Goal: Information Seeking & Learning: Learn about a topic

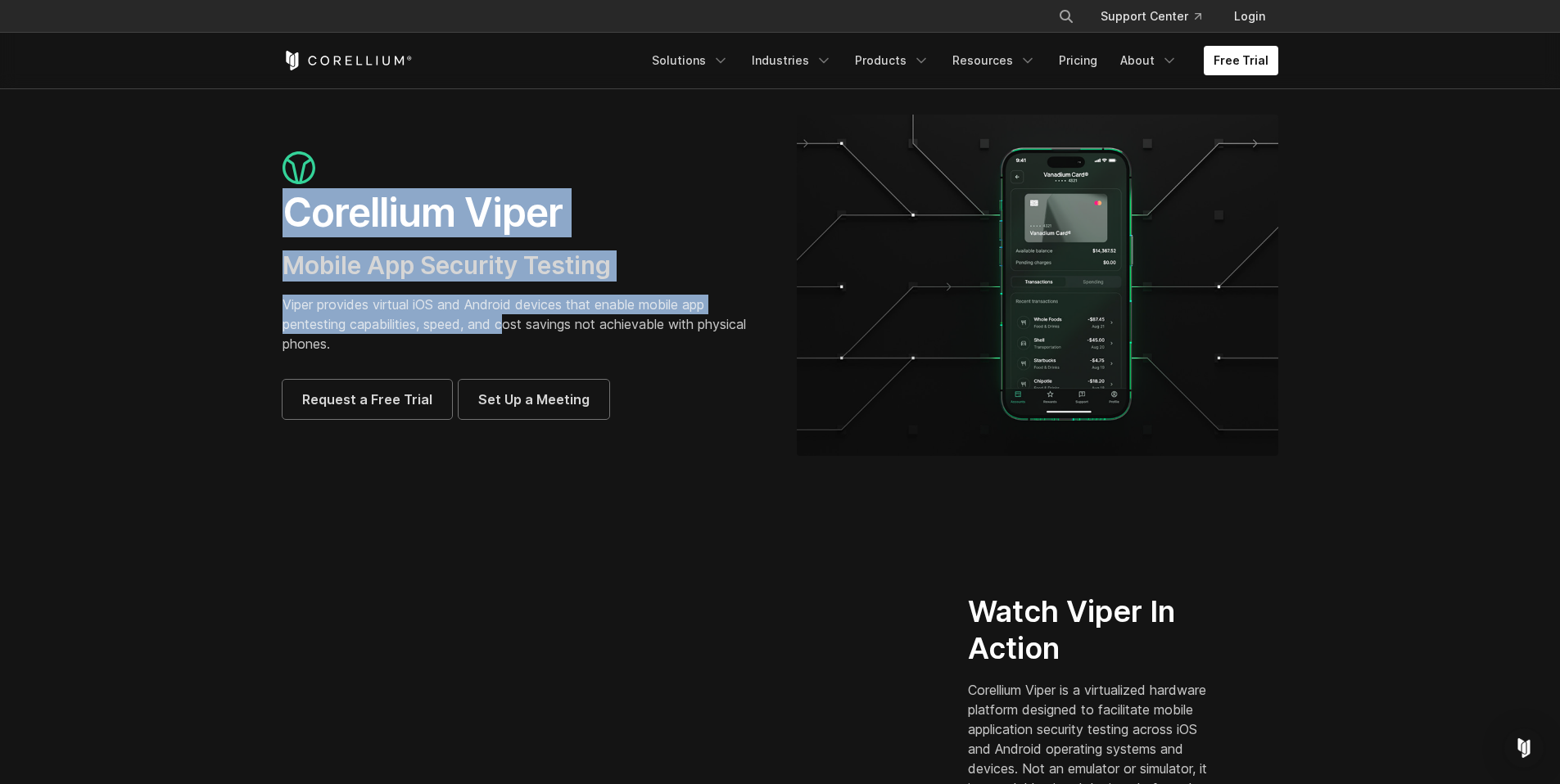
drag, startPoint x: 356, startPoint y: 231, endPoint x: 509, endPoint y: 334, distance: 184.4
click at [509, 334] on div "Corellium Viper Mobile App Security Testing Viper provides virtual iOS and Andr…" at bounding box center [522, 285] width 481 height 268
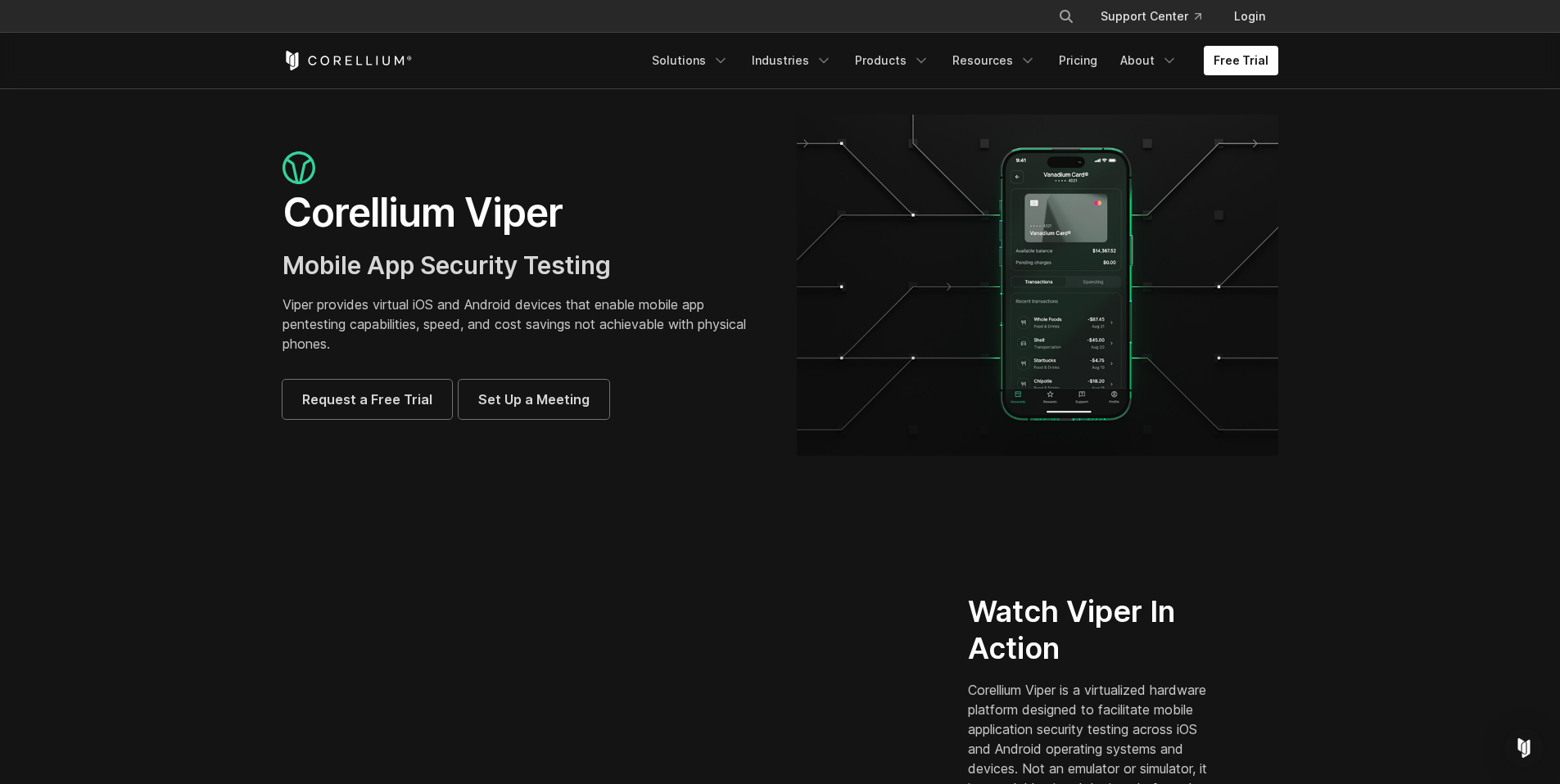
click at [509, 334] on p "Viper provides virtual iOS and Android devices that enable mobile app pentestin…" at bounding box center [522, 325] width 481 height 59
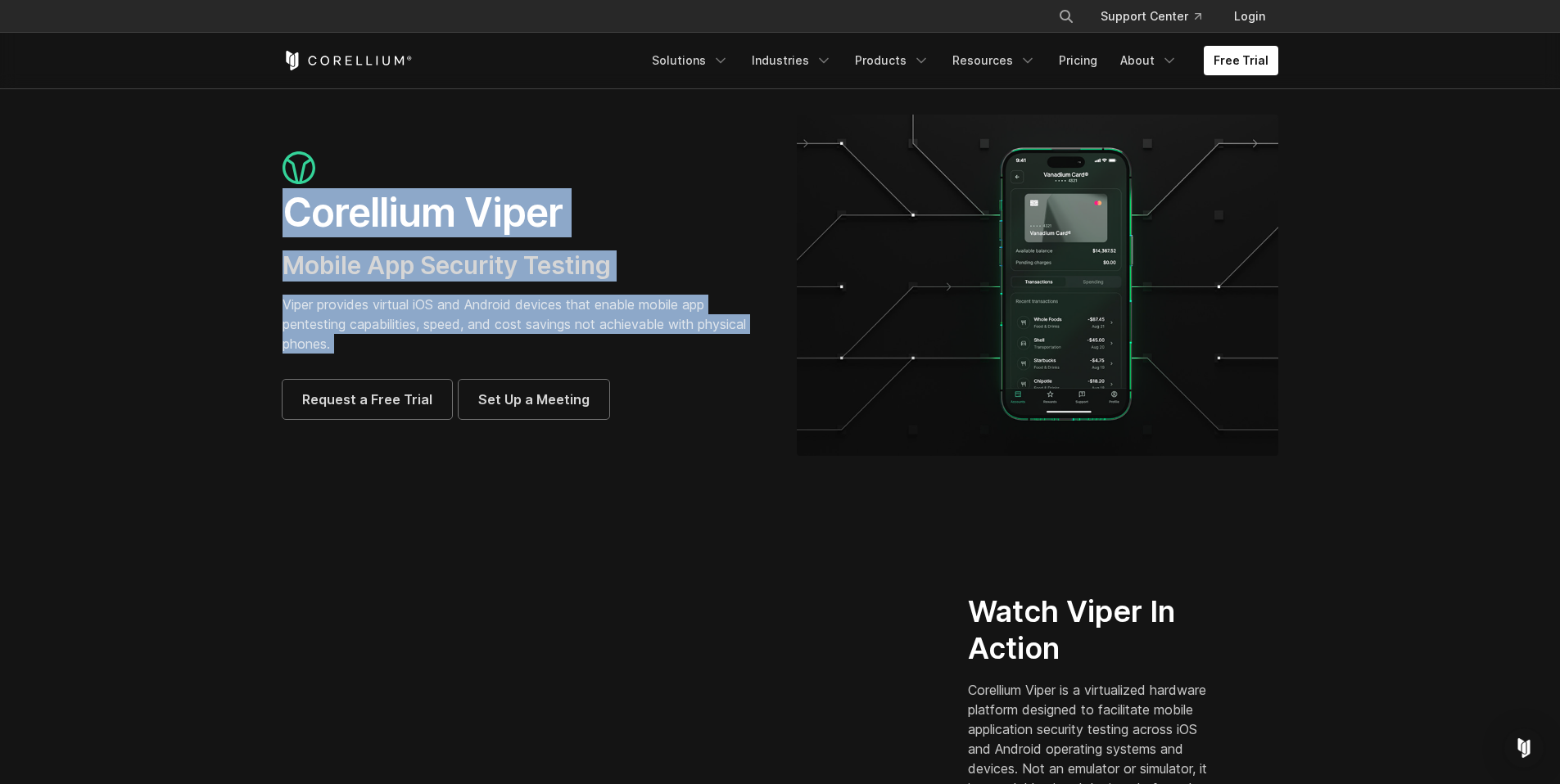
drag, startPoint x: 509, startPoint y: 334, endPoint x: 267, endPoint y: 219, distance: 267.9
click at [267, 219] on div "Corellium Viper Mobile App Security Testing Viper provides virtual iOS and Andr…" at bounding box center [523, 285] width 514 height 268
drag, startPoint x: 282, startPoint y: 209, endPoint x: 442, endPoint y: 332, distance: 201.8
click at [442, 332] on div "Corellium Viper Mobile App Security Testing Viper provides virtual iOS and Andr…" at bounding box center [522, 285] width 481 height 268
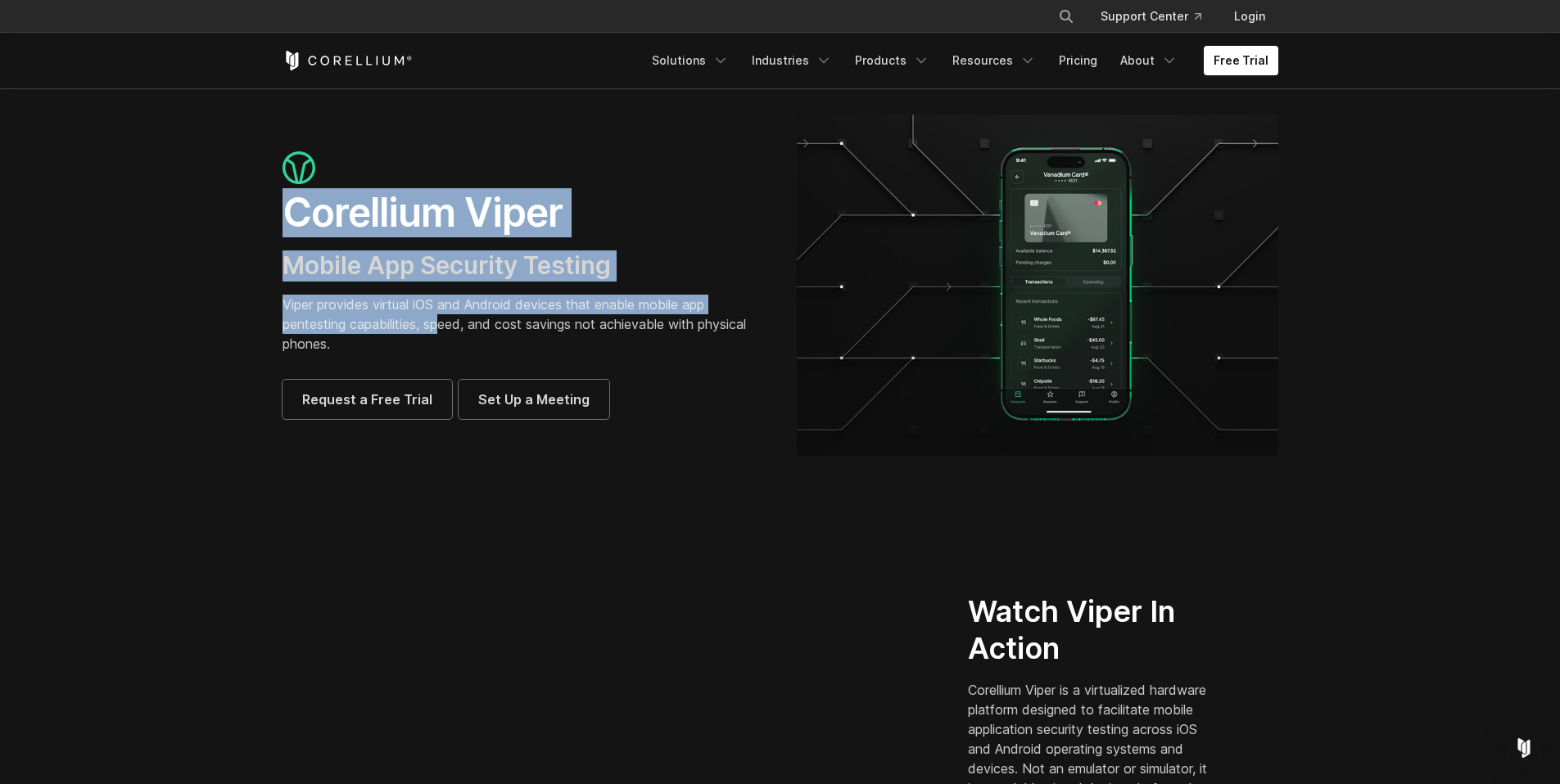
click at [442, 332] on p "Viper provides virtual iOS and Android devices that enable mobile app pentestin…" at bounding box center [522, 325] width 481 height 59
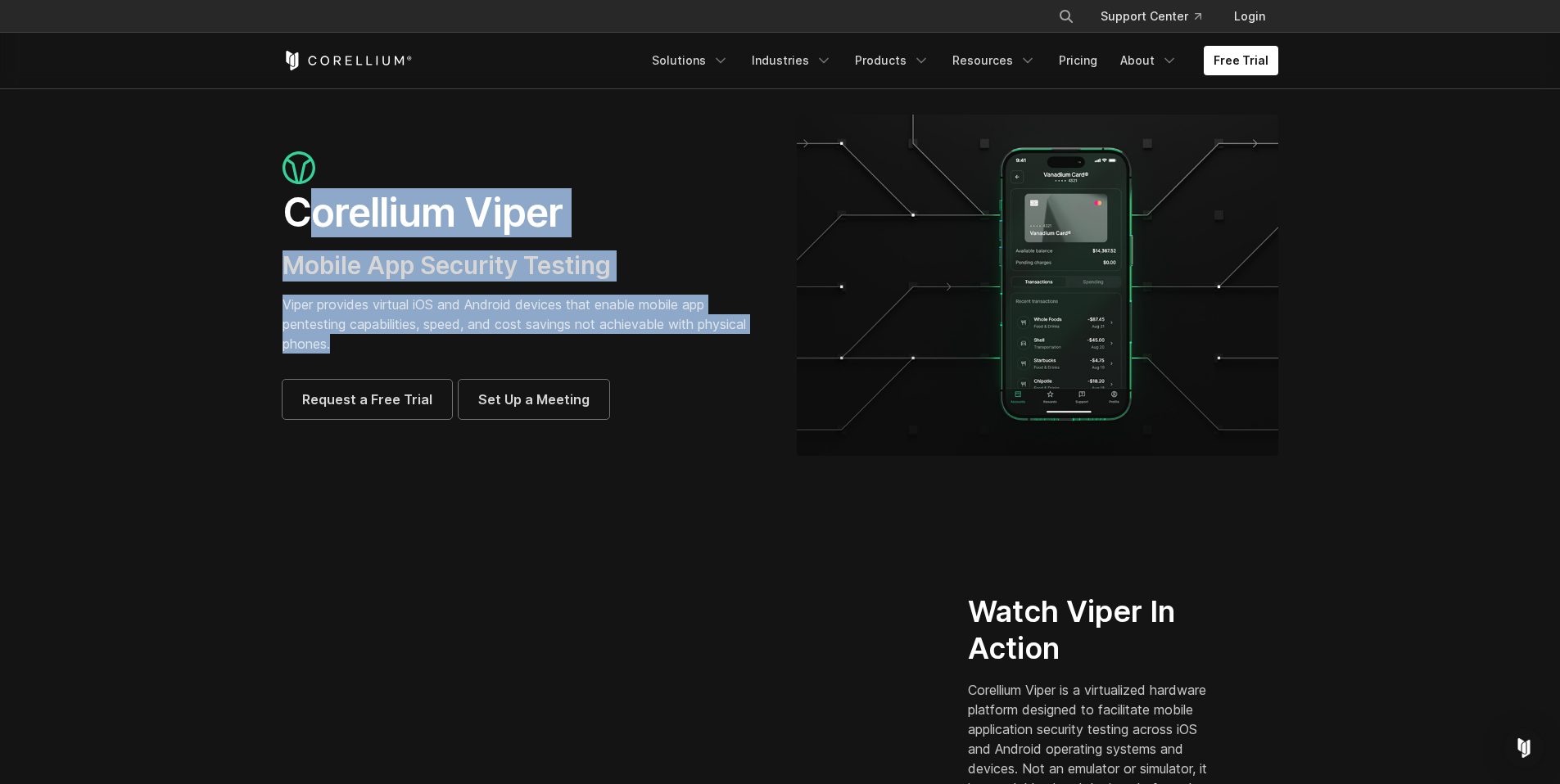
drag, startPoint x: 440, startPoint y: 343, endPoint x: 304, endPoint y: 227, distance: 178.8
click at [304, 227] on div "Corellium Viper Mobile App Security Testing Viper provides virtual iOS and Andr…" at bounding box center [522, 285] width 481 height 268
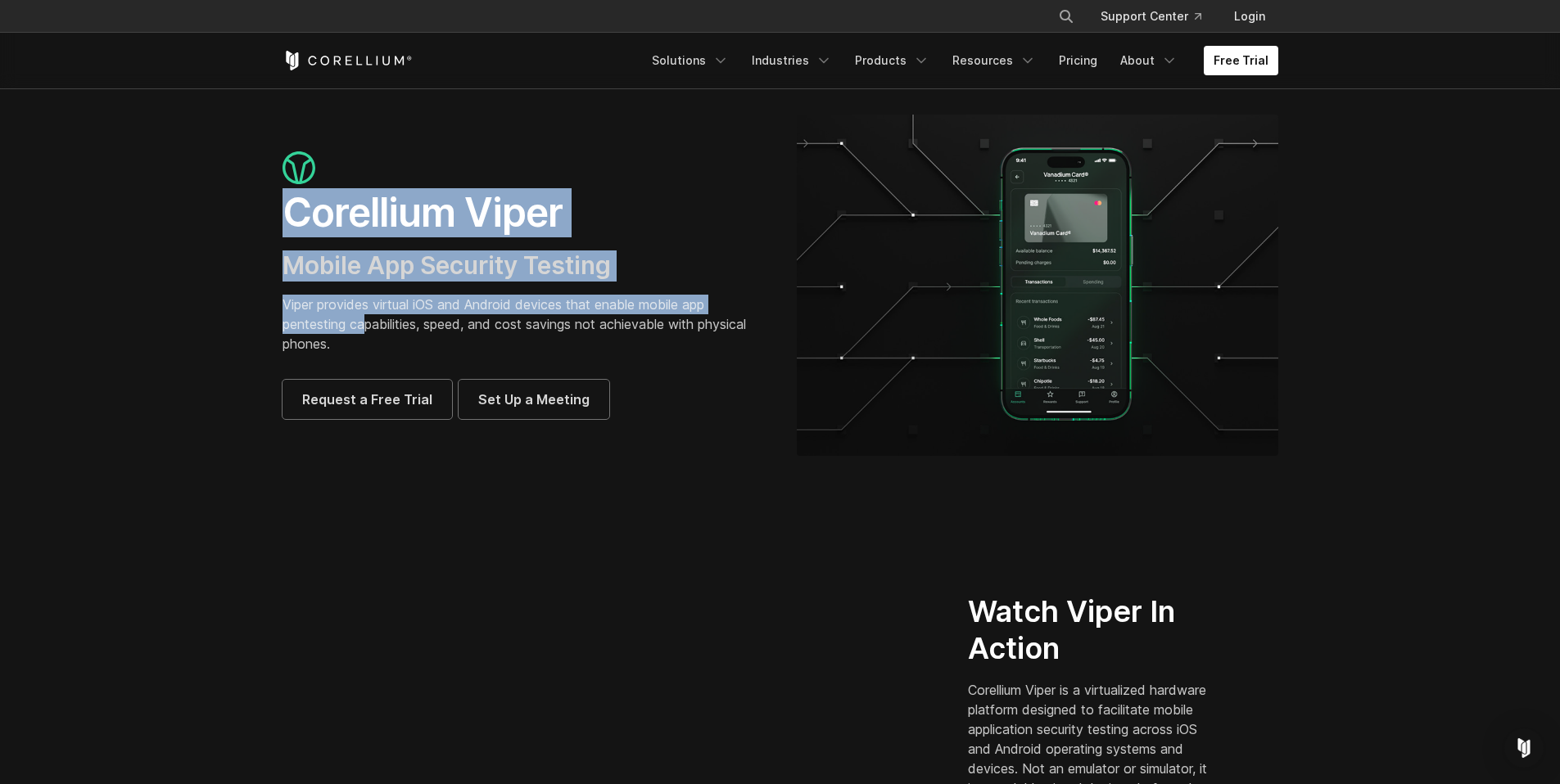
drag, startPoint x: 290, startPoint y: 221, endPoint x: 369, endPoint y: 333, distance: 137.1
click at [369, 333] on div "Corellium Viper Mobile App Security Testing Viper provides virtual iOS and Andr…" at bounding box center [522, 285] width 481 height 268
click at [369, 333] on p "Viper provides virtual iOS and Android devices that enable mobile app pentestin…" at bounding box center [522, 325] width 481 height 59
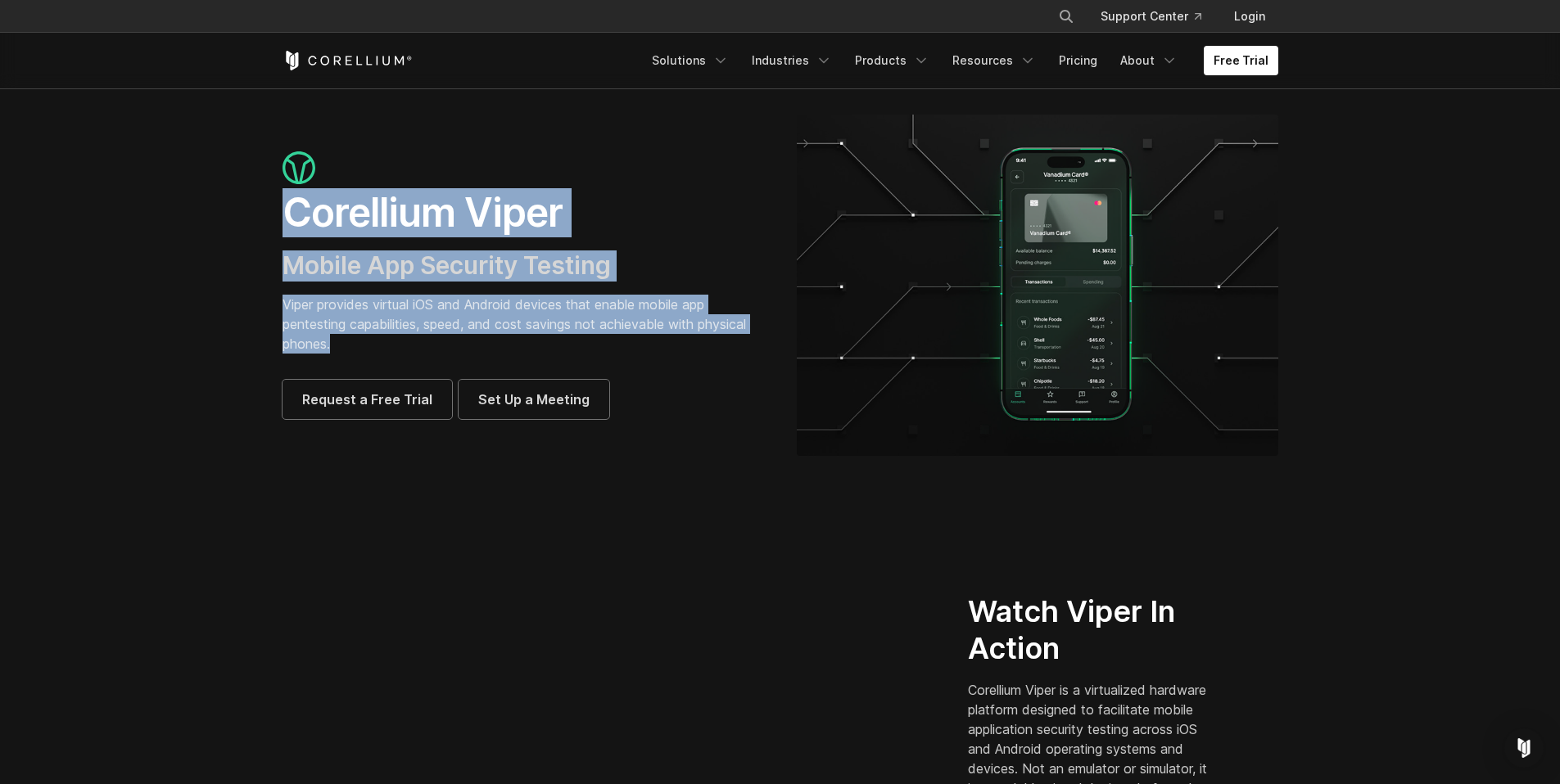
drag, startPoint x: 365, startPoint y: 345, endPoint x: 281, endPoint y: 227, distance: 144.8
click at [282, 227] on div "Corellium Viper Mobile App Security Testing Viper provides virtual iOS and Andr…" at bounding box center [522, 285] width 481 height 268
click at [282, 227] on h1 "Corellium Viper" at bounding box center [522, 212] width 481 height 49
drag, startPoint x: 281, startPoint y: 227, endPoint x: 343, endPoint y: 347, distance: 135.1
click at [343, 347] on div "Corellium Viper Mobile App Security Testing Viper provides virtual iOS and Andr…" at bounding box center [522, 285] width 481 height 268
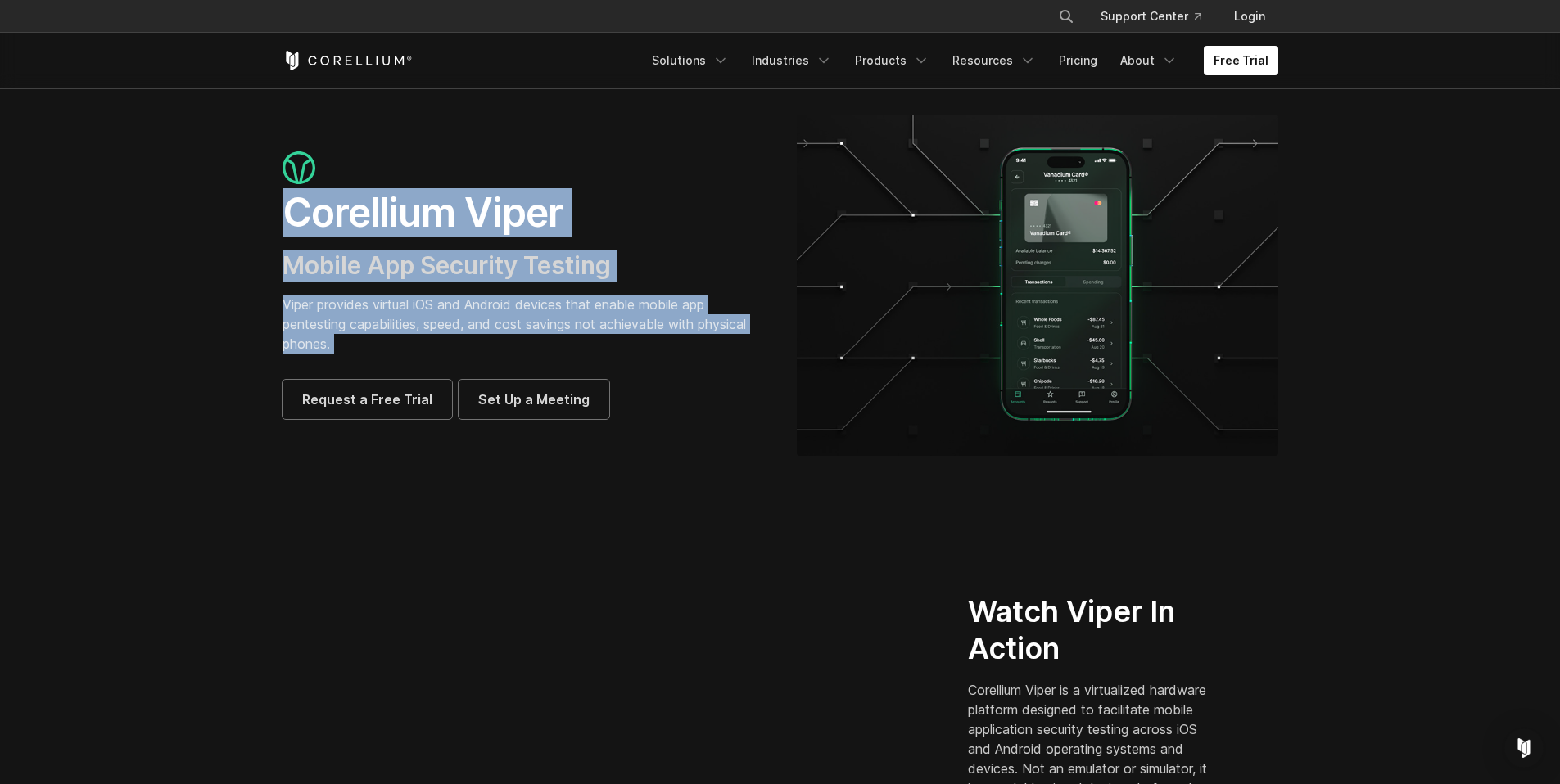
click at [343, 347] on p "Viper provides virtual iOS and Android devices that enable mobile app pentestin…" at bounding box center [522, 325] width 481 height 59
drag, startPoint x: 342, startPoint y: 343, endPoint x: 289, endPoint y: 209, distance: 144.1
click at [289, 209] on div "Corellium Viper Mobile App Security Testing Viper provides virtual iOS and Andr…" at bounding box center [522, 285] width 481 height 268
click at [289, 209] on h1 "Corellium Viper" at bounding box center [522, 212] width 481 height 49
drag, startPoint x: 289, startPoint y: 209, endPoint x: 343, endPoint y: 345, distance: 146.3
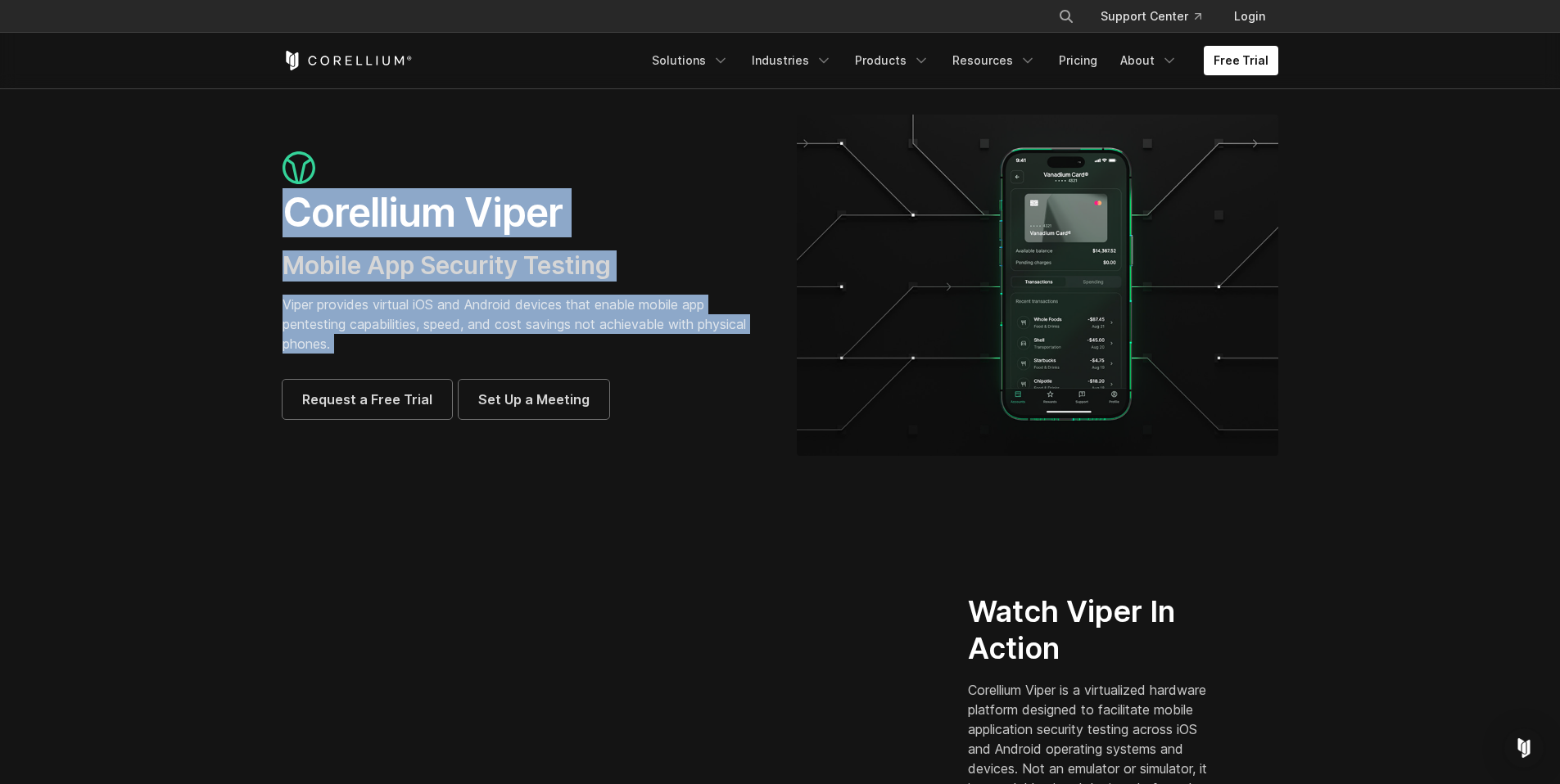
click at [343, 345] on div "Corellium Viper Mobile App Security Testing Viper provides virtual iOS and Andr…" at bounding box center [522, 285] width 481 height 268
click at [343, 345] on p "Viper provides virtual iOS and Android devices that enable mobile app pentestin…" at bounding box center [522, 325] width 481 height 59
drag, startPoint x: 343, startPoint y: 345, endPoint x: 293, endPoint y: 216, distance: 138.4
click at [293, 216] on div "Corellium Viper Mobile App Security Testing Viper provides virtual iOS and Andr…" at bounding box center [522, 285] width 481 height 268
click at [293, 216] on h1 "Corellium Viper" at bounding box center [522, 212] width 481 height 49
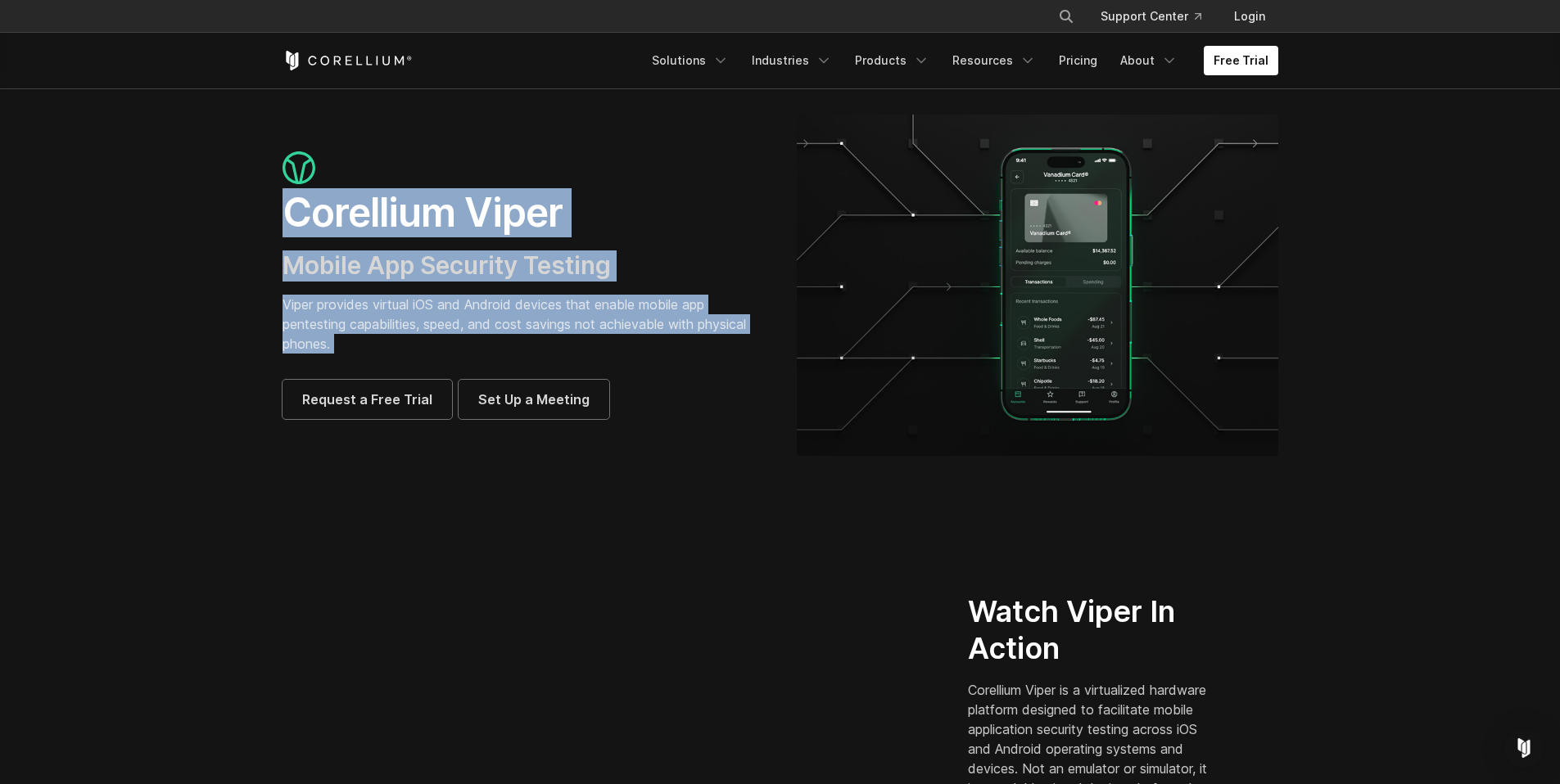
drag, startPoint x: 293, startPoint y: 216, endPoint x: 332, endPoint y: 352, distance: 141.5
click at [332, 352] on div "Corellium Viper Mobile App Security Testing Viper provides virtual iOS and Andr…" at bounding box center [522, 285] width 481 height 268
click at [332, 352] on p "Viper provides virtual iOS and Android devices that enable mobile app pentestin…" at bounding box center [522, 325] width 481 height 59
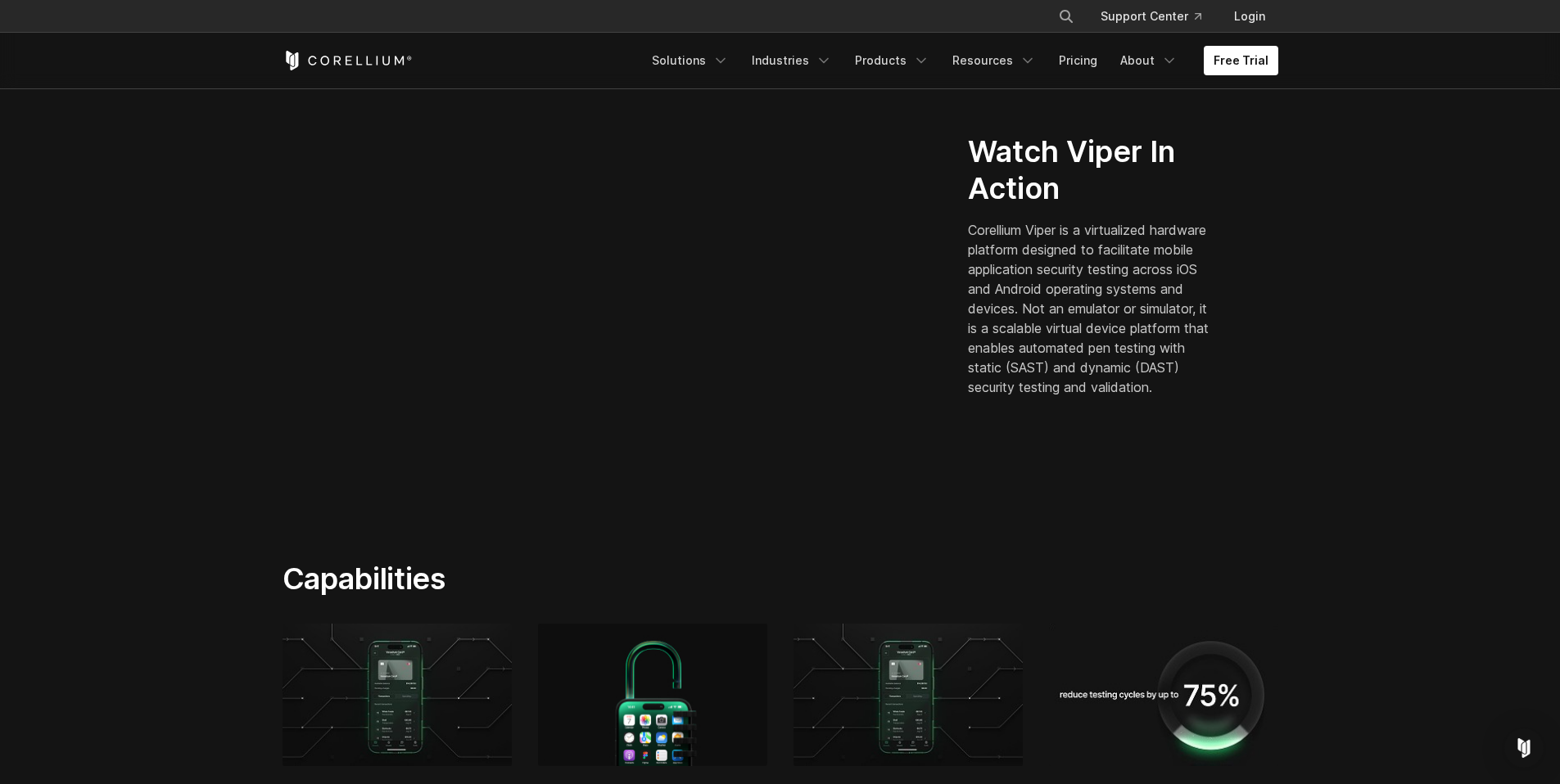
scroll to position [456, 0]
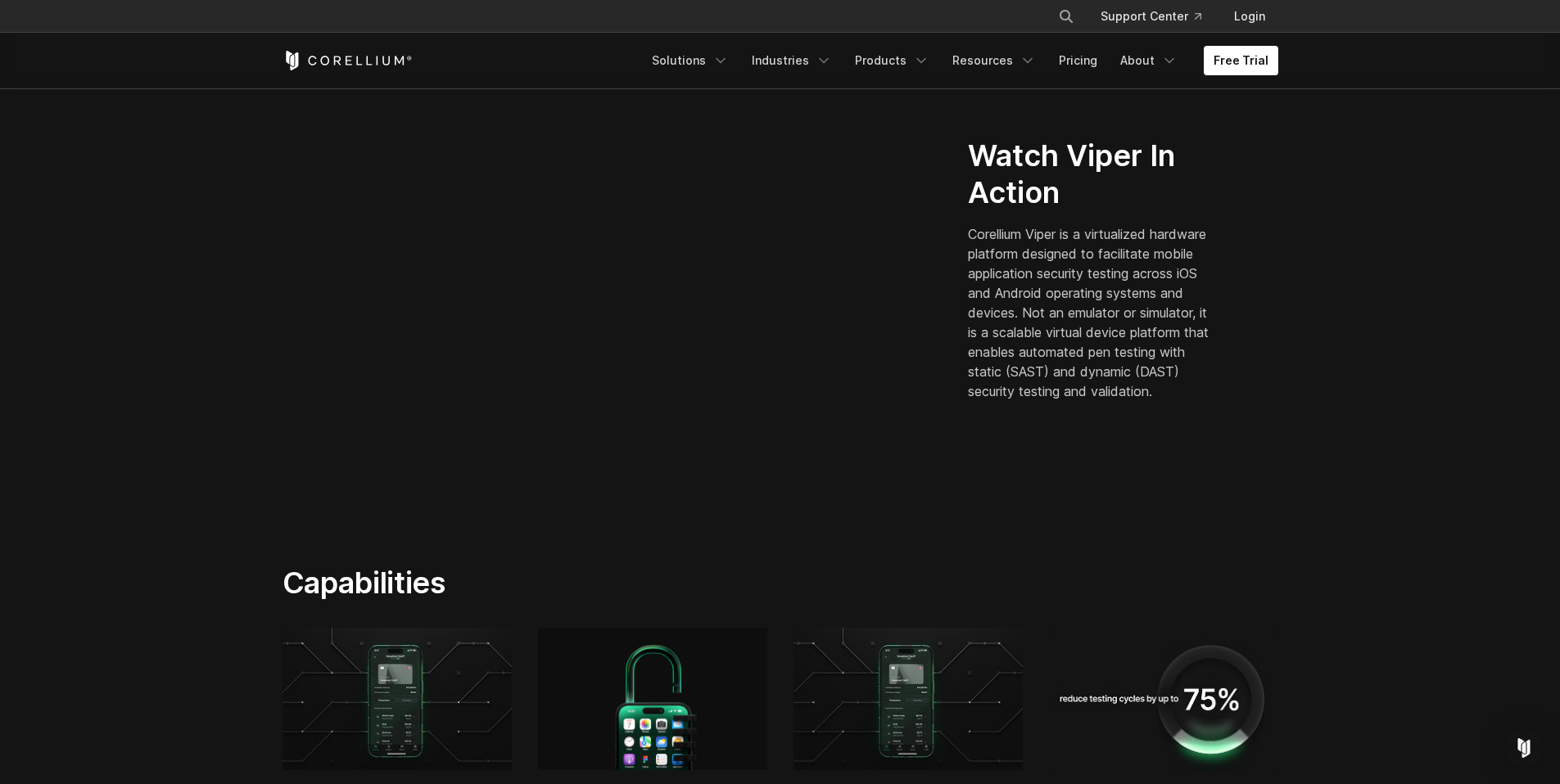
click at [197, 338] on section "Watch Viper In Action Corellium Viper is a virtualized hardware platform design…" at bounding box center [780, 276] width 1560 height 473
click at [22, 216] on section "Watch Viper In Action Corellium Viper is a virtualized hardware platform design…" at bounding box center [780, 276] width 1560 height 473
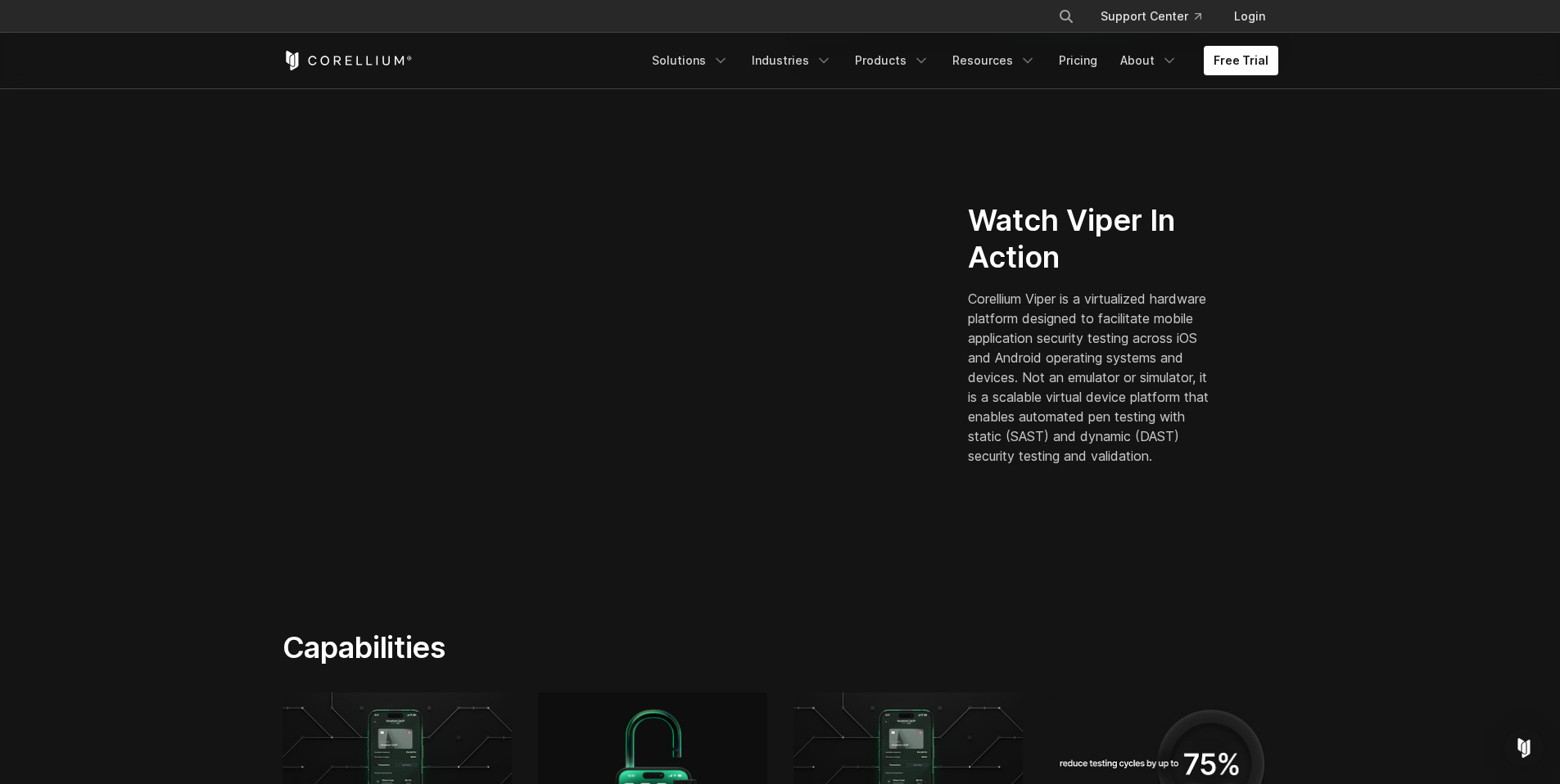
scroll to position [375, 0]
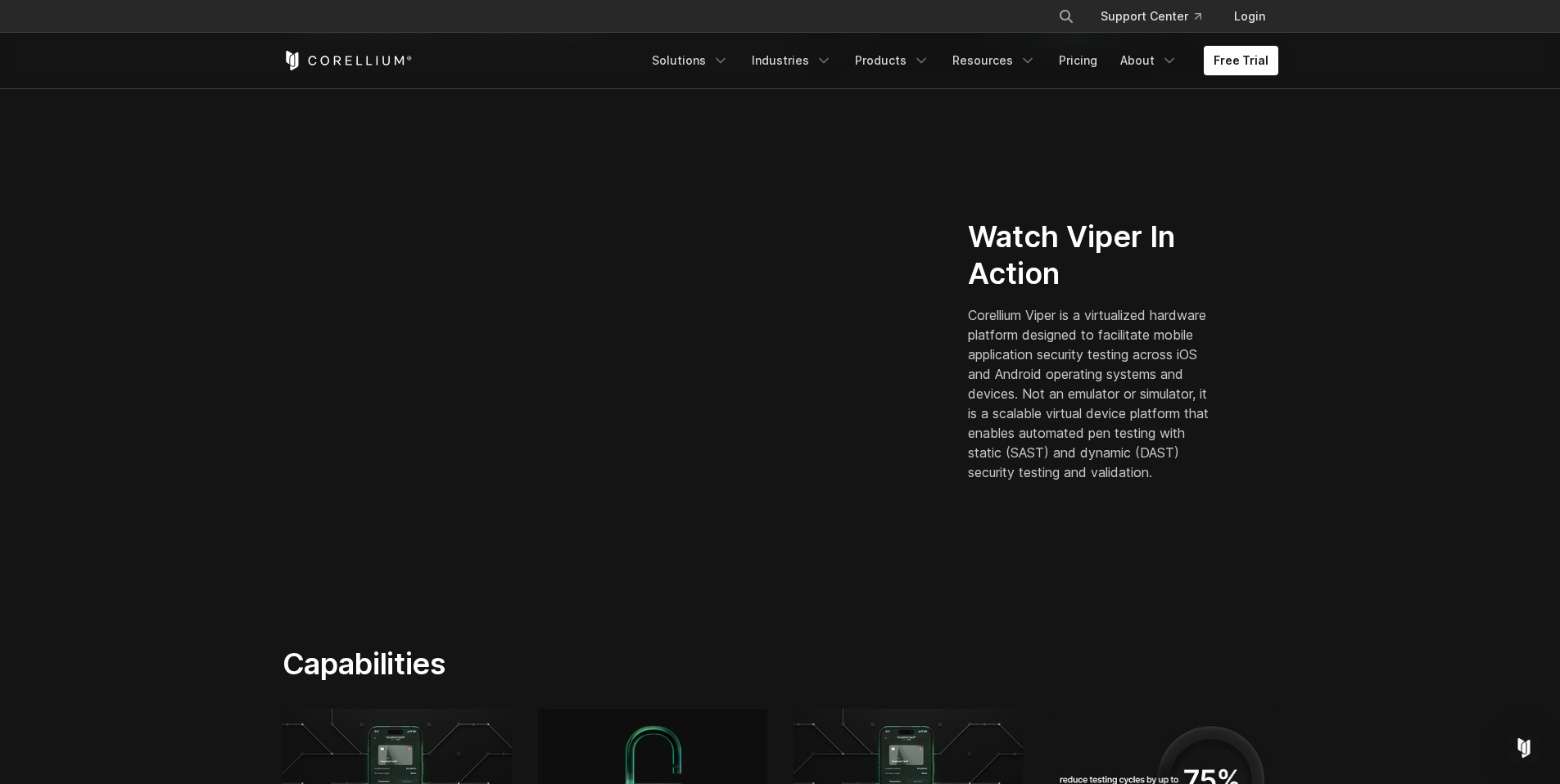
click at [160, 333] on section "Watch Viper In Action Corellium Viper is a virtualized hardware platform design…" at bounding box center [780, 357] width 1560 height 473
click at [165, 335] on section "Watch Viper In Action Corellium Viper is a virtualized hardware platform design…" at bounding box center [780, 357] width 1560 height 473
click at [236, 298] on section "Watch Viper In Action Corellium Viper is a virtualized hardware platform design…" at bounding box center [780, 357] width 1560 height 473
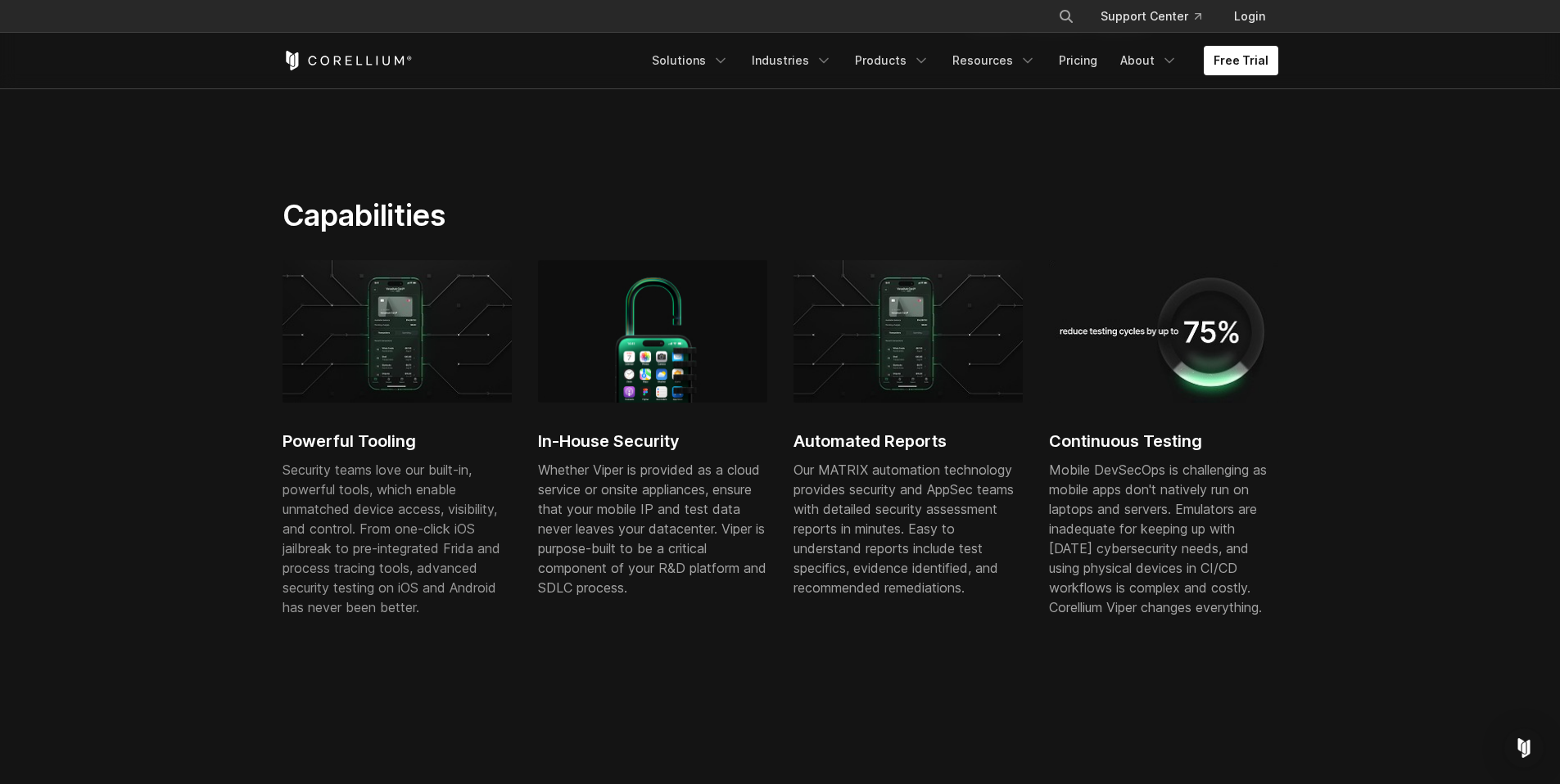
scroll to position [1004, 0]
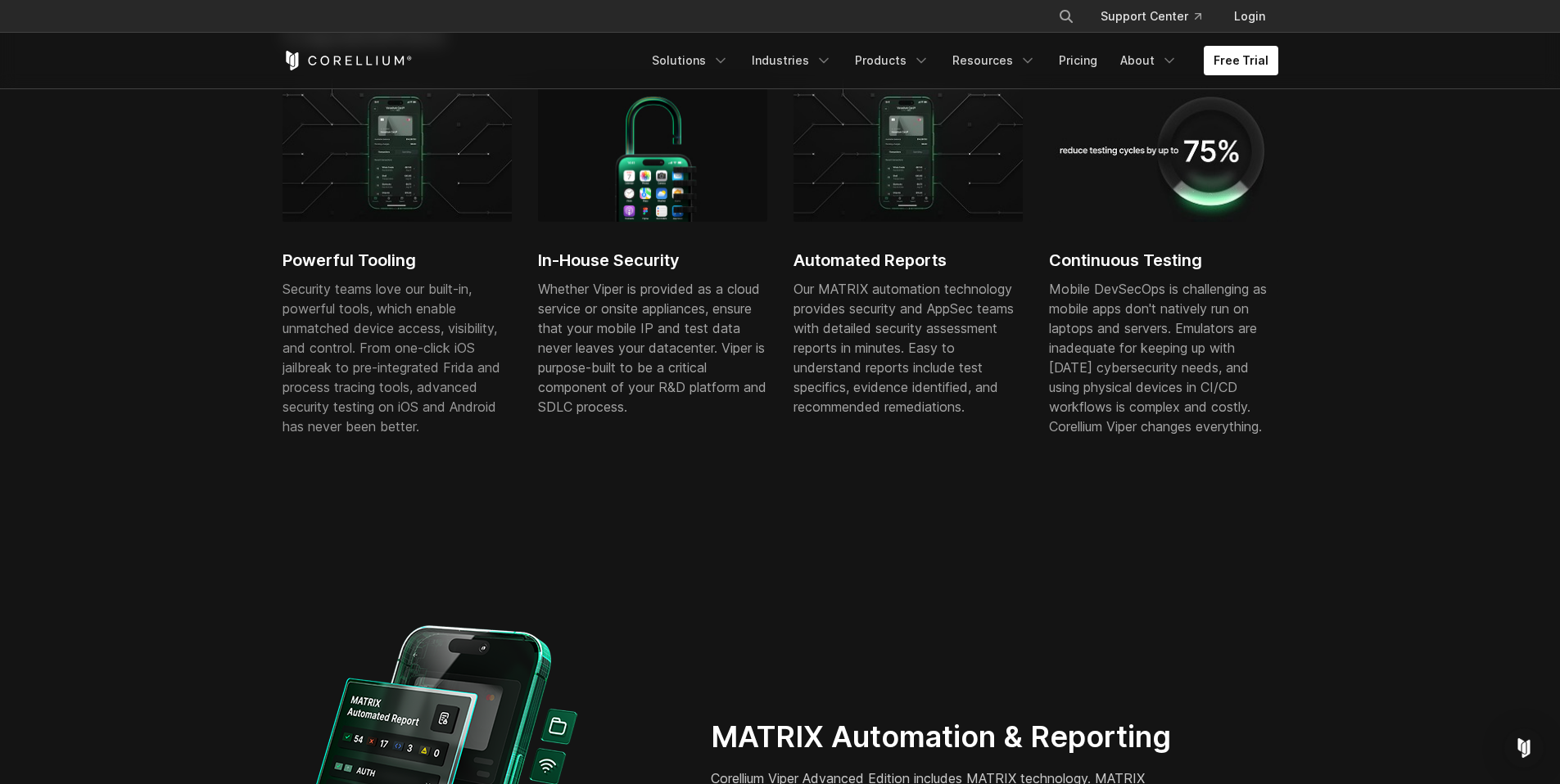
drag, startPoint x: 281, startPoint y: 258, endPoint x: 438, endPoint y: 433, distance: 235.1
click at [404, 417] on div "Powerful Tooling Security teams love our built-in, powerful tools, which enable…" at bounding box center [397, 273] width 229 height 389
drag, startPoint x: 444, startPoint y: 438, endPoint x: 284, endPoint y: 291, distance: 217.3
click at [288, 296] on div "Security teams love our built-in, powerful tools, which enable unmatched device…" at bounding box center [397, 364] width 229 height 170
drag, startPoint x: 284, startPoint y: 290, endPoint x: 453, endPoint y: 419, distance: 212.6
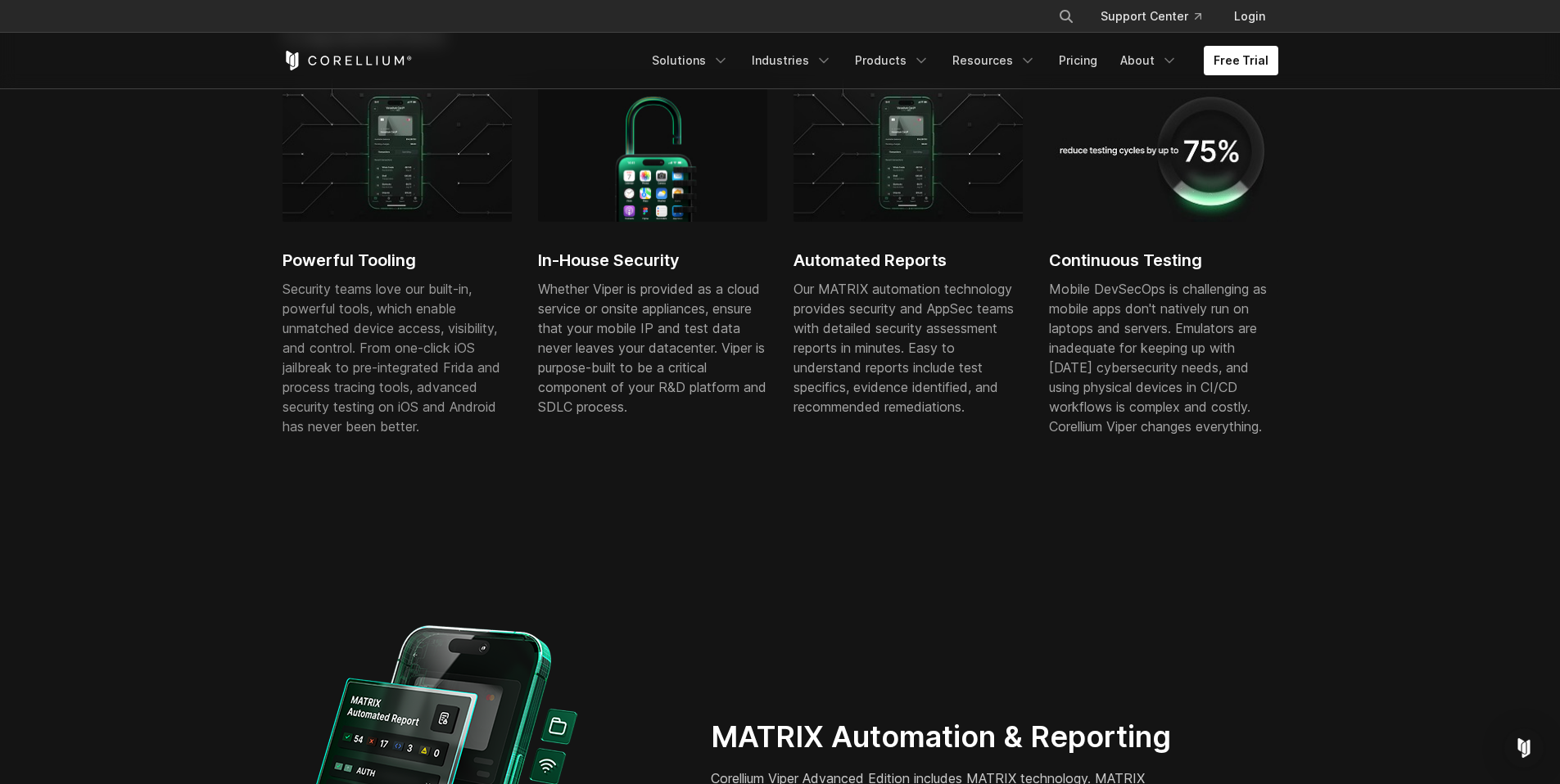
click at [453, 418] on p "Security teams love our built-in, powerful tools, which enable unmatched device…" at bounding box center [397, 358] width 229 height 157
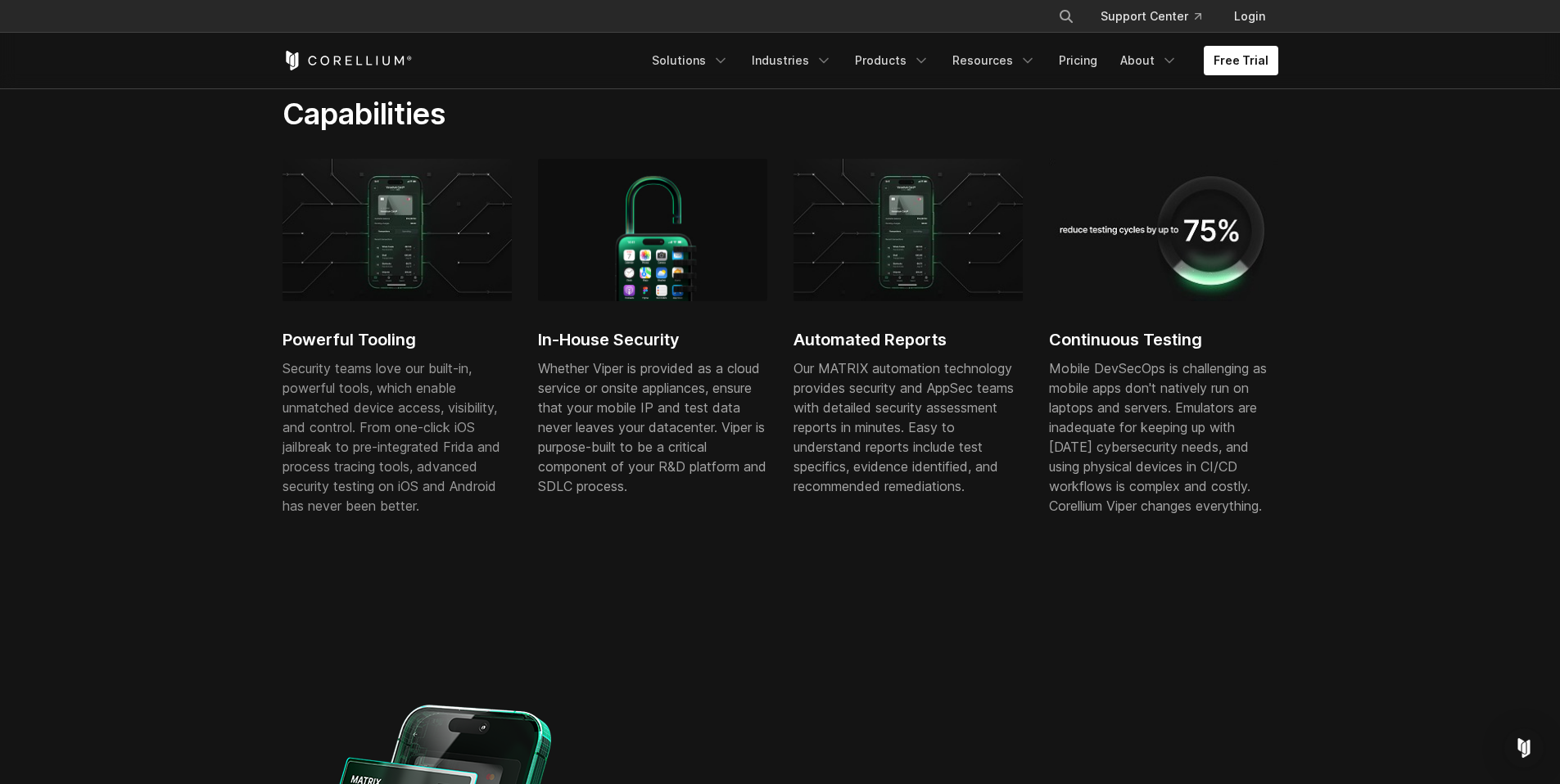
scroll to position [857, 0]
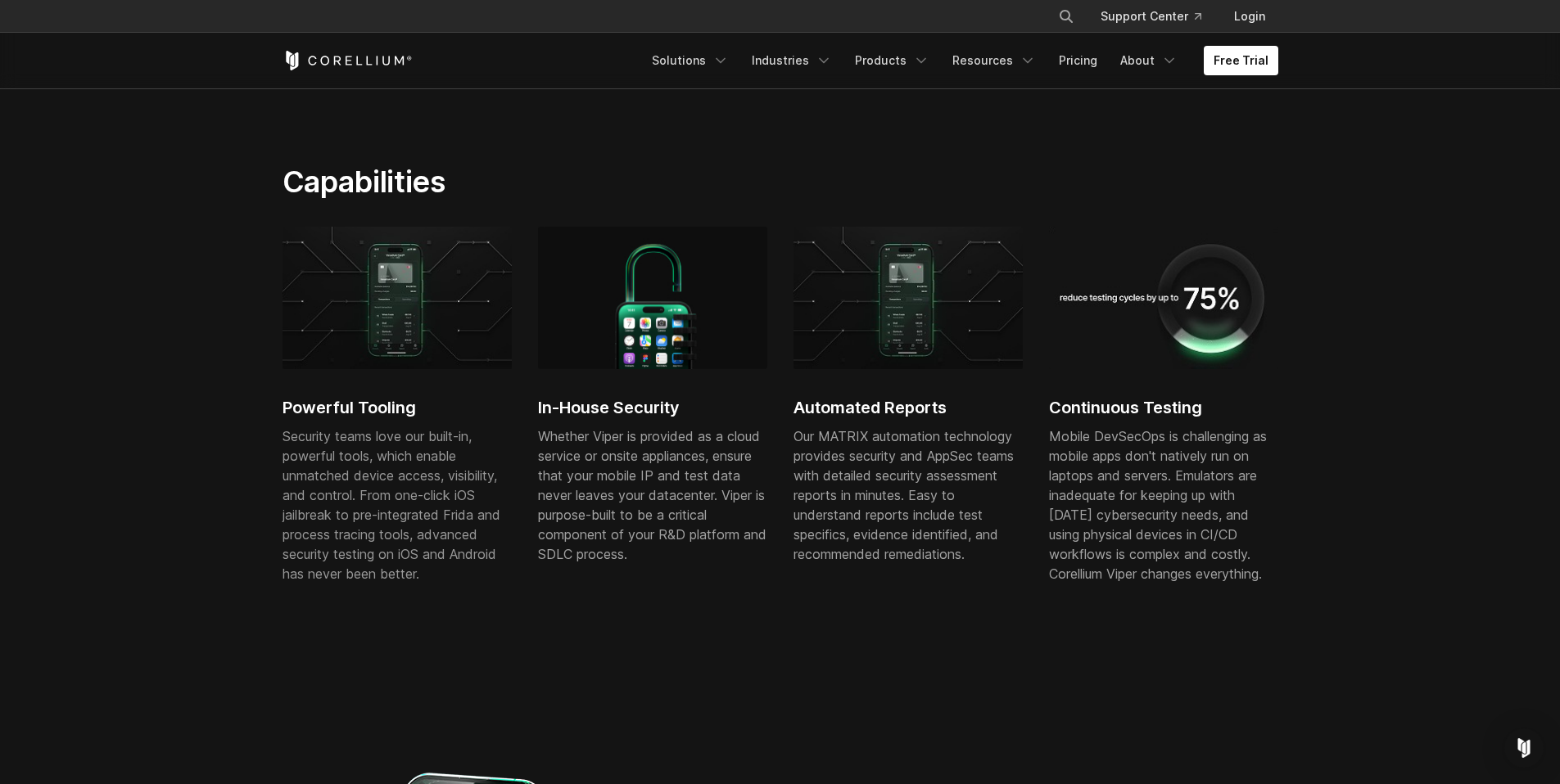
drag, startPoint x: 1168, startPoint y: 292, endPoint x: 1333, endPoint y: 389, distance: 191.4
click at [1332, 388] on section "Capabilities Powerful Tooling Security teams love our built-in, powerful tools,…" at bounding box center [780, 411] width 1560 height 599
drag, startPoint x: 1292, startPoint y: 561, endPoint x: 735, endPoint y: 123, distance: 708.6
click at [735, 123] on section "Capabilities Powerful Tooling Security teams love our built-in, powerful tools,…" at bounding box center [780, 411] width 1560 height 599
click at [837, 399] on h2 "Automated Reports" at bounding box center [907, 407] width 229 height 24
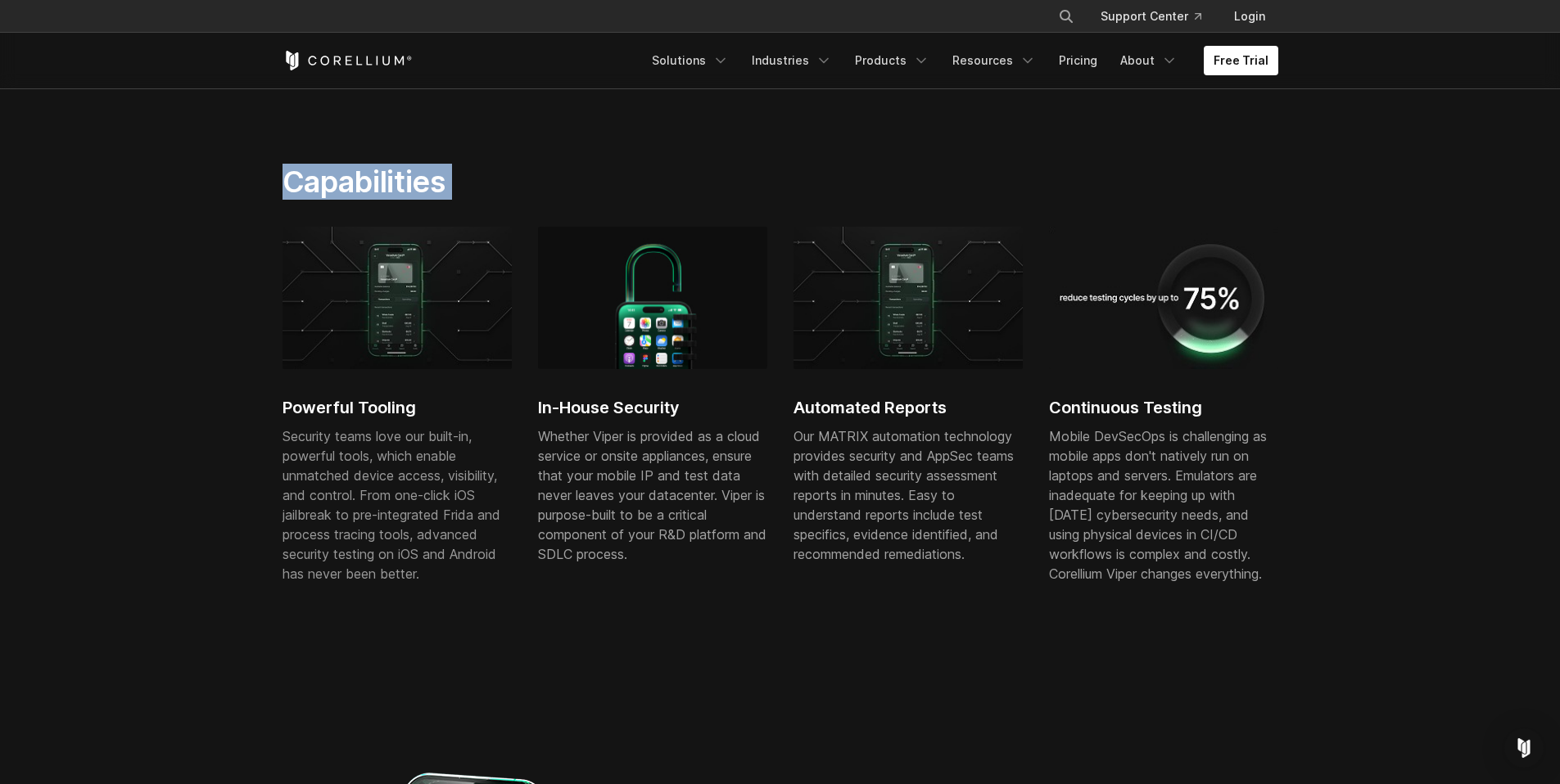
click at [811, 406] on h2 "Automated Reports" at bounding box center [907, 407] width 229 height 24
click at [406, 175] on h2 "Capabilities" at bounding box center [609, 182] width 653 height 36
drag, startPoint x: 395, startPoint y: 180, endPoint x: 835, endPoint y: 521, distance: 556.7
click at [835, 521] on section "Capabilities Powerful Tooling Security teams love our built-in, powerful tools,…" at bounding box center [780, 411] width 1560 height 599
click at [766, 491] on div "Powerful Tooling Security teams love our built-in, powerful tools, which enable…" at bounding box center [793, 421] width 1022 height 389
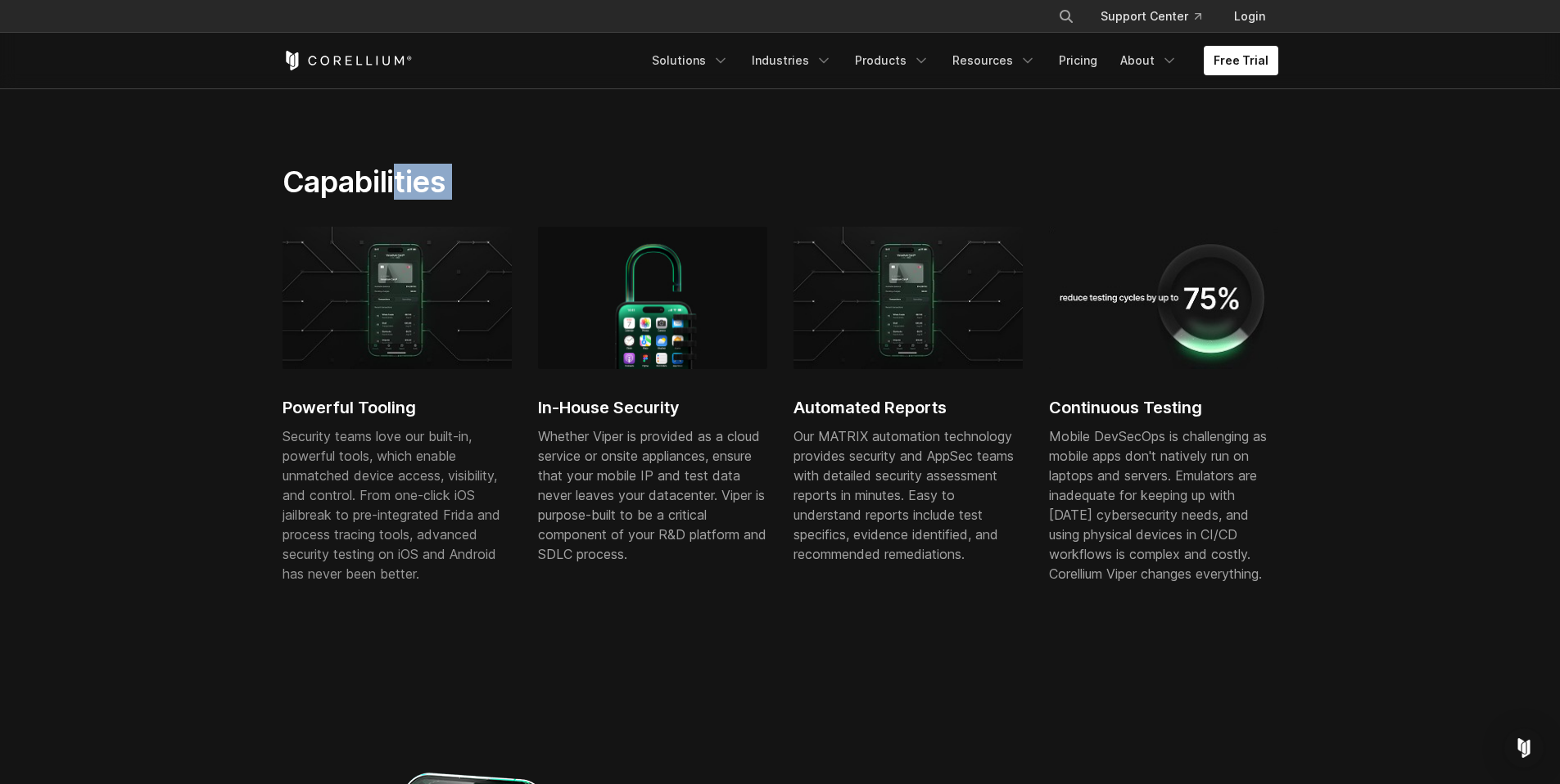
click at [614, 396] on h2 "In-House Security" at bounding box center [652, 407] width 229 height 24
click at [410, 176] on h2 "Capabilities" at bounding box center [609, 182] width 653 height 36
drag, startPoint x: 306, startPoint y: 478, endPoint x: 436, endPoint y: 560, distance: 153.7
click at [436, 560] on span "Security teams love our built-in, powerful tools, which enable unmatched device…" at bounding box center [391, 504] width 218 height 154
drag, startPoint x: 413, startPoint y: 573, endPoint x: 306, endPoint y: 455, distance: 159.3
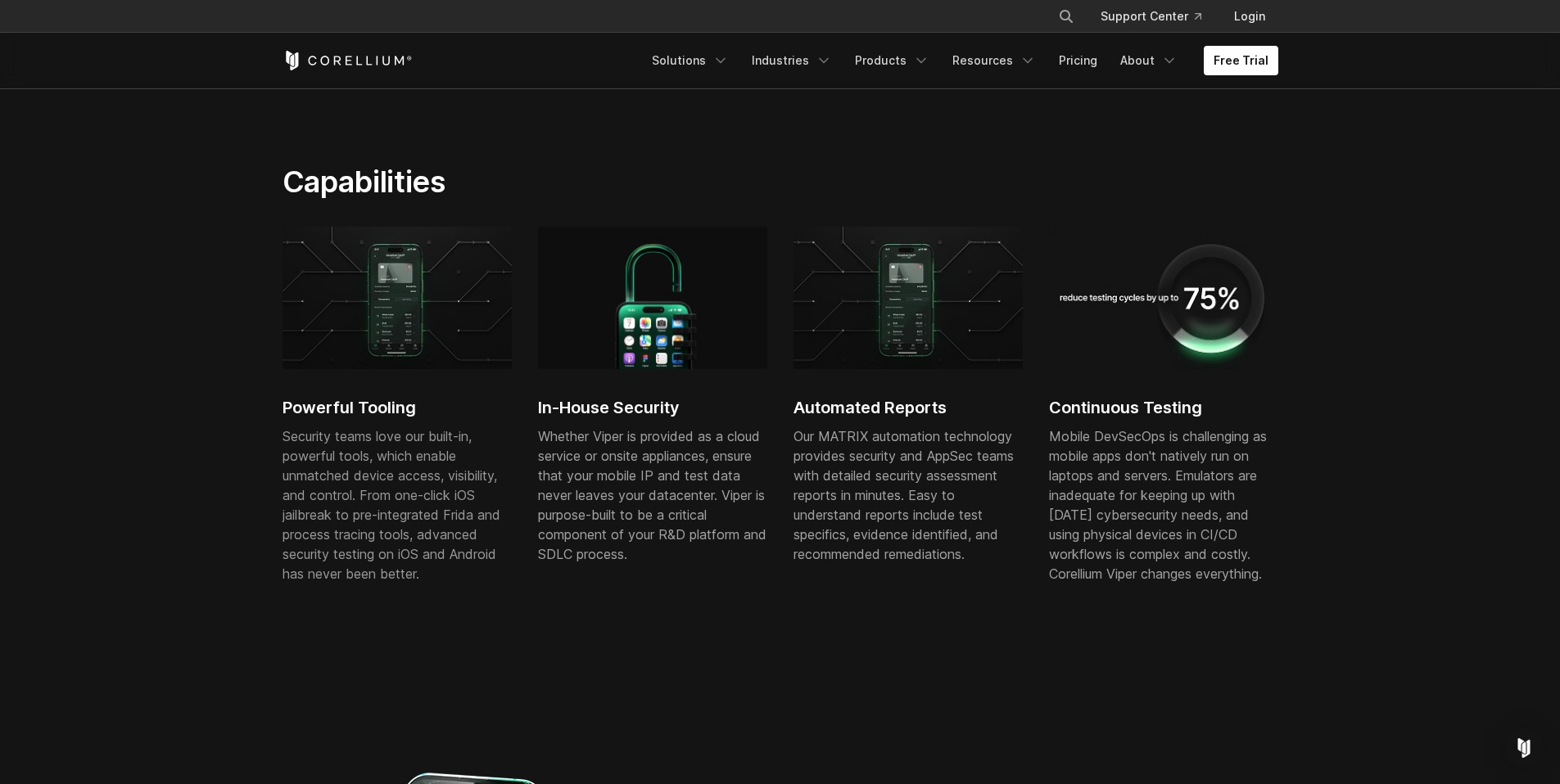
click at [308, 457] on span "Security teams love our built-in, powerful tools, which enable unmatched device…" at bounding box center [391, 504] width 218 height 154
drag, startPoint x: 539, startPoint y: 441, endPoint x: 692, endPoint y: 451, distance: 153.3
click at [691, 451] on div "Whether Viper is provided as a cloud service or onsite appliances, ensure that …" at bounding box center [652, 494] width 229 height 138
drag, startPoint x: 655, startPoint y: 555, endPoint x: 582, endPoint y: 435, distance: 140.5
click at [582, 436] on div "Whether Viper is provided as a cloud service or onsite appliances, ensure that …" at bounding box center [652, 494] width 229 height 138
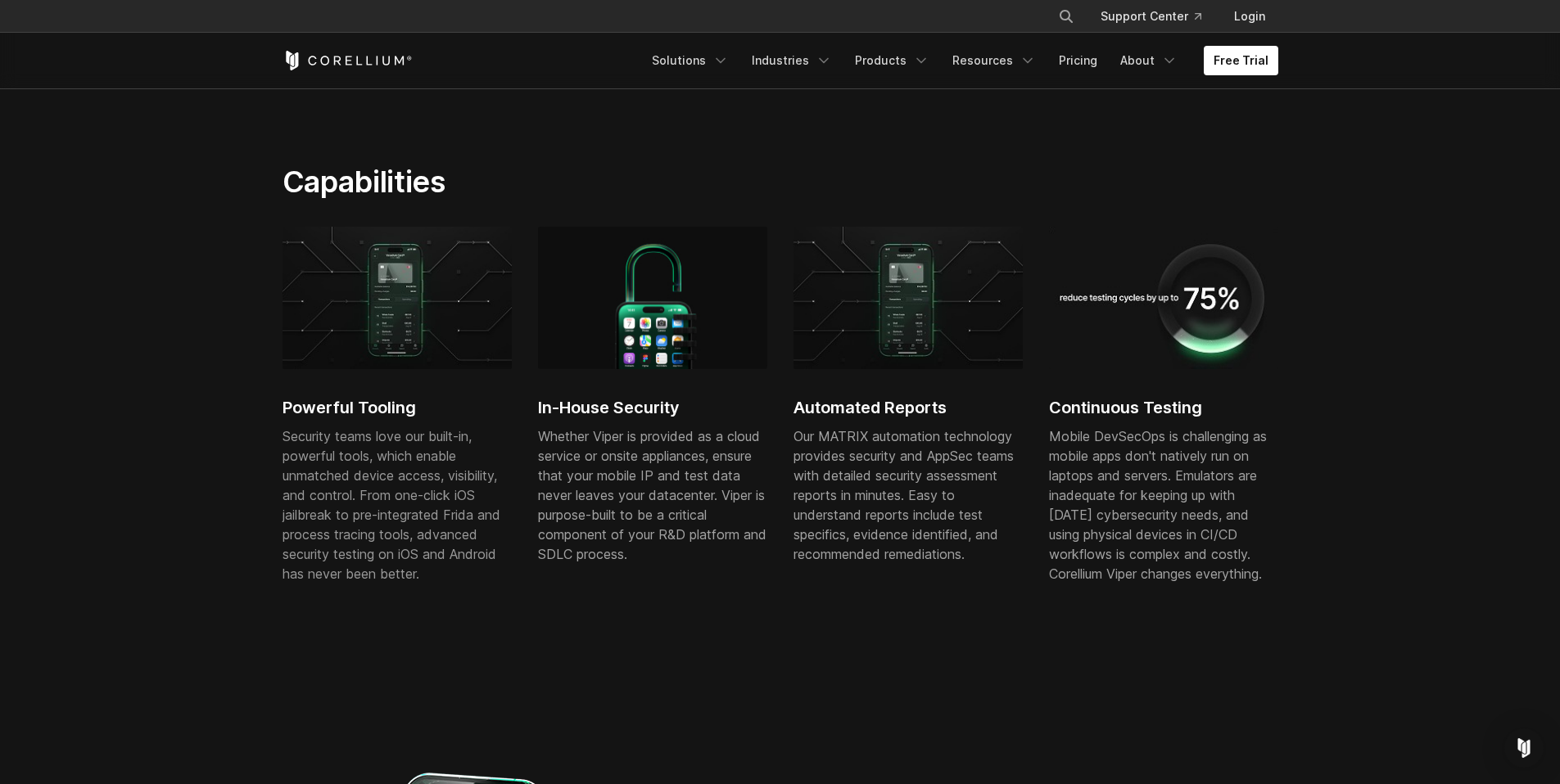
drag, startPoint x: 793, startPoint y: 437, endPoint x: 985, endPoint y: 444, distance: 192.1
click at [983, 444] on div "Our MATRIX automation technology provides security and AppSec teams with detail…" at bounding box center [907, 494] width 229 height 138
drag, startPoint x: 802, startPoint y: 463, endPoint x: 1003, endPoint y: 460, distance: 201.0
click at [994, 460] on div "Our MATRIX automation technology provides security and AppSec teams with detail…" at bounding box center [907, 494] width 229 height 138
drag, startPoint x: 1054, startPoint y: 410, endPoint x: 1206, endPoint y: 416, distance: 152.1
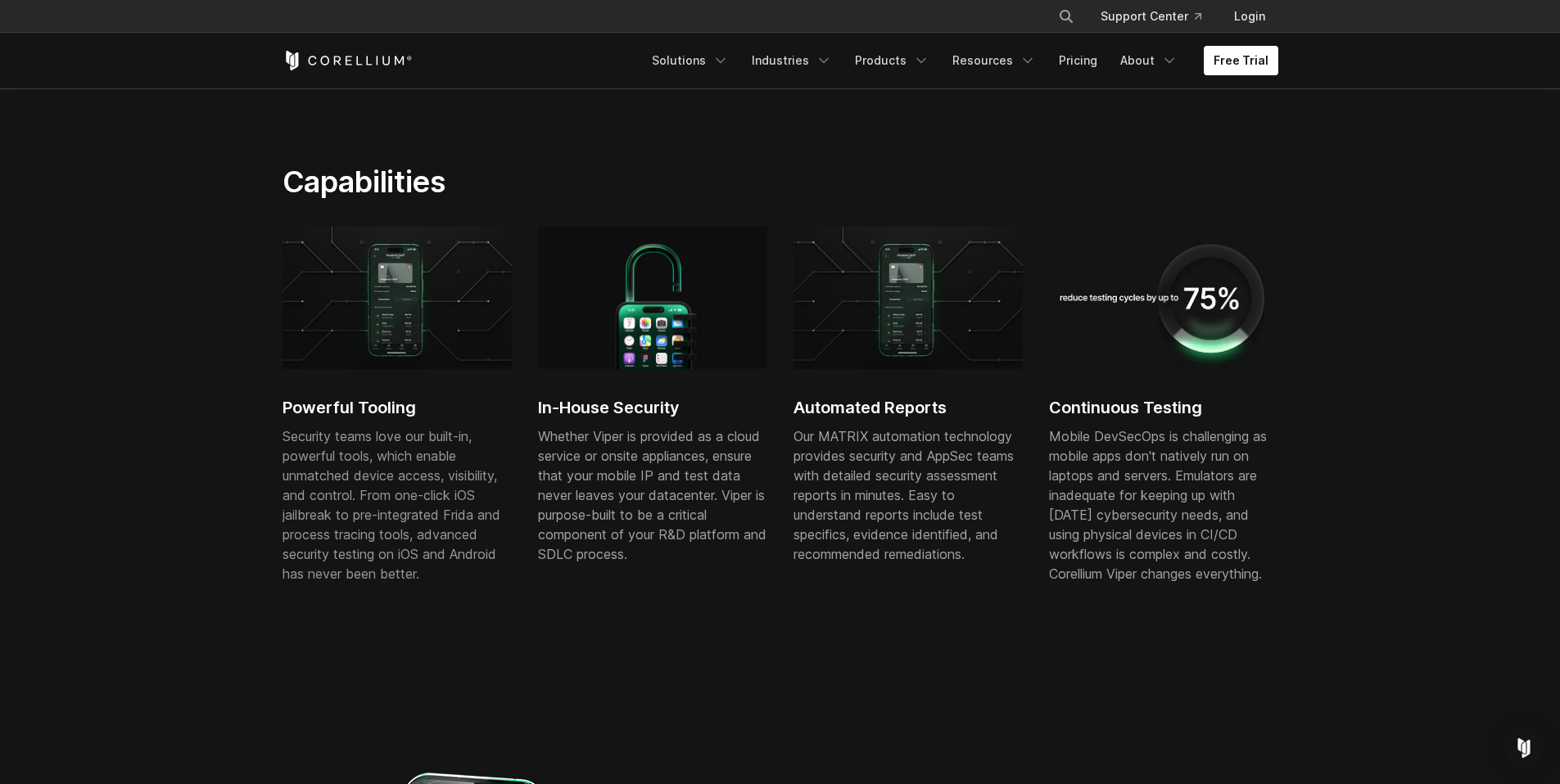
click at [1206, 416] on h2 "Continuous Testing" at bounding box center [1163, 407] width 229 height 24
drag, startPoint x: 1049, startPoint y: 435, endPoint x: 1252, endPoint y: 445, distance: 203.2
click at [1252, 445] on div "Mobile DevSecOps is challenging as mobile apps don't natively run on laptops an…" at bounding box center [1163, 504] width 229 height 157
drag, startPoint x: 1066, startPoint y: 461, endPoint x: 1210, endPoint y: 467, distance: 144.1
click at [1210, 467] on div "Mobile DevSecOps is challenging as mobile apps don't natively run on laptops an…" at bounding box center [1163, 504] width 229 height 157
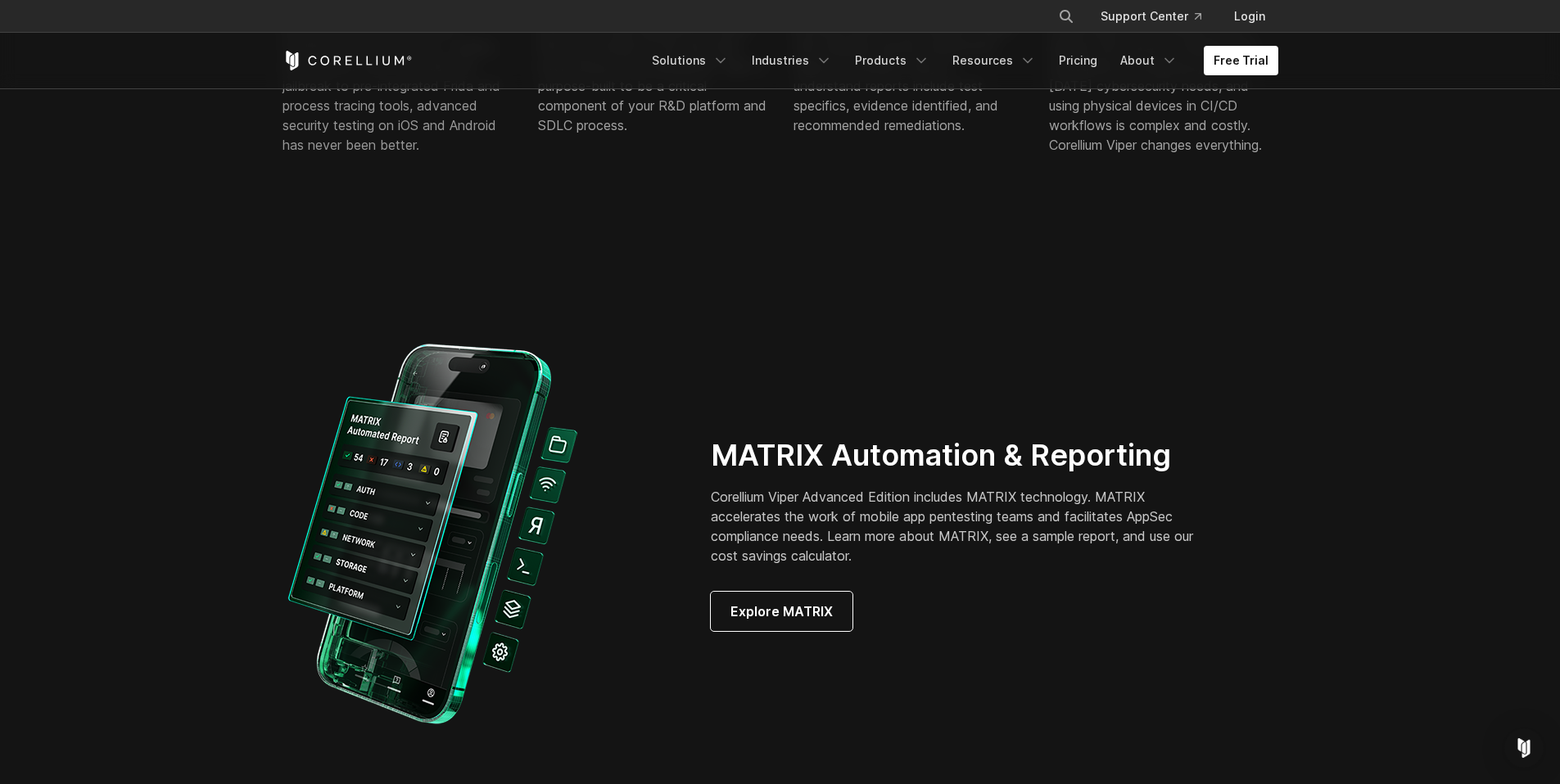
scroll to position [1324, 0]
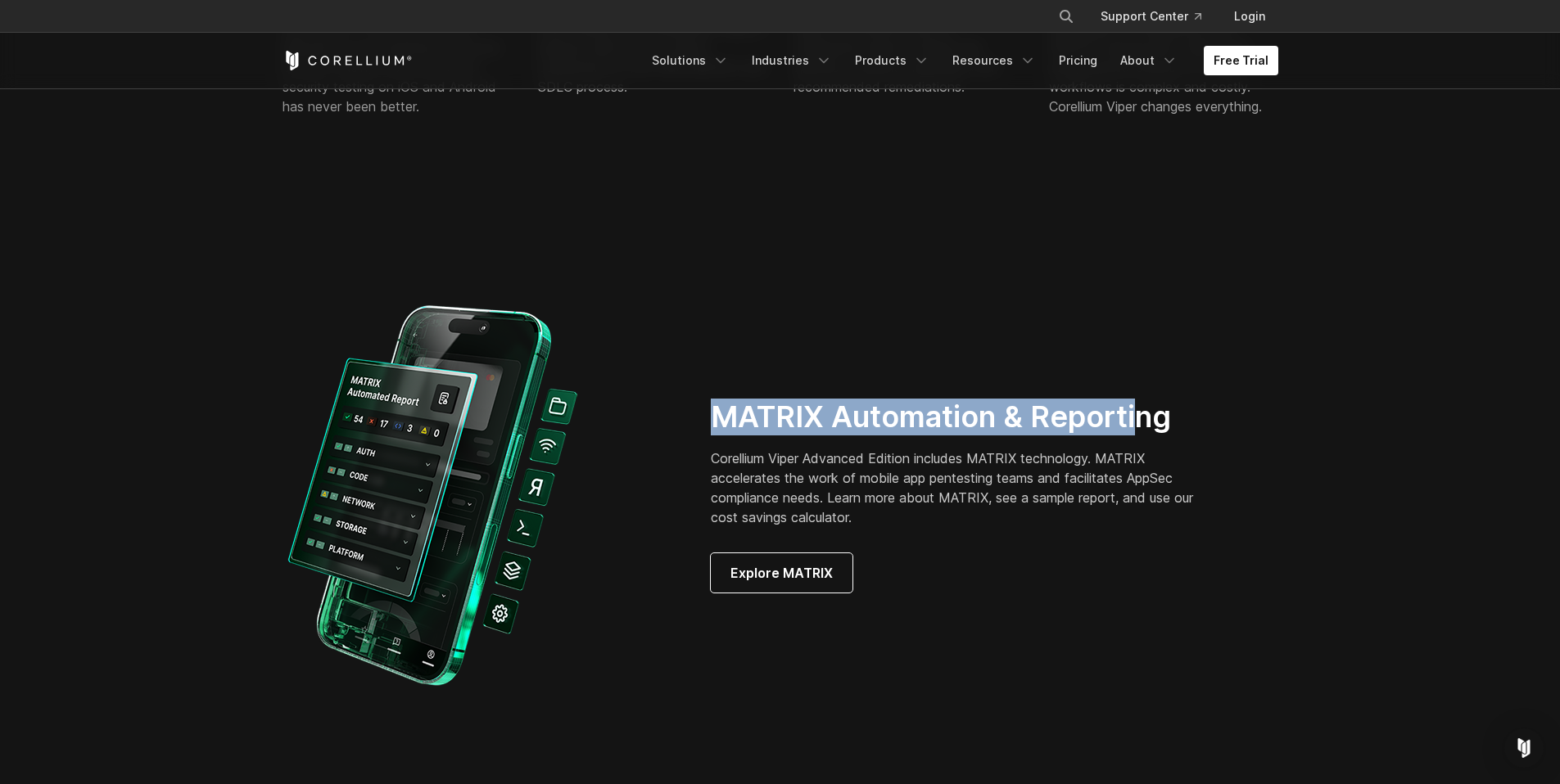
drag, startPoint x: 716, startPoint y: 414, endPoint x: 1137, endPoint y: 426, distance: 421.2
click at [1137, 426] on h2 "MATRIX Automation & Reporting" at bounding box center [963, 416] width 505 height 37
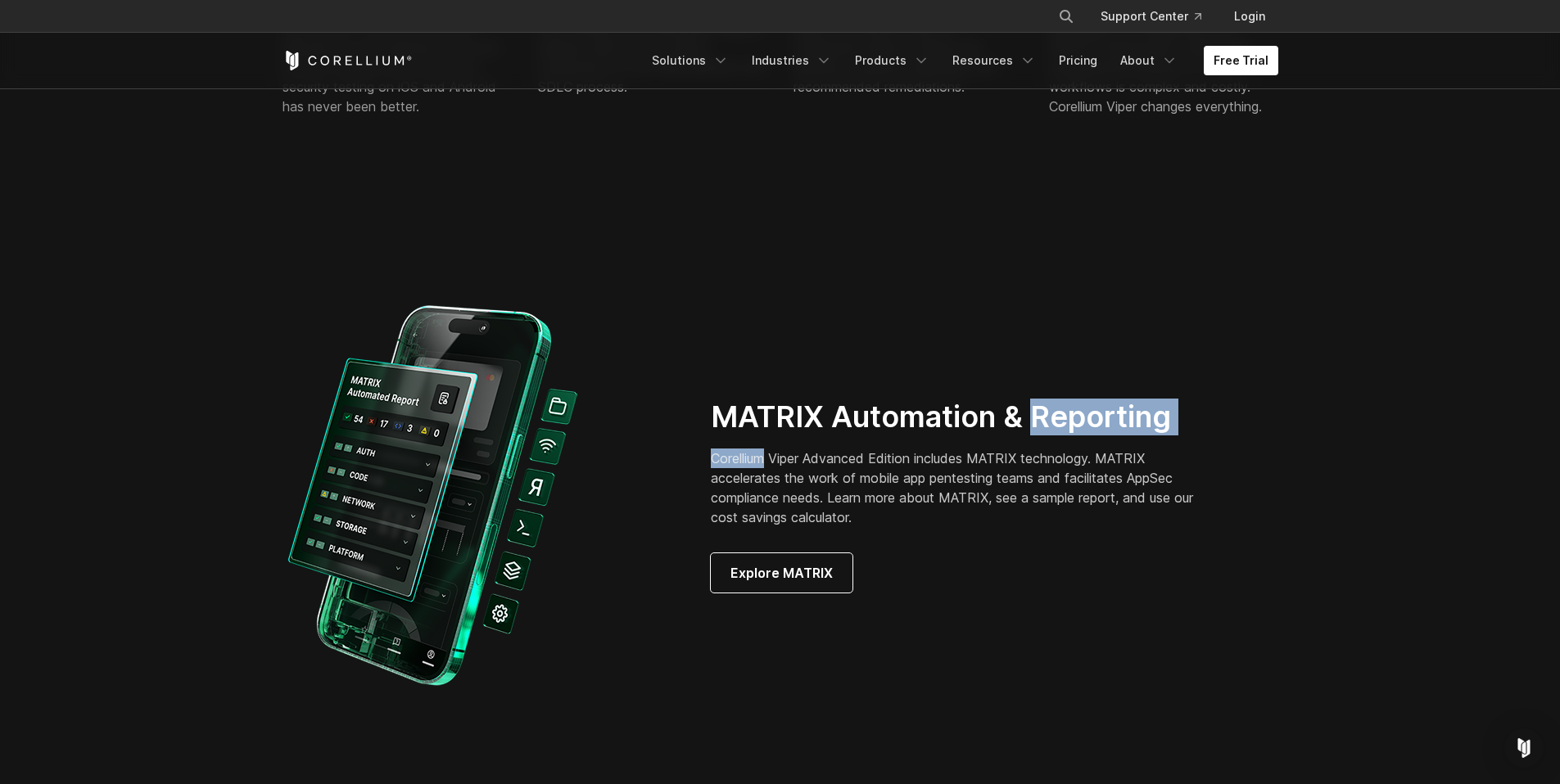
drag, startPoint x: 1137, startPoint y: 426, endPoint x: 789, endPoint y: 436, distance: 348.1
click at [789, 436] on div "MATRIX Automation & Reporting Corellium Viper Advanced Edition includes MATRIX …" at bounding box center [983, 495] width 545 height 194
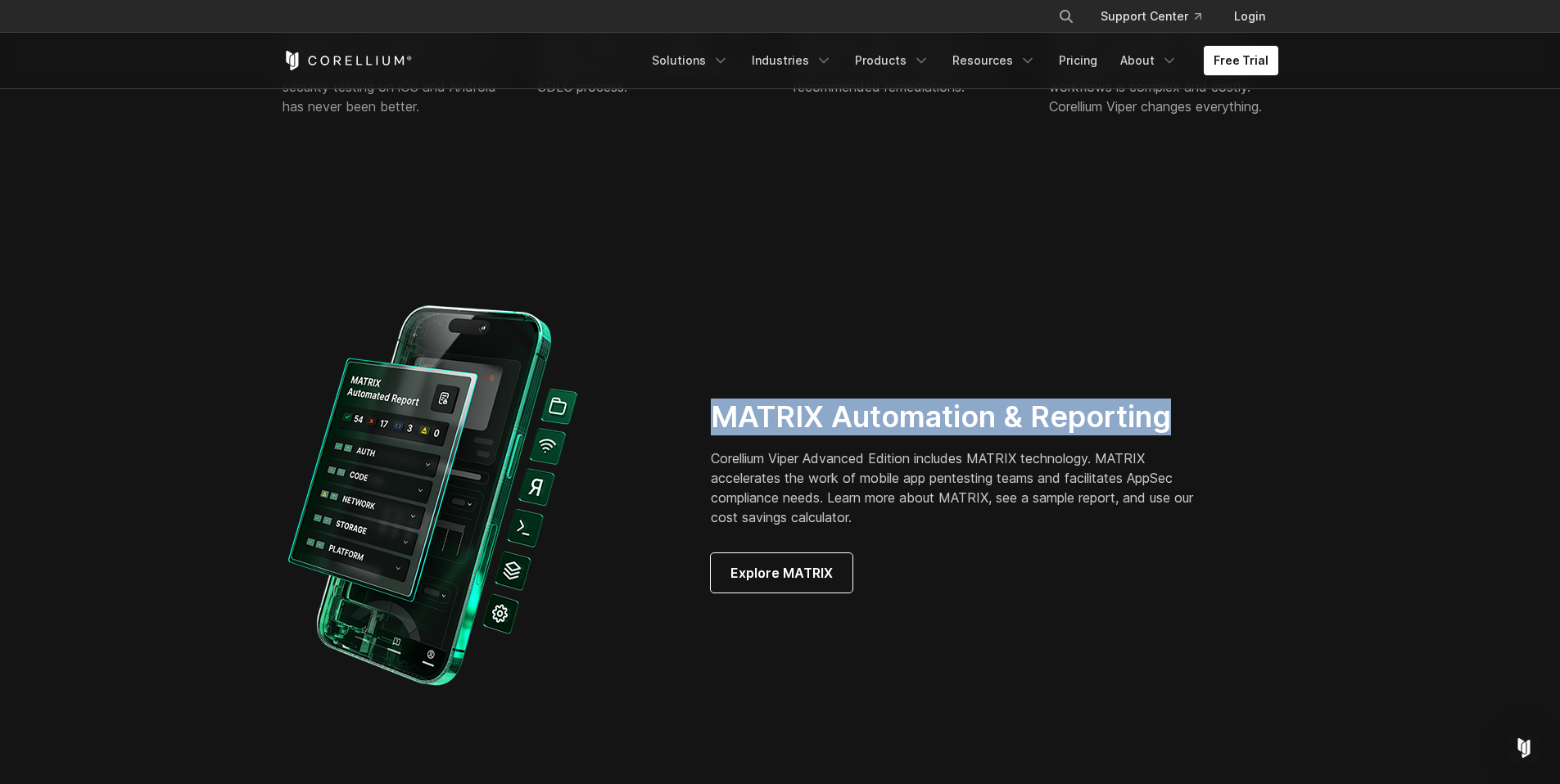
drag, startPoint x: 718, startPoint y: 415, endPoint x: 1179, endPoint y: 418, distance: 461.0
click at [1179, 418] on h2 "MATRIX Automation & Reporting" at bounding box center [963, 416] width 505 height 37
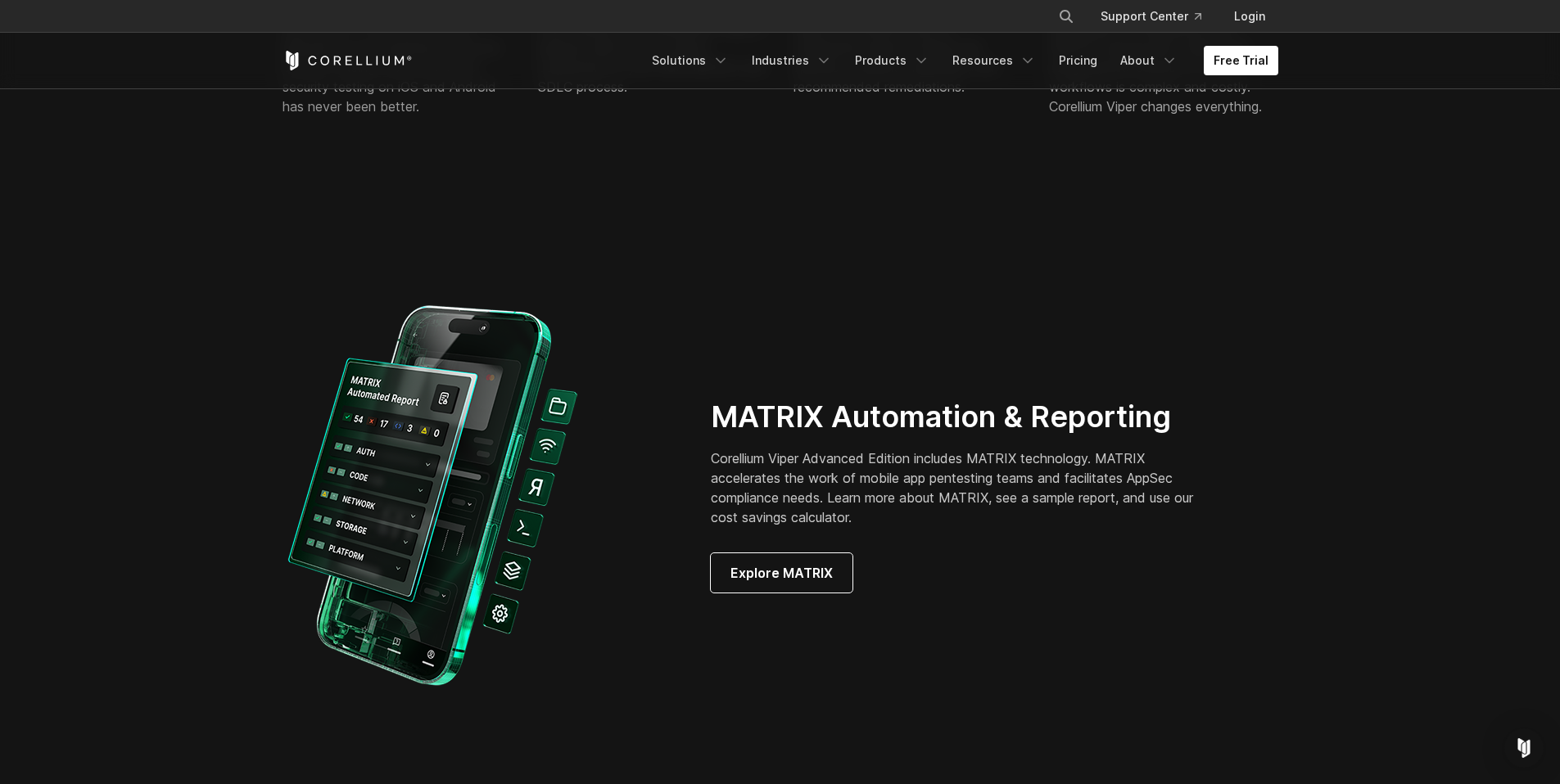
click at [1141, 424] on h2 "MATRIX Automation & Reporting" at bounding box center [963, 416] width 505 height 37
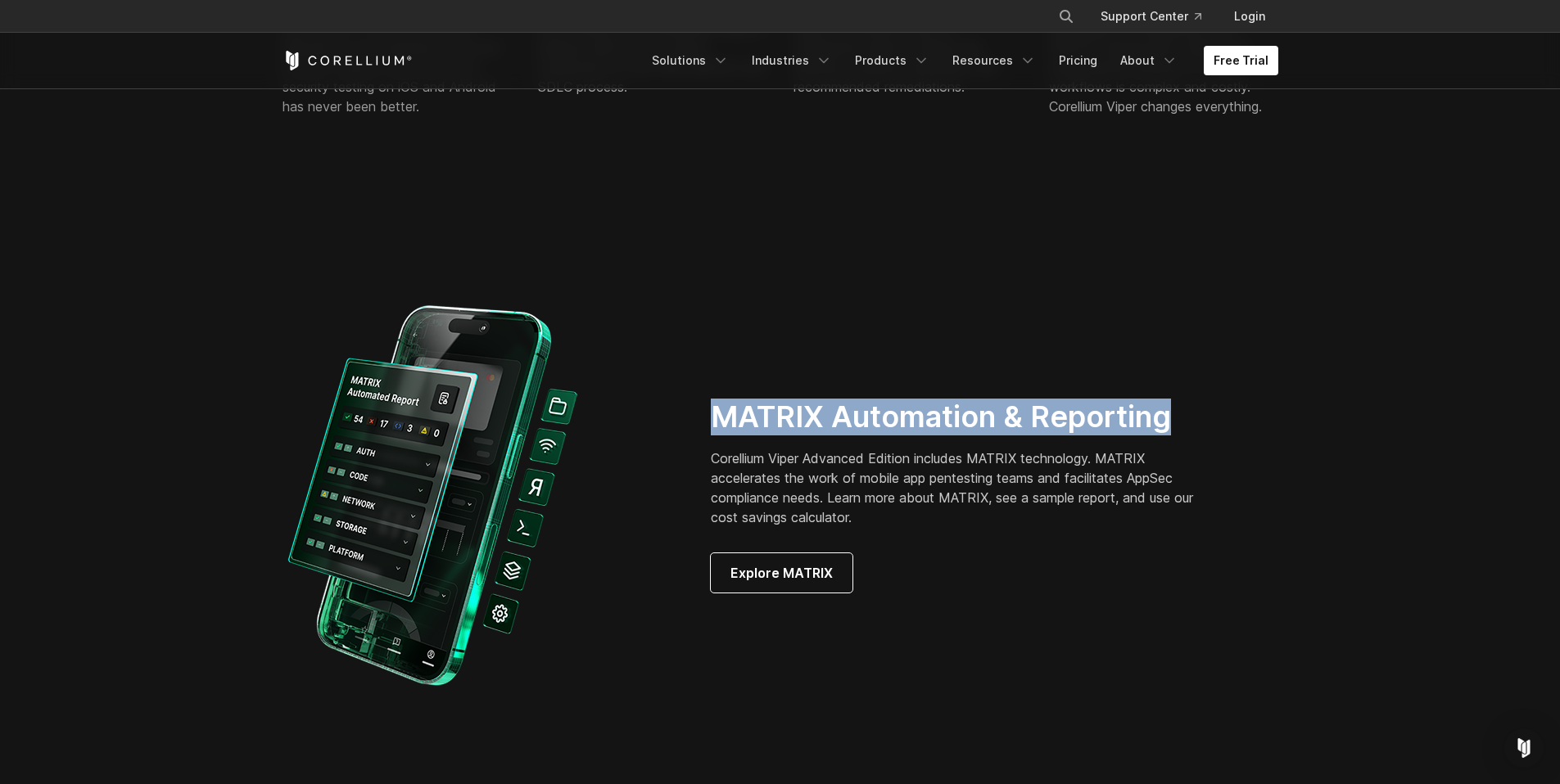
drag, startPoint x: 1141, startPoint y: 424, endPoint x: 693, endPoint y: 420, distance: 448.0
click at [693, 420] on div "MATRIX Automation & Reporting Corellium Viper Advanced Edition includes MATRIX …" at bounding box center [780, 496] width 1029 height 403
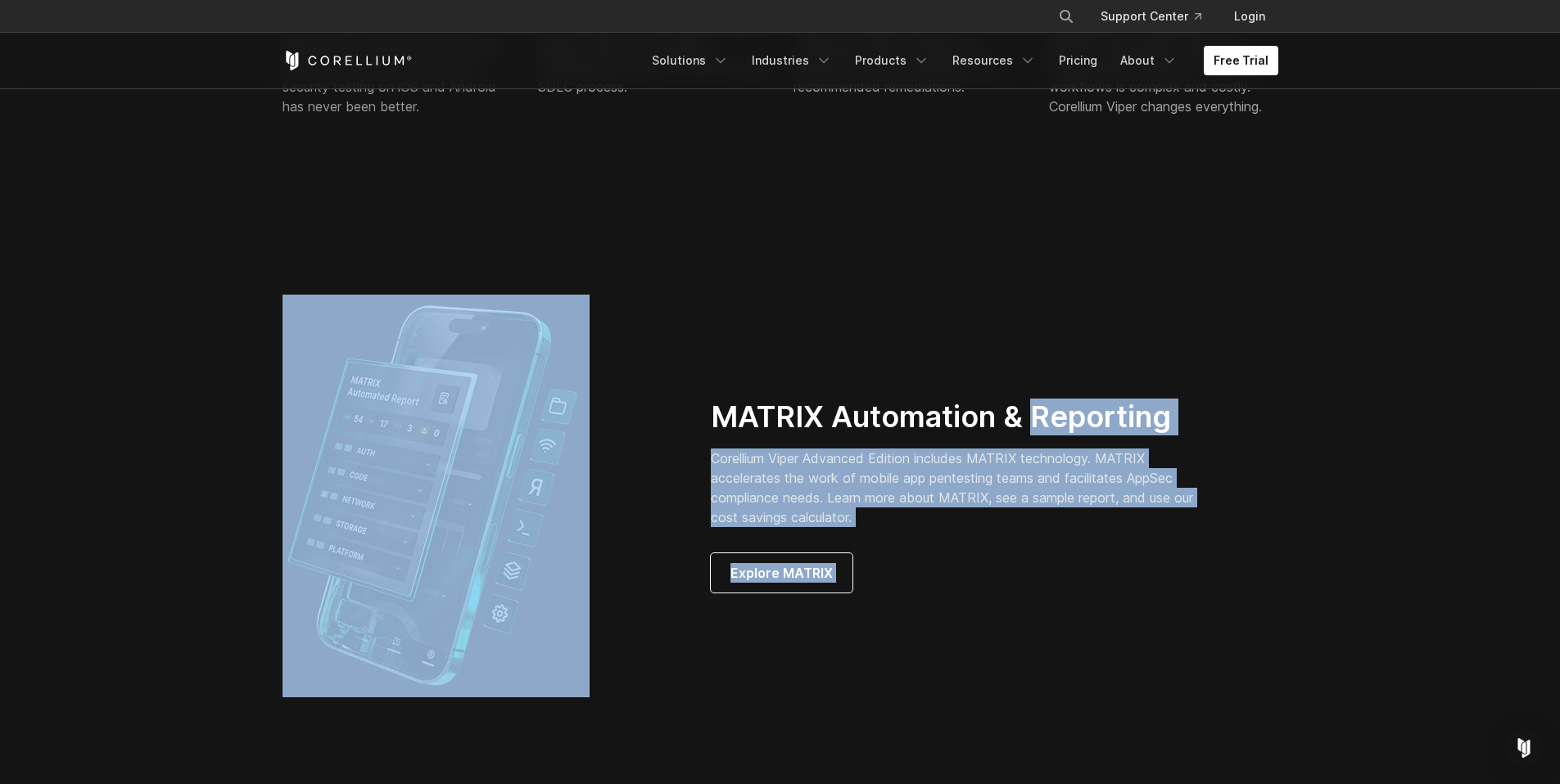
click at [693, 420] on div at bounding box center [480, 496] width 428 height 403
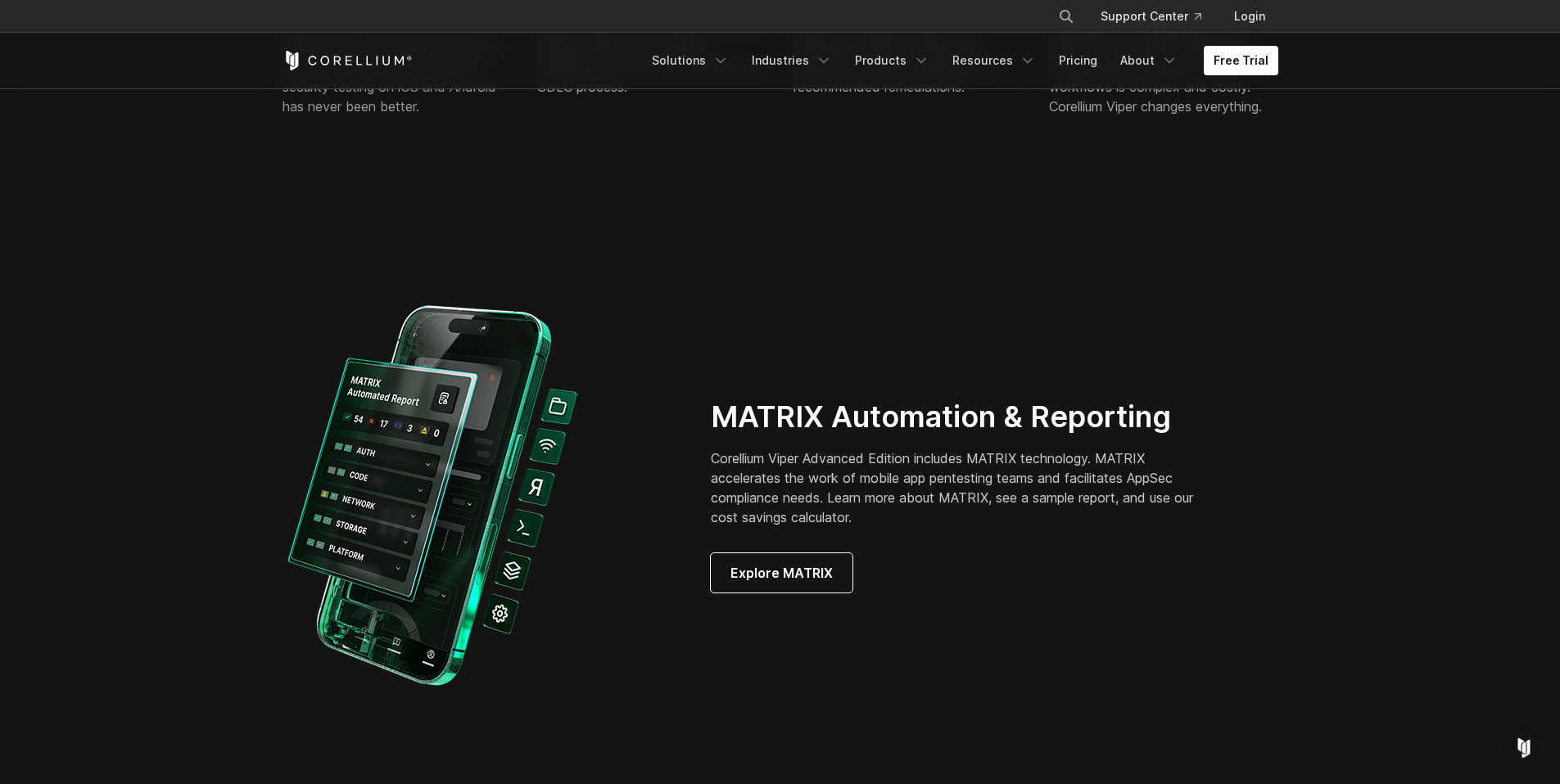
click at [730, 417] on h2 "MATRIX Automation & Reporting" at bounding box center [963, 416] width 505 height 37
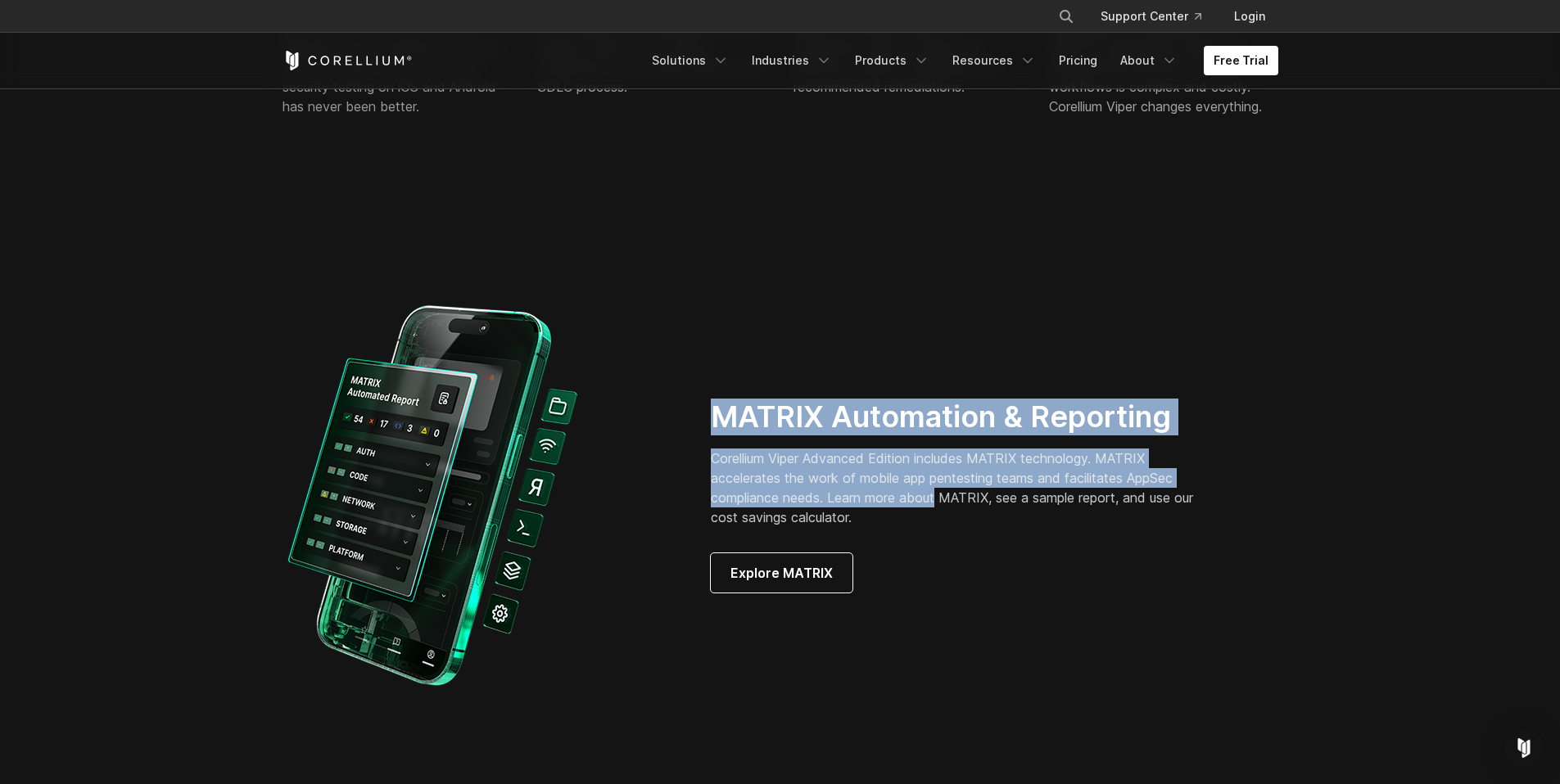
drag, startPoint x: 730, startPoint y: 417, endPoint x: 931, endPoint y: 494, distance: 215.2
click at [931, 494] on div "MATRIX Automation & Reporting Corellium Viper Advanced Edition includes MATRIX …" at bounding box center [983, 495] width 545 height 194
click at [931, 494] on p "Corellium Viper Advanced Edition includes MATRIX technology. MATRIX accelerates…" at bounding box center [963, 487] width 505 height 78
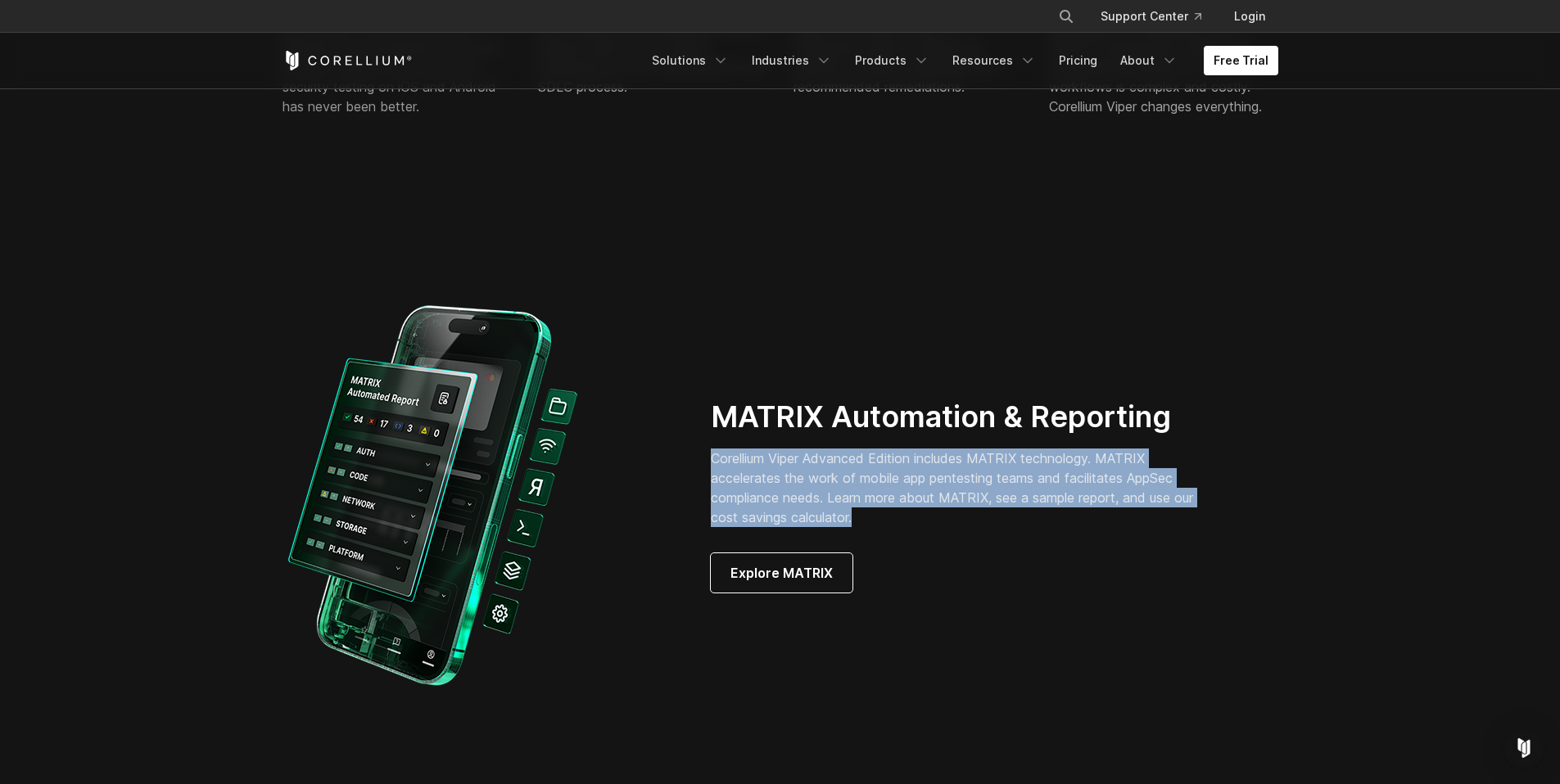
drag, startPoint x: 933, startPoint y: 512, endPoint x: 710, endPoint y: 456, distance: 229.9
click at [710, 456] on p "Corellium Viper Advanced Edition includes MATRIX technology. MATRIX accelerates…" at bounding box center [963, 487] width 505 height 78
drag, startPoint x: 730, startPoint y: 463, endPoint x: 857, endPoint y: 518, distance: 138.4
click at [857, 518] on p "Corellium Viper Advanced Edition includes MATRIX technology. MATRIX accelerates…" at bounding box center [963, 487] width 505 height 78
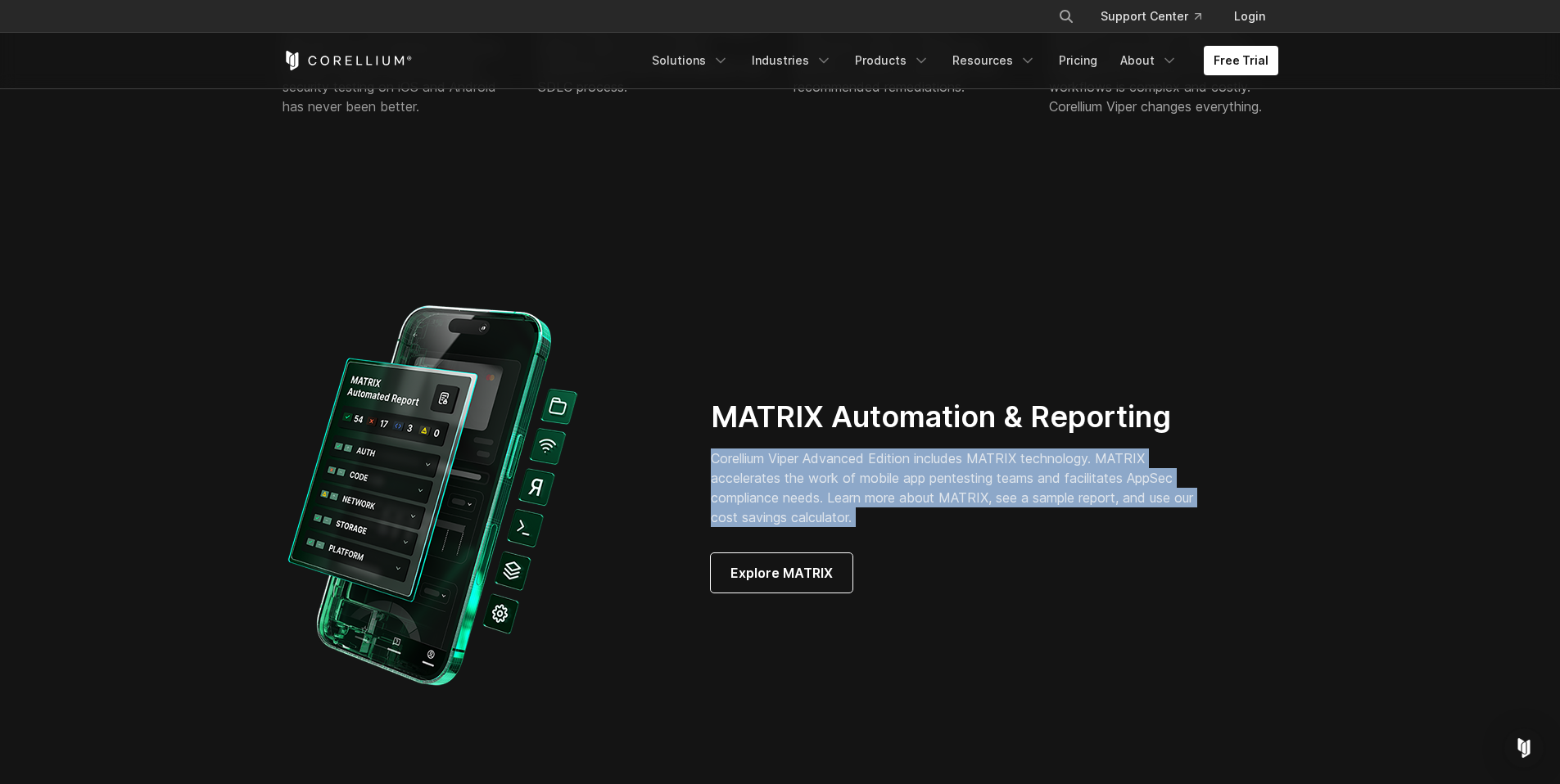
click at [857, 518] on p "Corellium Viper Advanced Edition includes MATRIX technology. MATRIX accelerates…" at bounding box center [963, 487] width 505 height 78
drag, startPoint x: 784, startPoint y: 479, endPoint x: 735, endPoint y: 461, distance: 52.2
click at [735, 461] on p "Corellium Viper Advanced Edition includes MATRIX technology. MATRIX accelerates…" at bounding box center [963, 487] width 505 height 78
drag, startPoint x: 735, startPoint y: 461, endPoint x: 864, endPoint y: 526, distance: 144.5
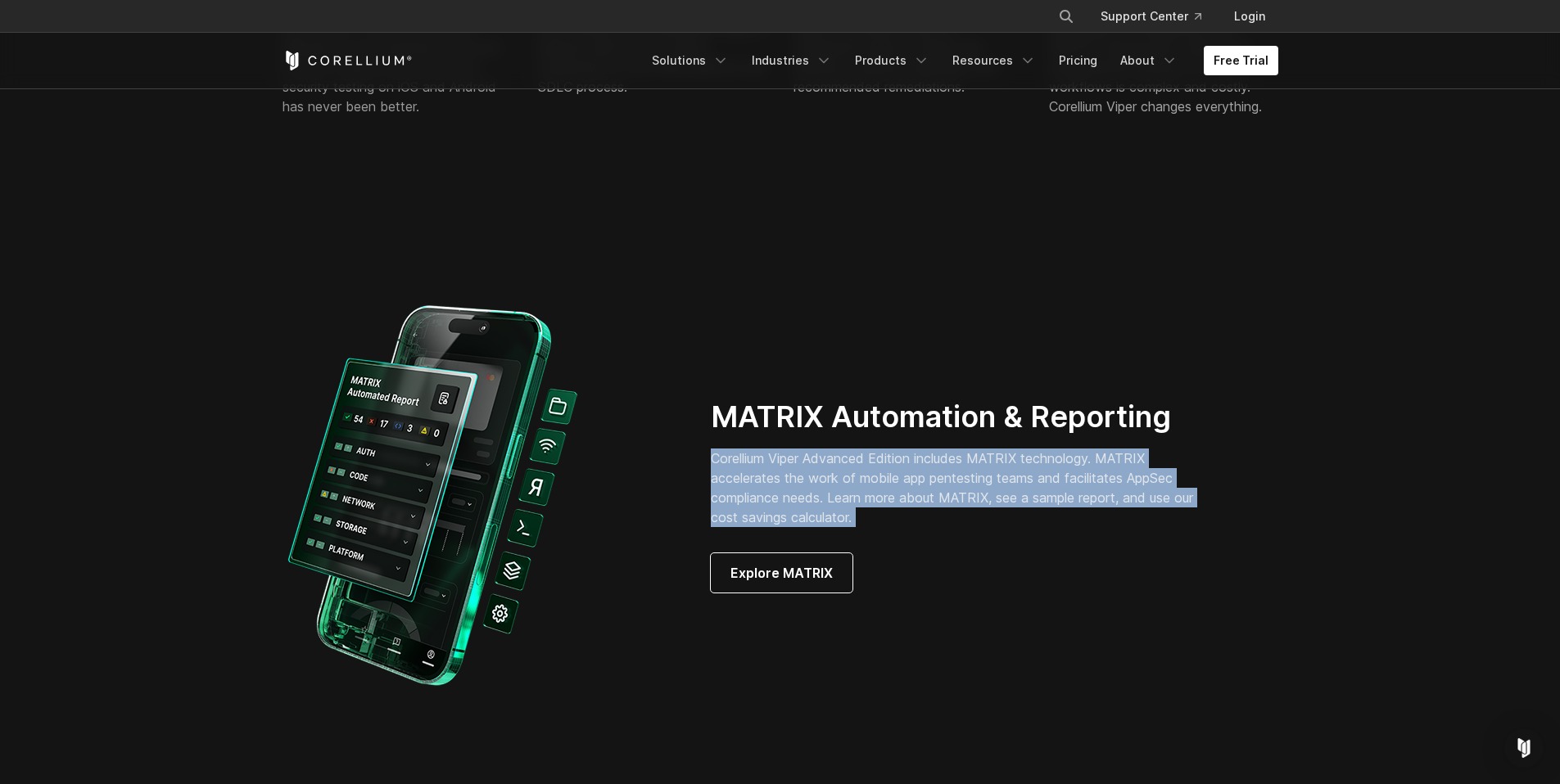
click at [864, 526] on p "Corellium Viper Advanced Edition includes MATRIX technology. MATRIX accelerates…" at bounding box center [963, 487] width 505 height 78
drag, startPoint x: 853, startPoint y: 517, endPoint x: 727, endPoint y: 454, distance: 140.9
click at [727, 454] on p "Corellium Viper Advanced Edition includes MATRIX technology. MATRIX accelerates…" at bounding box center [963, 487] width 505 height 78
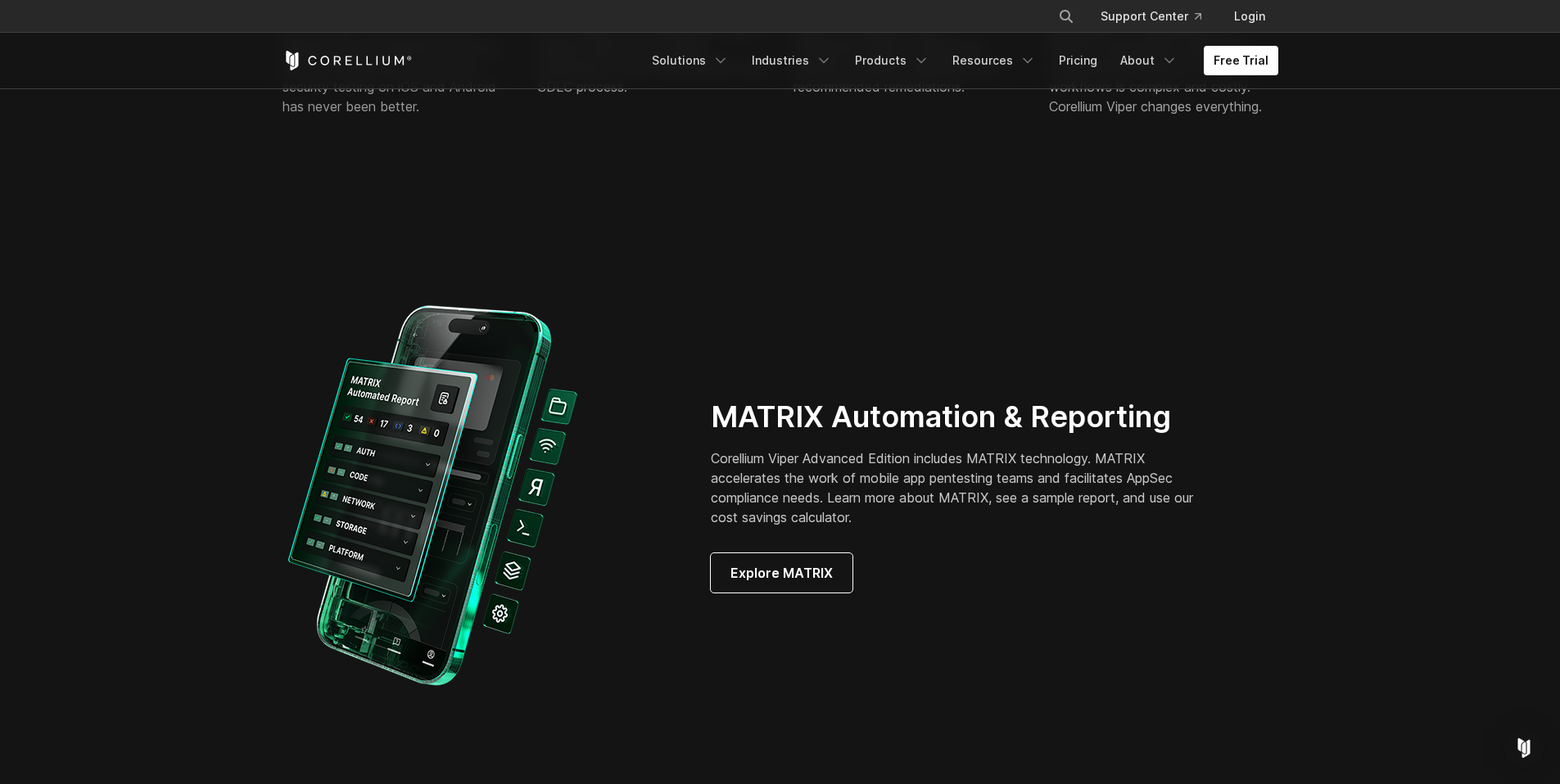
scroll to position [1617, 0]
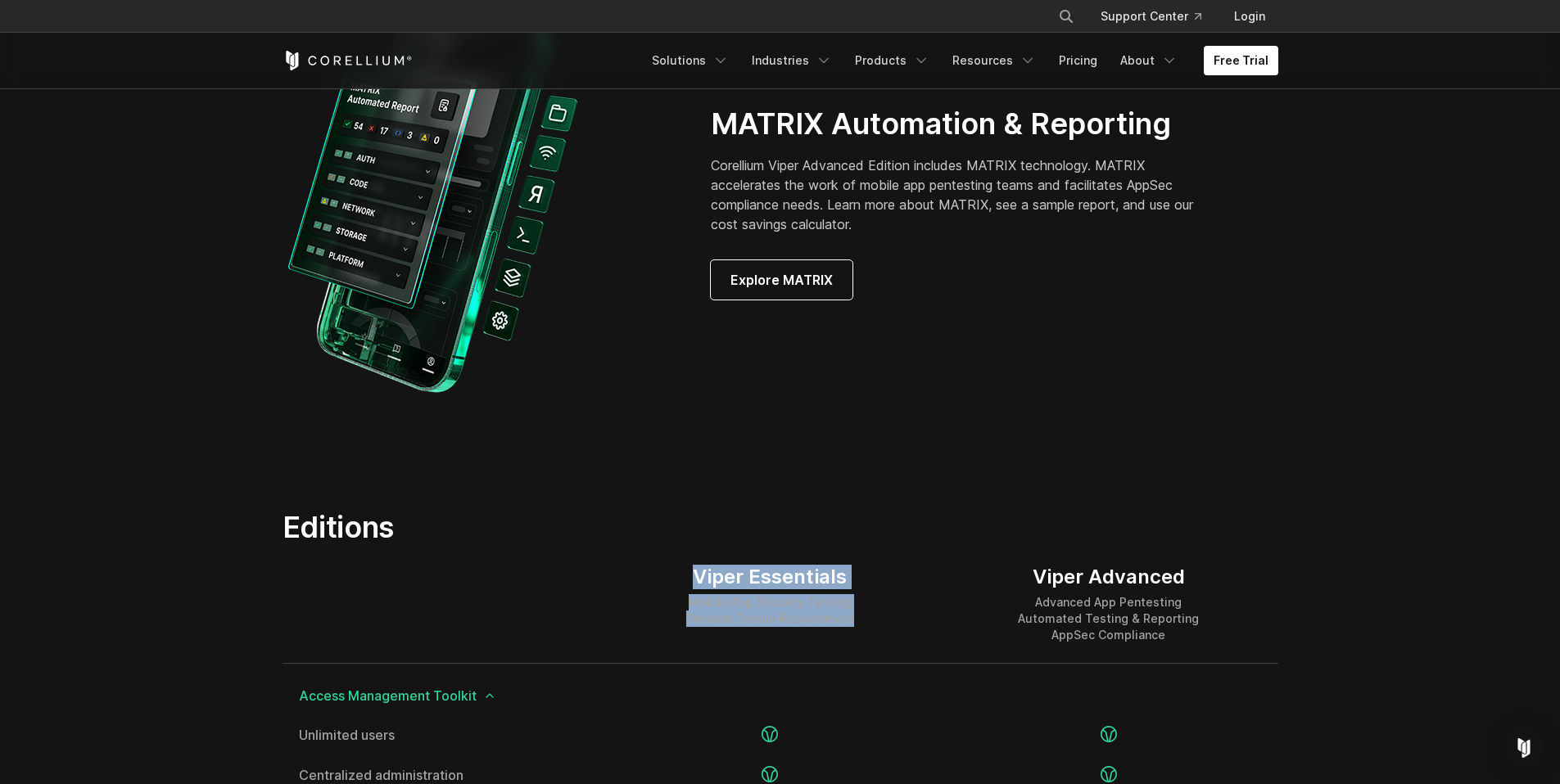
drag, startPoint x: 695, startPoint y: 577, endPoint x: 885, endPoint y: 635, distance: 198.7
click at [885, 635] on div "Viper Essentials Mobile App Security Testing Physical Device Replacement" at bounding box center [770, 604] width 338 height 118
drag, startPoint x: 876, startPoint y: 629, endPoint x: 709, endPoint y: 575, distance: 175.5
click at [709, 575] on div "Viper Essentials Mobile App Security Testing Physical Device Replacement" at bounding box center [770, 604] width 338 height 118
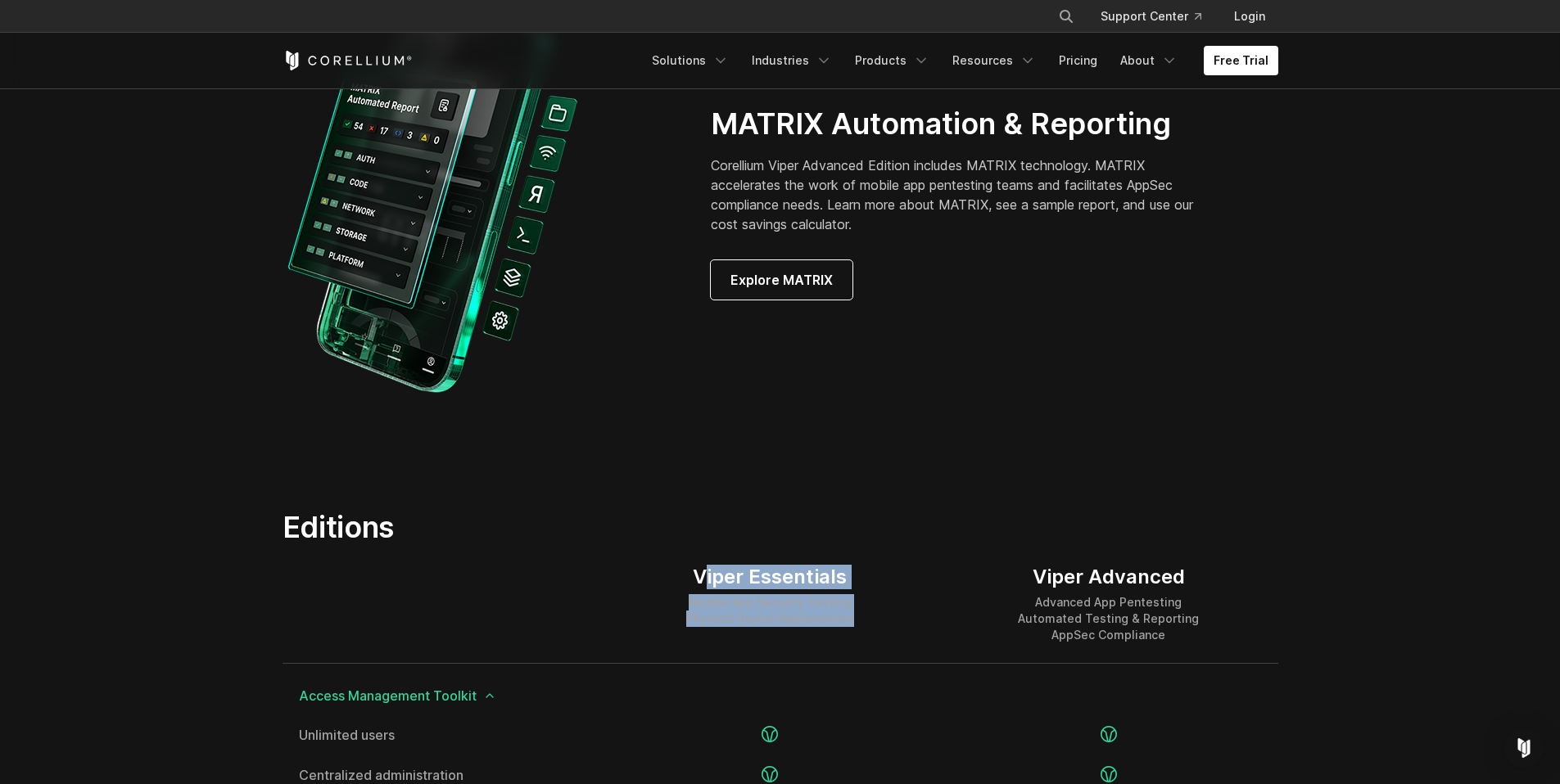
click at [709, 575] on div "Viper Essentials" at bounding box center [770, 576] width 168 height 24
drag, startPoint x: 694, startPoint y: 575, endPoint x: 893, endPoint y: 628, distance: 205.9
click at [893, 628] on div "Viper Essentials Mobile App Security Testing Physical Device Replacement" at bounding box center [770, 604] width 338 height 118
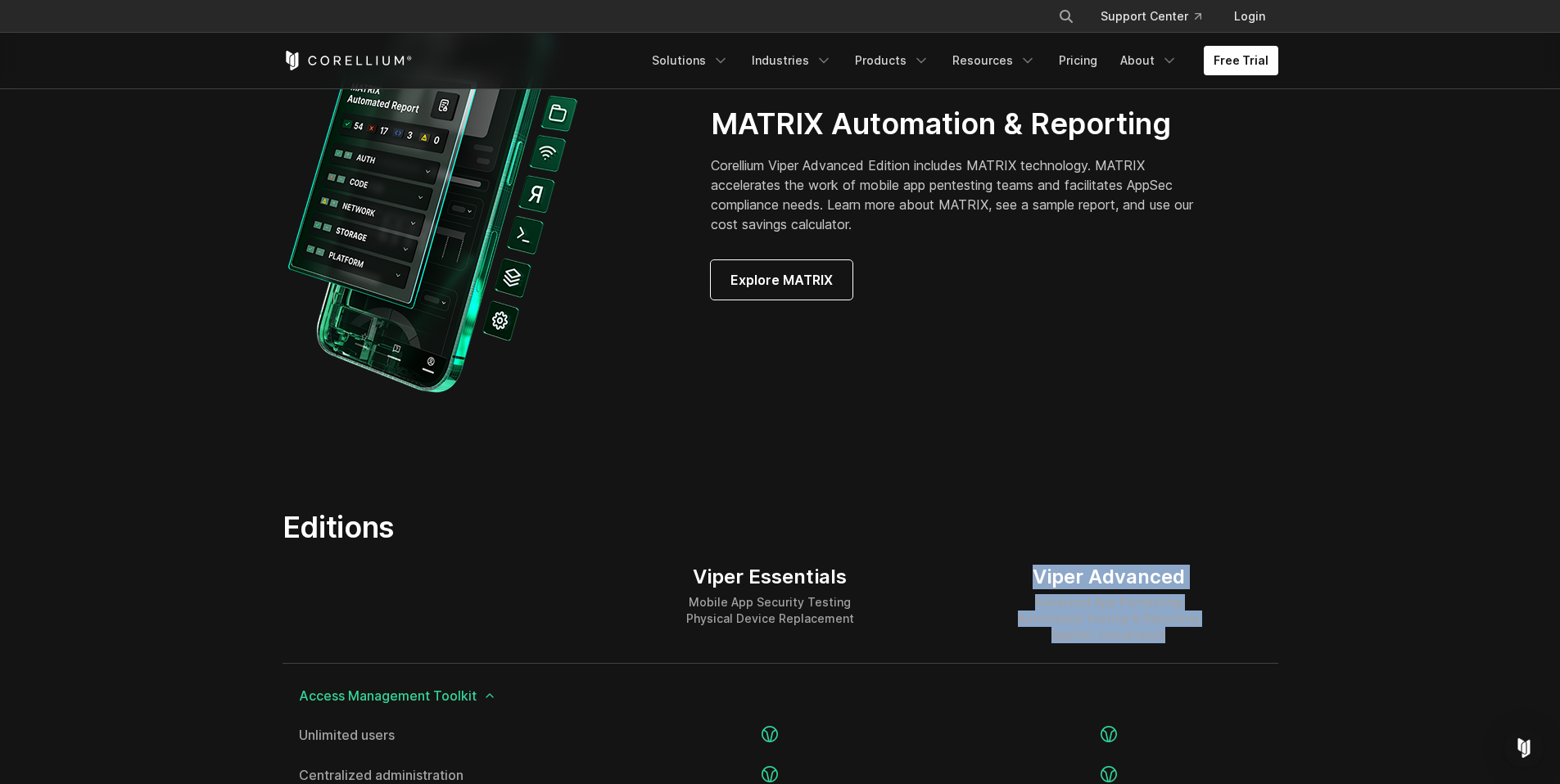
drag, startPoint x: 1040, startPoint y: 577, endPoint x: 1212, endPoint y: 645, distance: 185.0
click at [1212, 645] on div "Viper Advanced Advanced App Pentesting Automated Testing & Reporting AppSec Com…" at bounding box center [1109, 604] width 338 height 118
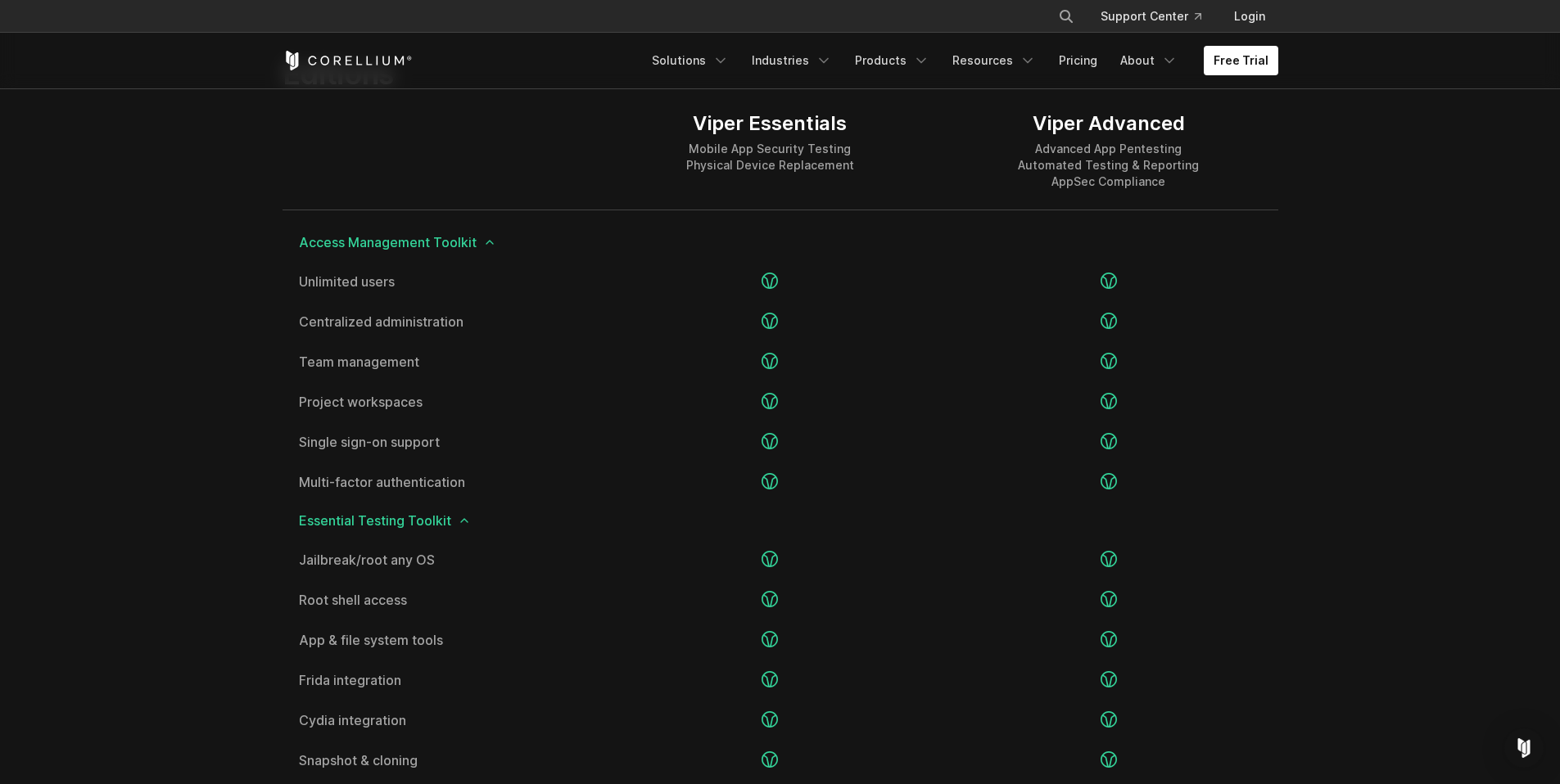
scroll to position [1484, 0]
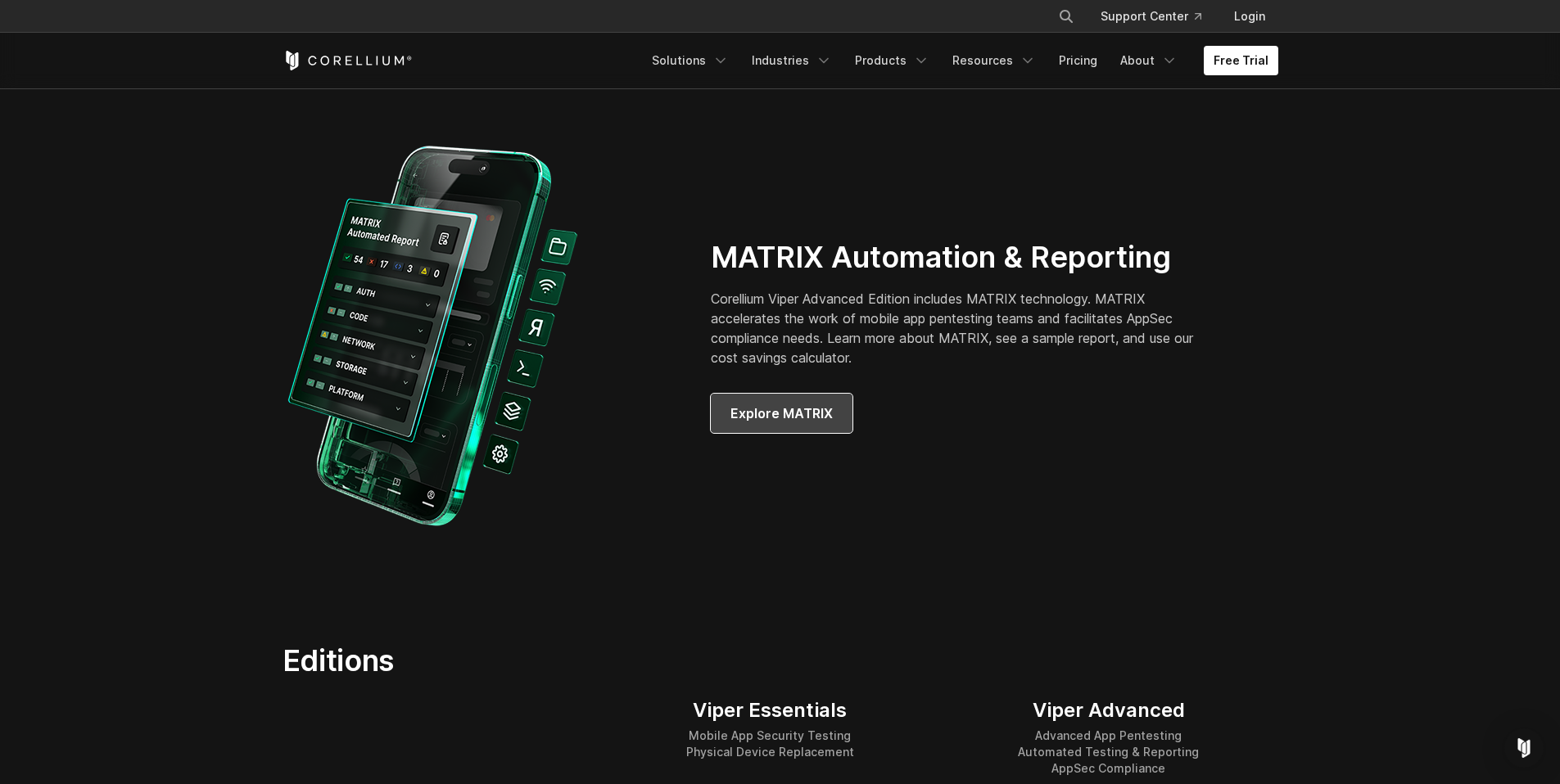
click at [770, 413] on span "Explore MATRIX" at bounding box center [781, 414] width 103 height 20
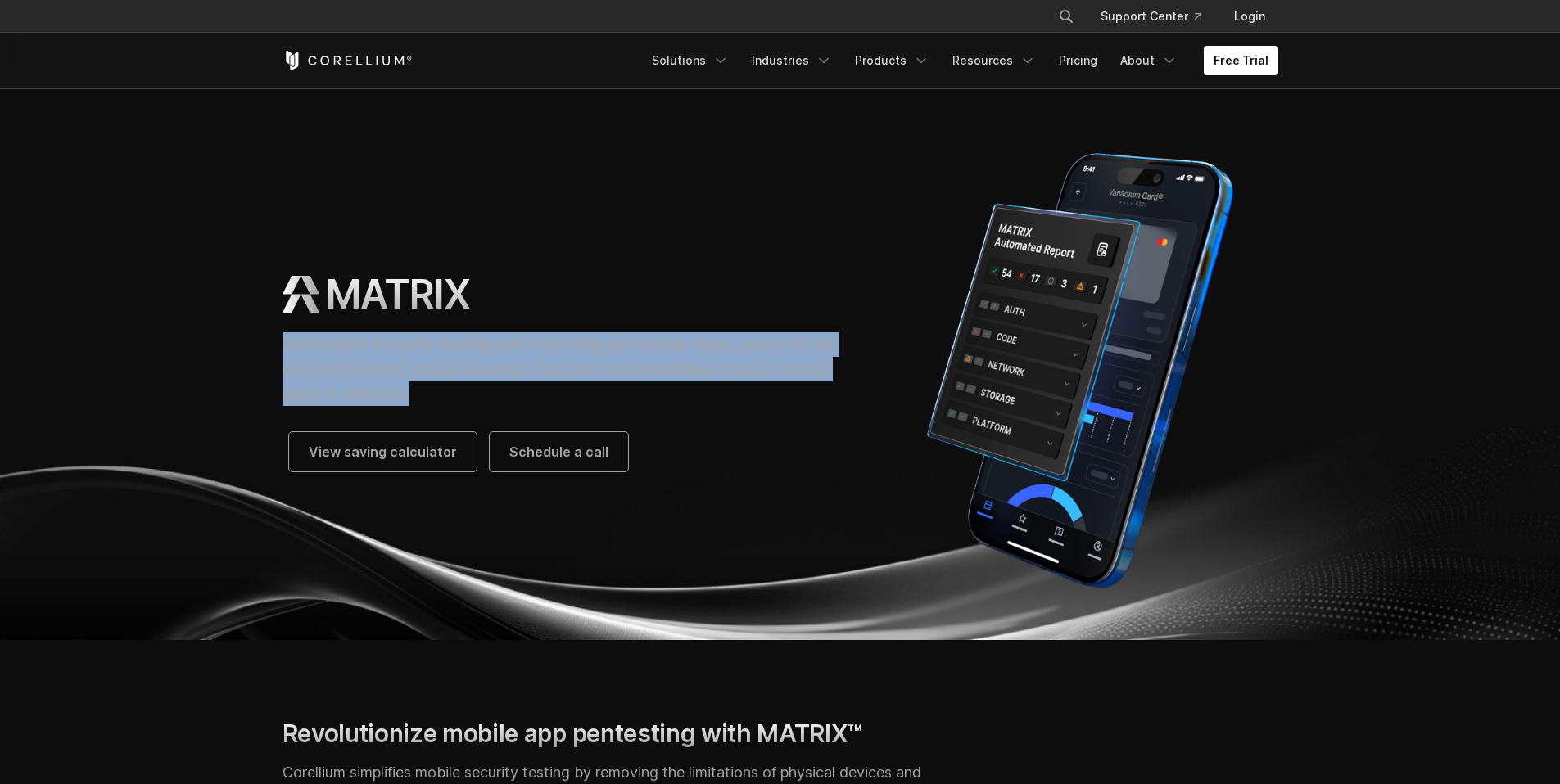
drag, startPoint x: 290, startPoint y: 343, endPoint x: 450, endPoint y: 389, distance: 166.5
click at [450, 389] on p "Automated security testing and reporting for mobile apps, powered by iOS and An…" at bounding box center [566, 370] width 567 height 74
drag, startPoint x: 445, startPoint y: 389, endPoint x: 267, endPoint y: 339, distance: 184.9
click at [267, 339] on div "MATRIX Automated security testing and reporting for mobile apps, powered by iOS…" at bounding box center [566, 371] width 601 height 201
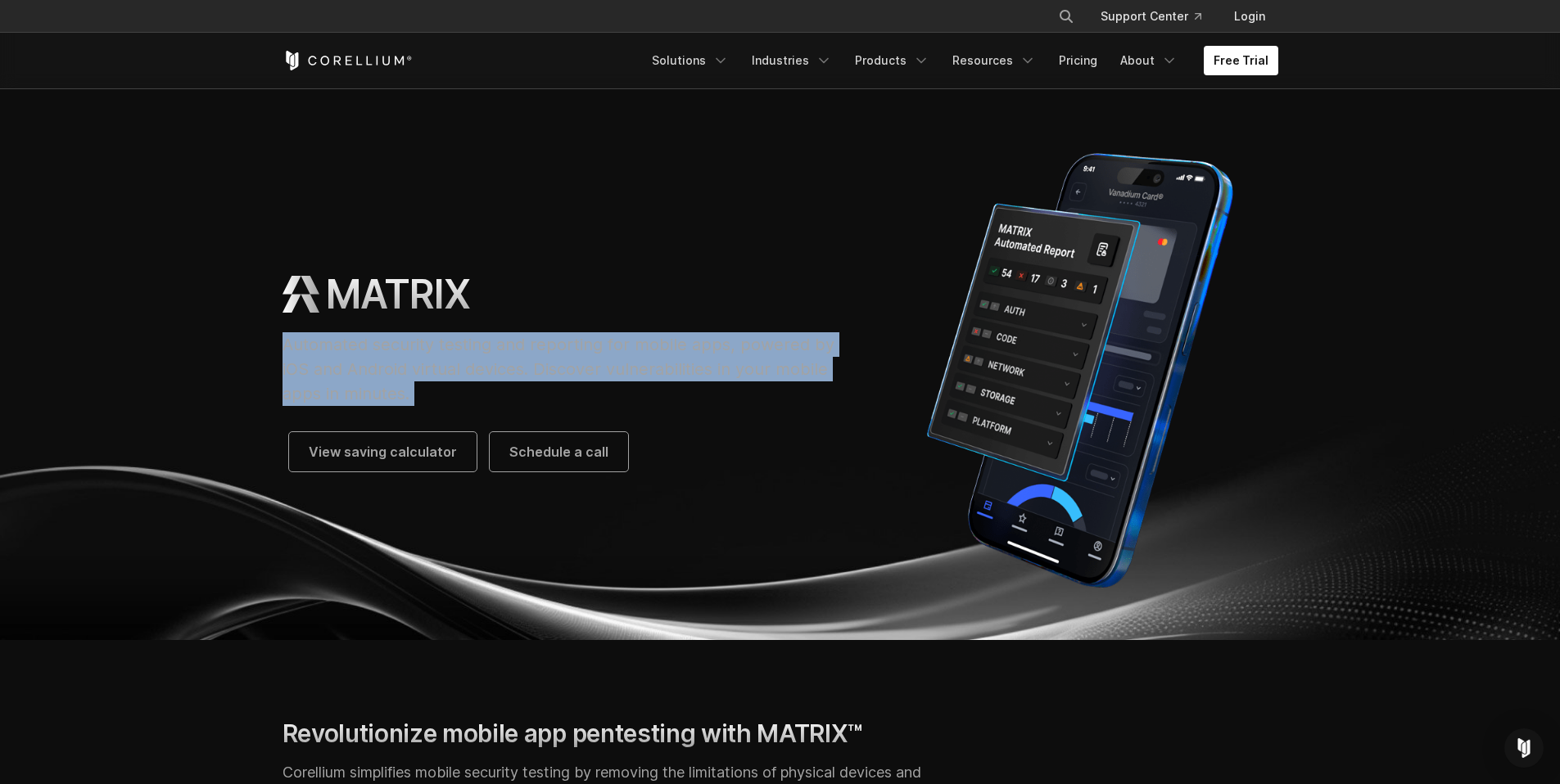
click at [267, 339] on div "MATRIX Automated security testing and reporting for mobile apps, powered by iOS…" at bounding box center [566, 371] width 601 height 201
drag, startPoint x: 349, startPoint y: 361, endPoint x: 469, endPoint y: 394, distance: 124.5
click at [469, 394] on div "MATRIX Automated security testing and reporting for mobile apps, powered by iOS…" at bounding box center [566, 371] width 601 height 201
click at [469, 394] on p "Automated security testing and reporting for mobile apps, powered by iOS and An…" at bounding box center [566, 370] width 567 height 74
drag, startPoint x: 426, startPoint y: 374, endPoint x: 305, endPoint y: 336, distance: 126.8
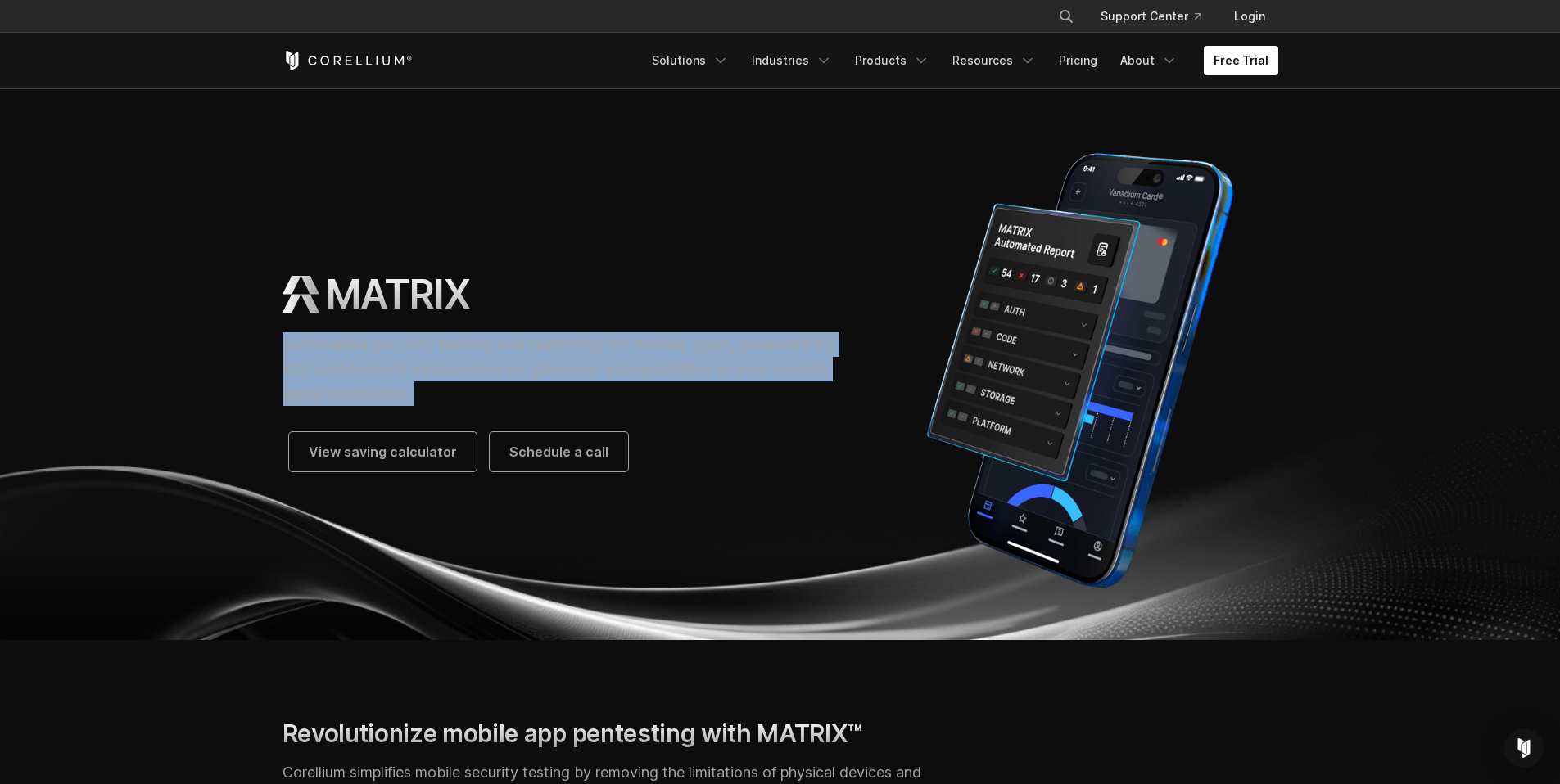
click at [305, 336] on p "Automated security testing and reporting for mobile apps, powered by iOS and An…" at bounding box center [566, 370] width 567 height 74
drag, startPoint x: 305, startPoint y: 336, endPoint x: 454, endPoint y: 392, distance: 159.2
click at [454, 392] on p "Automated security testing and reporting for mobile apps, powered by iOS and An…" at bounding box center [566, 370] width 567 height 74
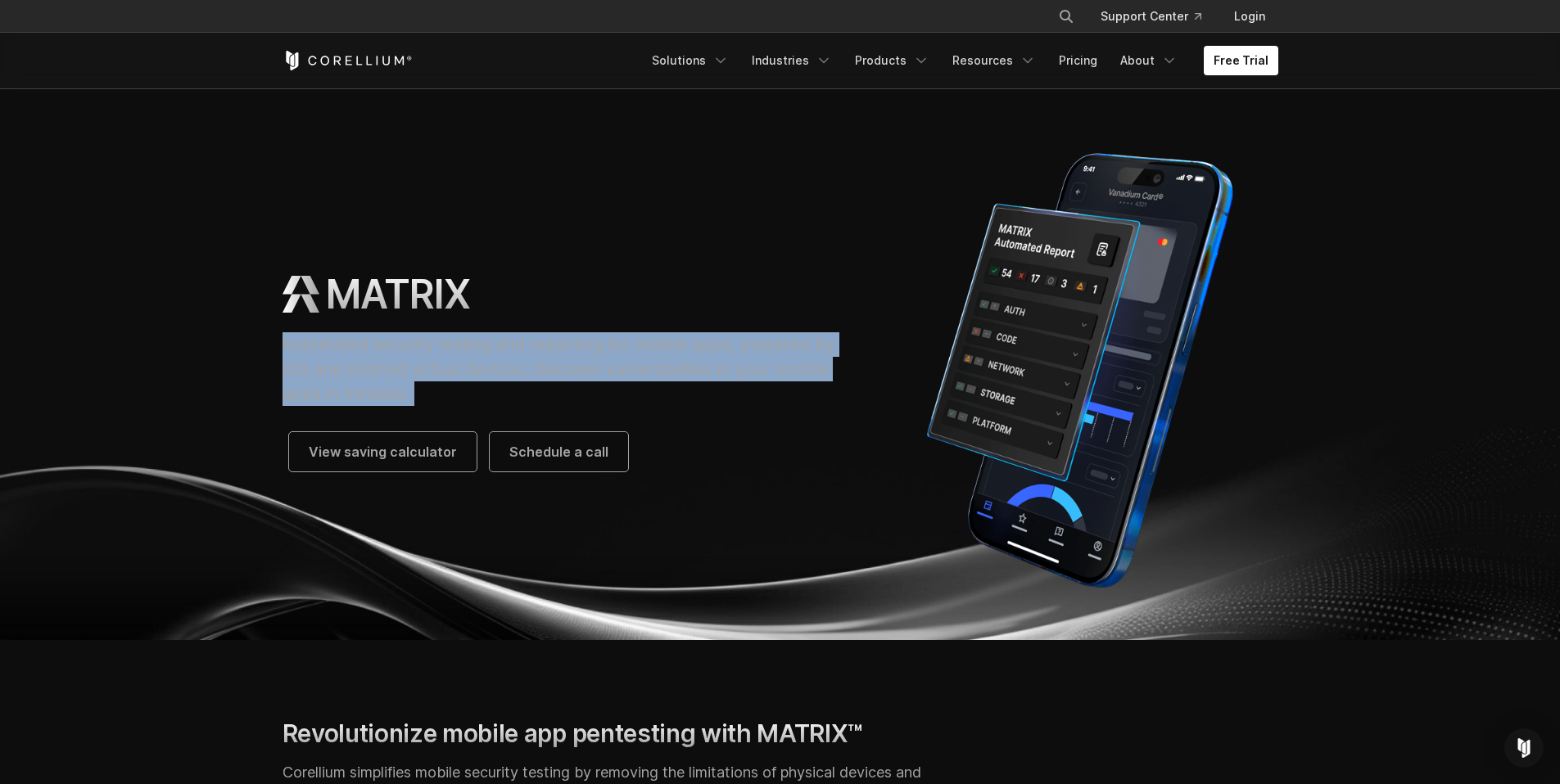
drag, startPoint x: 406, startPoint y: 371, endPoint x: 276, endPoint y: 340, distance: 133.6
click at [276, 340] on div "MATRIX Automated security testing and reporting for mobile apps, powered by iOS…" at bounding box center [566, 371] width 601 height 201
drag, startPoint x: 276, startPoint y: 340, endPoint x: 450, endPoint y: 395, distance: 182.5
click at [450, 395] on div "MATRIX Automated security testing and reporting for mobile apps, powered by iOS…" at bounding box center [566, 371] width 601 height 201
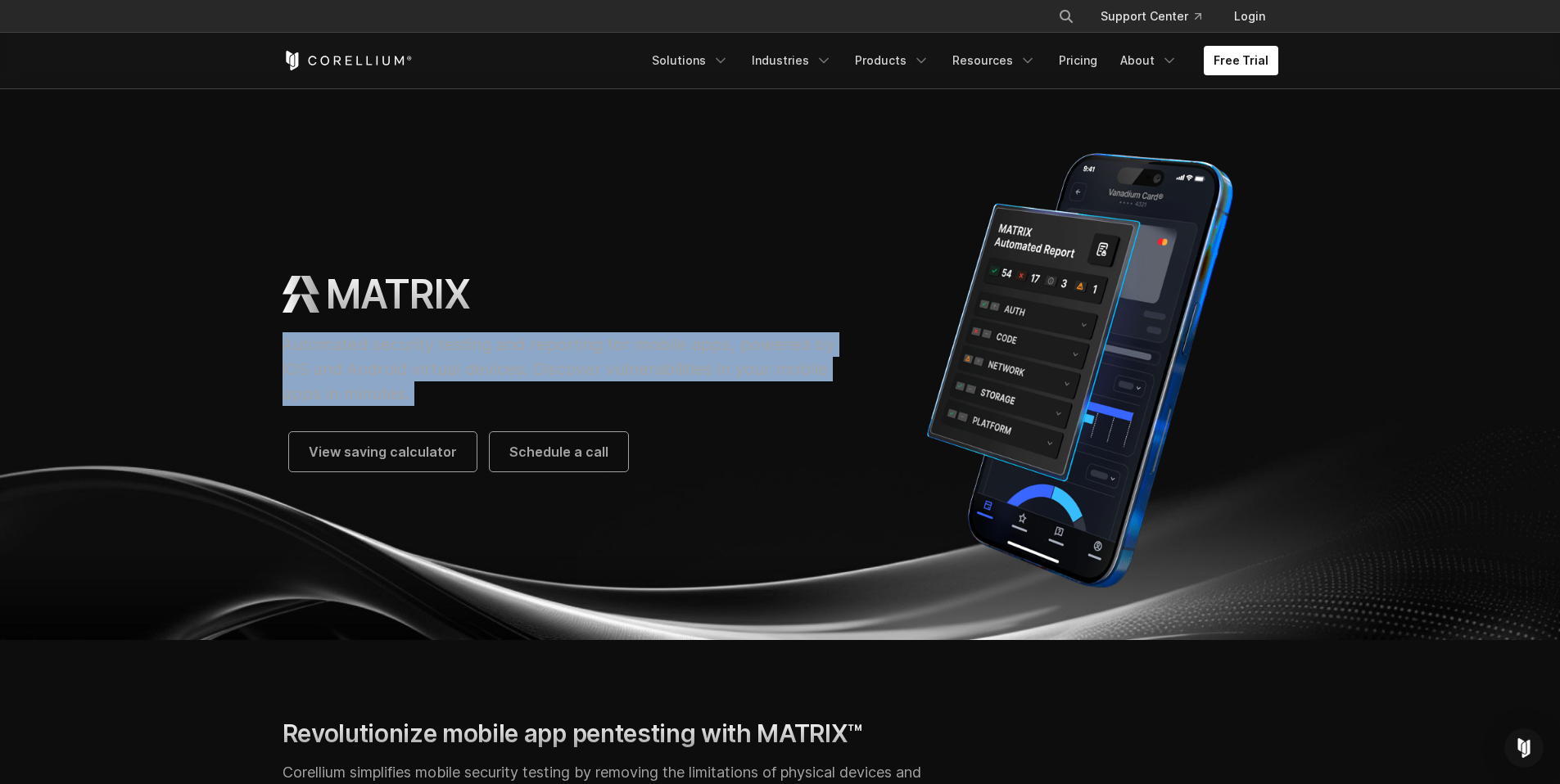
click at [450, 395] on p "Automated security testing and reporting for mobile apps, powered by iOS and An…" at bounding box center [566, 370] width 567 height 74
drag, startPoint x: 450, startPoint y: 395, endPoint x: 296, endPoint y: 341, distance: 163.2
click at [296, 341] on p "Automated security testing and reporting for mobile apps, powered by iOS and An…" at bounding box center [566, 370] width 567 height 74
drag, startPoint x: 378, startPoint y: 374, endPoint x: 435, endPoint y: 397, distance: 61.5
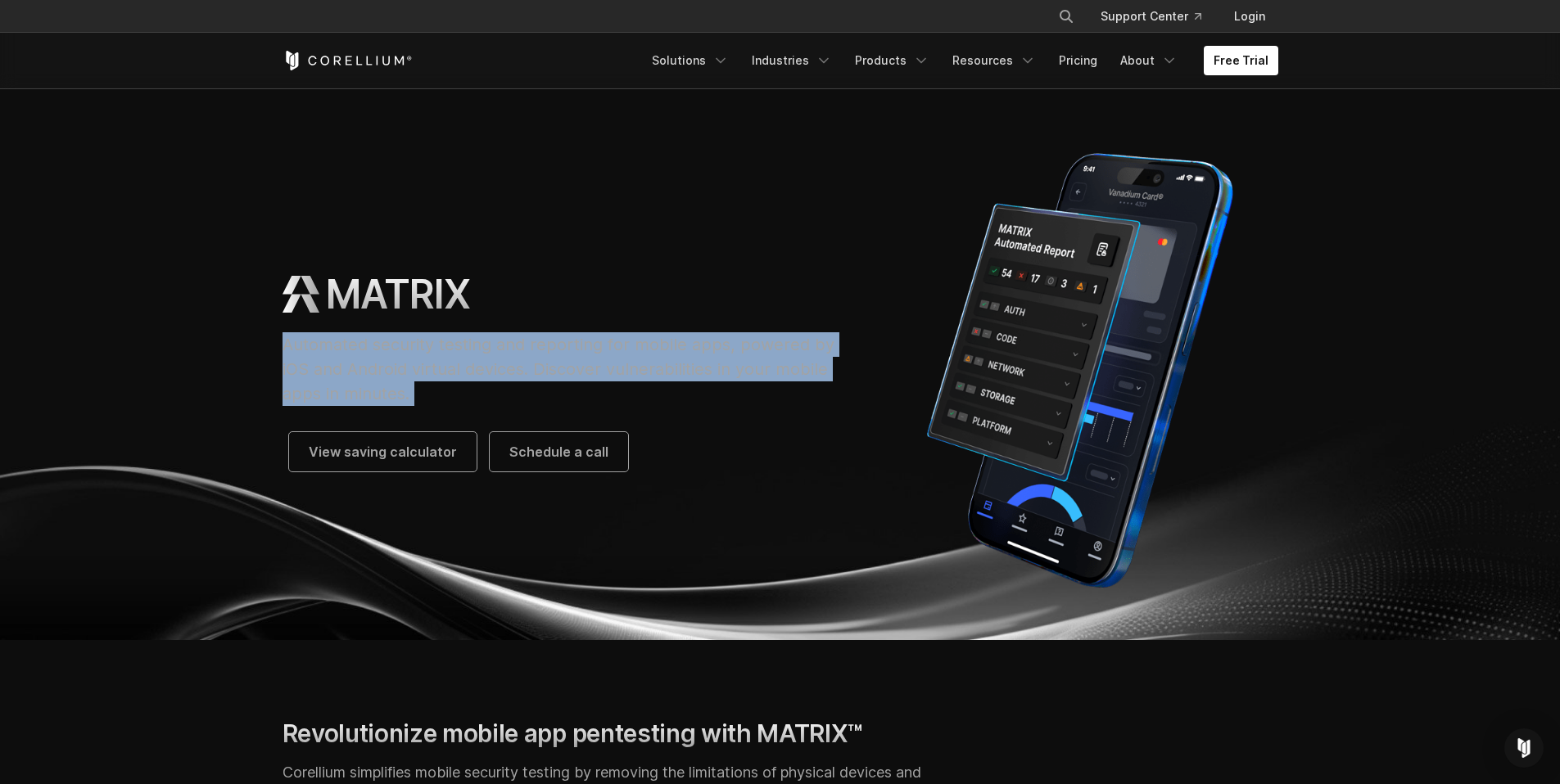
click at [435, 397] on p "Automated security testing and reporting for mobile apps, powered by iOS and An…" at bounding box center [566, 370] width 567 height 74
drag, startPoint x: 552, startPoint y: 385, endPoint x: 252, endPoint y: 347, distance: 302.4
click at [252, 347] on section "MATRIX Automated security testing and reporting for mobile apps, powered by iOS…" at bounding box center [780, 364] width 1560 height 552
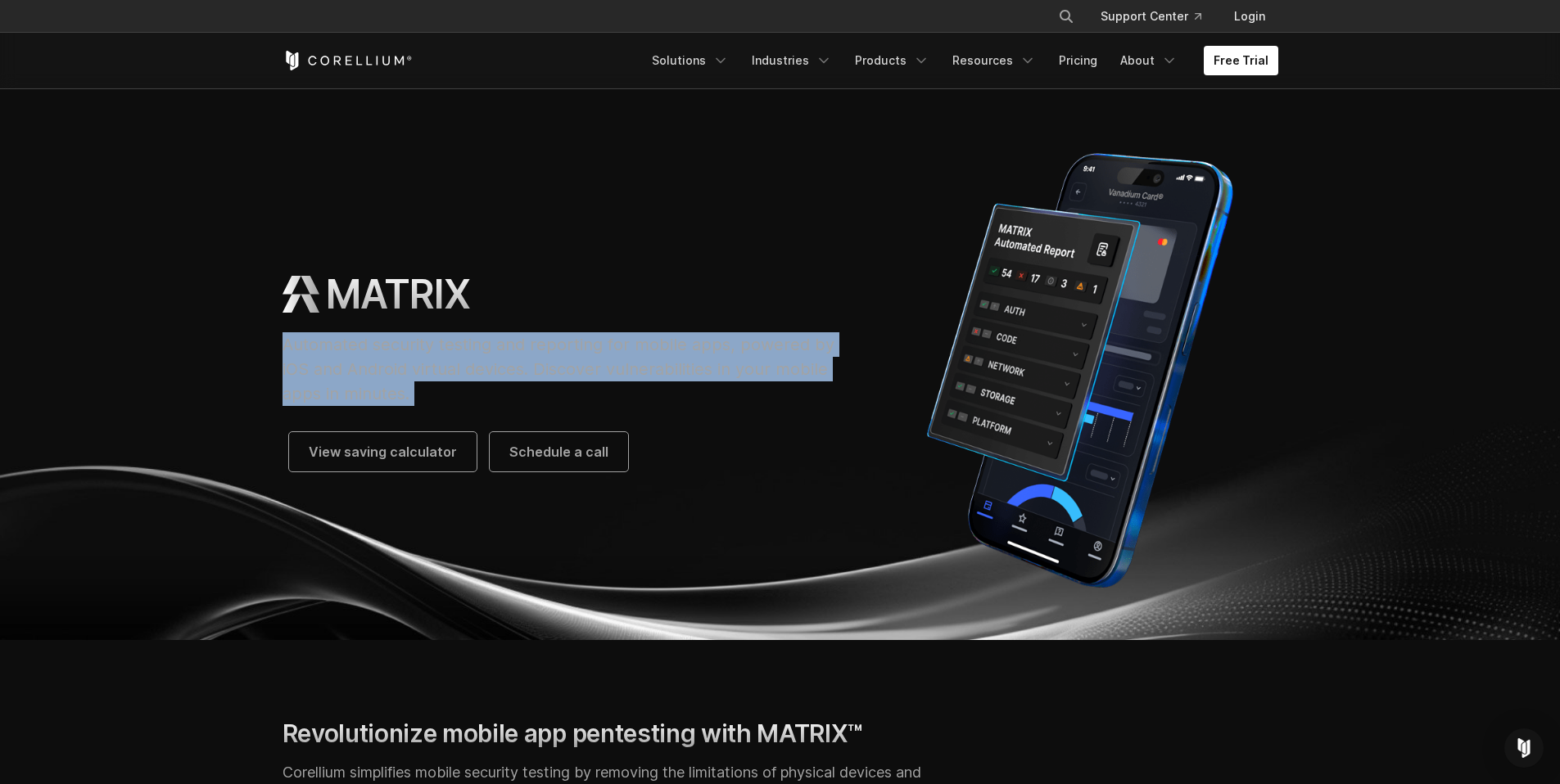
drag, startPoint x: 252, startPoint y: 347, endPoint x: 427, endPoint y: 392, distance: 180.7
click at [427, 392] on section "MATRIX Automated security testing and reporting for mobile apps, powered by iOS…" at bounding box center [780, 364] width 1560 height 552
click at [427, 392] on p "Automated security testing and reporting for mobile apps, powered by iOS and An…" at bounding box center [566, 370] width 567 height 74
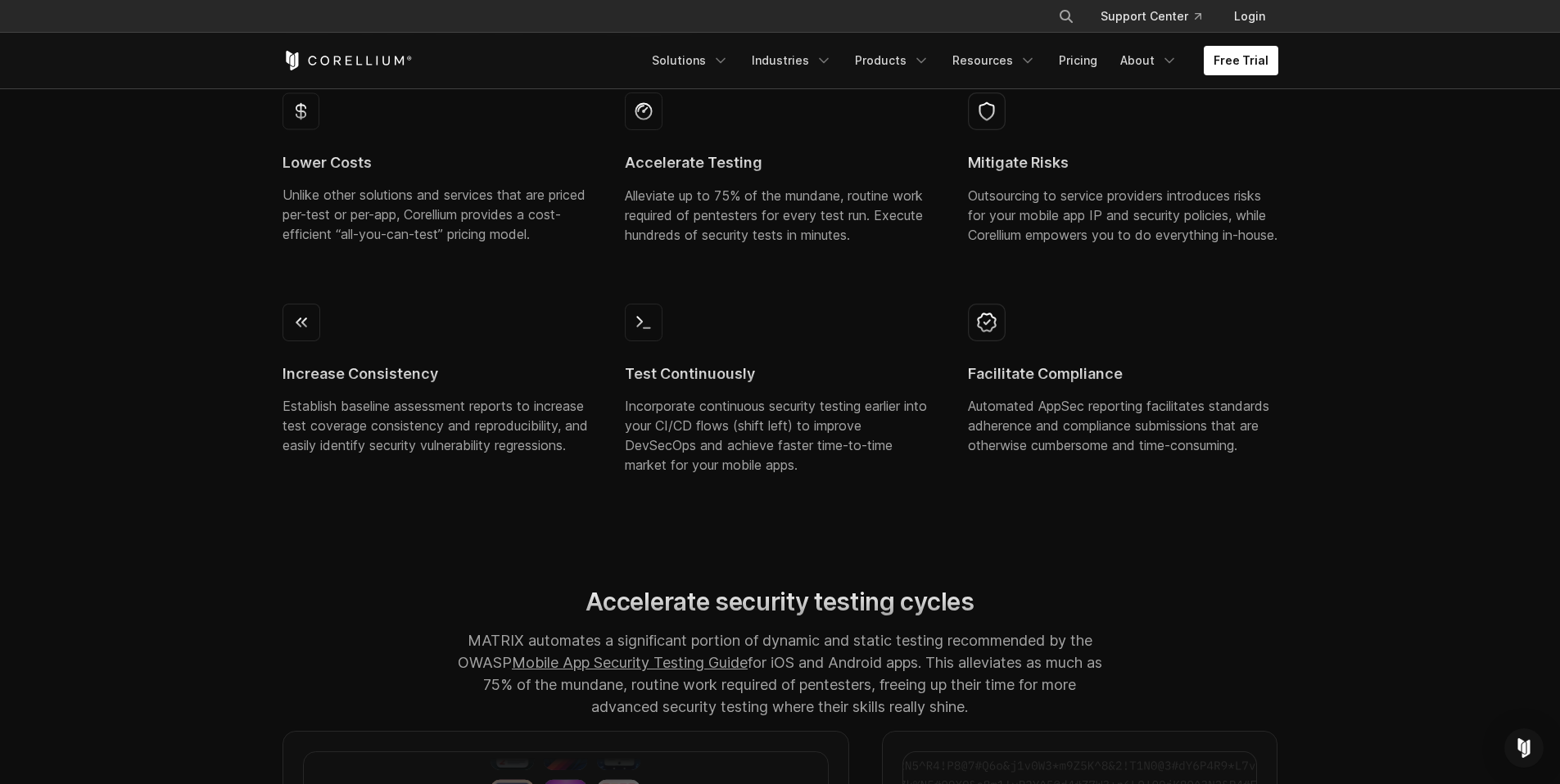
scroll to position [824, 0]
click at [709, 62] on link "Solutions" at bounding box center [690, 60] width 96 height 30
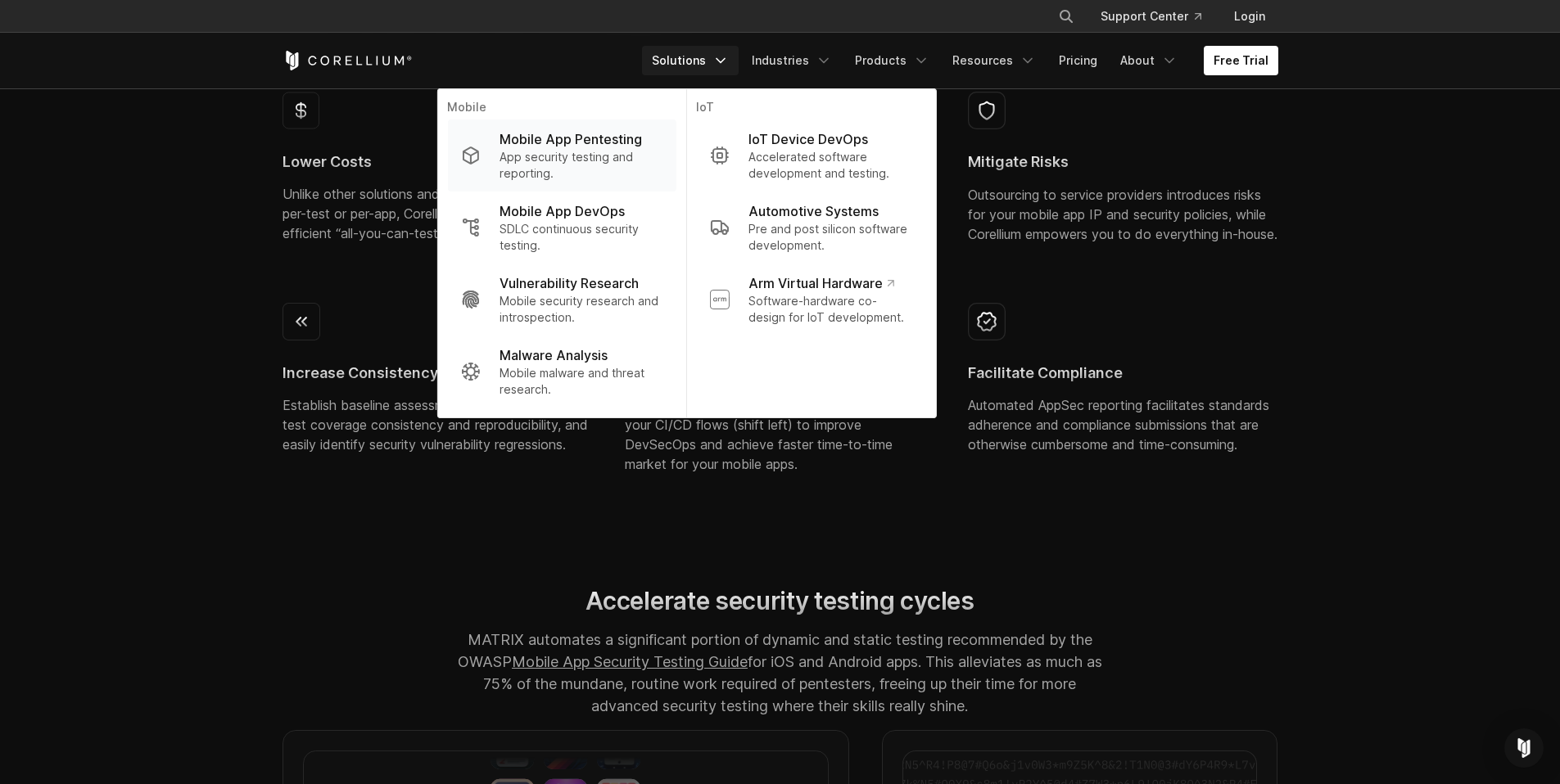
click at [585, 138] on p "Mobile App Pentesting" at bounding box center [571, 139] width 142 height 20
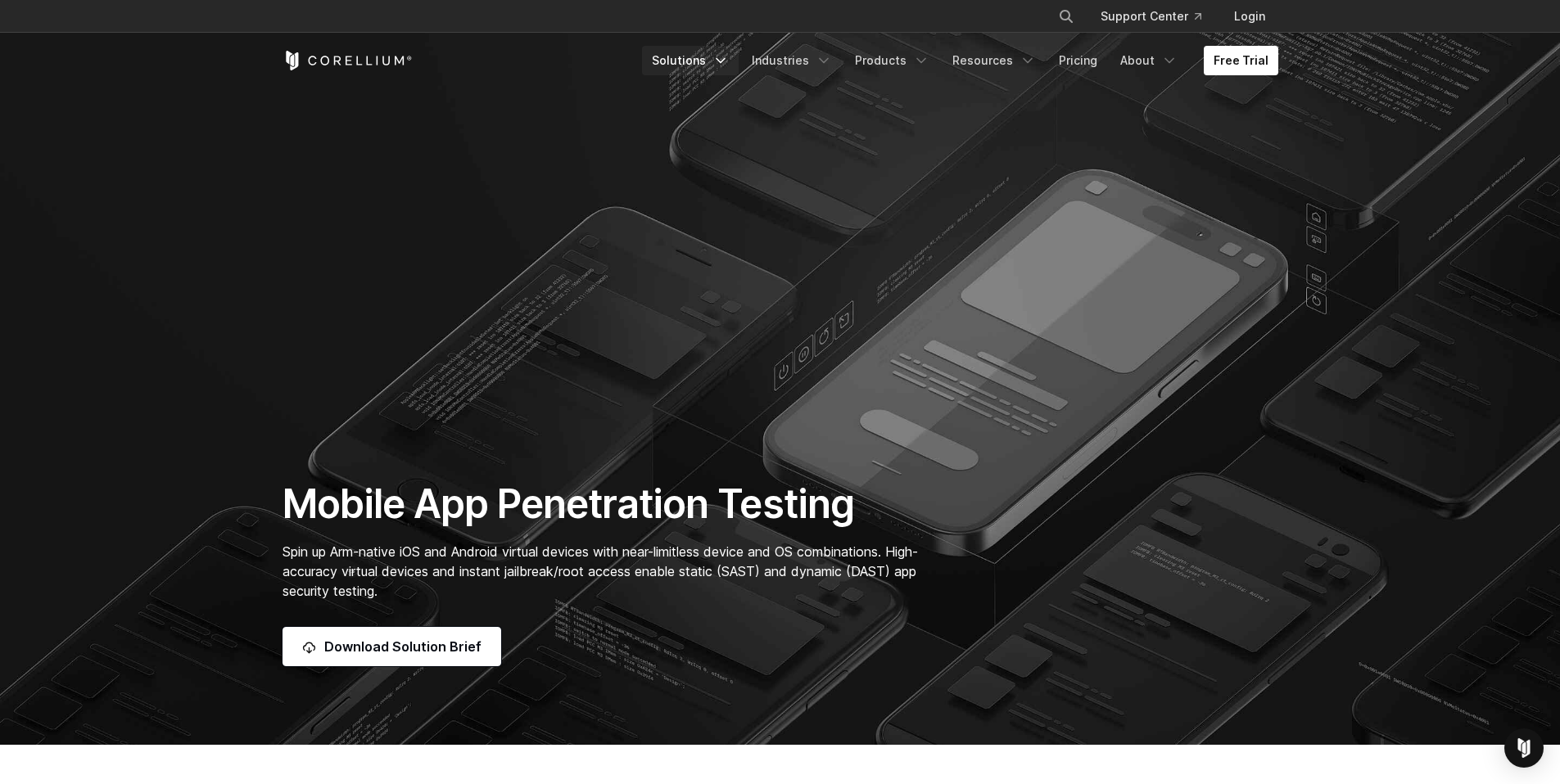
click at [701, 63] on link "Solutions" at bounding box center [690, 60] width 96 height 30
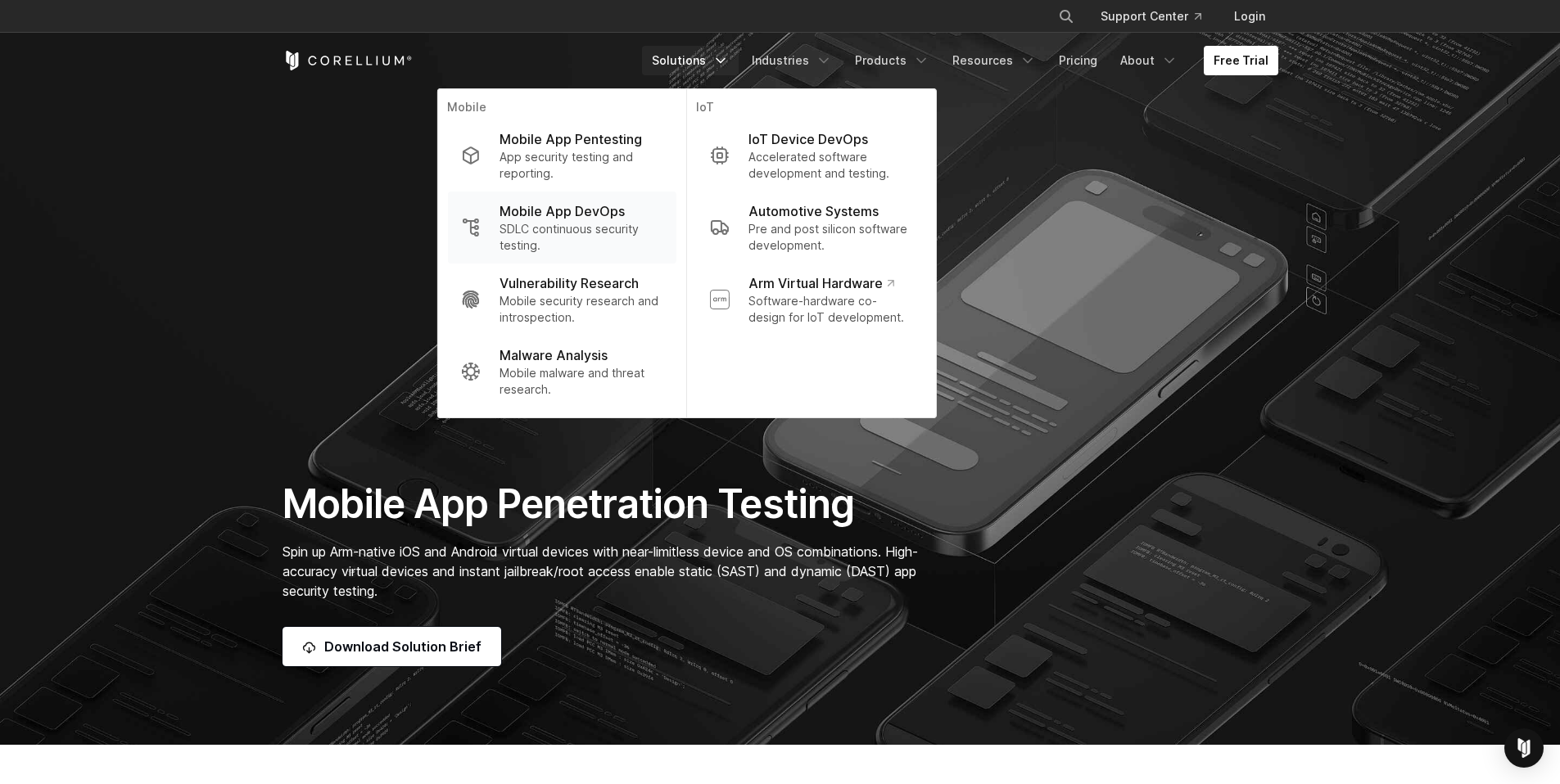
click at [610, 214] on p "Mobile App DevOps" at bounding box center [562, 211] width 125 height 20
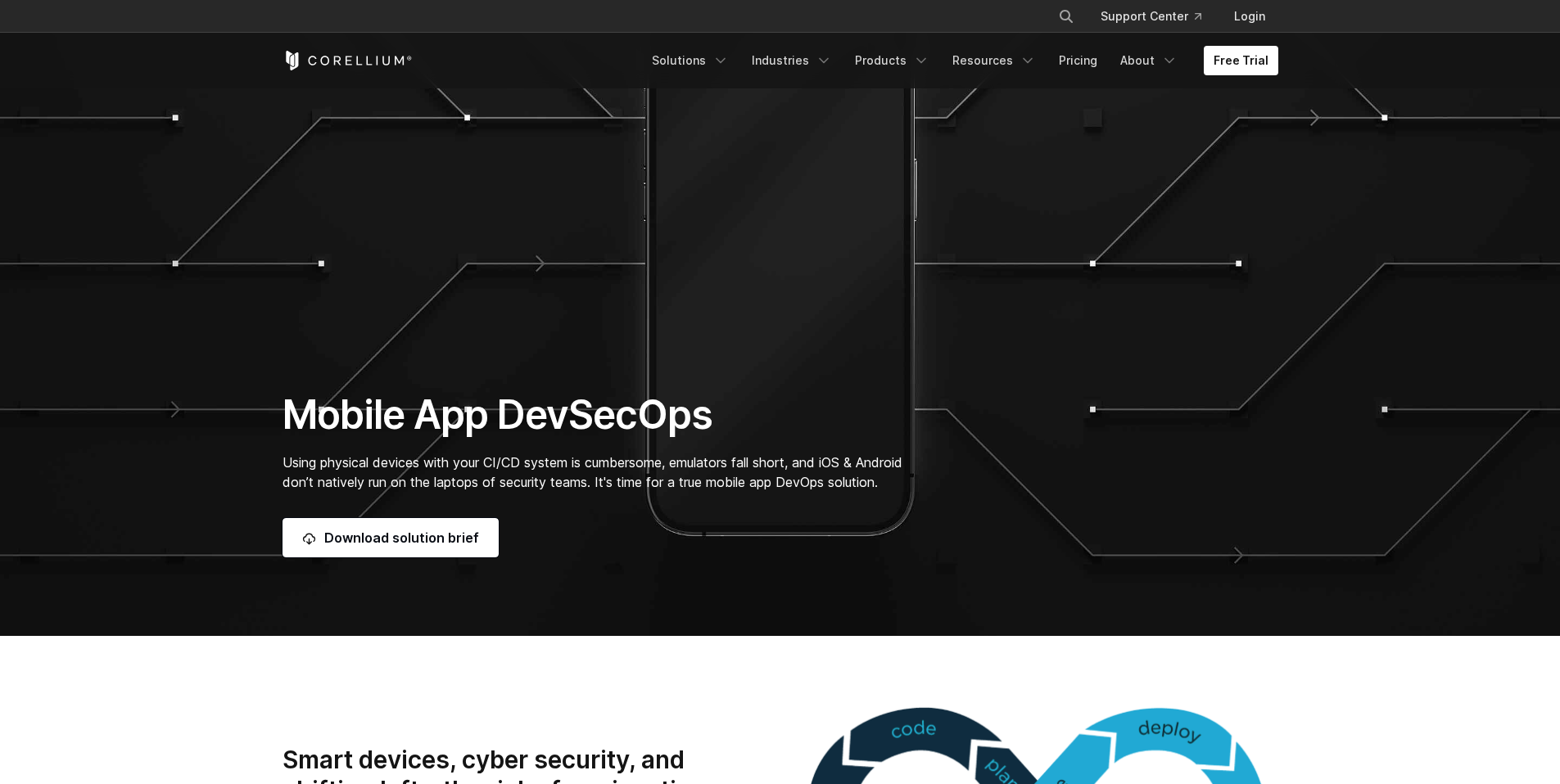
scroll to position [289, 0]
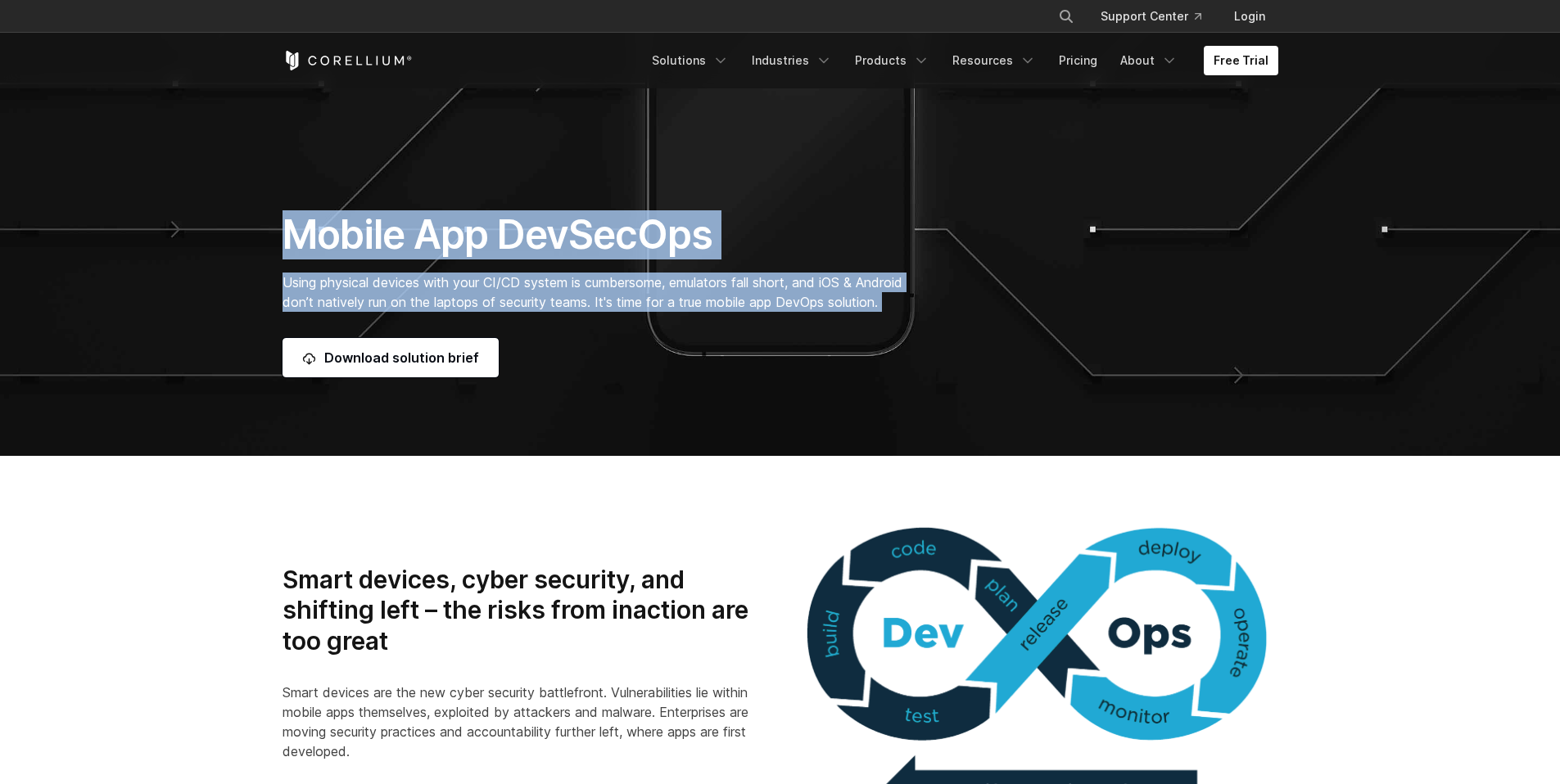
drag, startPoint x: 292, startPoint y: 233, endPoint x: 941, endPoint y: 318, distance: 654.5
click at [941, 318] on div "Mobile App DevSecOps Using physical devices with your CI/CD system is cumbersom…" at bounding box center [609, 294] width 685 height 167
click at [940, 317] on div "Mobile App DevSecOps Using physical devices with your CI/CD system is cumbersom…" at bounding box center [609, 294] width 685 height 167
drag, startPoint x: 934, startPoint y: 314, endPoint x: 297, endPoint y: 249, distance: 640.3
click at [297, 249] on div "Mobile App DevSecOps Using physical devices with your CI/CD system is cumbersom…" at bounding box center [609, 294] width 685 height 167
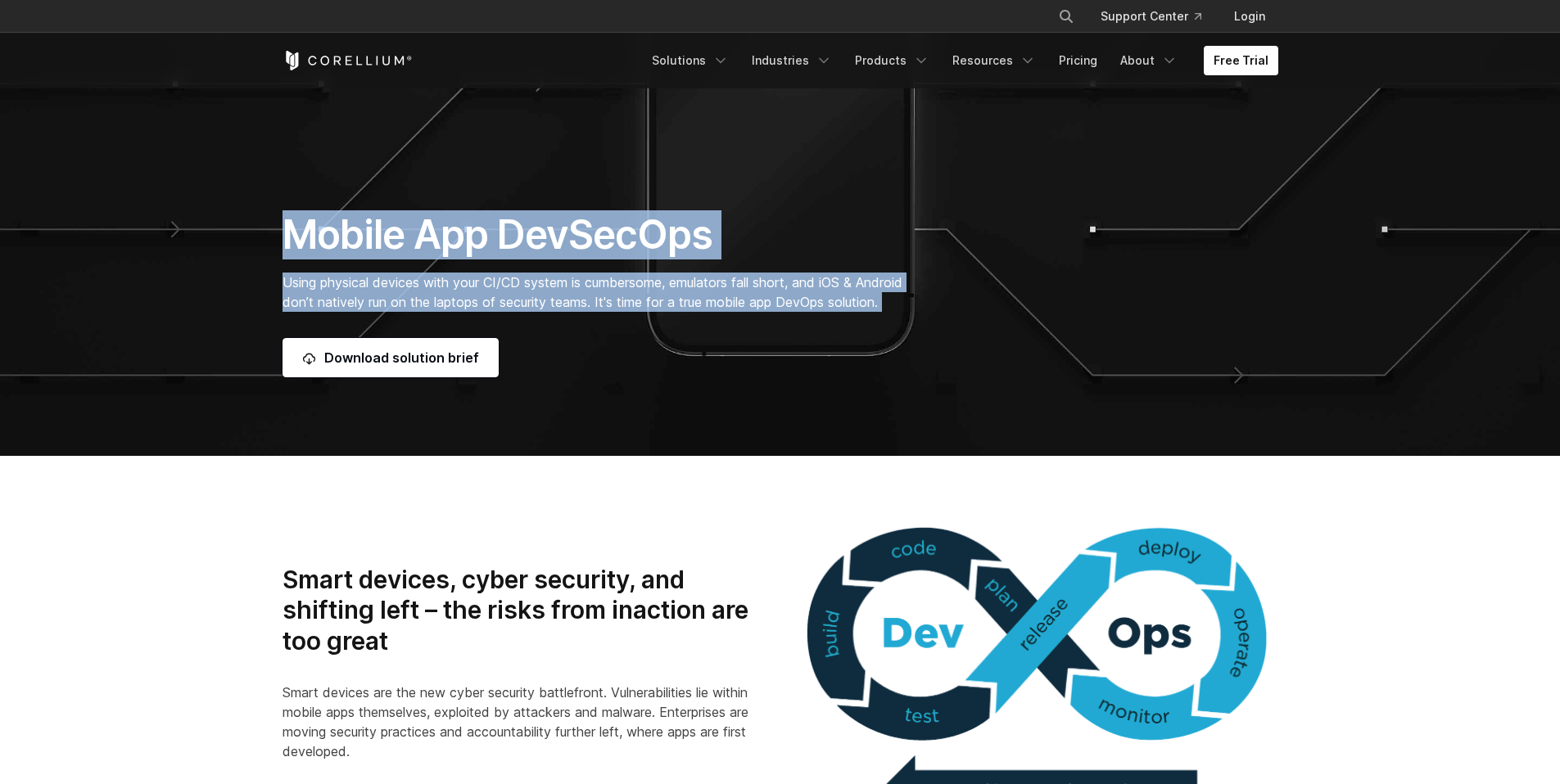
click at [297, 249] on h1 "Mobile App DevSecOps" at bounding box center [609, 235] width 653 height 49
drag, startPoint x: 297, startPoint y: 249, endPoint x: 962, endPoint y: 320, distance: 668.8
click at [962, 320] on div "Mobile App DevSecOps Using physical devices with your CI/CD system is cumbersom…" at bounding box center [780, 294] width 1029 height 167
drag, startPoint x: 843, startPoint y: 288, endPoint x: 300, endPoint y: 249, distance: 544.4
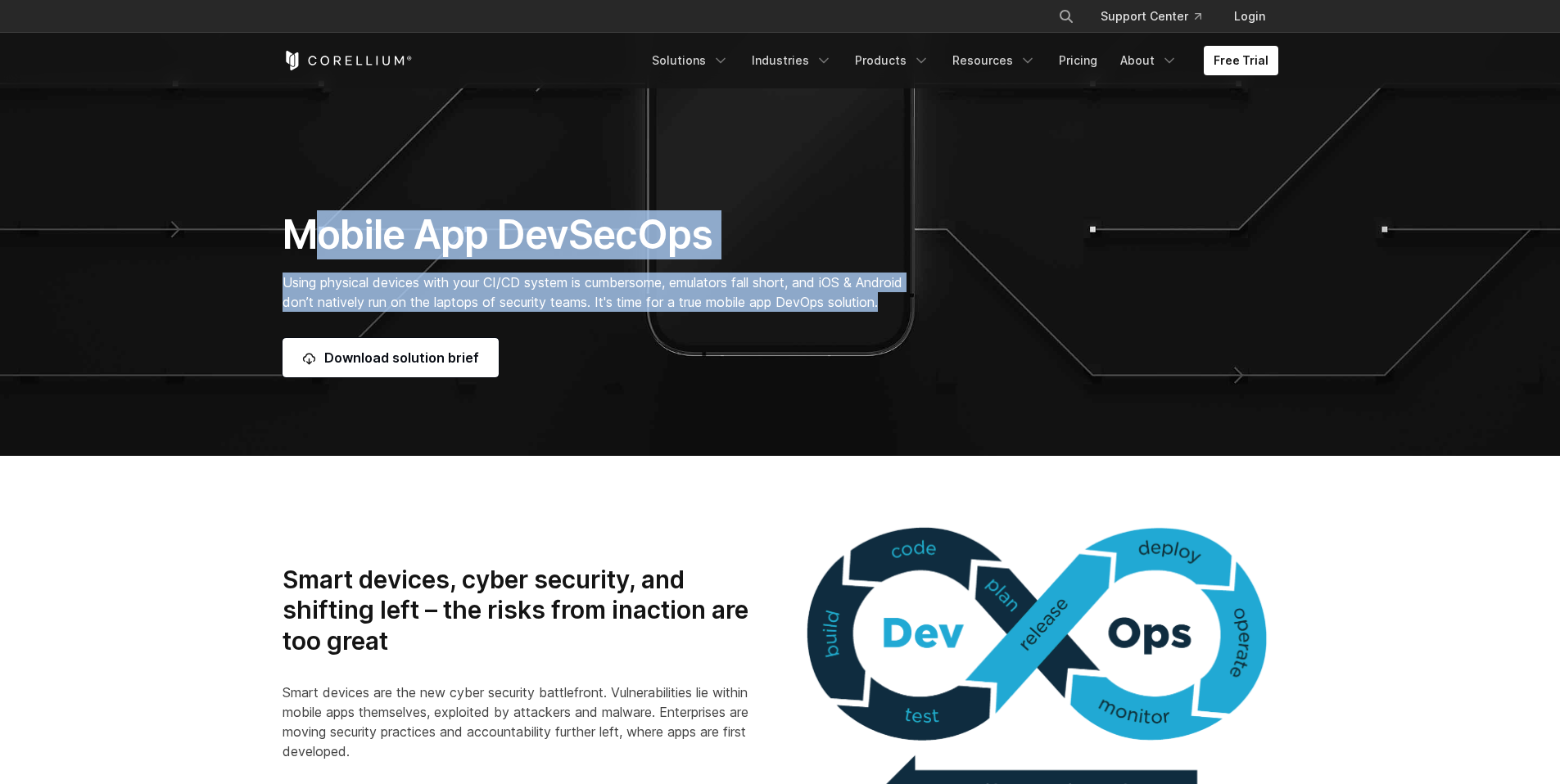
click at [301, 249] on div "Mobile App DevSecOps Using physical devices with your CI/CD system is cumbersom…" at bounding box center [609, 294] width 685 height 167
drag, startPoint x: 297, startPoint y: 245, endPoint x: 937, endPoint y: 314, distance: 643.7
click at [937, 314] on div "Mobile App DevSecOps Using physical devices with your CI/CD system is cumbersom…" at bounding box center [609, 294] width 685 height 167
drag, startPoint x: 808, startPoint y: 284, endPoint x: 234, endPoint y: 218, distance: 577.8
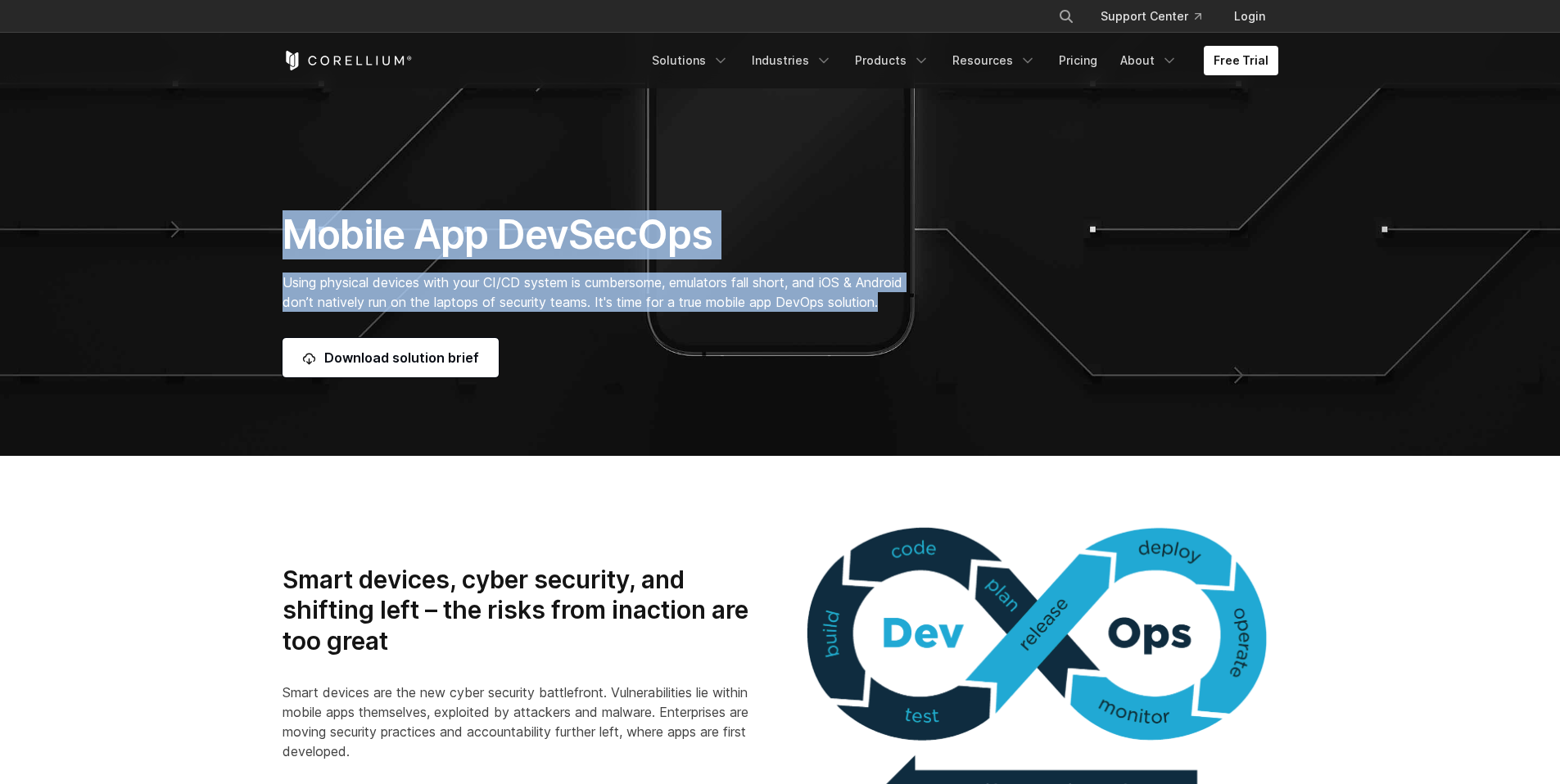
click at [234, 218] on section "Mobile App DevSecOps Using physical devices with your CI/CD system is cumbersom…" at bounding box center [780, 84] width 1560 height 745
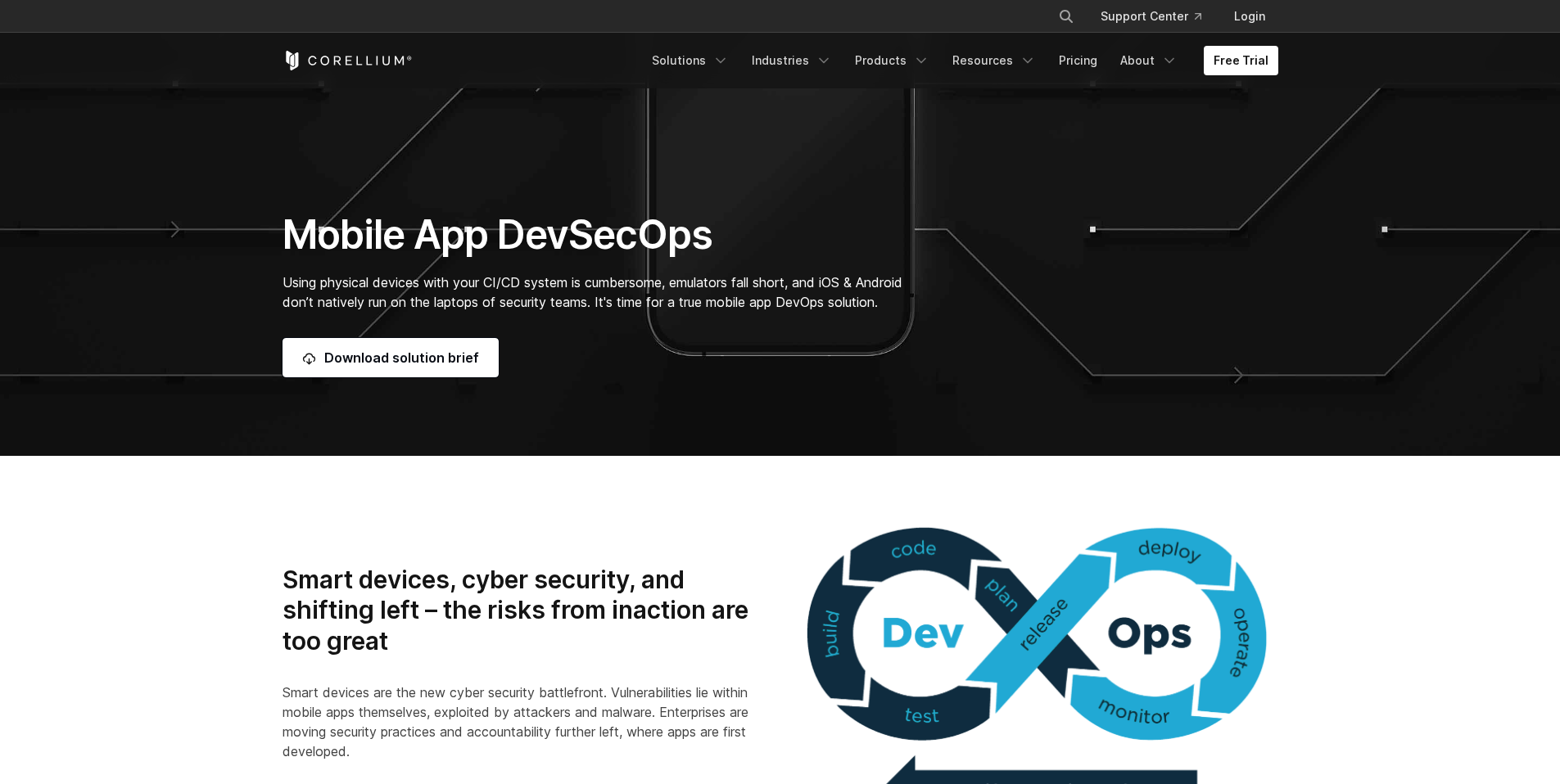
click at [234, 218] on section "Mobile App DevSecOps Using physical devices with your CI/CD system is cumbersom…" at bounding box center [780, 84] width 1560 height 745
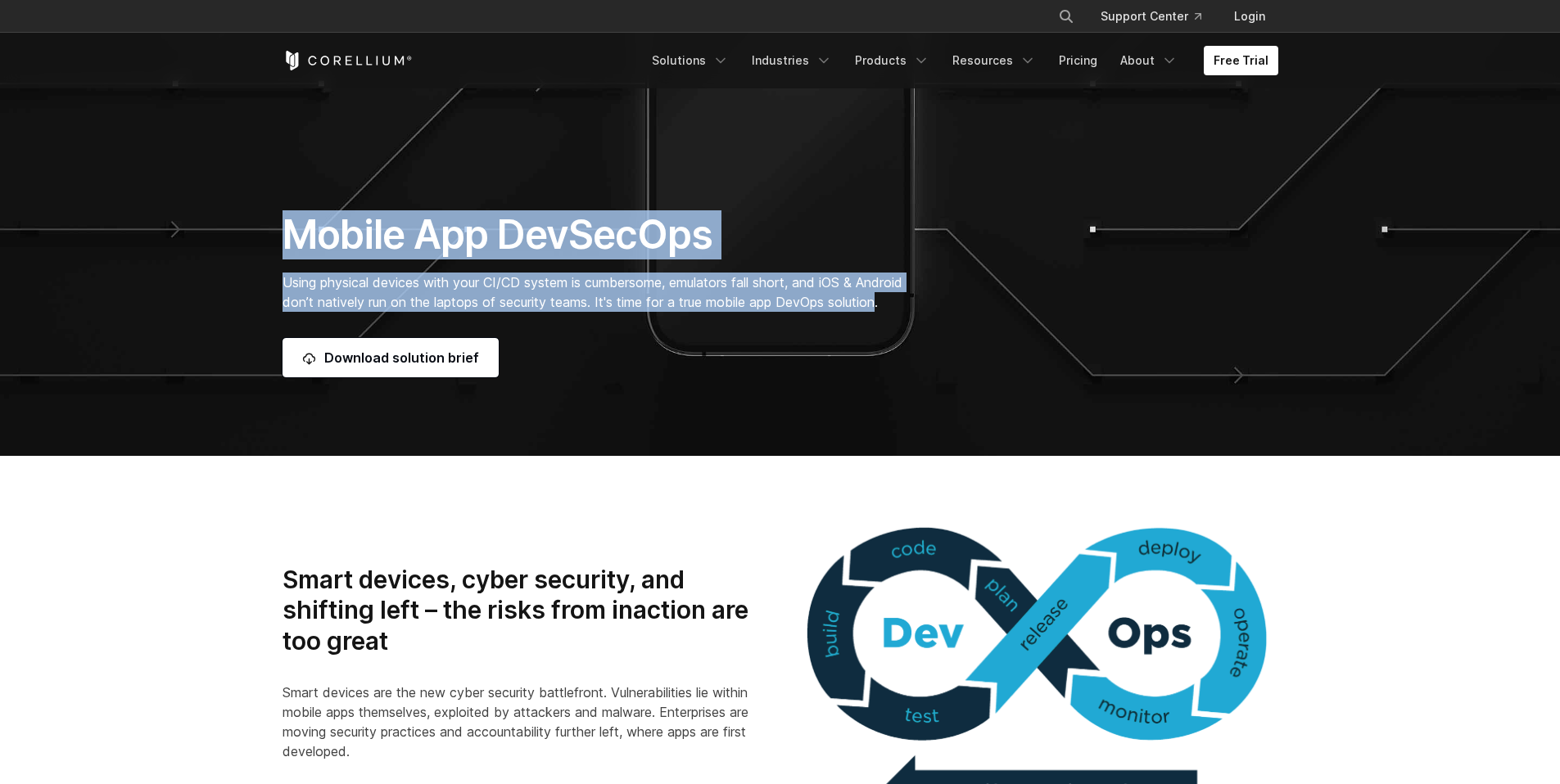
drag, startPoint x: 234, startPoint y: 218, endPoint x: 889, endPoint y: 298, distance: 659.9
click at [887, 298] on section "Mobile App DevSecOps Using physical devices with your CI/CD system is cumbersom…" at bounding box center [780, 84] width 1560 height 745
click at [890, 298] on p "Using physical devices with your CI/CD system is cumbersome, emulators fall sho…" at bounding box center [609, 292] width 653 height 40
drag, startPoint x: 827, startPoint y: 281, endPoint x: 257, endPoint y: 221, distance: 573.1
click at [257, 221] on section "Mobile App DevSecOps Using physical devices with your CI/CD system is cumbersom…" at bounding box center [780, 84] width 1560 height 745
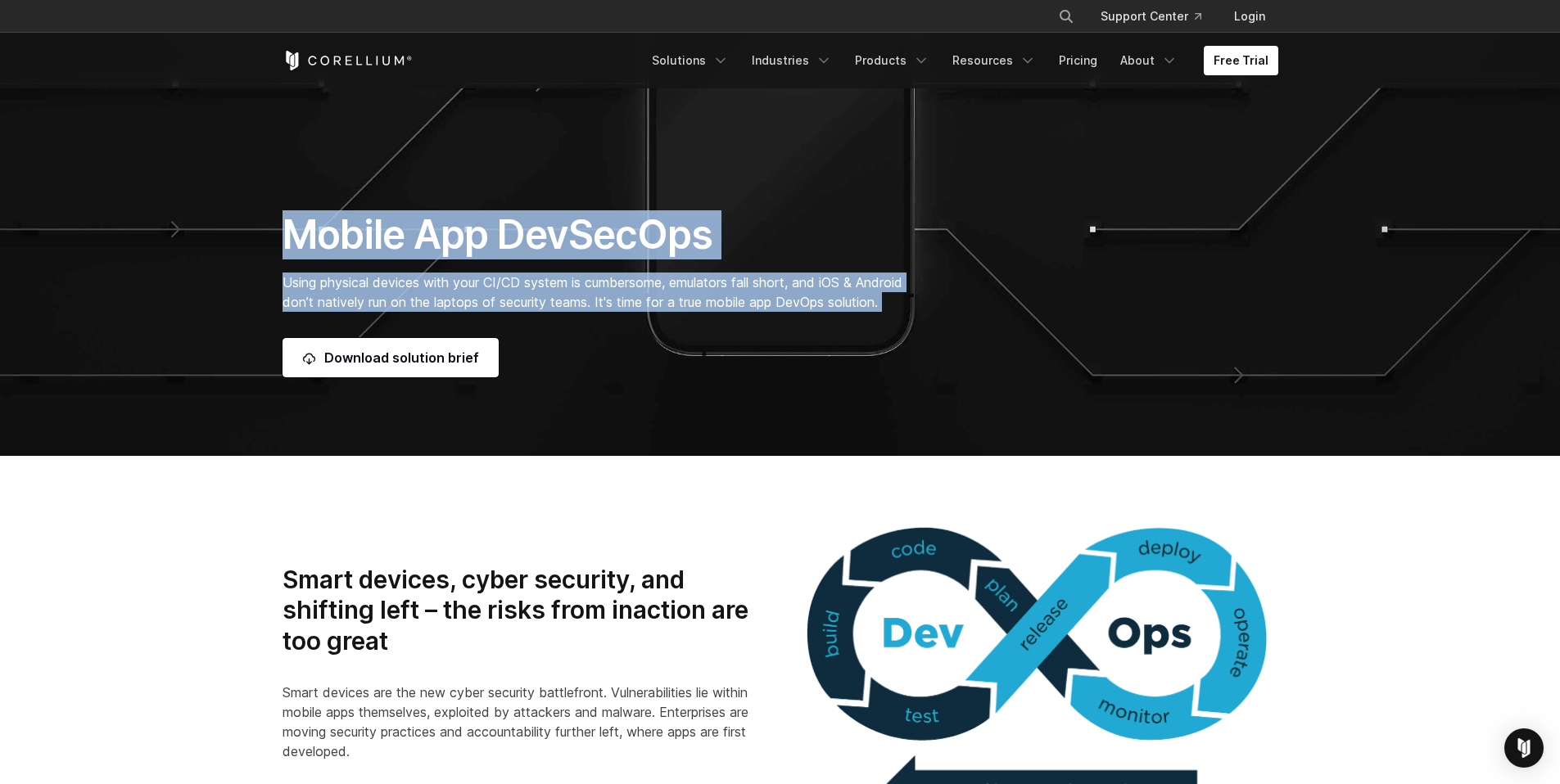
click at [257, 221] on section "Mobile App DevSecOps Using physical devices with your CI/CD system is cumbersom…" at bounding box center [780, 84] width 1560 height 745
drag, startPoint x: 259, startPoint y: 221, endPoint x: 916, endPoint y: 320, distance: 664.4
click at [916, 320] on section "Mobile App DevSecOps Using physical devices with your CI/CD system is cumbersom…" at bounding box center [780, 84] width 1560 height 745
click at [916, 320] on div "Mobile App DevSecOps Using physical devices with your CI/CD system is cumbersom…" at bounding box center [609, 294] width 685 height 167
drag, startPoint x: 893, startPoint y: 300, endPoint x: 272, endPoint y: 225, distance: 625.5
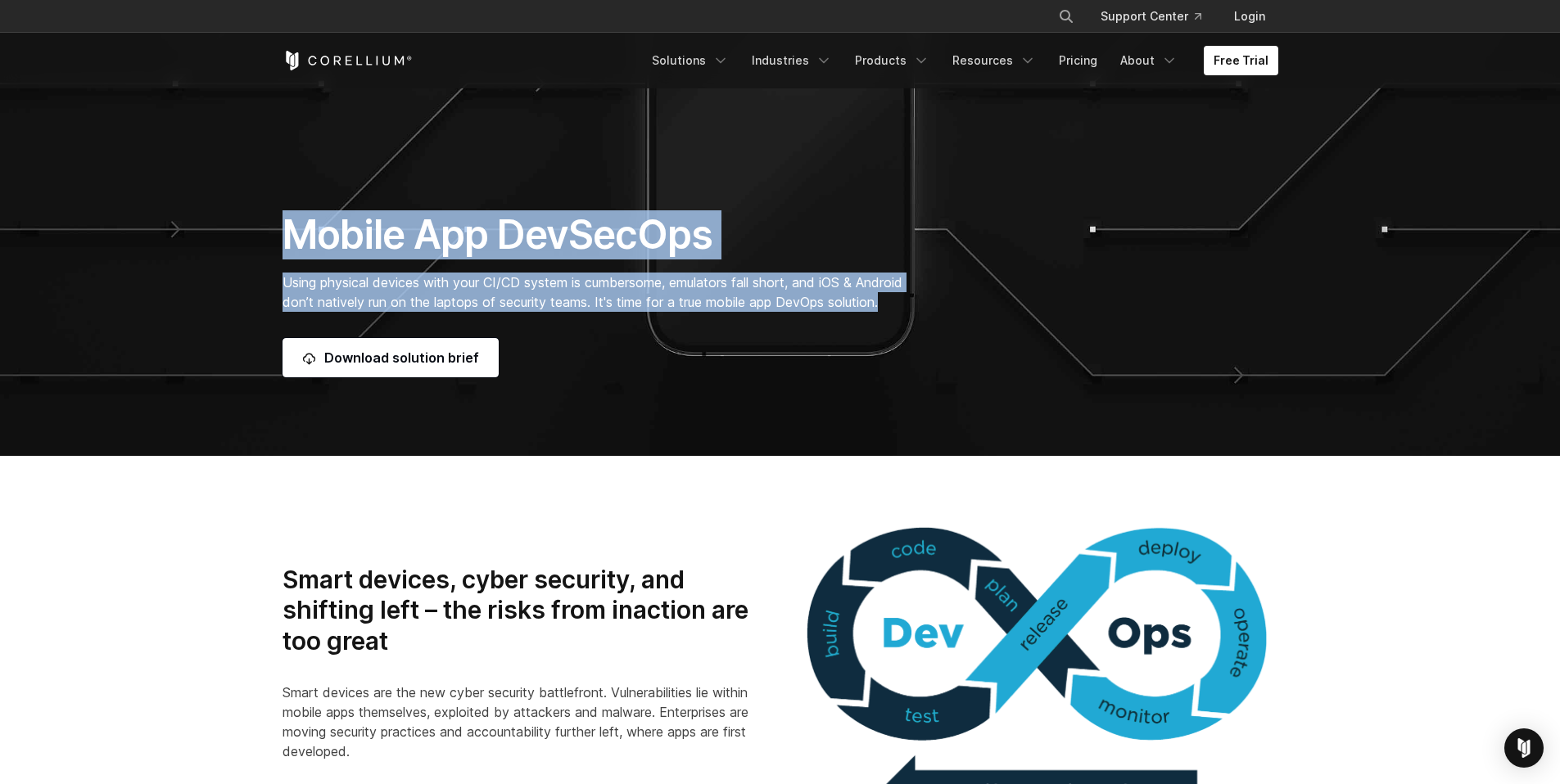
click at [272, 225] on div "Mobile App DevSecOps Using physical devices with your CI/CD system is cumbersom…" at bounding box center [609, 294] width 685 height 167
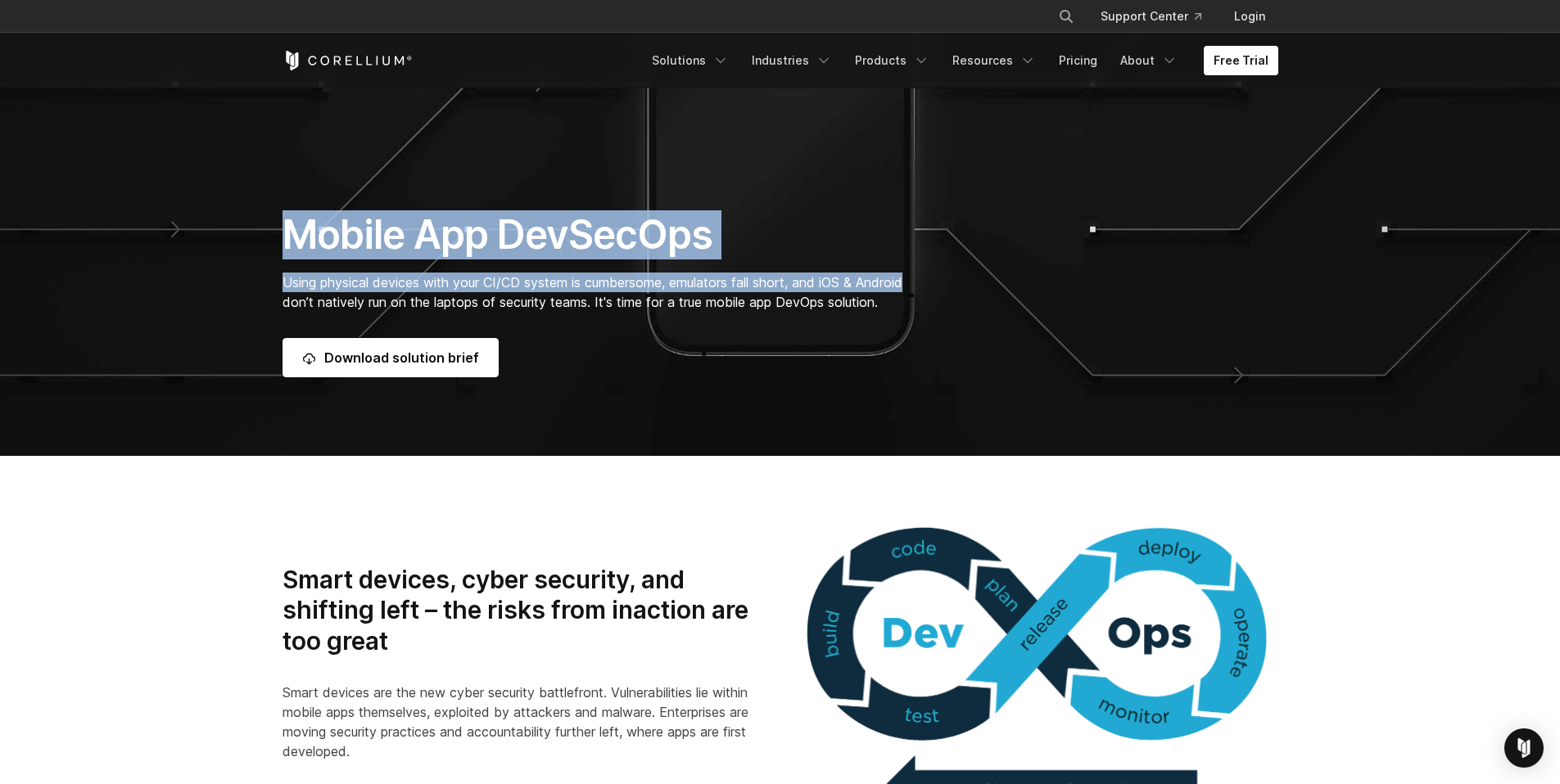
drag, startPoint x: 272, startPoint y: 225, endPoint x: 869, endPoint y: 292, distance: 600.7
click at [869, 292] on div "Mobile App DevSecOps Using physical devices with your CI/CD system is cumbersom…" at bounding box center [609, 294] width 685 height 167
click at [869, 292] on p "Using physical devices with your CI/CD system is cumbersome, emulators fall sho…" at bounding box center [609, 292] width 653 height 40
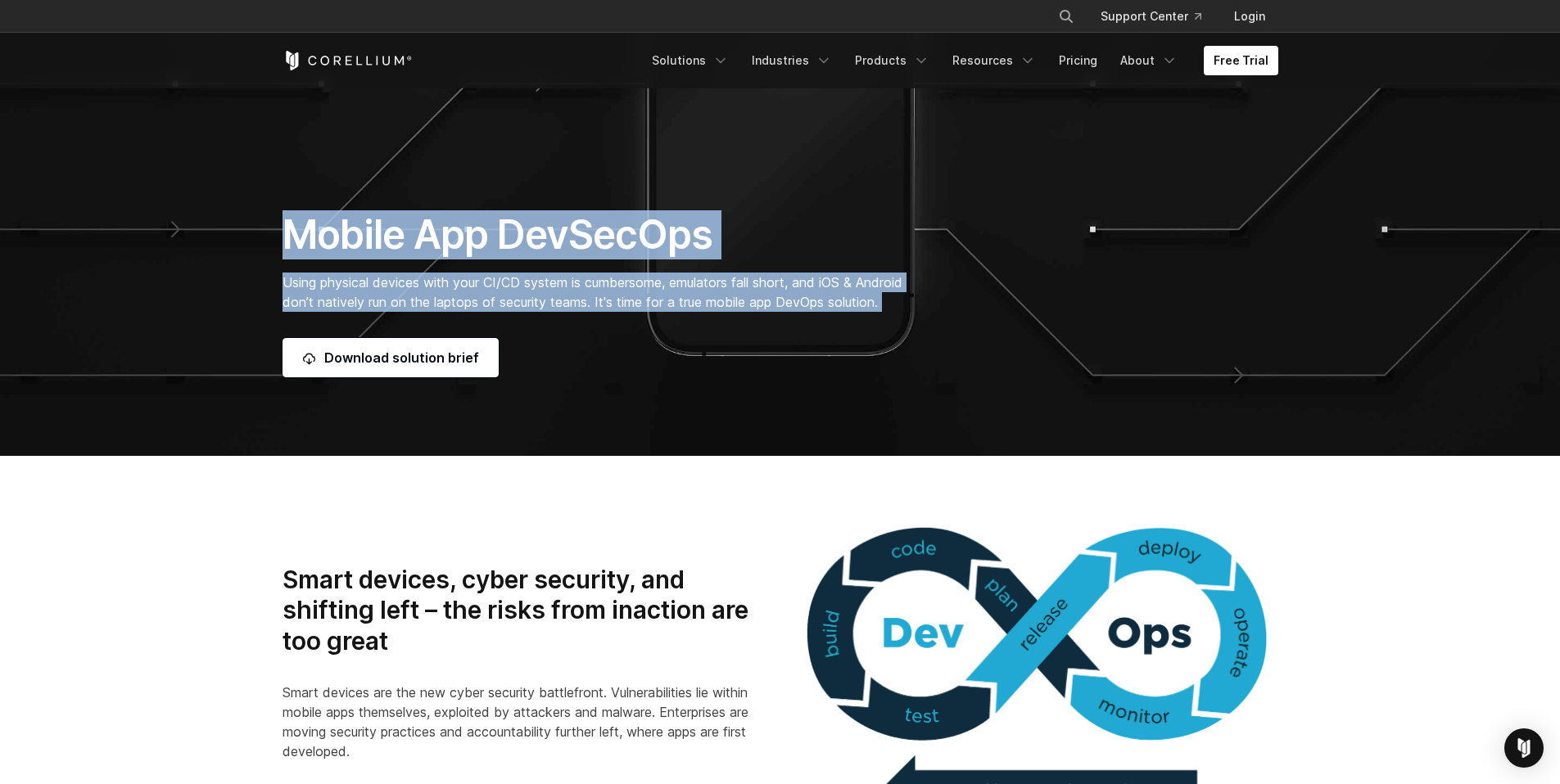
drag, startPoint x: 886, startPoint y: 314, endPoint x: 280, endPoint y: 230, distance: 611.8
click at [280, 230] on div "Mobile App DevSecOps Using physical devices with your CI/CD system is cumbersom…" at bounding box center [609, 294] width 685 height 167
drag, startPoint x: 280, startPoint y: 230, endPoint x: 978, endPoint y: 309, distance: 702.5
click at [978, 309] on div "Mobile App DevSecOps Using physical devices with your CI/CD system is cumbersom…" at bounding box center [780, 294] width 1029 height 167
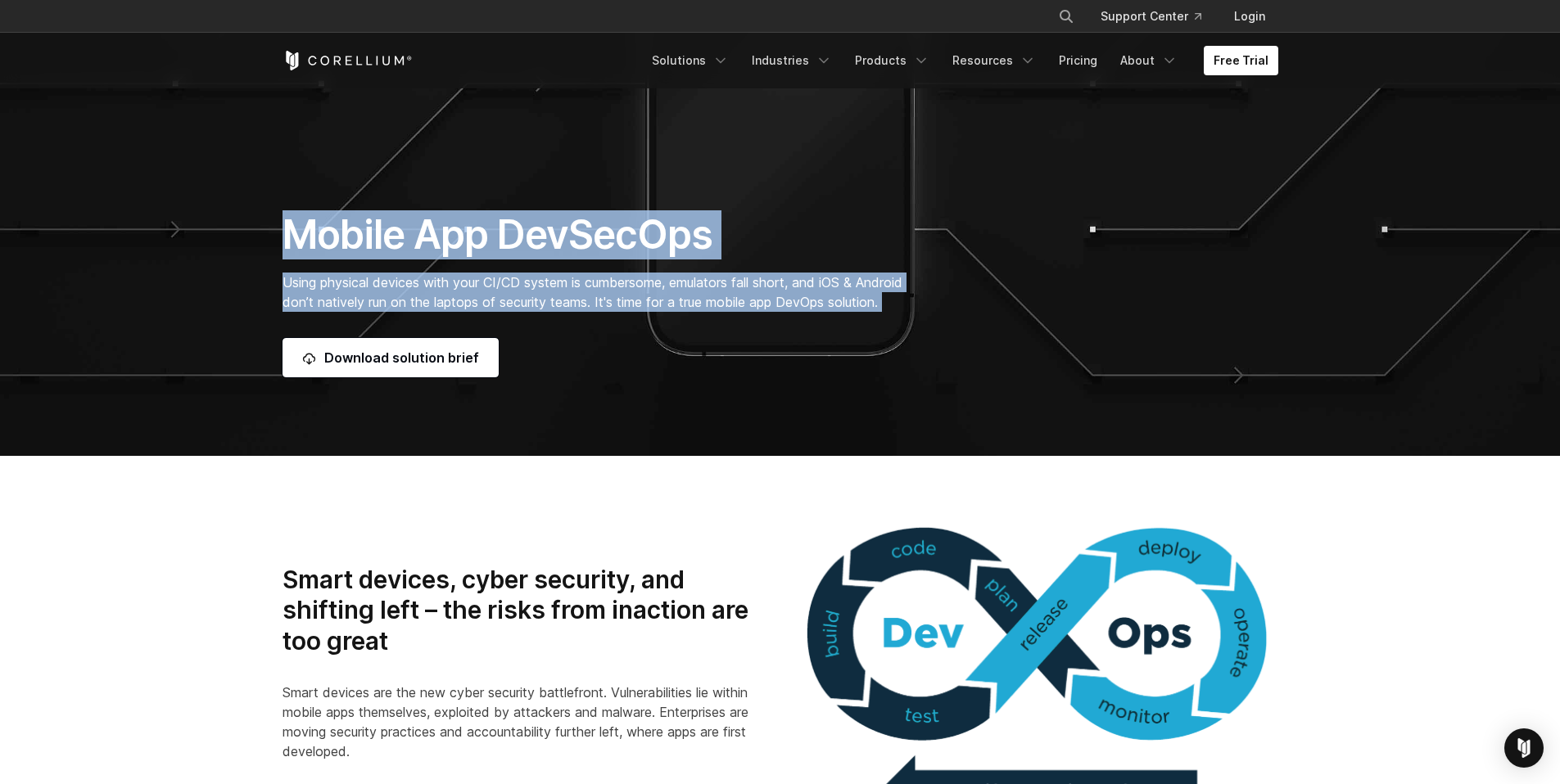
click at [978, 309] on div "Mobile App DevSecOps Using physical devices with your CI/CD system is cumbersom…" at bounding box center [780, 294] width 1029 height 167
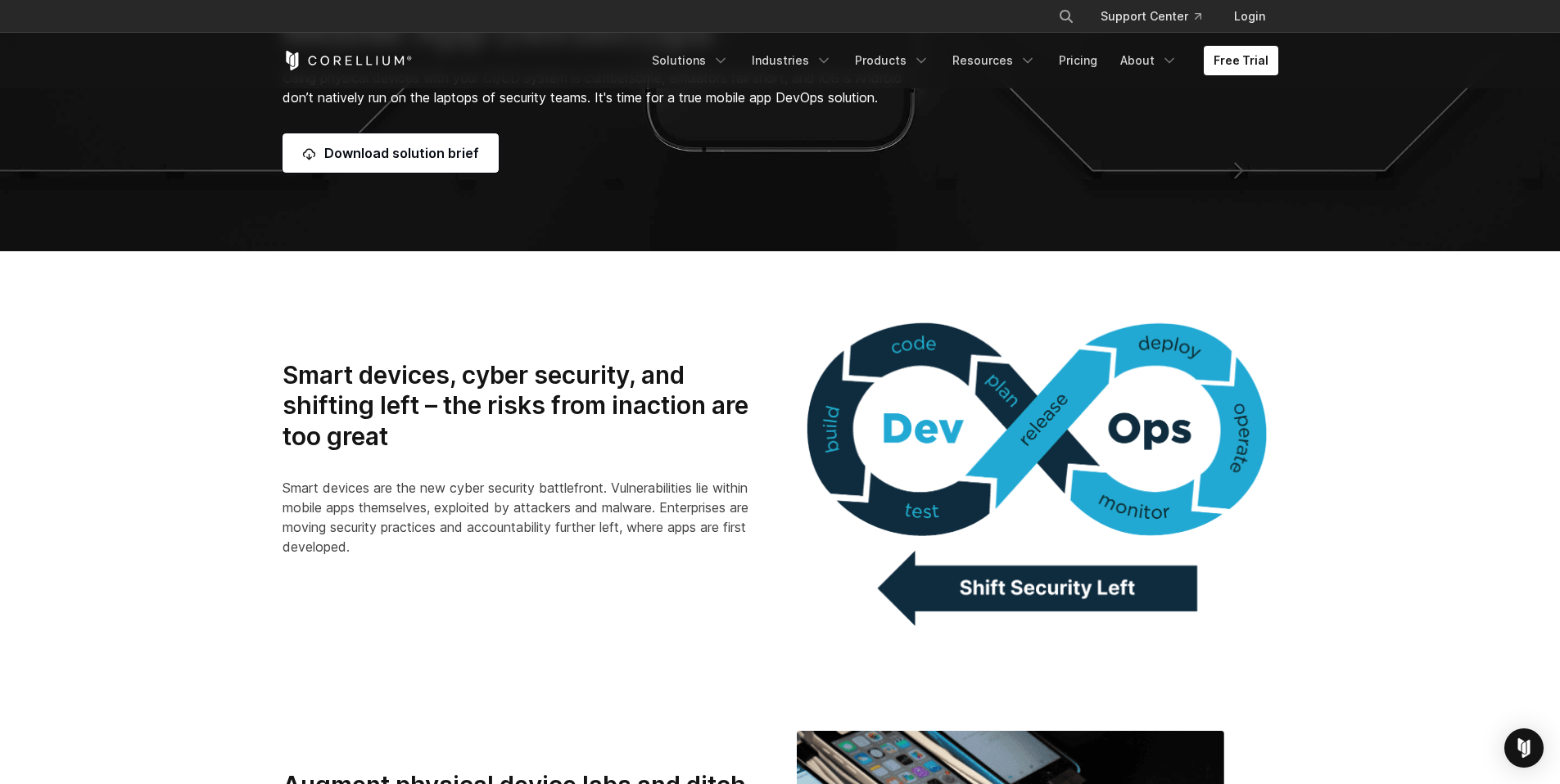
scroll to position [556, 0]
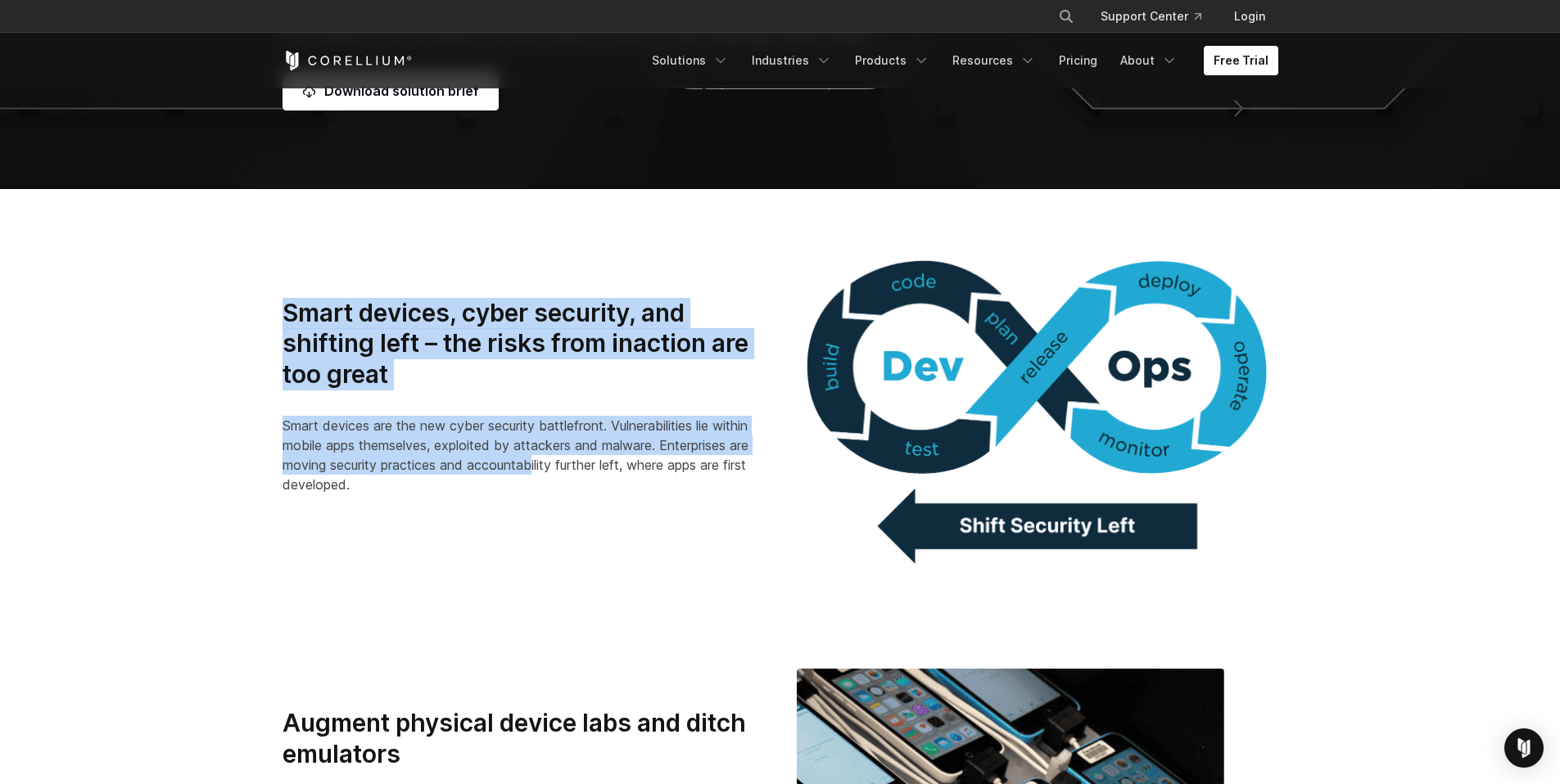
drag, startPoint x: 273, startPoint y: 304, endPoint x: 533, endPoint y: 472, distance: 309.6
click at [533, 472] on div "Smart devices, cyber security, and shifting left – the risks from inaction are …" at bounding box center [523, 403] width 514 height 210
click at [533, 472] on p "Smart devices are the new cyber security battlefront. Vulnerabilities lie withi…" at bounding box center [522, 455] width 481 height 78
drag, startPoint x: 525, startPoint y: 495, endPoint x: 252, endPoint y: 300, distance: 335.5
click at [252, 300] on section "Smart devices, cyber security, and shifting left – the risks from inaction are …" at bounding box center [780, 402] width 1560 height 427
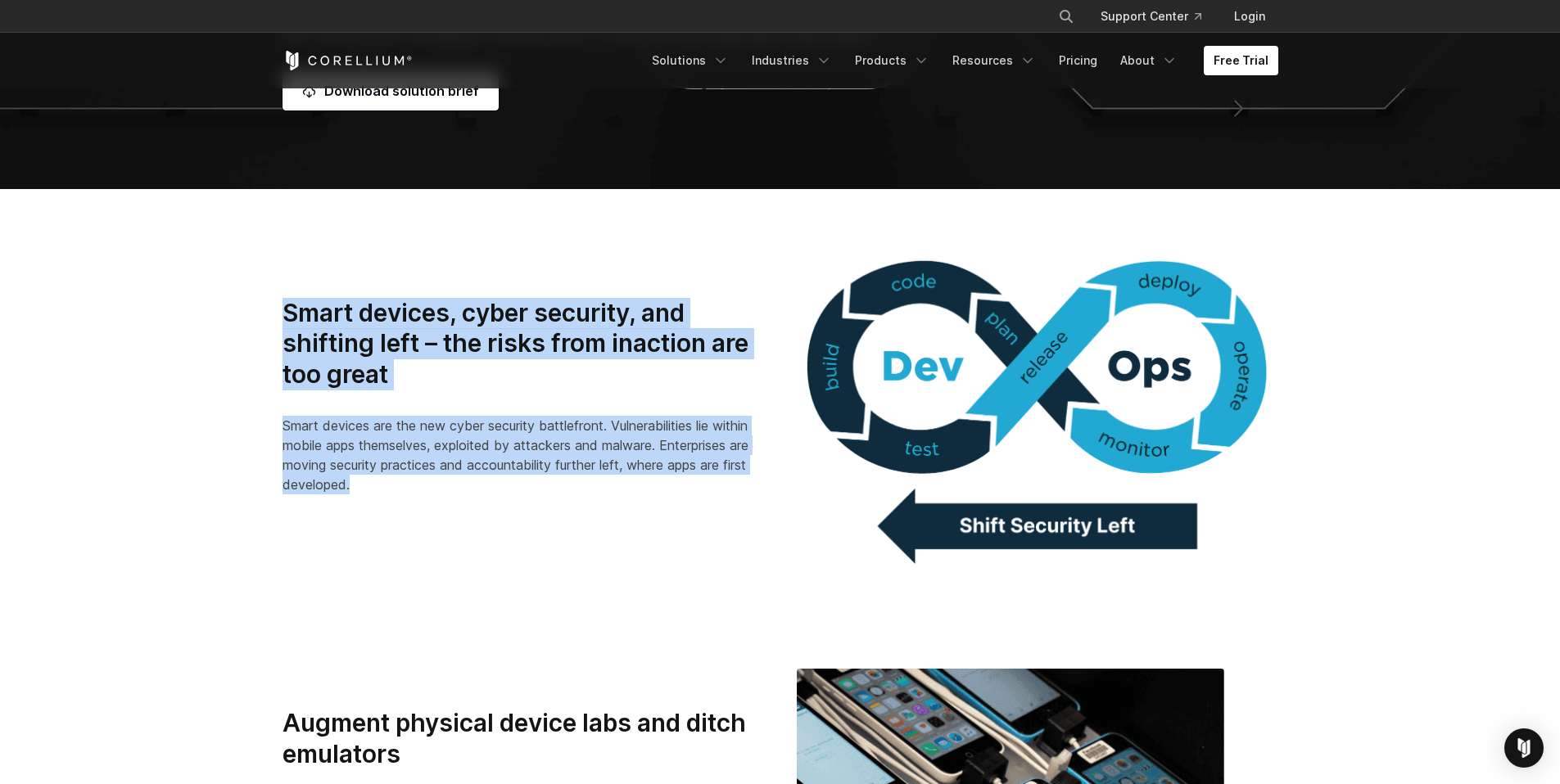
click at [252, 300] on section "Smart devices, cyber security, and shifting left – the risks from inaction are …" at bounding box center [780, 402] width 1560 height 427
drag, startPoint x: 252, startPoint y: 300, endPoint x: 473, endPoint y: 495, distance: 294.7
click at [473, 494] on section "Smart devices, cyber security, and shifting left – the risks from inaction are …" at bounding box center [780, 402] width 1560 height 427
click at [473, 495] on div "Smart devices, cyber security, and shifting left – the risks from inaction are …" at bounding box center [523, 403] width 514 height 210
drag, startPoint x: 460, startPoint y: 481, endPoint x: 282, endPoint y: 302, distance: 252.4
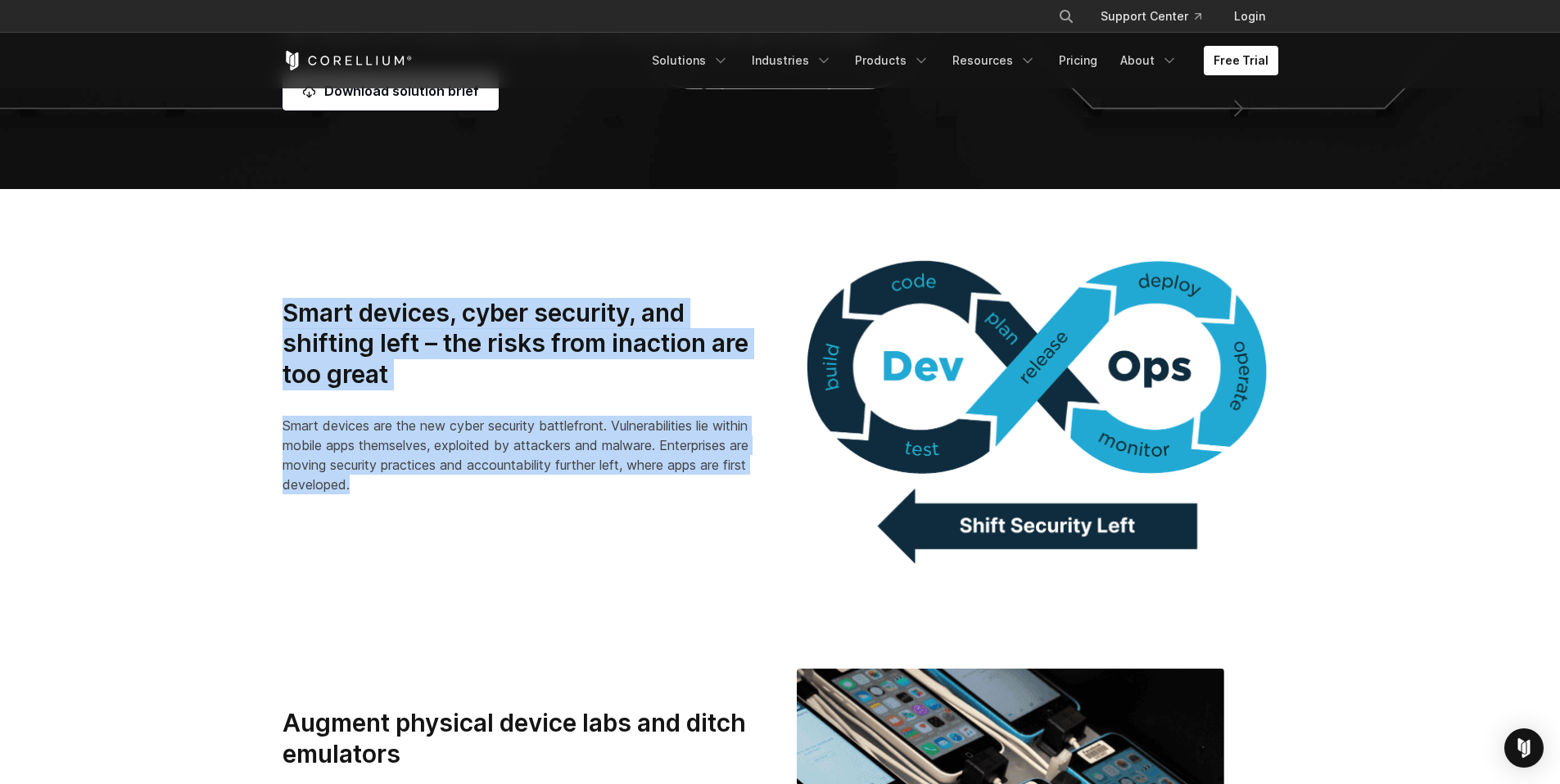
click at [282, 302] on div "Smart devices, cyber security, and shifting left – the risks from inaction are …" at bounding box center [523, 403] width 514 height 210
click at [282, 302] on h3 "Smart devices, cyber security, and shifting left – the risks from inaction are …" at bounding box center [522, 343] width 481 height 93
drag, startPoint x: 282, startPoint y: 302, endPoint x: 491, endPoint y: 486, distance: 278.5
click at [491, 486] on div "Smart devices, cyber security, and shifting left – the risks from inaction are …" at bounding box center [522, 396] width 481 height 197
click at [491, 486] on p "Smart devices are the new cyber security battlefront. Vulnerabilities lie withi…" at bounding box center [522, 455] width 481 height 78
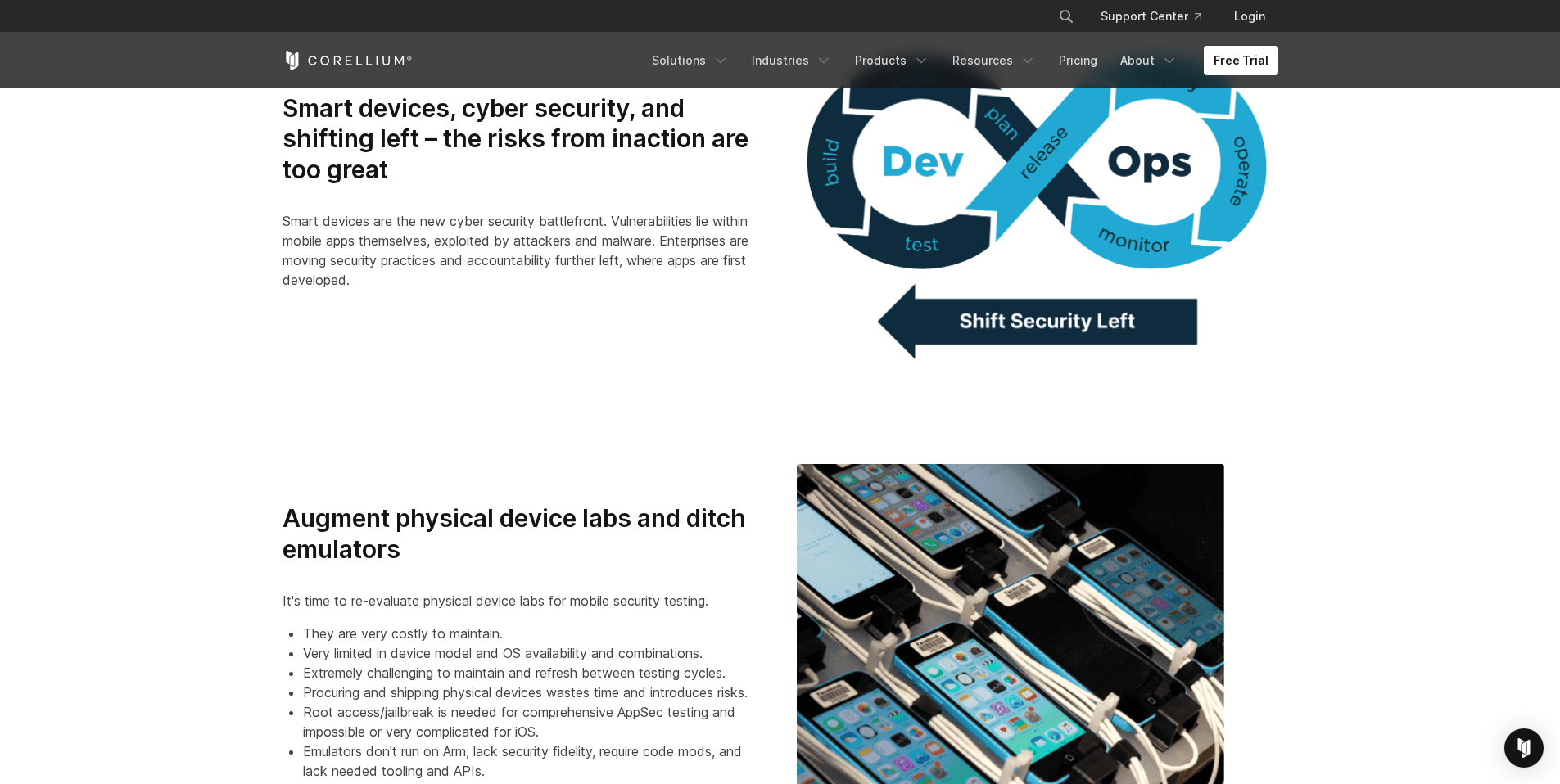
scroll to position [885, 0]
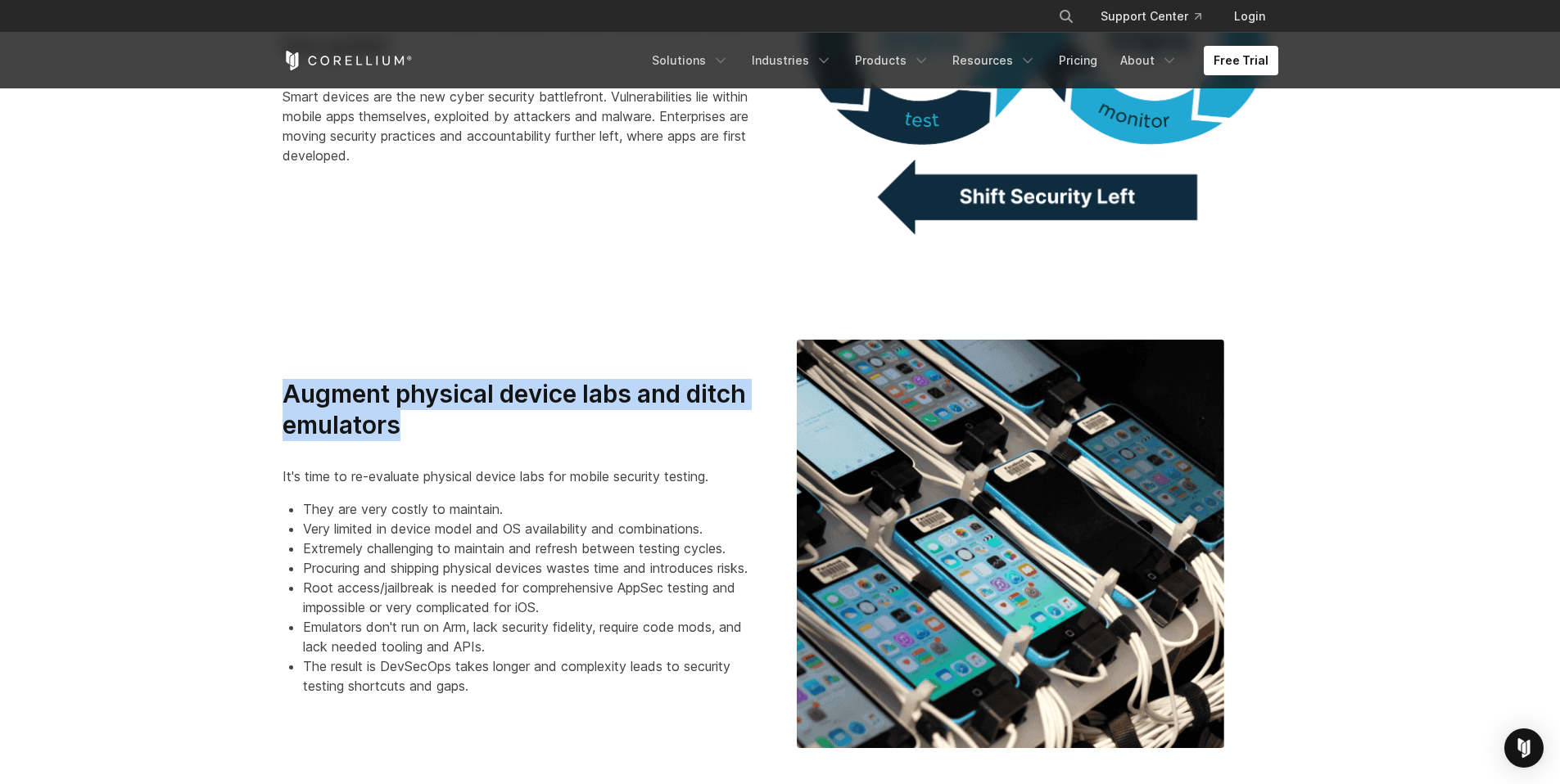
drag, startPoint x: 274, startPoint y: 389, endPoint x: 520, endPoint y: 465, distance: 257.5
click at [519, 464] on div "Augment physical device labs and ditch emulators It's time to re-evaluate physi…" at bounding box center [523, 544] width 514 height 330
click at [519, 465] on div "Augment physical device labs and ditch emulators It's time to re-evaluate physi…" at bounding box center [522, 538] width 481 height 316
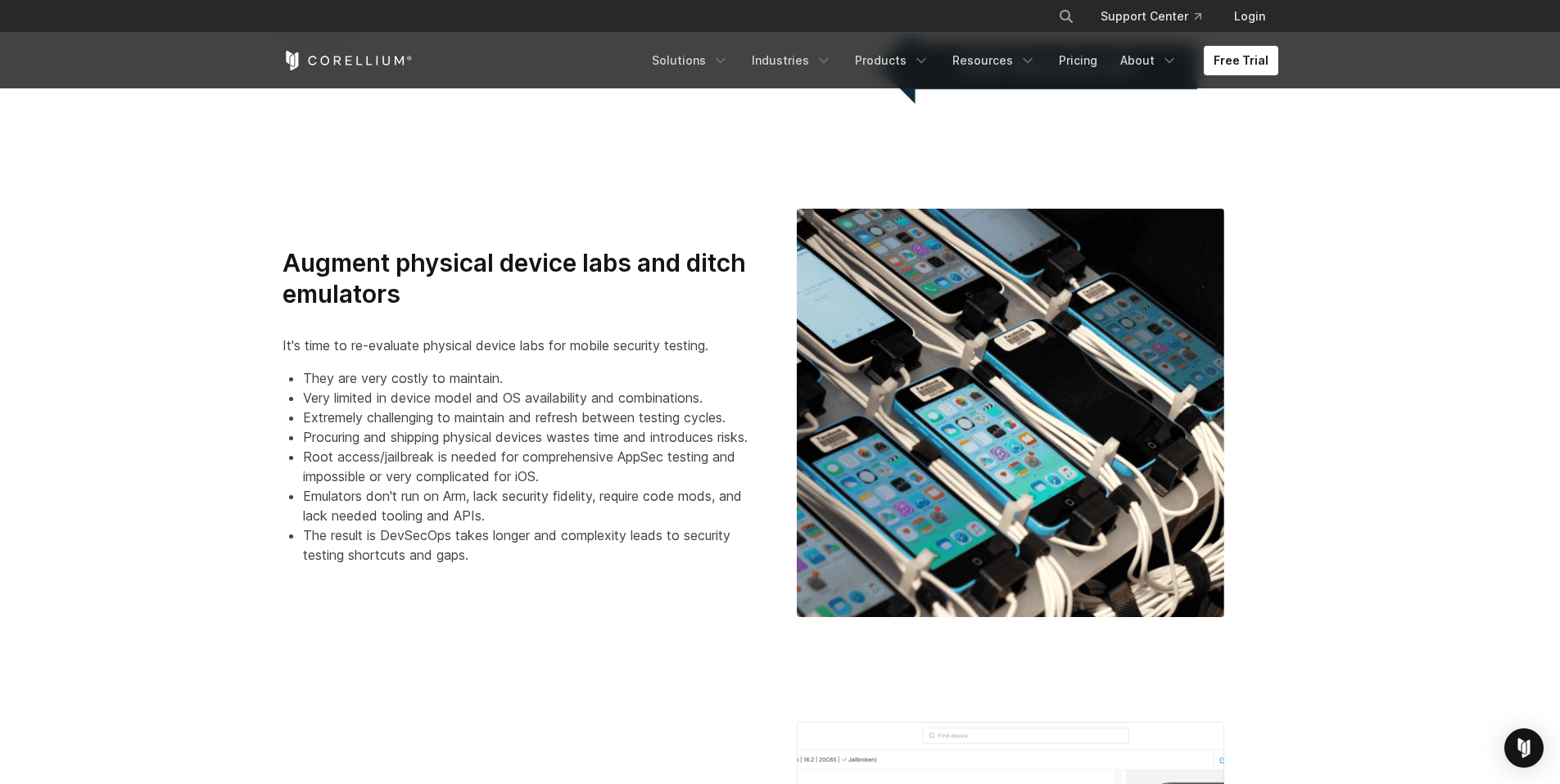
scroll to position [1026, 0]
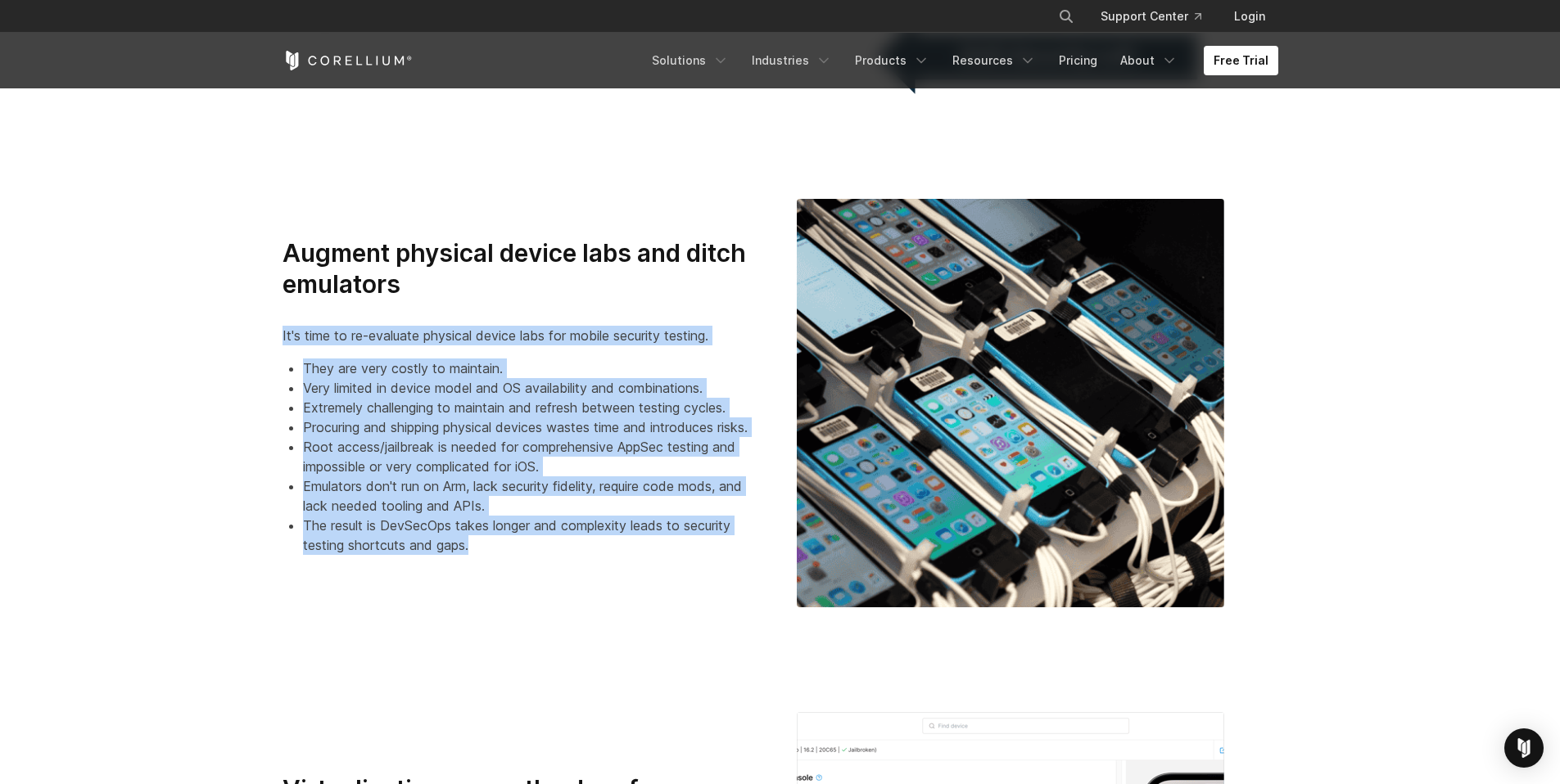
drag, startPoint x: 281, startPoint y: 334, endPoint x: 576, endPoint y: 539, distance: 359.2
click at [576, 539] on div "Augment physical device labs and ditch emulators It's time to re-evaluate physi…" at bounding box center [522, 396] width 481 height 316
click at [576, 539] on li "The result is DevSecOps takes longer and complexity leads to security testing s…" at bounding box center [533, 536] width 461 height 40
drag, startPoint x: 576, startPoint y: 539, endPoint x: 229, endPoint y: 310, distance: 415.8
click at [229, 310] on section "Augment physical device labs and ditch emulators It's time to re-evaluate physi…" at bounding box center [780, 403] width 1560 height 513
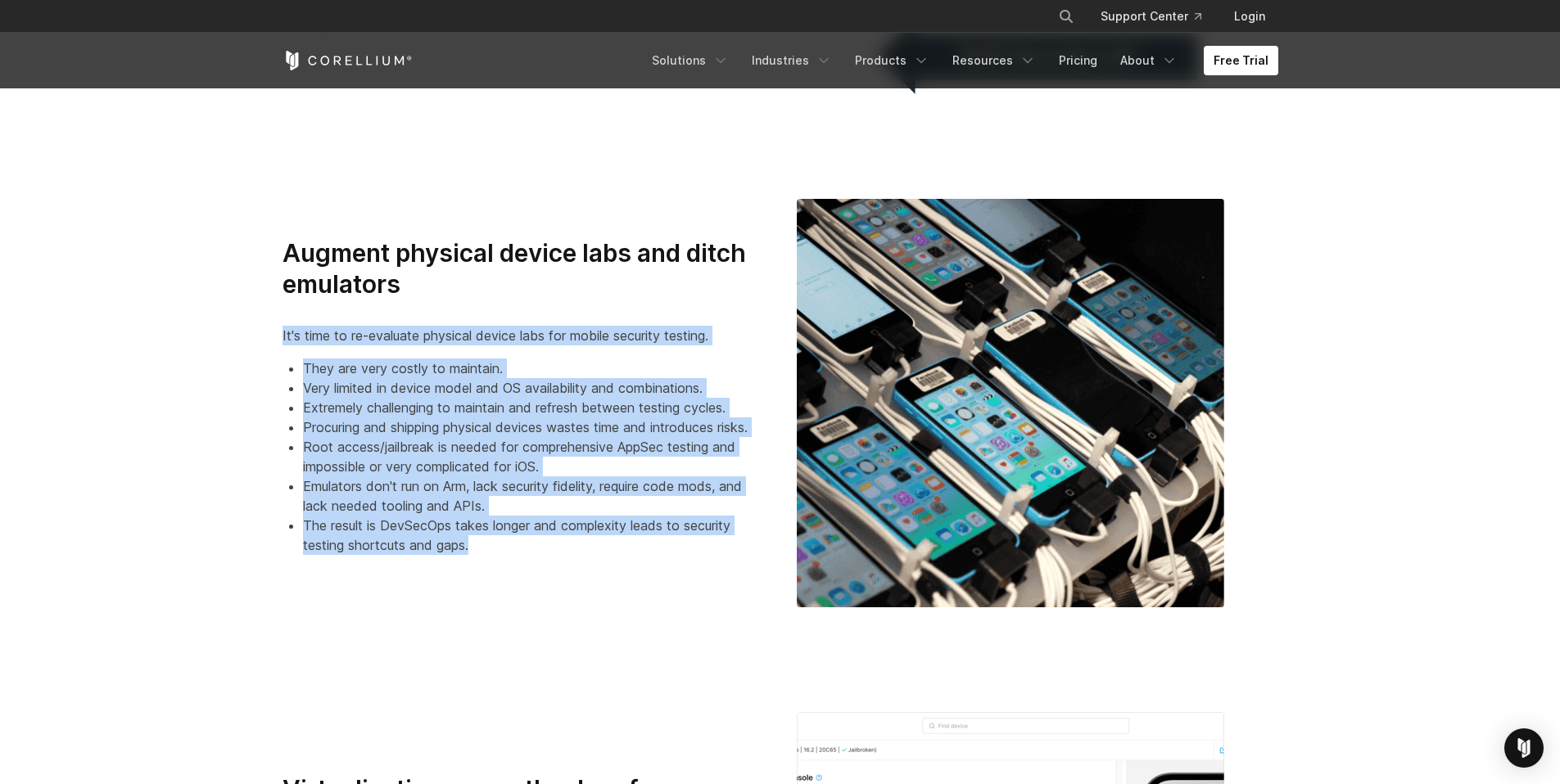
click at [229, 310] on section "Augment physical device labs and ditch emulators It's time to re-evaluate physi…" at bounding box center [780, 403] width 1560 height 513
drag, startPoint x: 229, startPoint y: 310, endPoint x: 585, endPoint y: 541, distance: 424.4
click at [585, 541] on section "Augment physical device labs and ditch emulators It's time to re-evaluate physi…" at bounding box center [780, 403] width 1560 height 513
click at [585, 541] on li "The result is DevSecOps takes longer and complexity leads to security testing s…" at bounding box center [533, 536] width 461 height 40
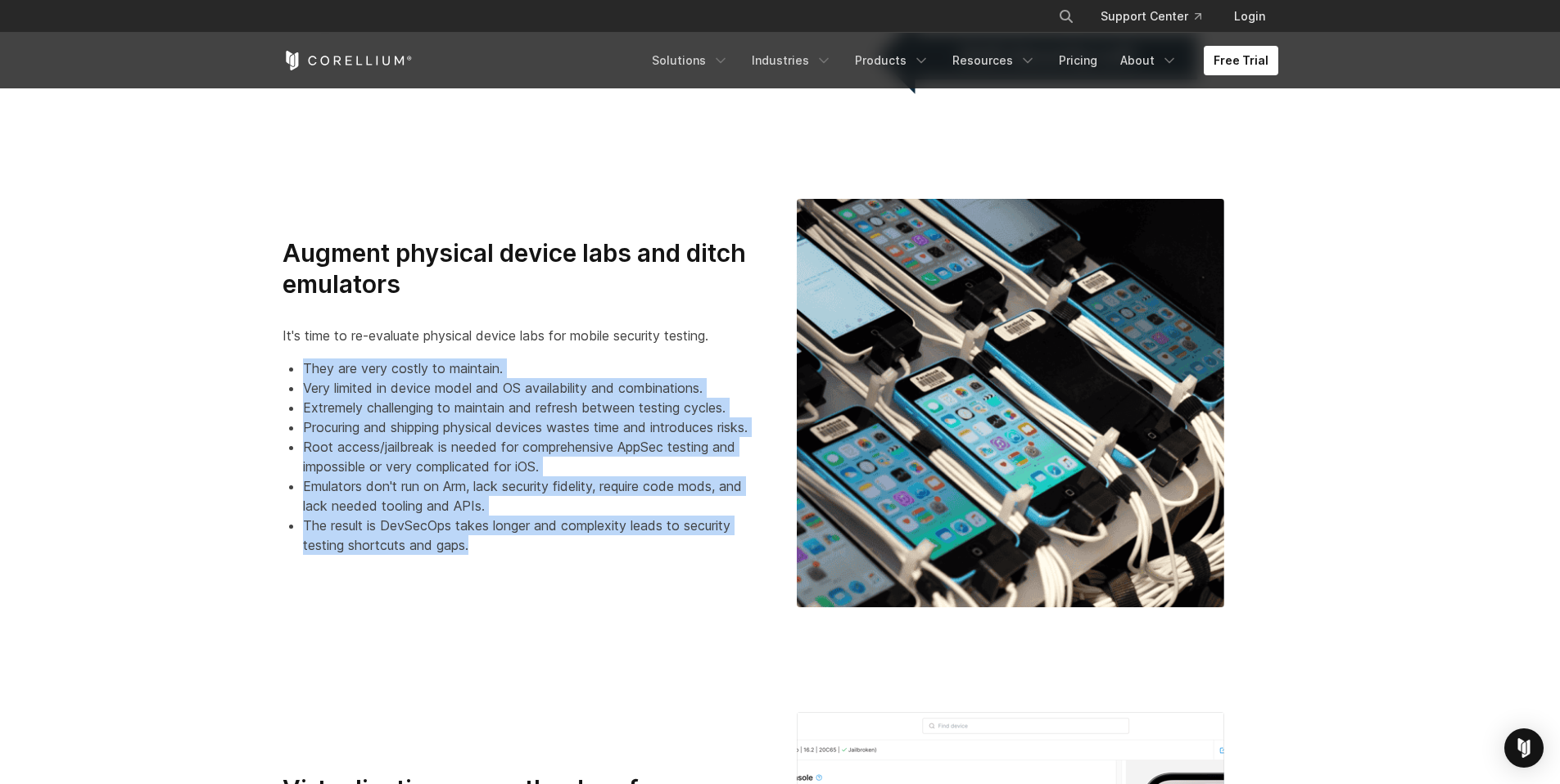
drag, startPoint x: 585, startPoint y: 541, endPoint x: 289, endPoint y: 353, distance: 350.7
click at [289, 353] on div "Augment physical device labs and ditch emulators It's time to re-evaluate physi…" at bounding box center [522, 396] width 481 height 316
drag, startPoint x: 431, startPoint y: 423, endPoint x: 551, endPoint y: 519, distance: 153.7
click at [551, 519] on div "Augment physical device labs and ditch emulators It's time to re-evaluate physi…" at bounding box center [522, 396] width 481 height 316
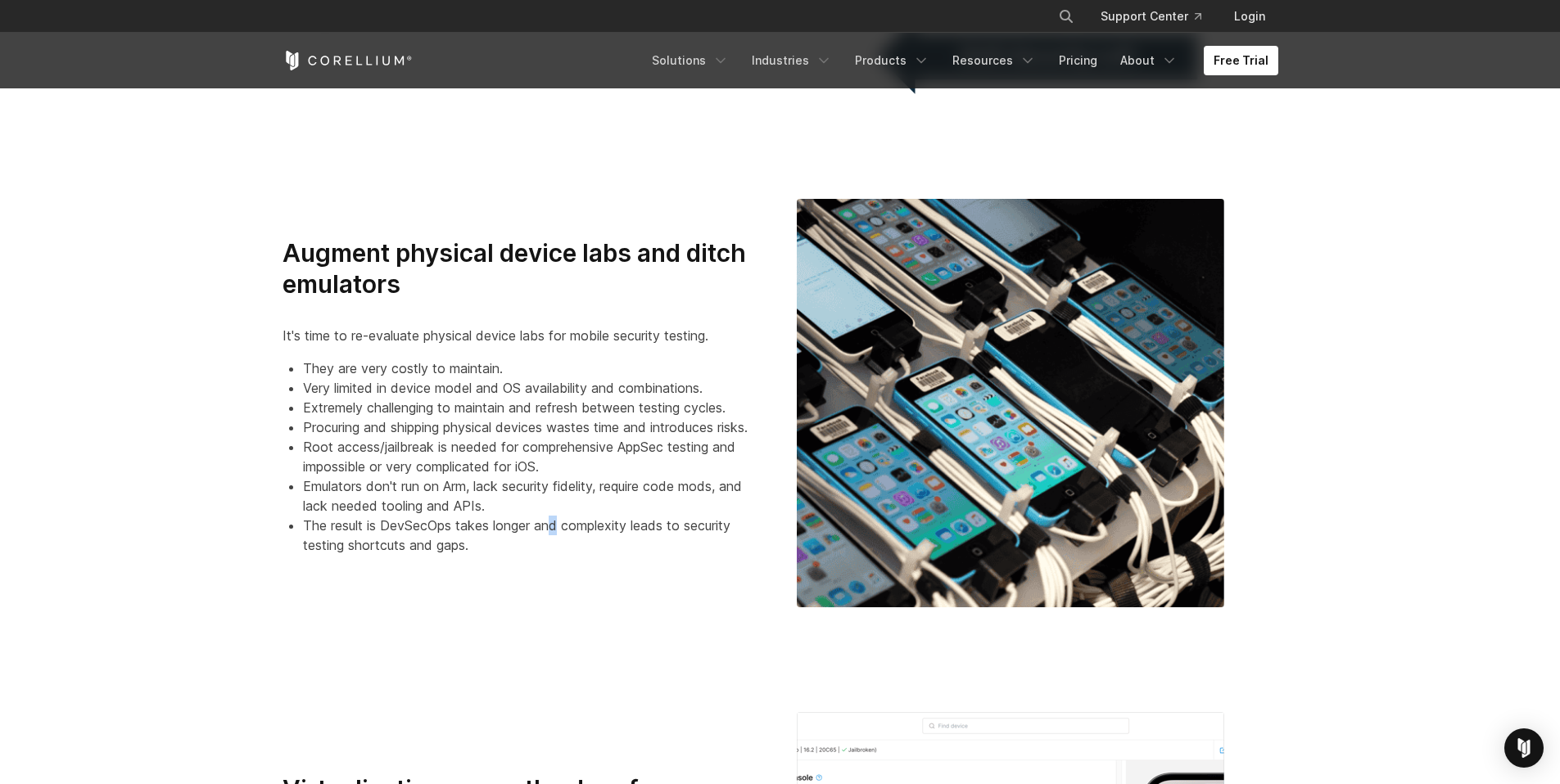
click at [562, 526] on li "The result is DevSecOps takes longer and complexity leads to security testing s…" at bounding box center [533, 536] width 461 height 40
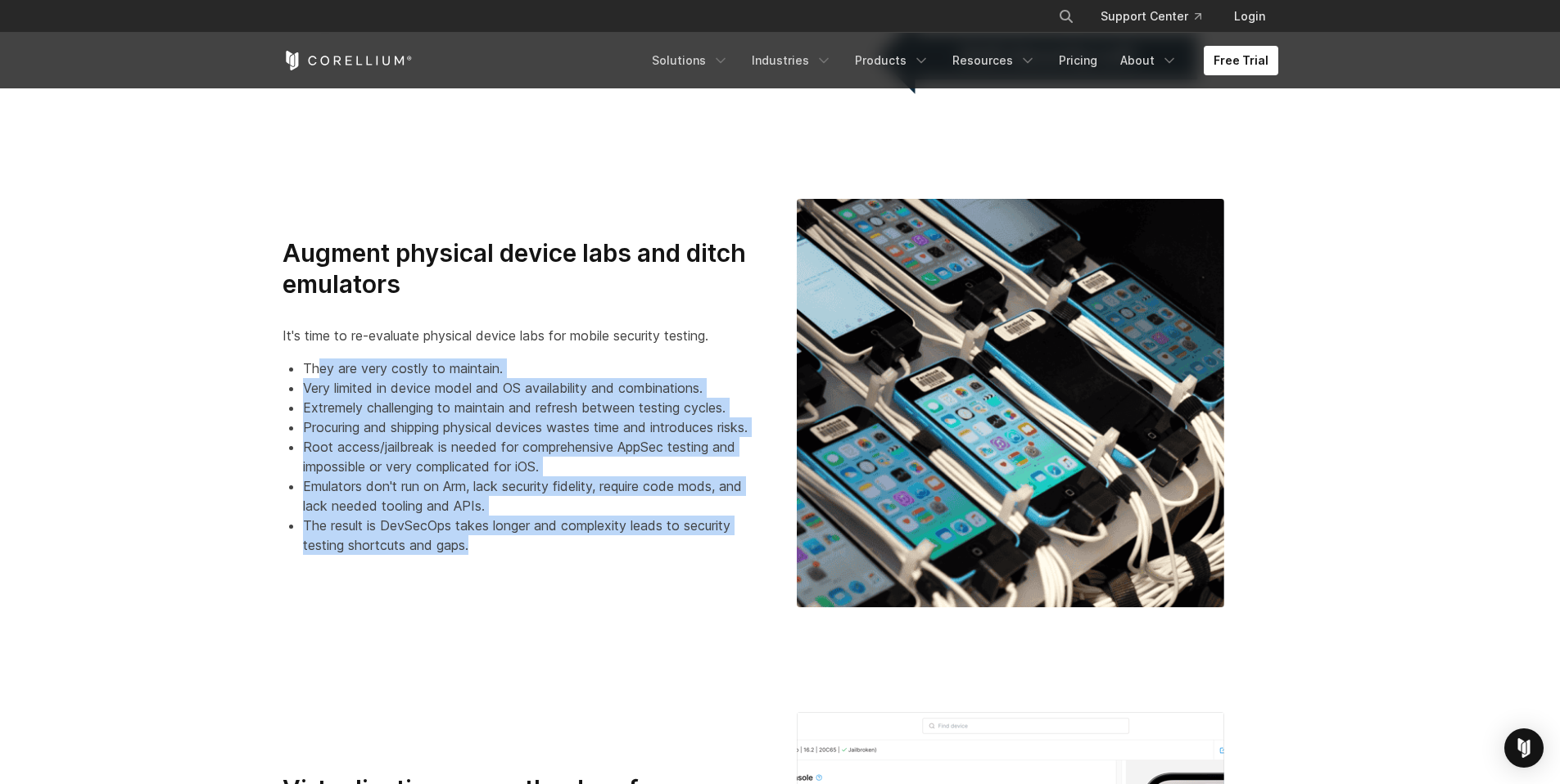
drag, startPoint x: 581, startPoint y: 543, endPoint x: 316, endPoint y: 372, distance: 315.4
click at [316, 373] on ul "They are very costly to maintain. Very limited in device model and OS availabil…" at bounding box center [522, 457] width 481 height 197
click at [316, 372] on li "They are very costly to maintain." at bounding box center [533, 369] width 461 height 20
drag, startPoint x: 308, startPoint y: 370, endPoint x: 552, endPoint y: 541, distance: 298.0
click at [552, 541] on ul "They are very costly to maintain. Very limited in device model and OS availabil…" at bounding box center [522, 457] width 481 height 197
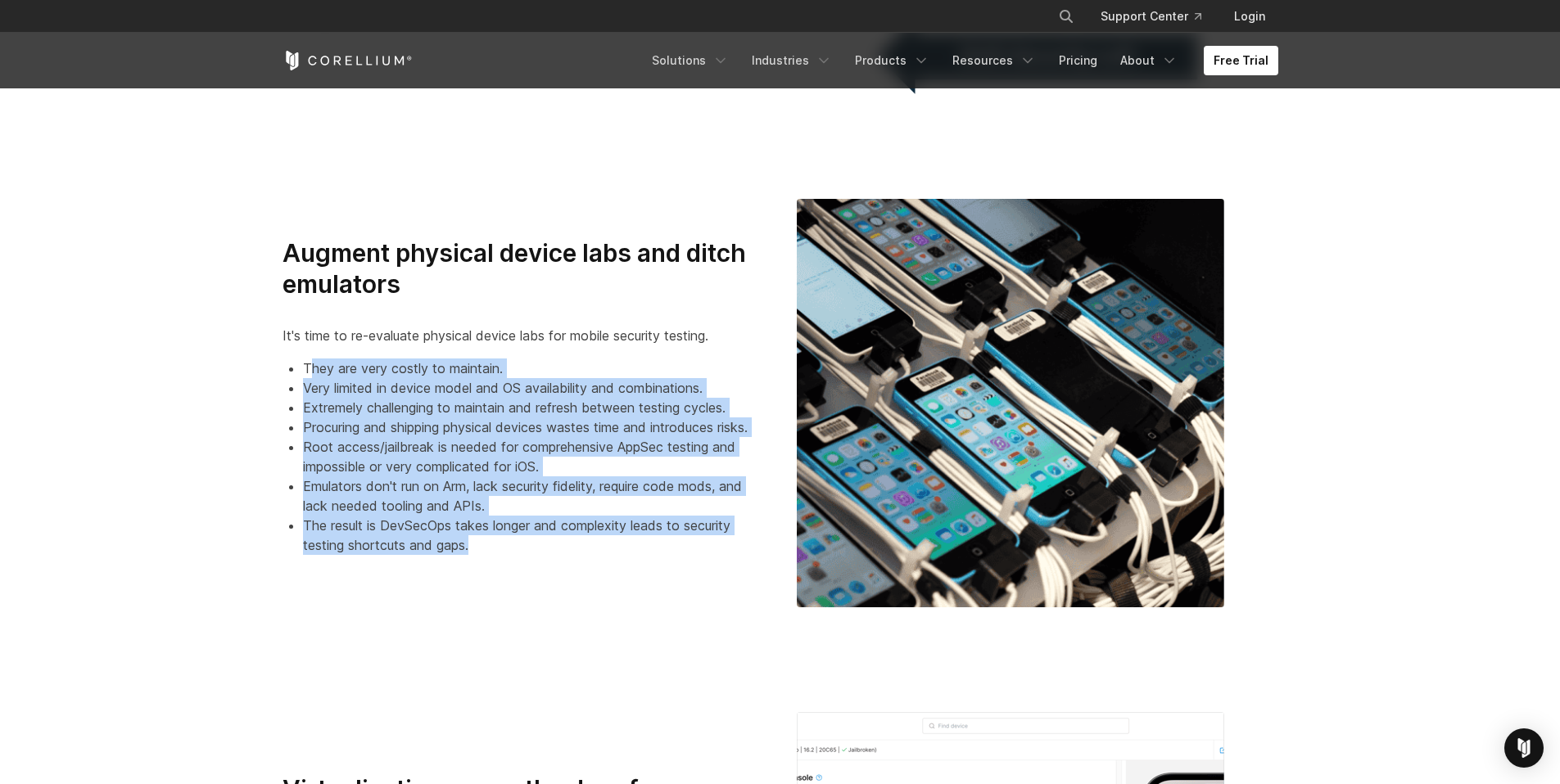
click at [552, 541] on li "The result is DevSecOps takes longer and complexity leads to security testing s…" at bounding box center [533, 536] width 461 height 40
drag, startPoint x: 552, startPoint y: 541, endPoint x: 289, endPoint y: 359, distance: 319.8
click at [289, 359] on ul "They are very costly to maintain. Very limited in device model and OS availabil…" at bounding box center [522, 457] width 481 height 197
click at [303, 359] on li "They are very costly to maintain." at bounding box center [533, 369] width 461 height 20
drag, startPoint x: 289, startPoint y: 359, endPoint x: 554, endPoint y: 547, distance: 324.9
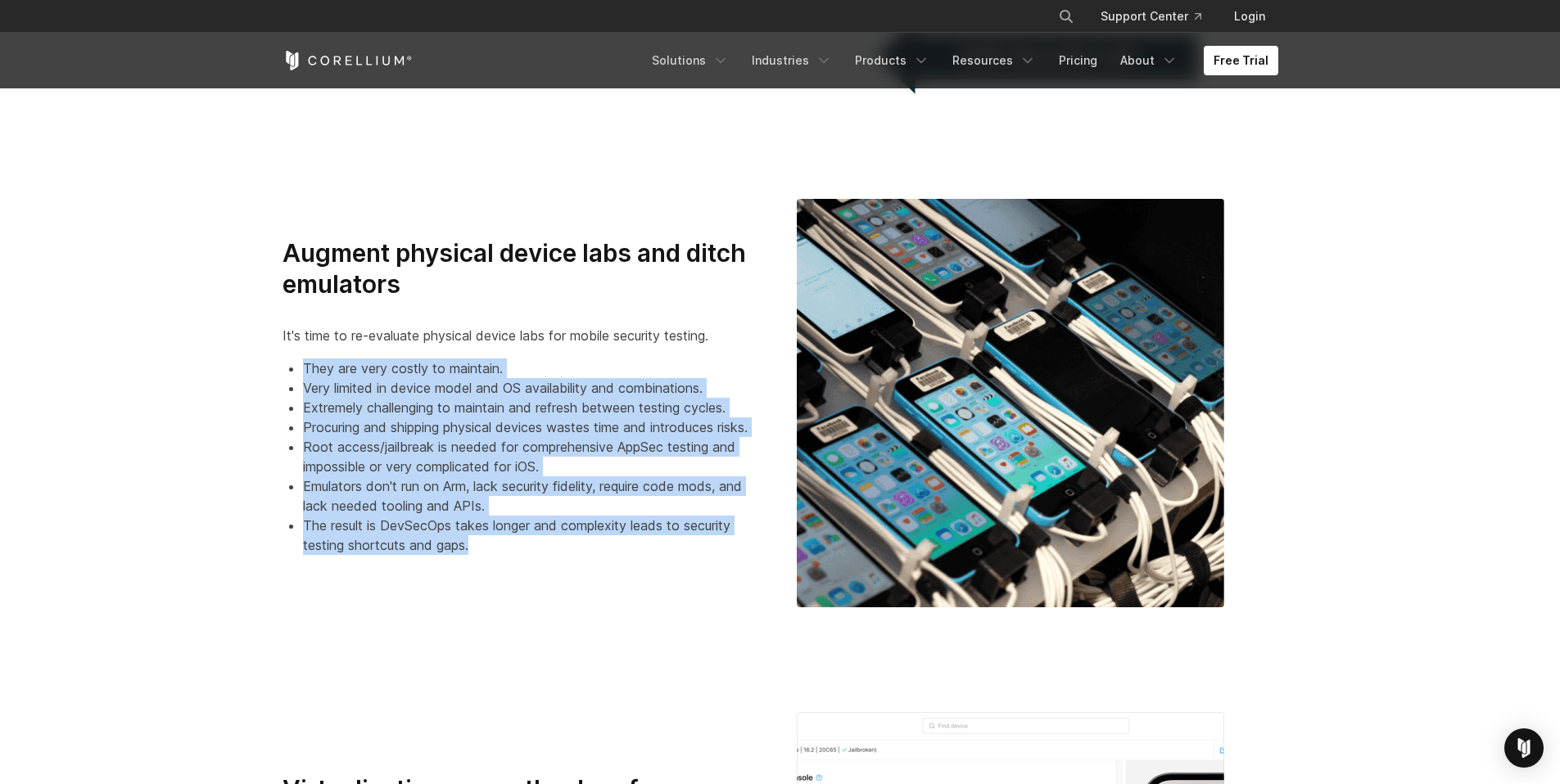
click at [554, 547] on ul "They are very costly to maintain. Very limited in device model and OS availabil…" at bounding box center [522, 457] width 481 height 197
click at [554, 547] on li "The result is DevSecOps takes longer and complexity leads to security testing s…" at bounding box center [533, 536] width 461 height 40
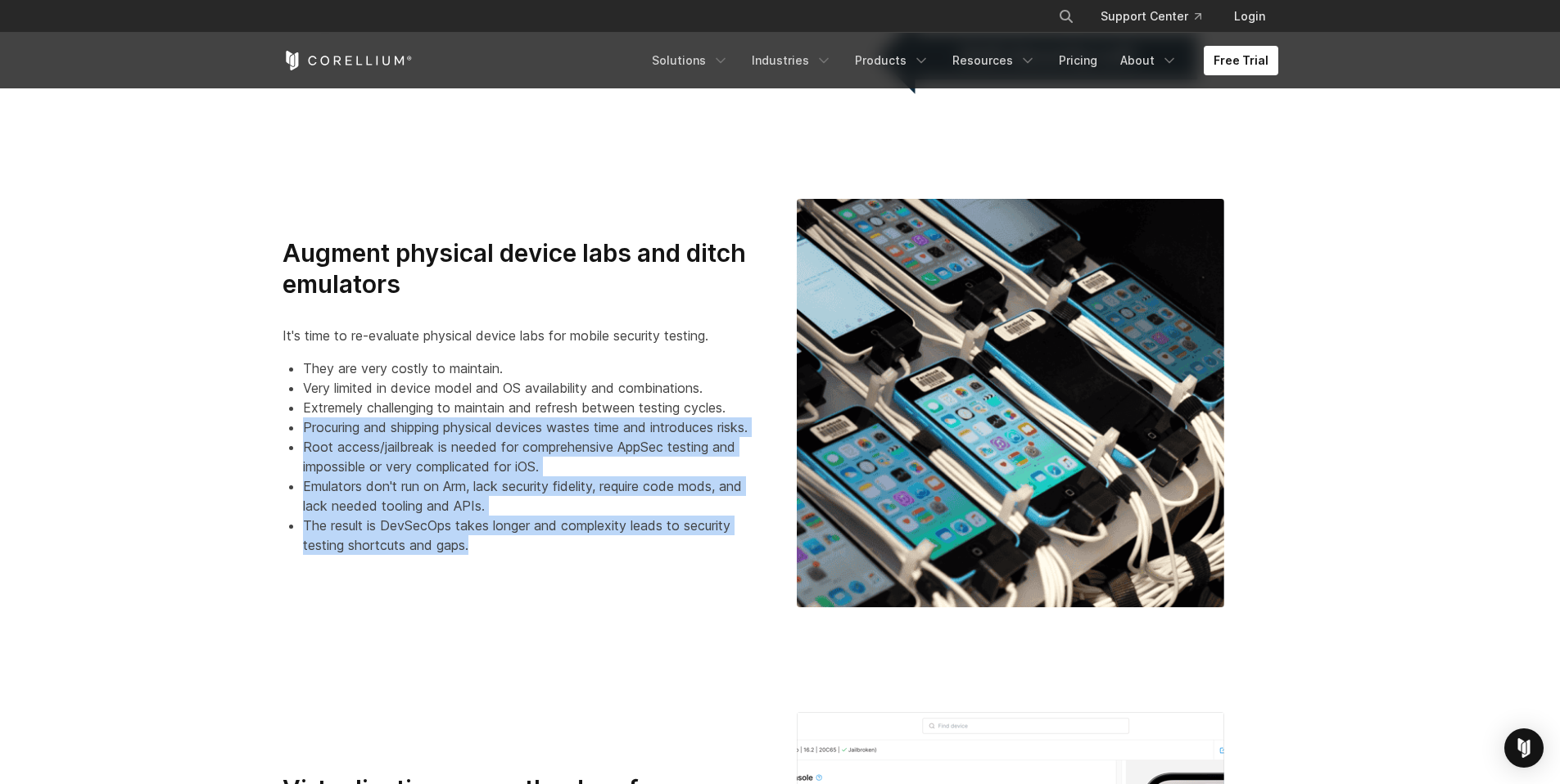
drag, startPoint x: 554, startPoint y: 547, endPoint x: 299, endPoint y: 420, distance: 284.9
click at [299, 420] on ul "They are very costly to maintain. Very limited in device model and OS availabil…" at bounding box center [522, 457] width 481 height 197
drag, startPoint x: 299, startPoint y: 420, endPoint x: 521, endPoint y: 544, distance: 254.3
click at [521, 543] on ul "They are very costly to maintain. Very limited in device model and OS availabil…" at bounding box center [522, 457] width 481 height 197
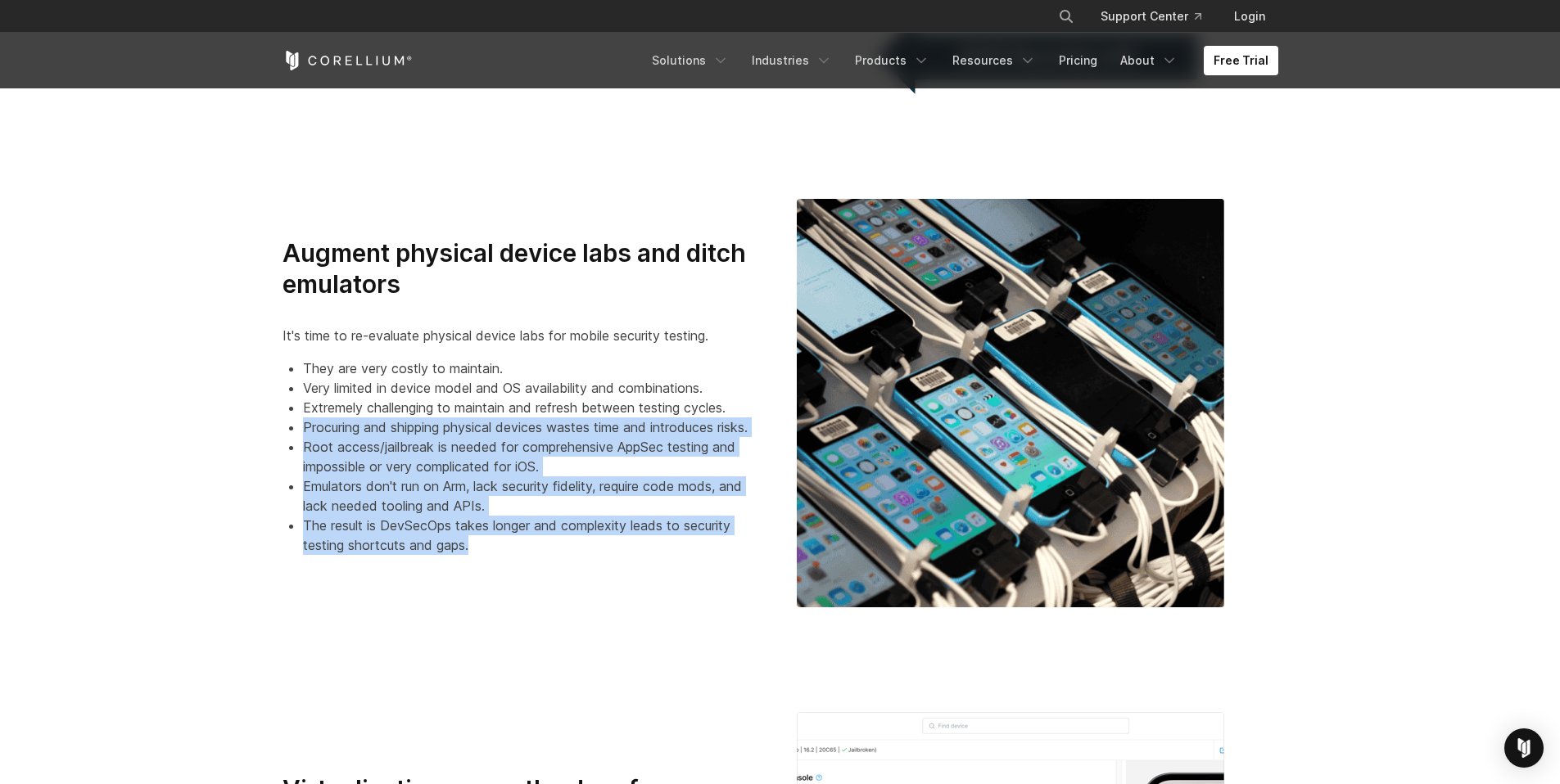
click at [521, 544] on li "The result is DevSecOps takes longer and complexity leads to security testing s…" at bounding box center [533, 536] width 461 height 40
drag
click at [329, 423] on ul "They are very costly to maintain. Very limited in device model and OS availabil…" at bounding box center [522, 457] width 481 height 197
click at [329, 423] on li "Procuring and shipping physical devices wastes time and introduces risks." at bounding box center [533, 427] width 461 height 20
click at [592, 545] on ul "They are very costly to maintain. Very limited in device model and OS availabil…" at bounding box center [522, 457] width 481 height 197
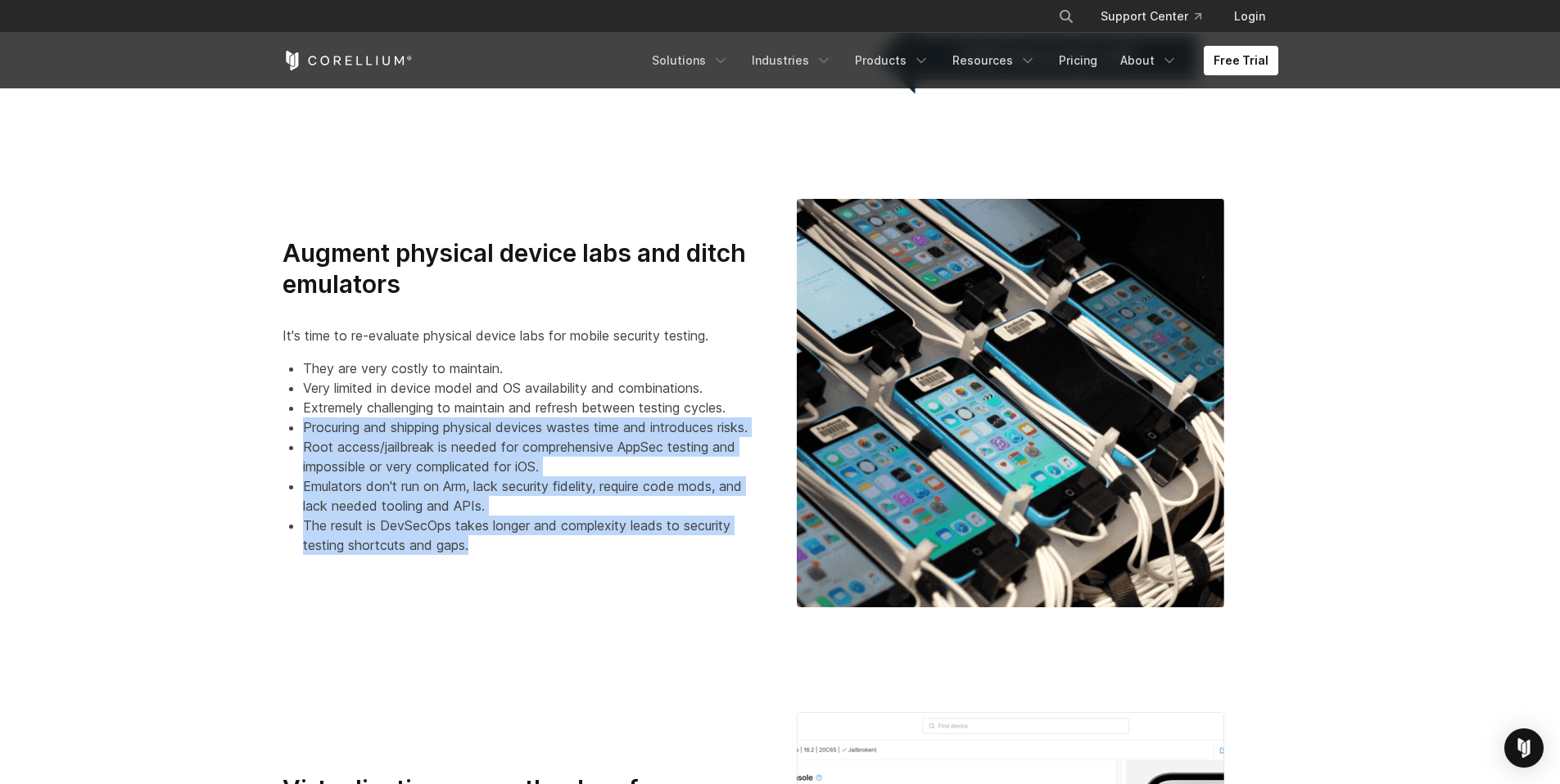
click at [592, 545] on li "The result is DevSecOps takes longer and complexity leads to security testing s…" at bounding box center [533, 536] width 461 height 40
click at [283, 416] on ul "They are very costly to maintain. Very limited in device model and OS availabil…" at bounding box center [522, 457] width 481 height 197
click at [512, 548] on ul "They are very costly to maintain. Very limited in device model and OS availabil…" at bounding box center [522, 457] width 481 height 197
click at [512, 548] on li "The result is DevSecOps takes longer and complexity leads to security testing s…" at bounding box center [533, 536] width 461 height 40
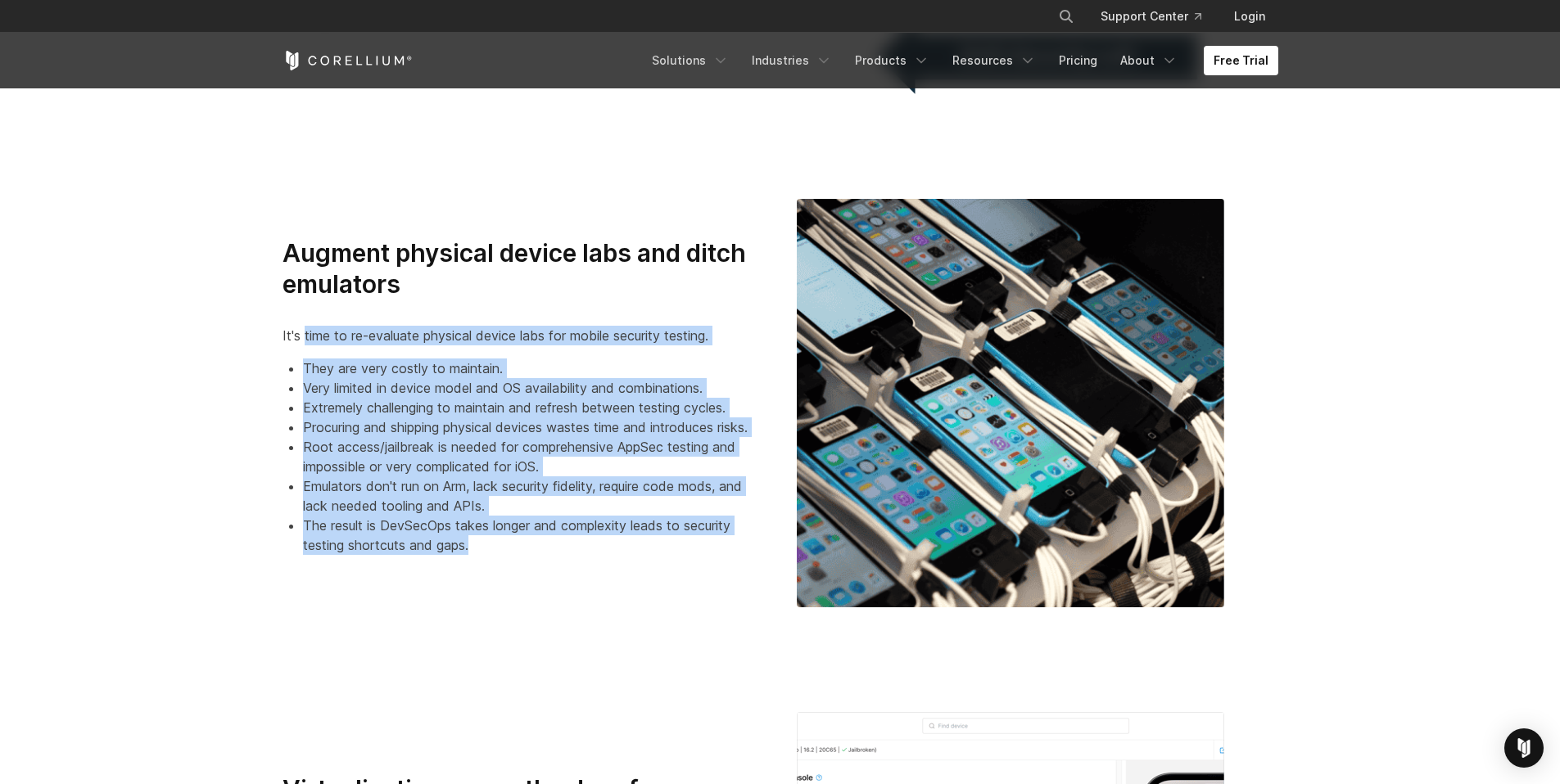
click at [315, 339] on div "Augment physical device labs and ditch emulators It's time to re-evaluate physi…" at bounding box center [522, 396] width 481 height 316
click at [314, 338] on p "It's time to re-evaluate physical device labs for mobile security testing." at bounding box center [522, 335] width 481 height 20
click at [478, 545] on div "Augment physical device labs and ditch emulators It's time to re-evaluate physi…" at bounding box center [522, 396] width 481 height 316
click at [478, 544] on li "The result is DevSecOps takes longer and complexity leads to security testing s…" at bounding box center [533, 536] width 461 height 40
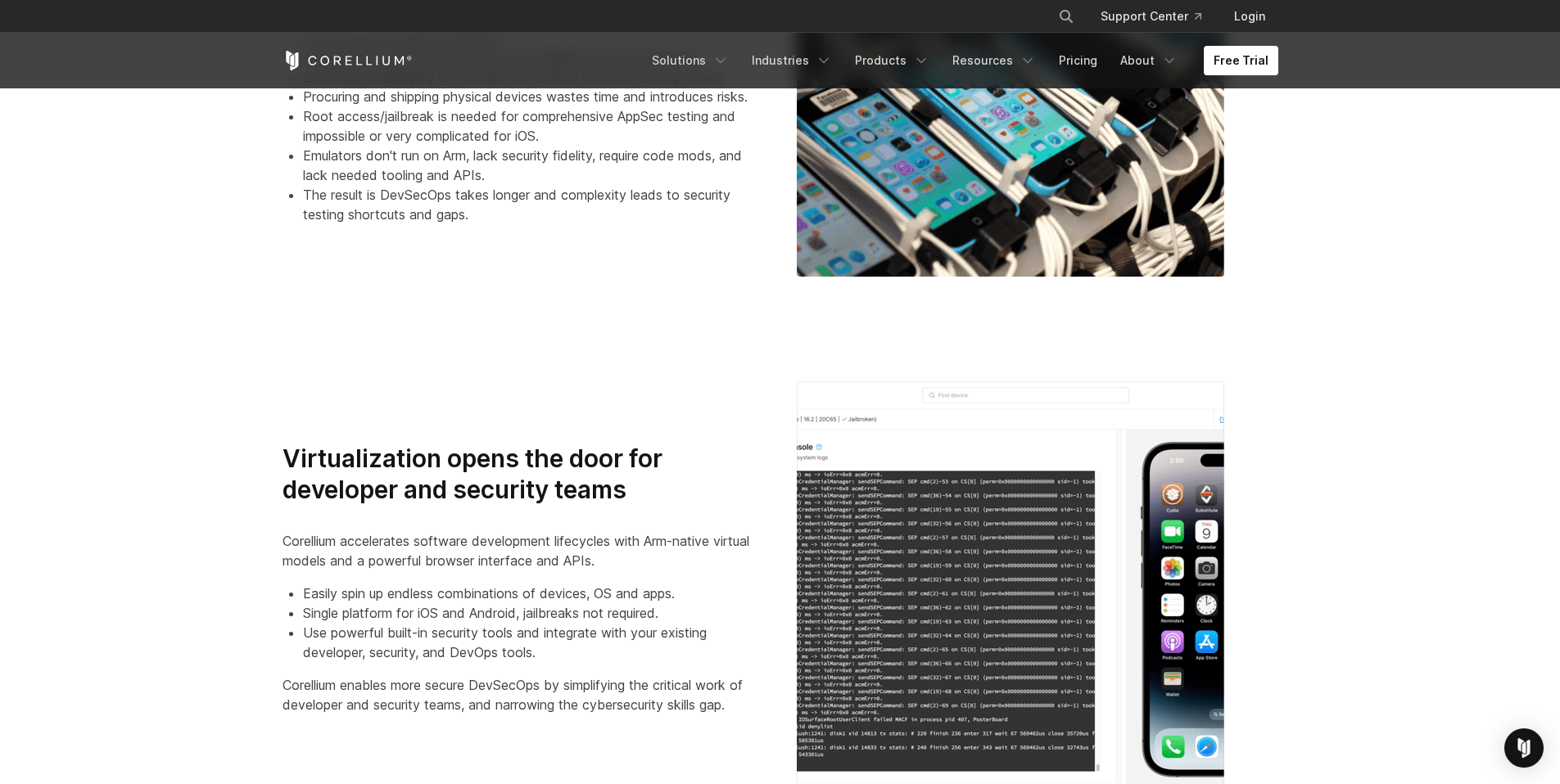
scroll to position [1628, 0]
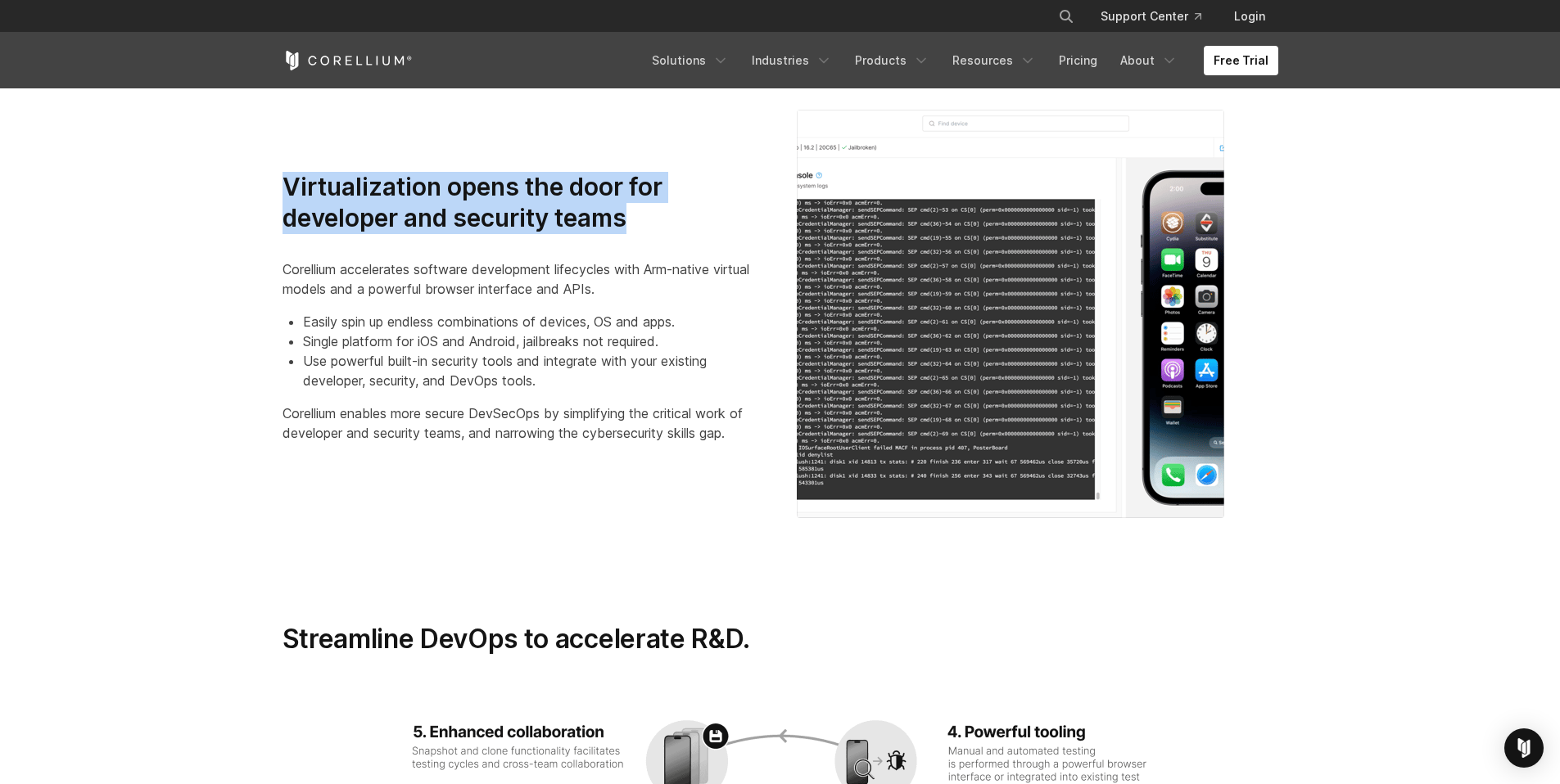
click at [672, 216] on div "Virtualization opens the door for developer and security teams Corellium accele…" at bounding box center [523, 314] width 514 height 284
click at [672, 216] on h3 "Virtualization opens the door for developer and security teams" at bounding box center [522, 202] width 481 height 61
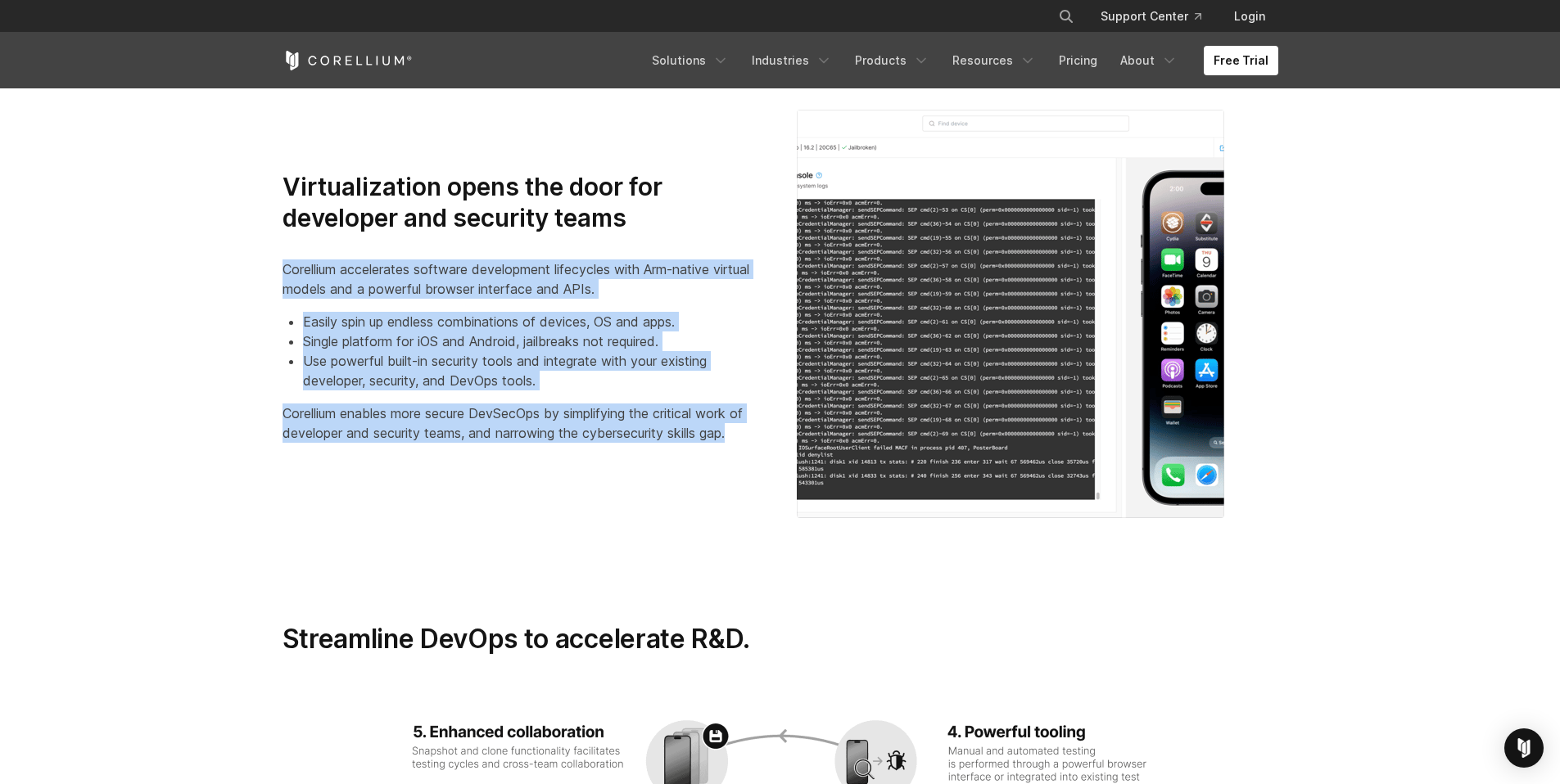
click at [757, 452] on section "Virtualization opens the door for developer and security teams Corellium accele…" at bounding box center [780, 314] width 1560 height 513
click at [757, 451] on div "Virtualization opens the door for developer and security teams Corellium accele…" at bounding box center [523, 314] width 514 height 284
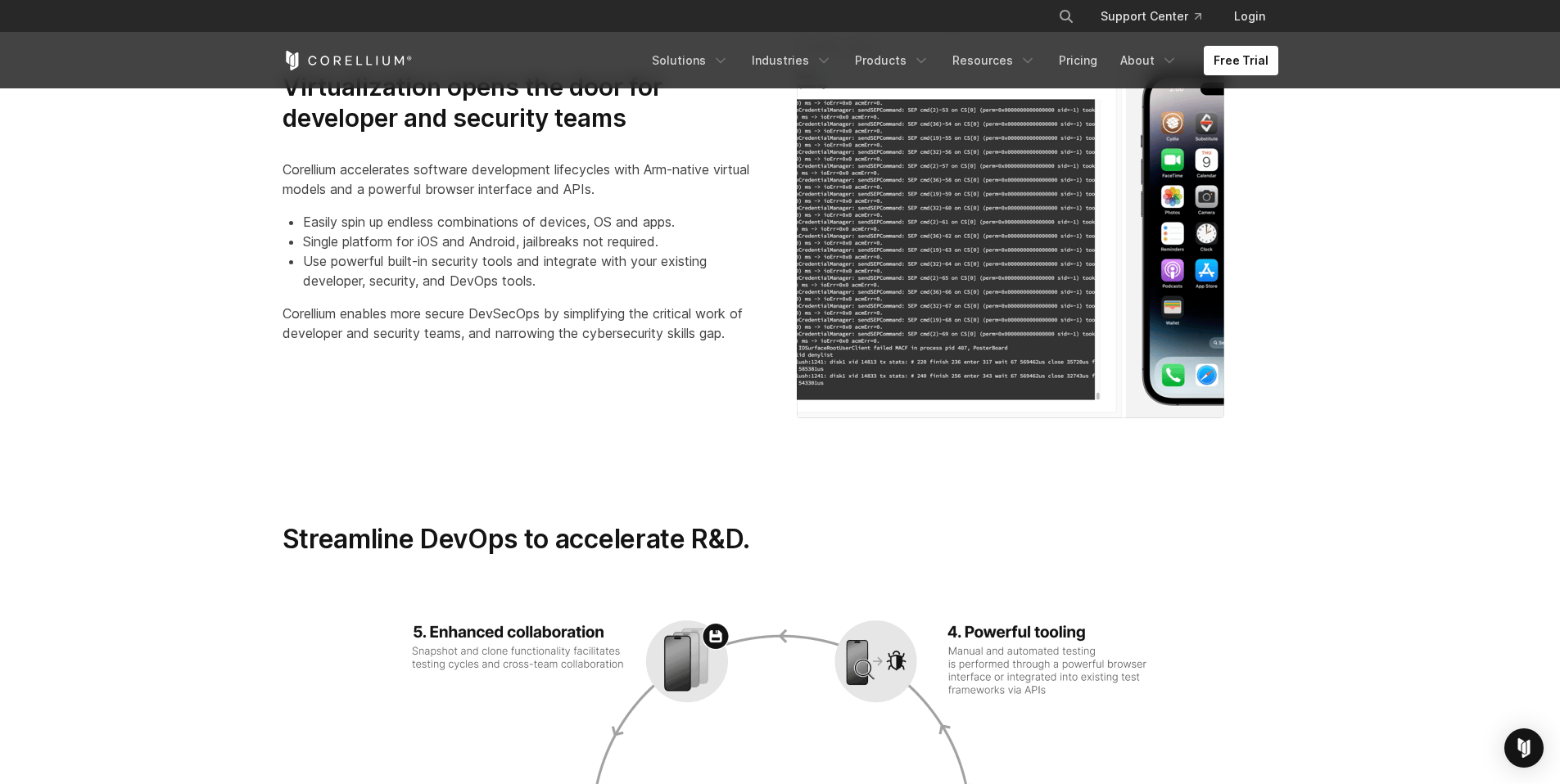
scroll to position [1920, 0]
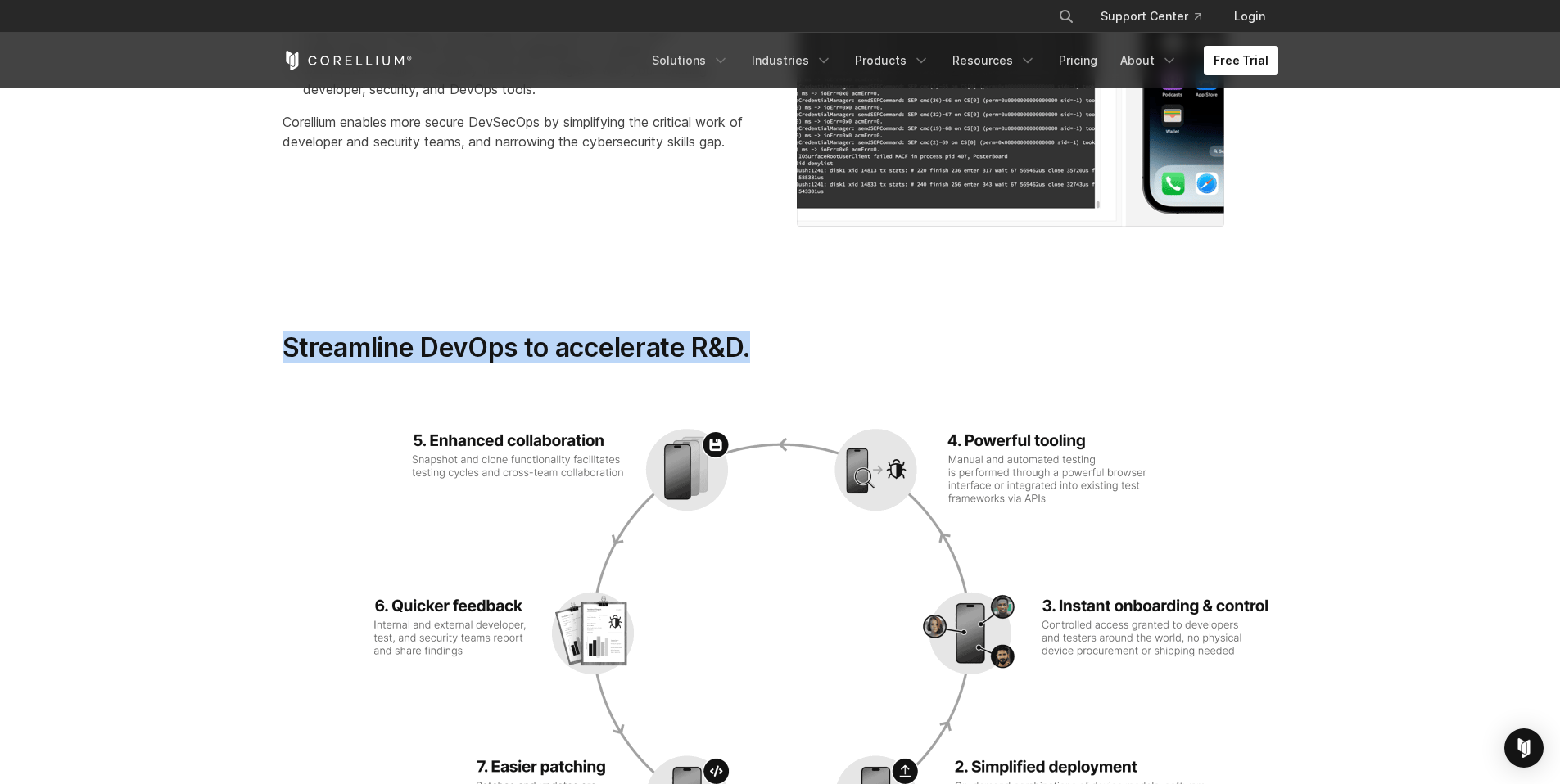
click at [858, 344] on div "Streamline DevOps to accelerate R&D." at bounding box center [609, 354] width 685 height 45
click at [859, 344] on h3 "Streamline DevOps to accelerate R&D." at bounding box center [609, 348] width 653 height 32
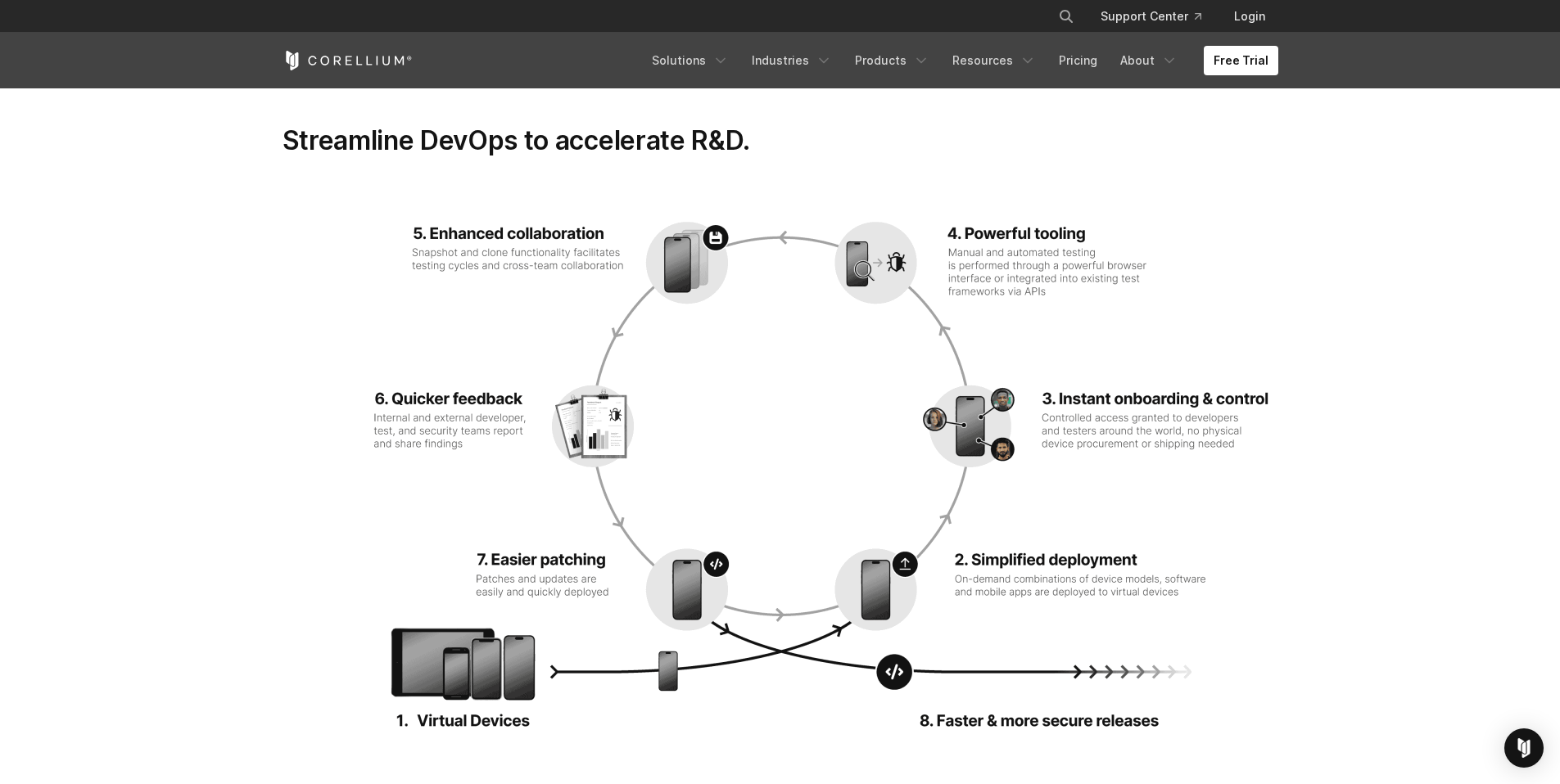
scroll to position [2145, 0]
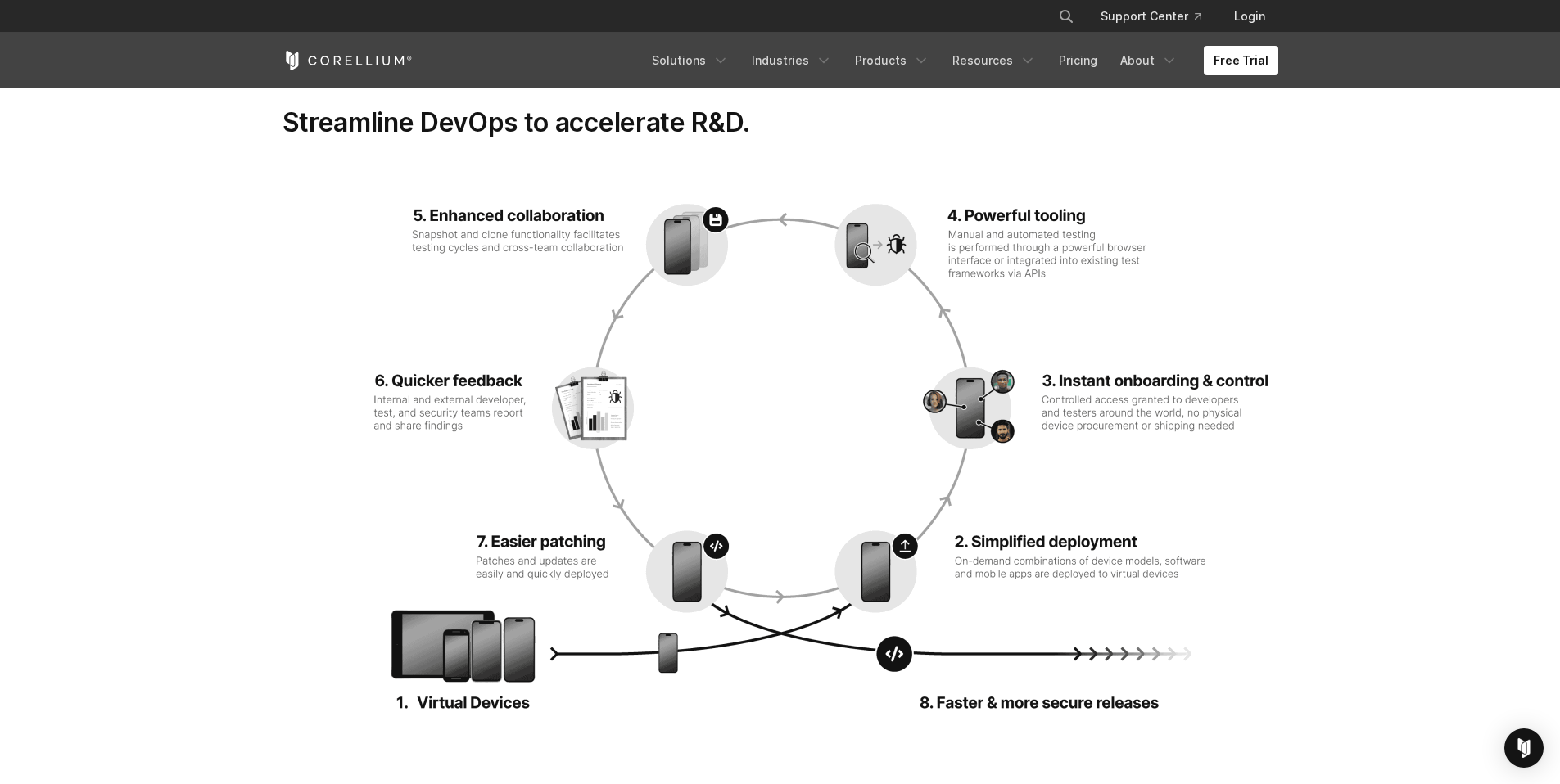
click at [1216, 573] on img at bounding box center [780, 454] width 995 height 525
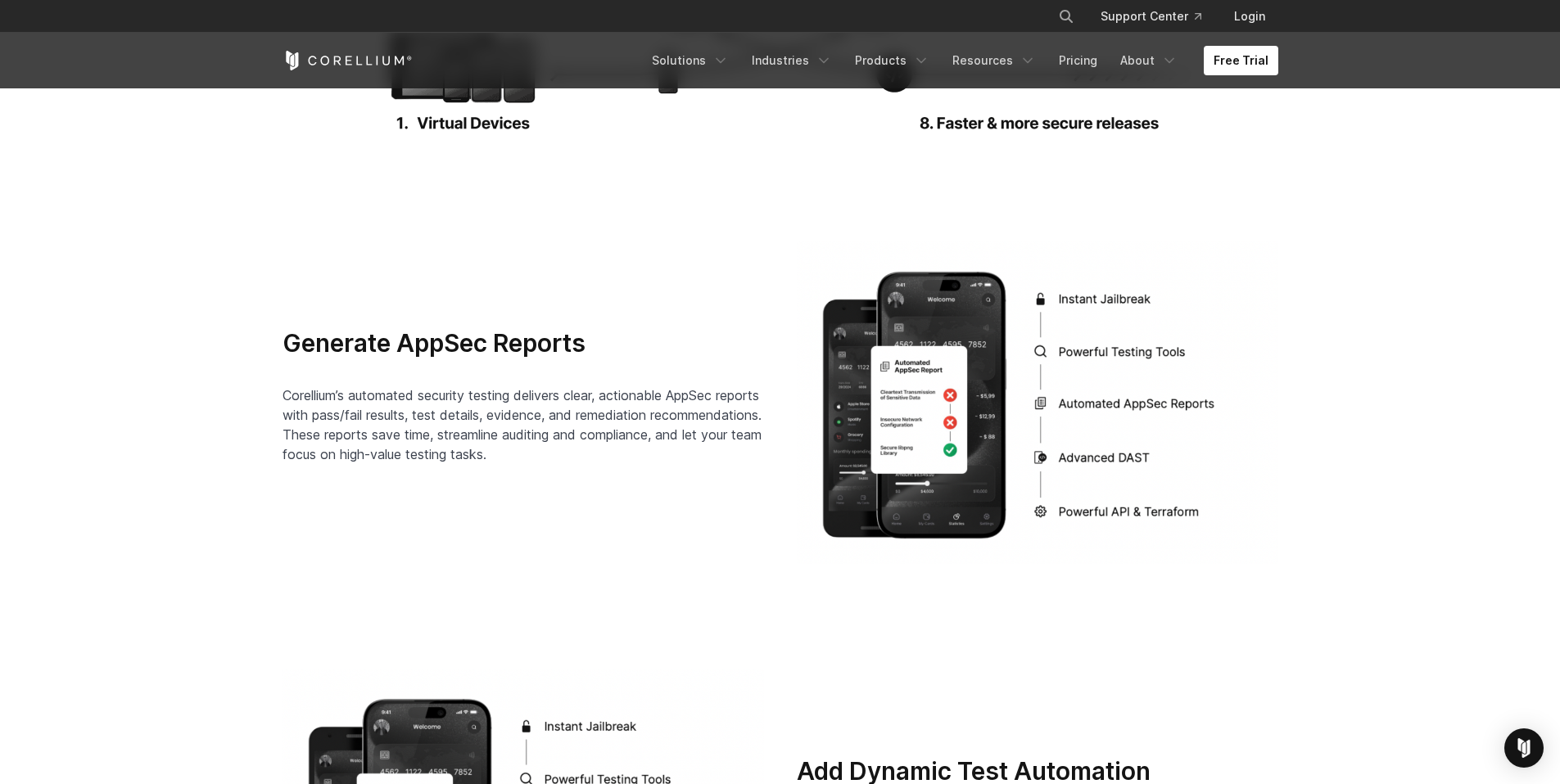
scroll to position [2753, 0]
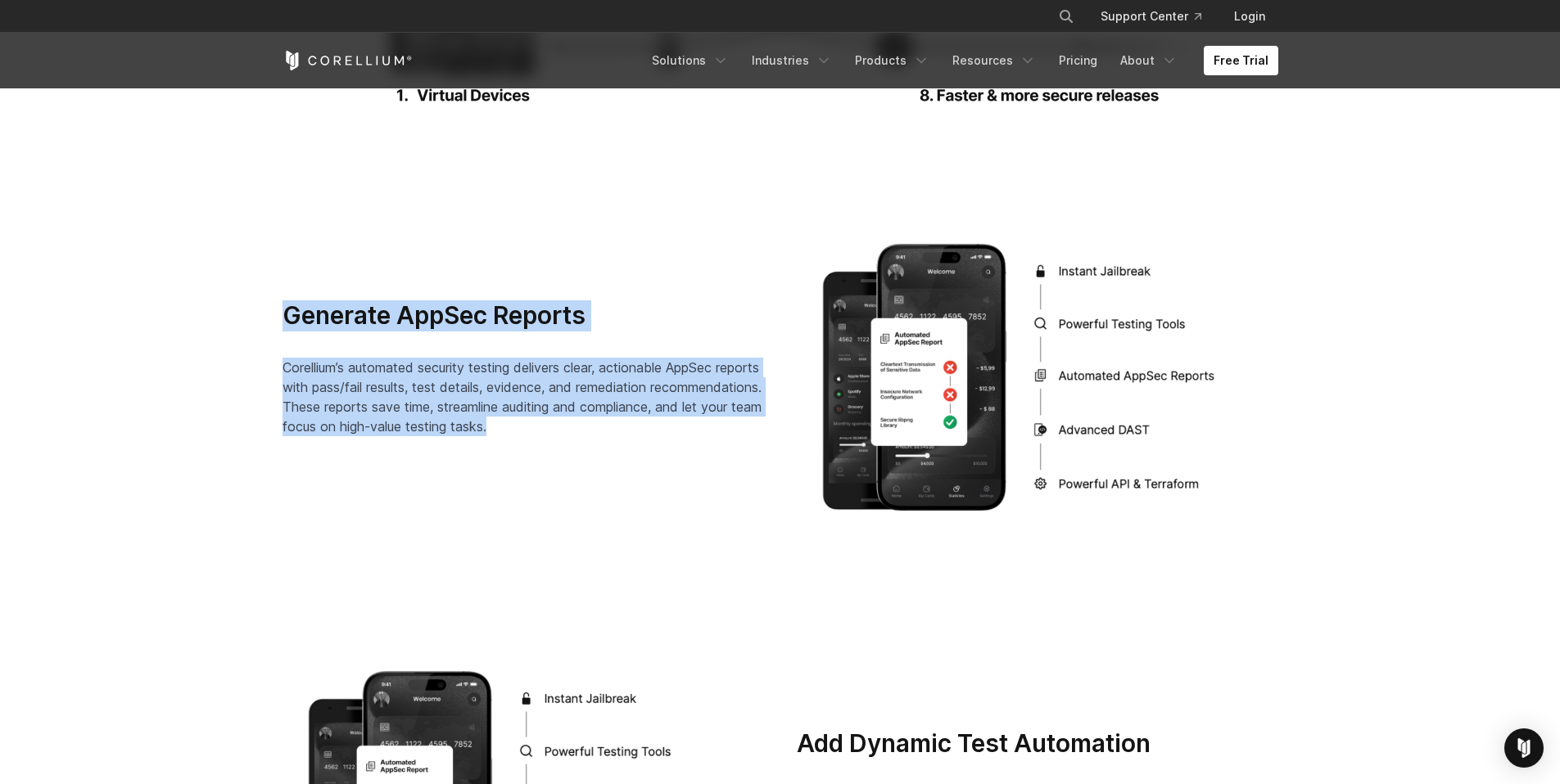
click at [729, 443] on div "Generate AppSec Reports Corellium’s automated security testing delivers clear, …" at bounding box center [523, 375] width 514 height 149
click at [270, 312] on div "Generate AppSec Reports Corellium’s automated security testing delivers clear, …" at bounding box center [523, 375] width 514 height 149
click at [721, 455] on div "Generate AppSec Reports Corellium’s automated security testing delivers clear, …" at bounding box center [780, 375] width 1029 height 323
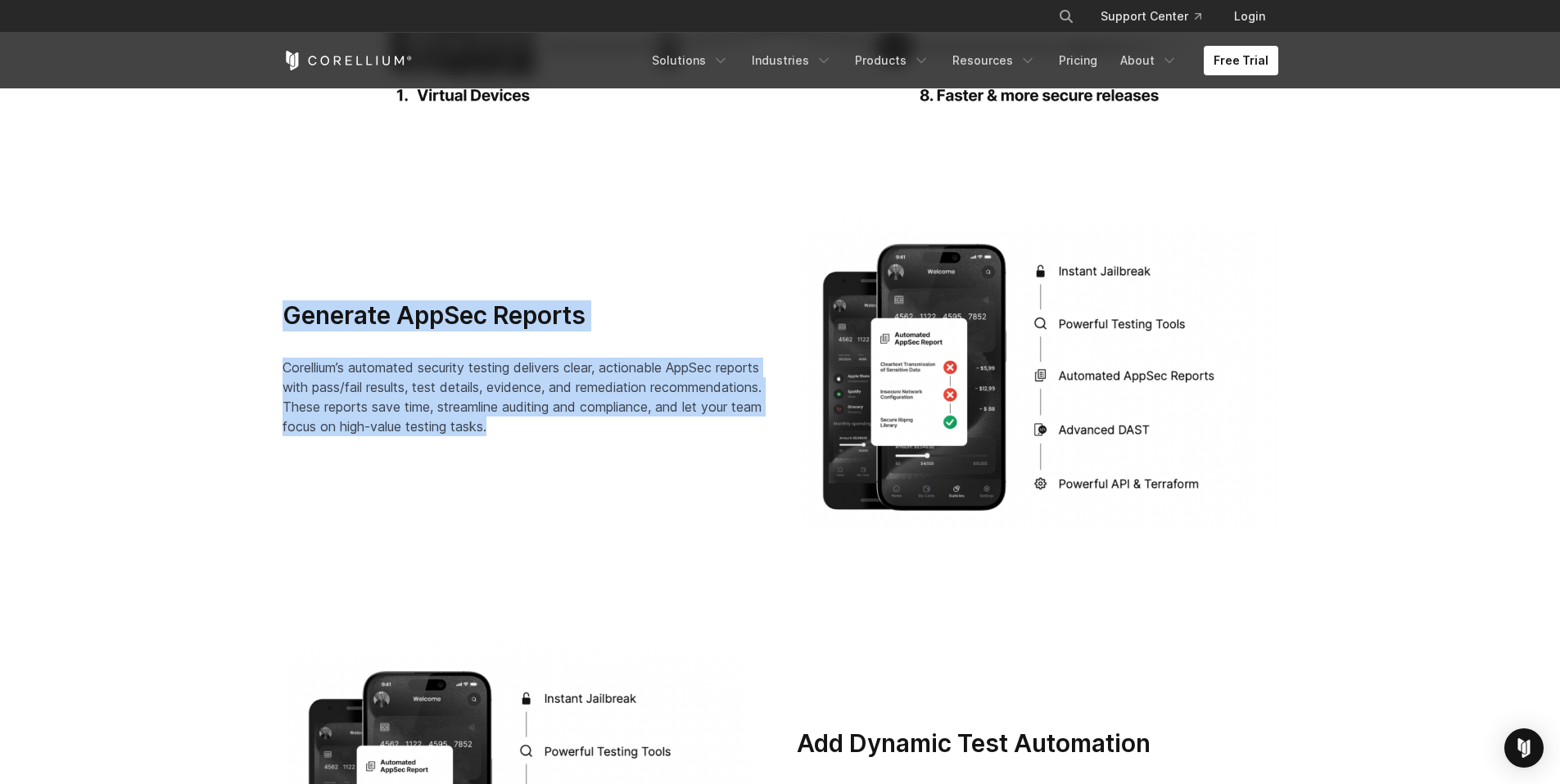
click at [721, 455] on div "Generate AppSec Reports Corellium’s automated security testing delivers clear, …" at bounding box center [780, 375] width 1029 height 323
click at [188, 303] on section "Generate AppSec Reports Corellium’s automated security testing delivers clear, …" at bounding box center [780, 374] width 1560 height 427
click at [590, 410] on section "Generate AppSec Reports Corellium’s automated security testing delivers clear, …" at bounding box center [780, 374] width 1560 height 427
click at [590, 410] on span "Corellium’s automated security testing delivers clear, actionable AppSec report…" at bounding box center [521, 397] width 479 height 76
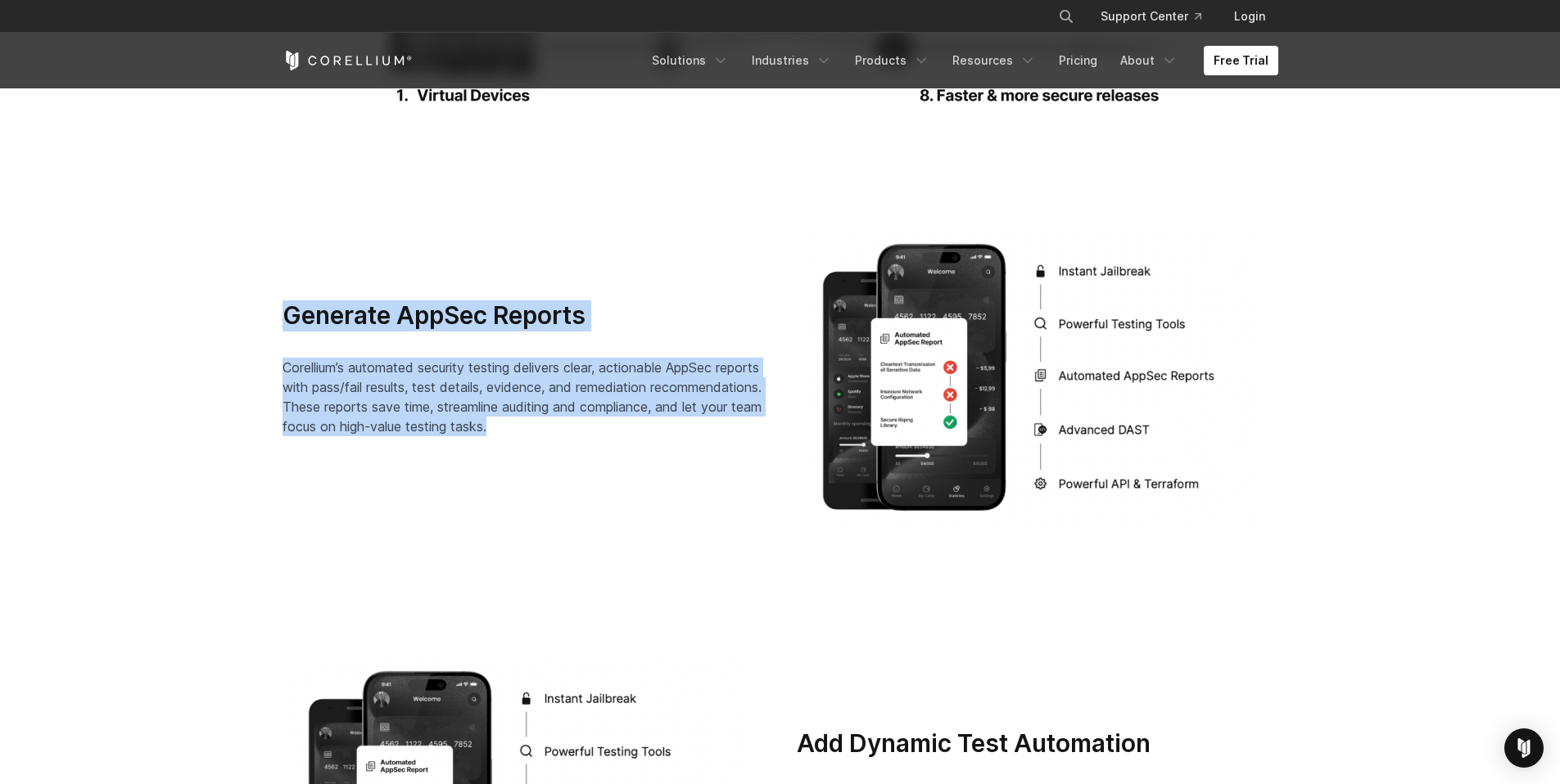
click at [273, 315] on div "Generate AppSec Reports Corellium’s automated security testing delivers clear, …" at bounding box center [523, 375] width 514 height 149
click at [695, 439] on div "Generate AppSec Reports Corellium’s automated security testing delivers clear, …" at bounding box center [523, 375] width 514 height 149
click at [255, 309] on section "Generate AppSec Reports Corellium’s automated security testing delivers clear, …" at bounding box center [780, 374] width 1560 height 427
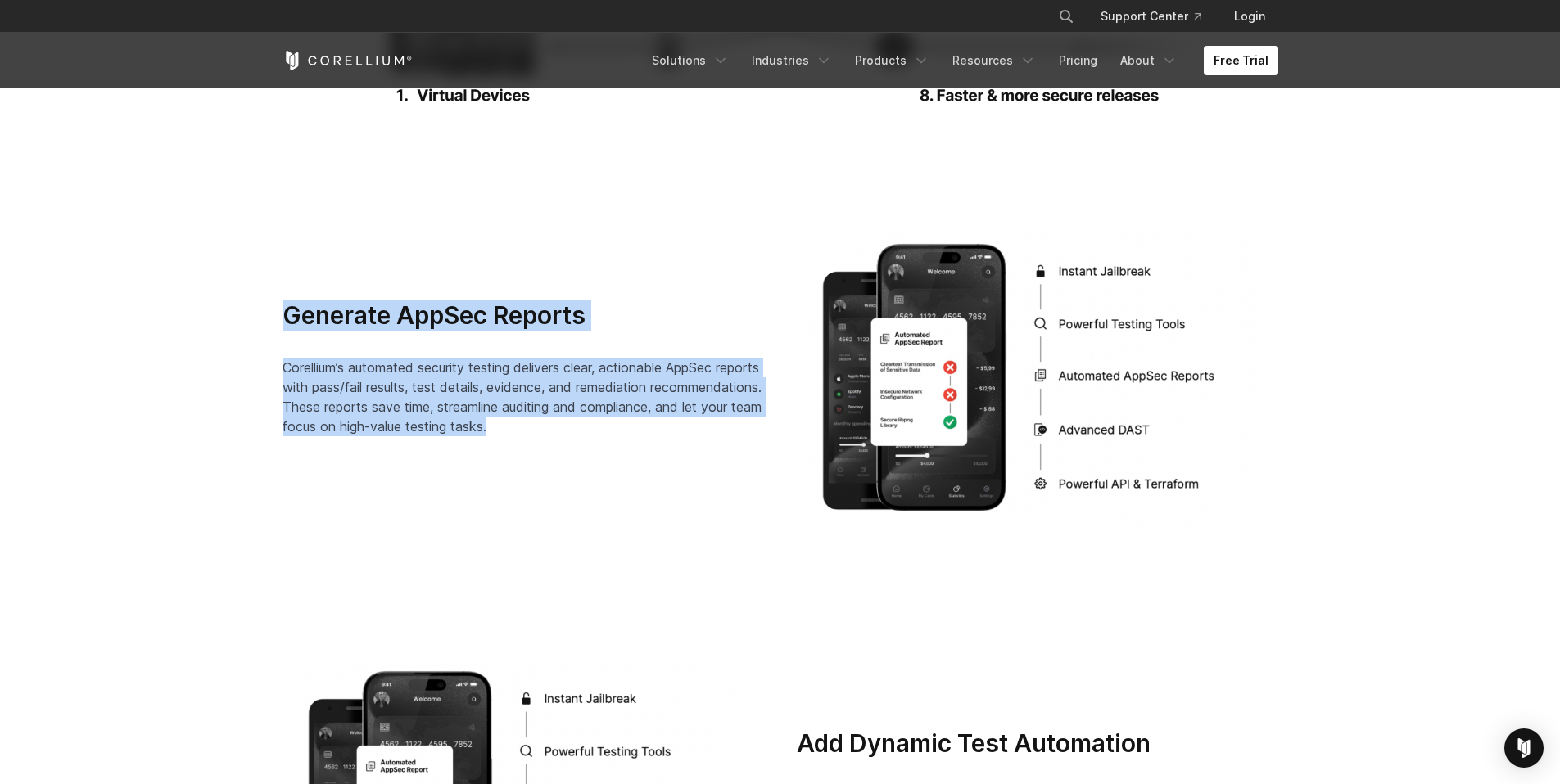
click at [255, 309] on section "Generate AppSec Reports Corellium’s automated security testing delivers clear, …" at bounding box center [780, 374] width 1560 height 427
click at [706, 432] on section "Generate AppSec Reports Corellium’s automated security testing delivers clear, …" at bounding box center [780, 374] width 1560 height 427
click at [706, 432] on p "Corellium’s automated security testing delivers clear, actionable AppSec report…" at bounding box center [522, 396] width 481 height 78
click at [248, 307] on section "Generate AppSec Reports Corellium’s automated security testing delivers clear, …" at bounding box center [780, 374] width 1560 height 427
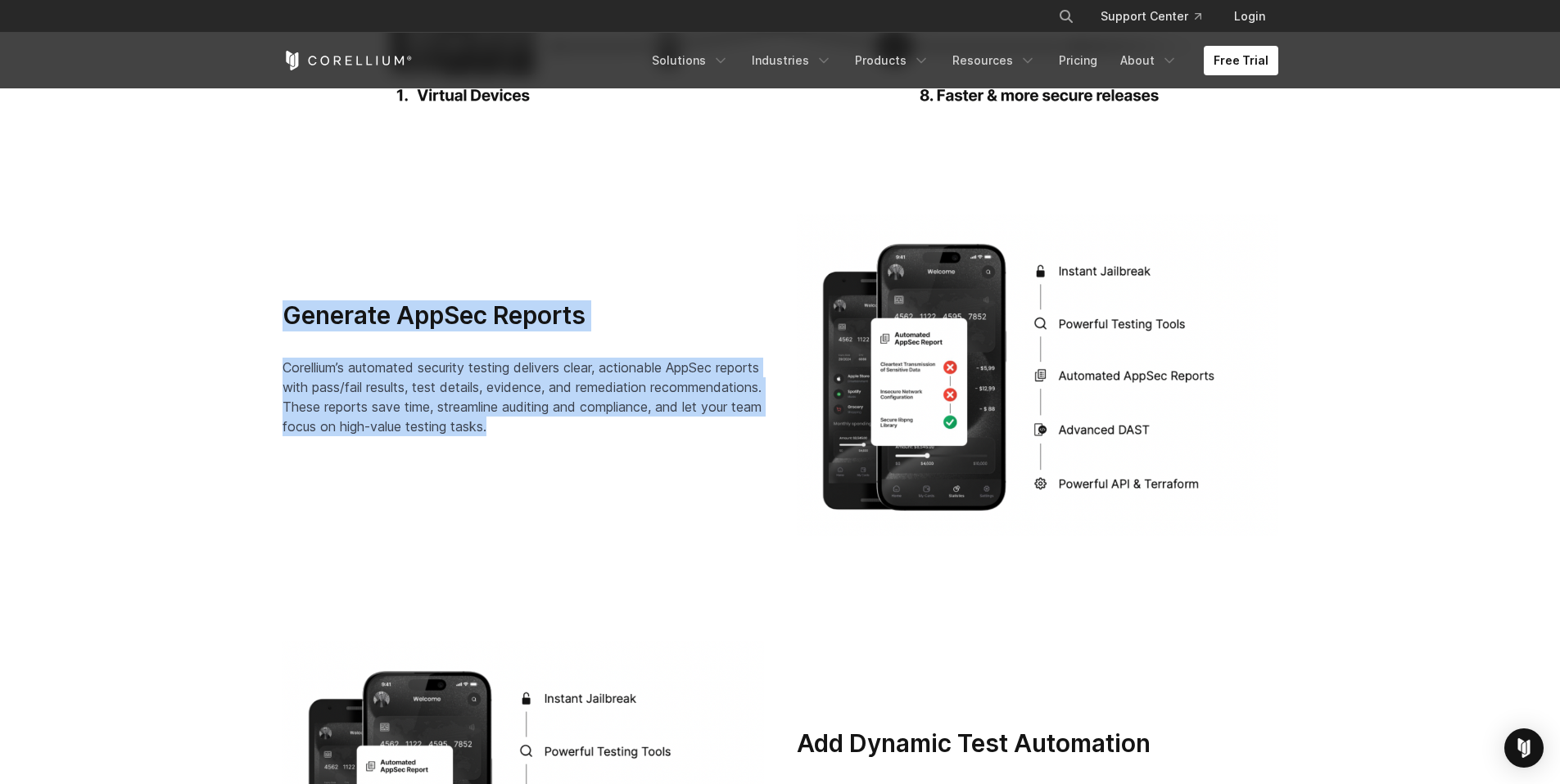
click at [760, 454] on section "Generate AppSec Reports Corellium’s automated security testing delivers clear, …" at bounding box center [780, 374] width 1560 height 427
click at [764, 455] on div "Generate AppSec Reports Corellium’s automated security testing delivers clear, …" at bounding box center [780, 375] width 1029 height 323
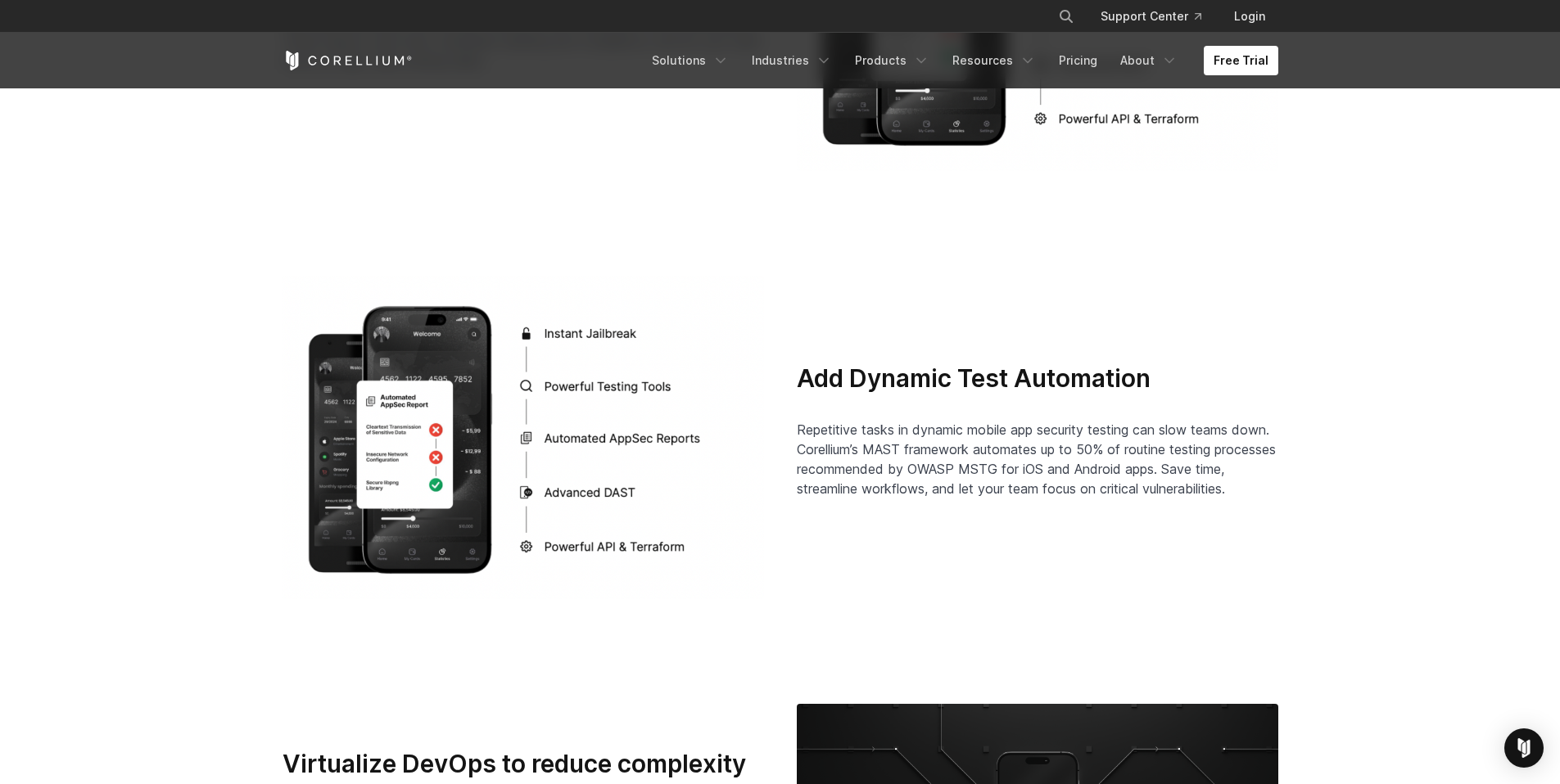
scroll to position [3138, 0]
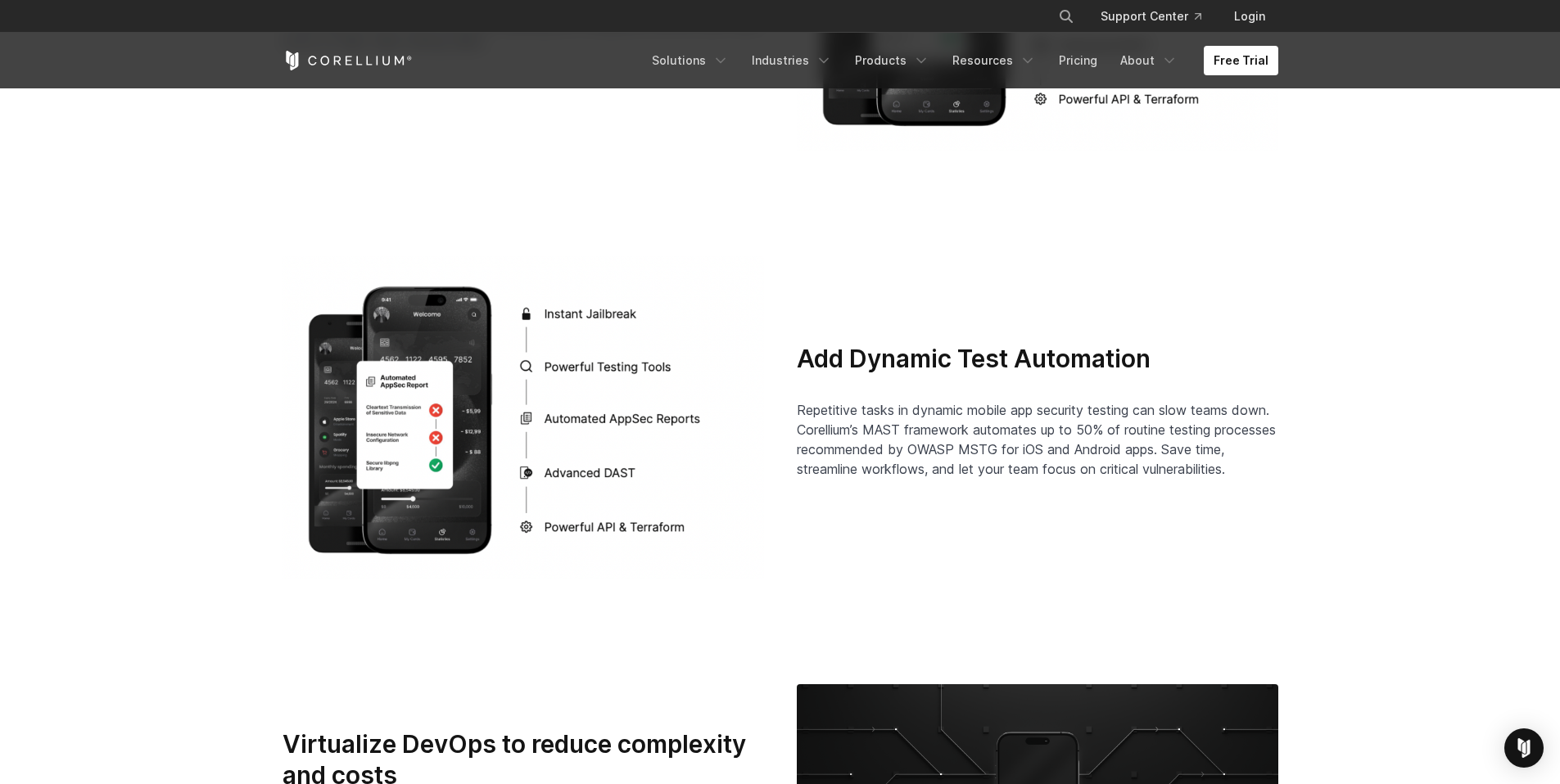
click at [1216, 454] on div "Add Dynamic Test Automation Repetitive tasks in dynamic mobile app security tes…" at bounding box center [1037, 411] width 481 height 136
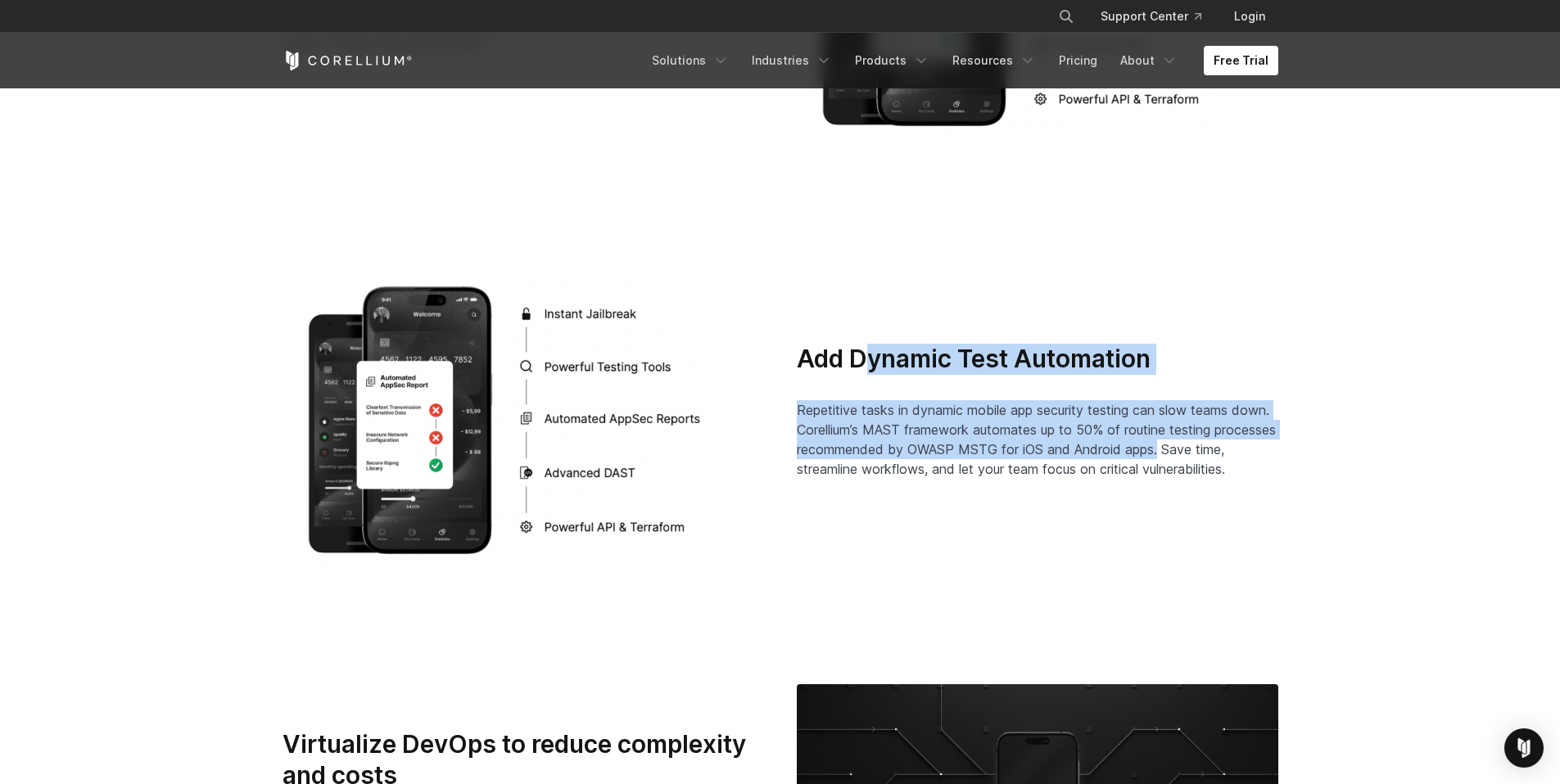
click at [809, 334] on div "Add Dynamic Test Automation Repetitive tasks in dynamic mobile app security tes…" at bounding box center [780, 417] width 1029 height 323
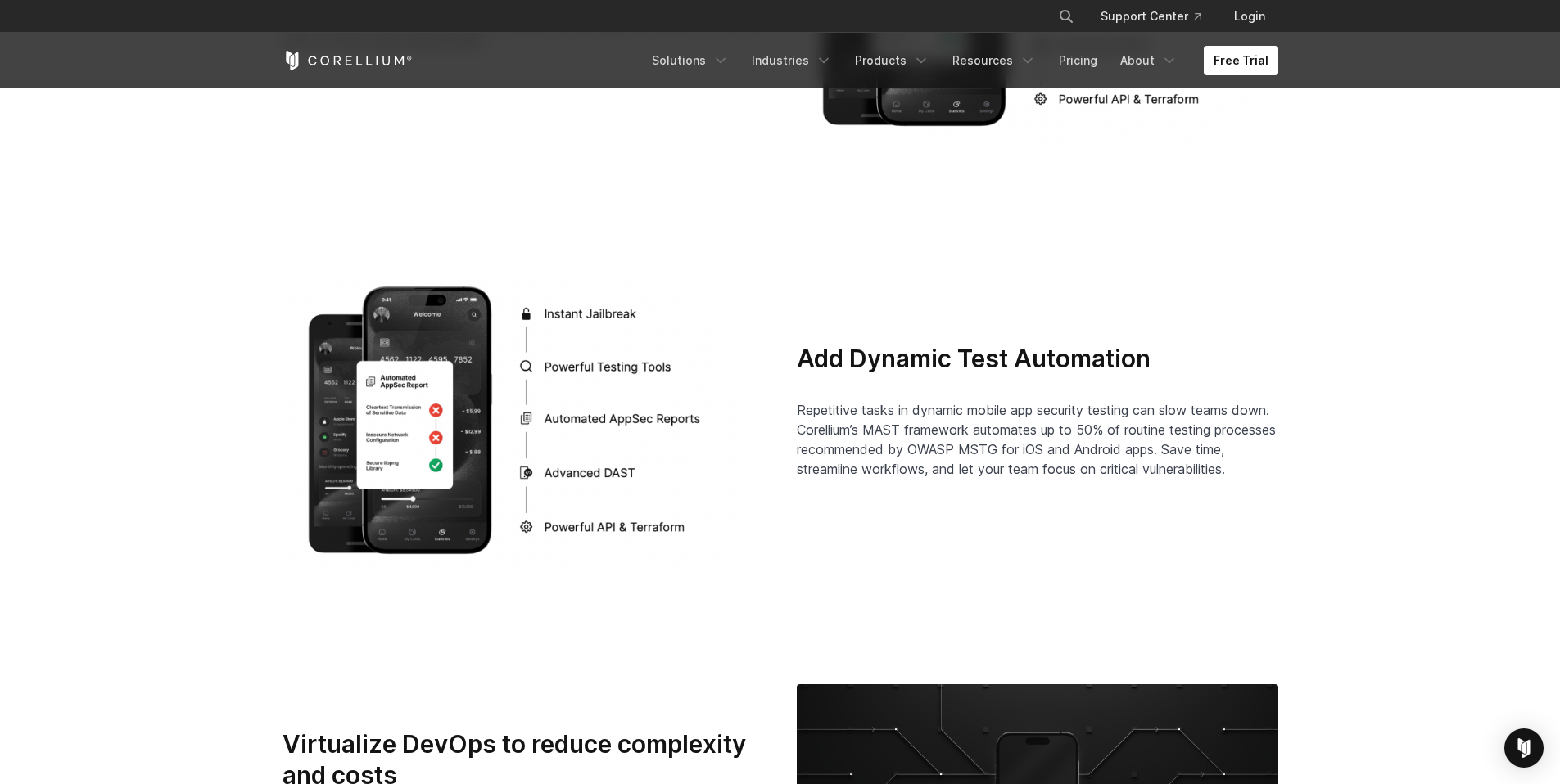
click at [808, 334] on div "Add Dynamic Test Automation Repetitive tasks in dynamic mobile app security tes…" at bounding box center [780, 417] width 1029 height 323
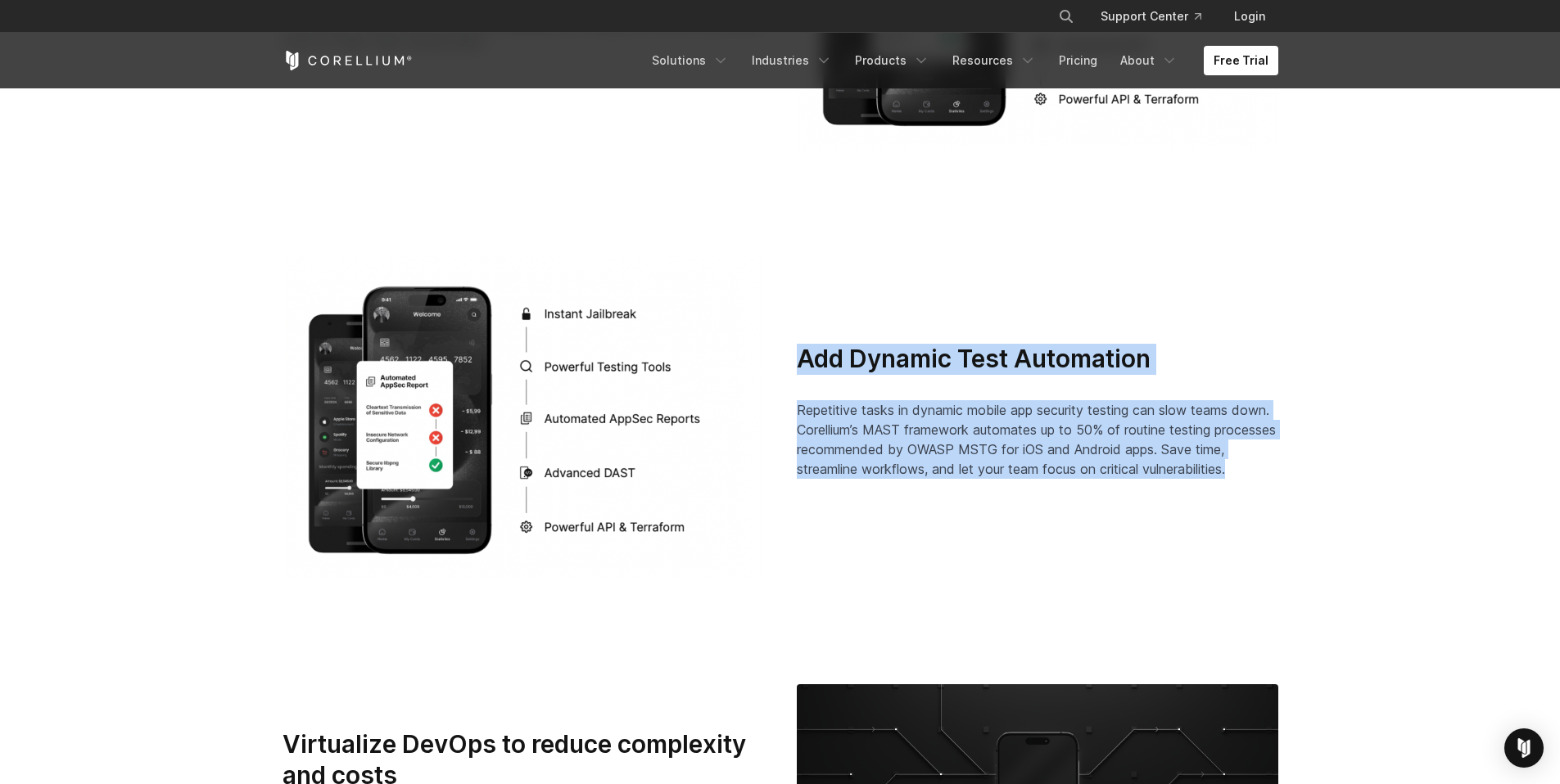
click at [1271, 471] on div "Add Dynamic Test Automation Repetitive tasks in dynamic mobile app security tes…" at bounding box center [780, 417] width 1029 height 323
click at [1273, 471] on p "Repetitive tasks in dynamic mobile app security testing can slow teams down. Co…" at bounding box center [1037, 439] width 481 height 78
click at [867, 362] on div "Add Dynamic Test Automation Repetitive tasks in dynamic mobile app security tes…" at bounding box center [1037, 411] width 481 height 136
click at [867, 362] on h3 "Add Dynamic Test Automation" at bounding box center [1037, 359] width 481 height 31
click at [1256, 470] on div "Add Dynamic Test Automation Repetitive tasks in dynamic mobile app security tes…" at bounding box center [1037, 411] width 481 height 136
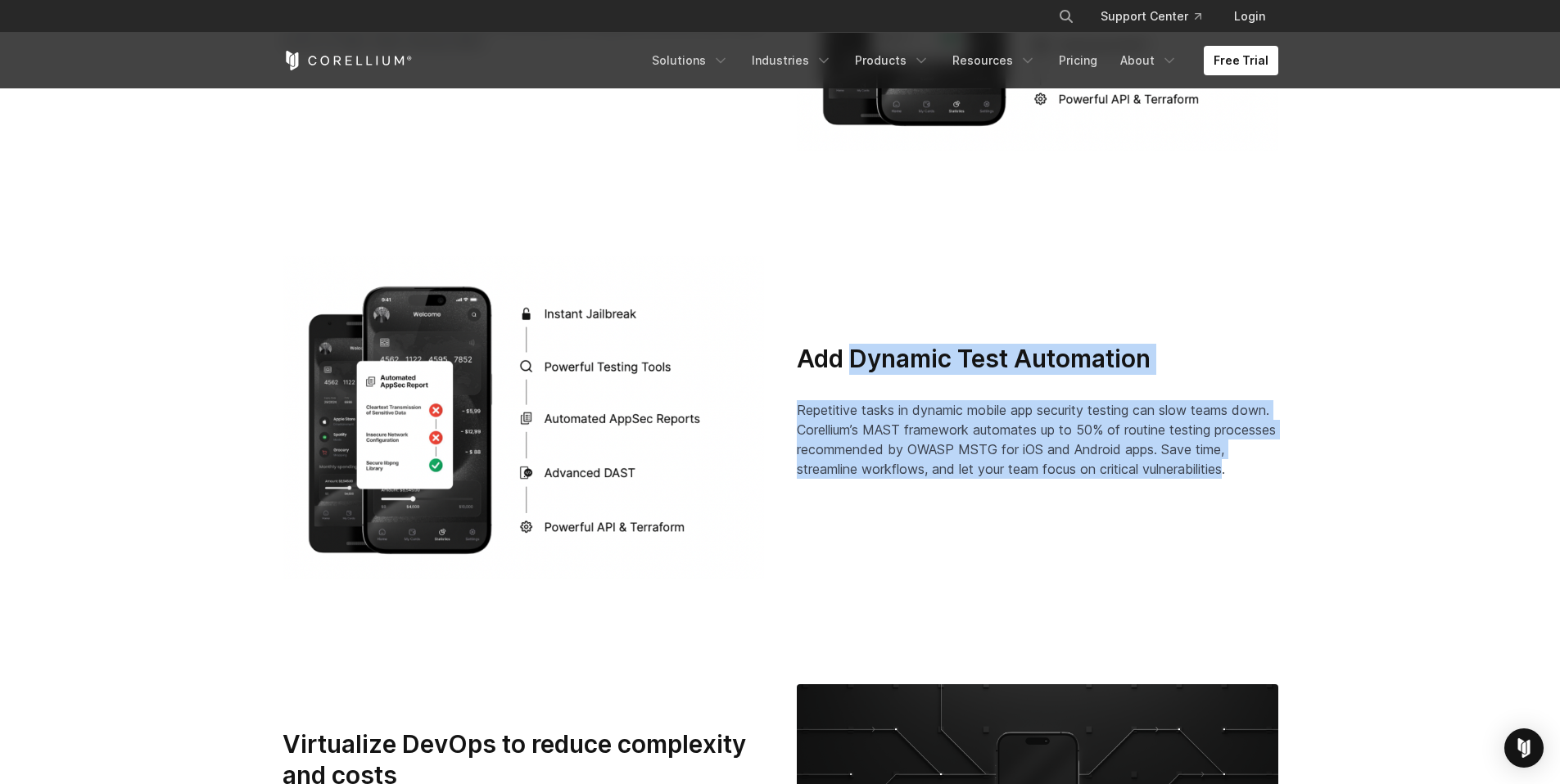
click at [1256, 470] on span "Repetitive tasks in dynamic mobile app security testing can slow teams down. Co…" at bounding box center [1036, 440] width 479 height 76
click at [851, 343] on div "Add Dynamic Test Automation Repetitive tasks in dynamic mobile app security tes…" at bounding box center [1037, 411] width 481 height 136
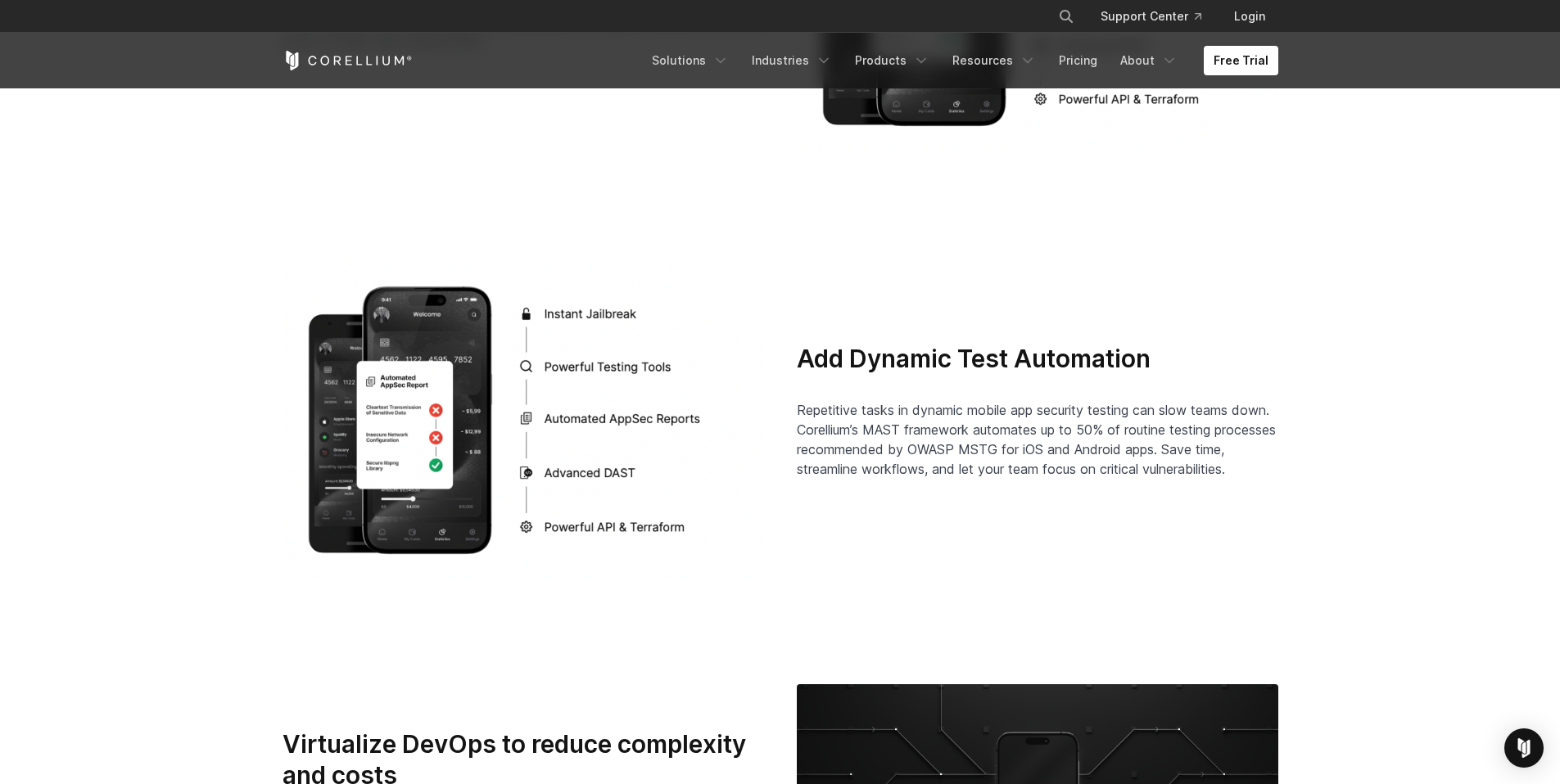
click at [848, 343] on h3 "Add Dynamic Test Automation" at bounding box center [1037, 359] width 481 height 31
click at [809, 353] on h3 "Add Dynamic Test Automation" at bounding box center [1037, 359] width 481 height 31
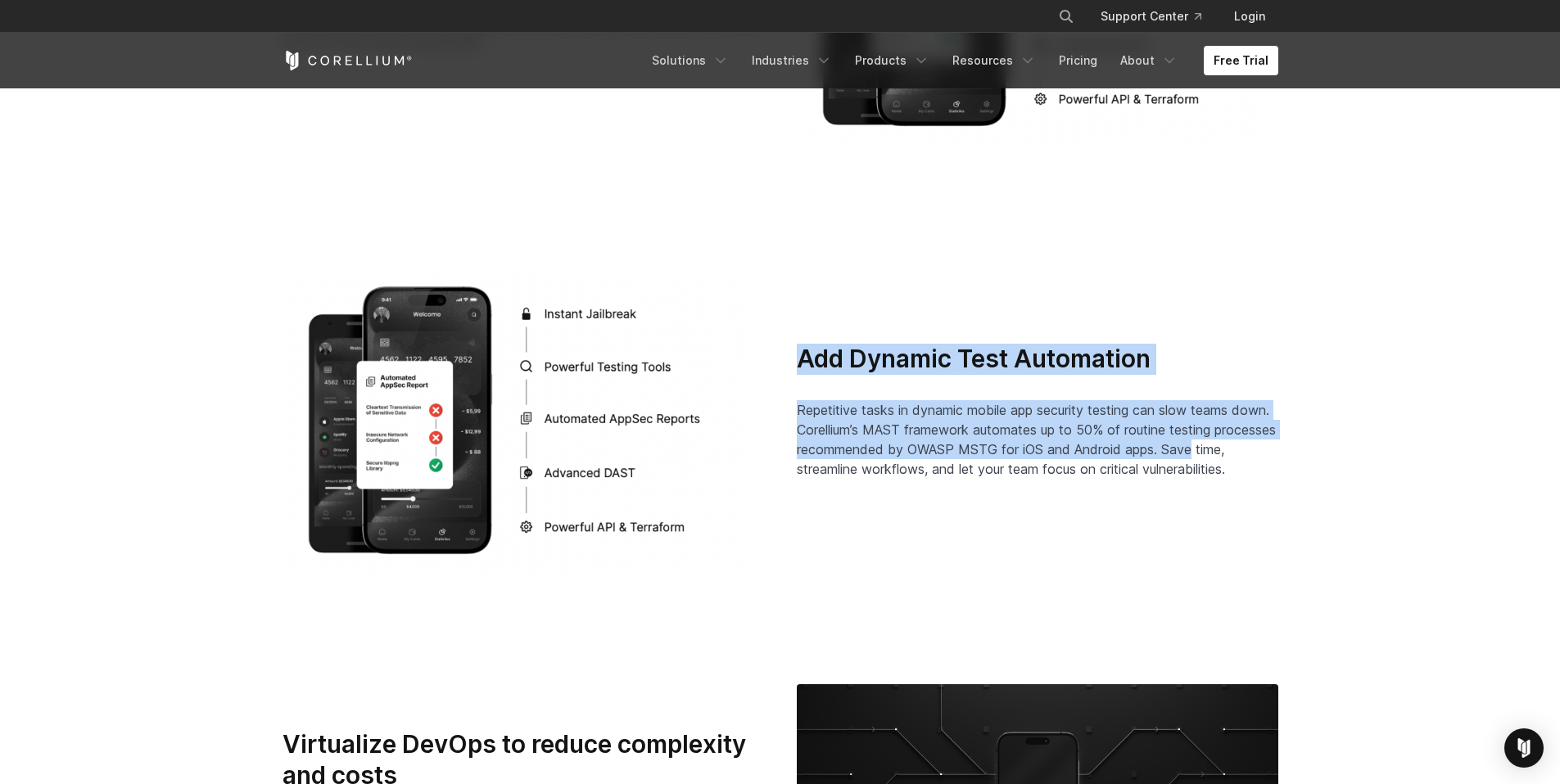
click at [1260, 460] on div "Add Dynamic Test Automation Repetitive tasks in dynamic mobile app security tes…" at bounding box center [1037, 411] width 481 height 136
click at [1260, 460] on span "Repetitive tasks in dynamic mobile app security testing can slow teams down. Co…" at bounding box center [1036, 440] width 479 height 76
click at [793, 350] on div "Add Dynamic Test Automation Repetitive tasks in dynamic mobile app security tes…" at bounding box center [1038, 418] width 514 height 149
click at [1222, 459] on div "Add Dynamic Test Automation Repetitive tasks in dynamic mobile app security tes…" at bounding box center [1038, 418] width 514 height 149
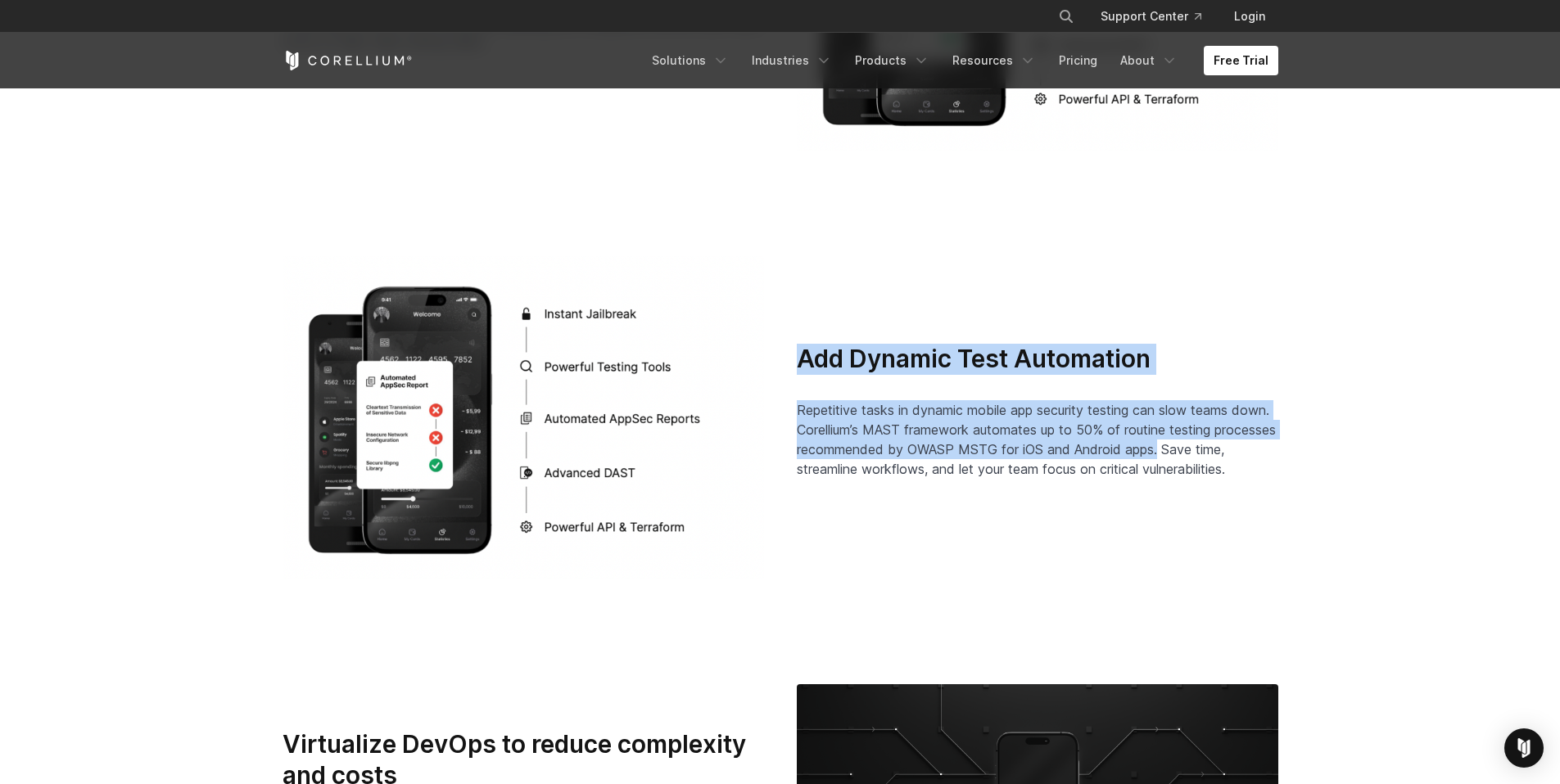
click at [1222, 459] on p "Repetitive tasks in dynamic mobile app security testing can slow teams down. Co…" at bounding box center [1037, 439] width 481 height 78
click at [836, 330] on section "Add Dynamic Test Automation Repetitive tasks in dynamic mobile app security tes…" at bounding box center [780, 417] width 1560 height 427
click at [836, 330] on div "Add Dynamic Test Automation Repetitive tasks in dynamic mobile app security tes…" at bounding box center [780, 417] width 1029 height 323
click at [1254, 467] on div "Add Dynamic Test Automation Repetitive tasks in dynamic mobile app security tes…" at bounding box center [780, 417] width 1029 height 323
click at [1254, 467] on span "Repetitive tasks in dynamic mobile app security testing can slow teams down. Co…" at bounding box center [1036, 440] width 479 height 76
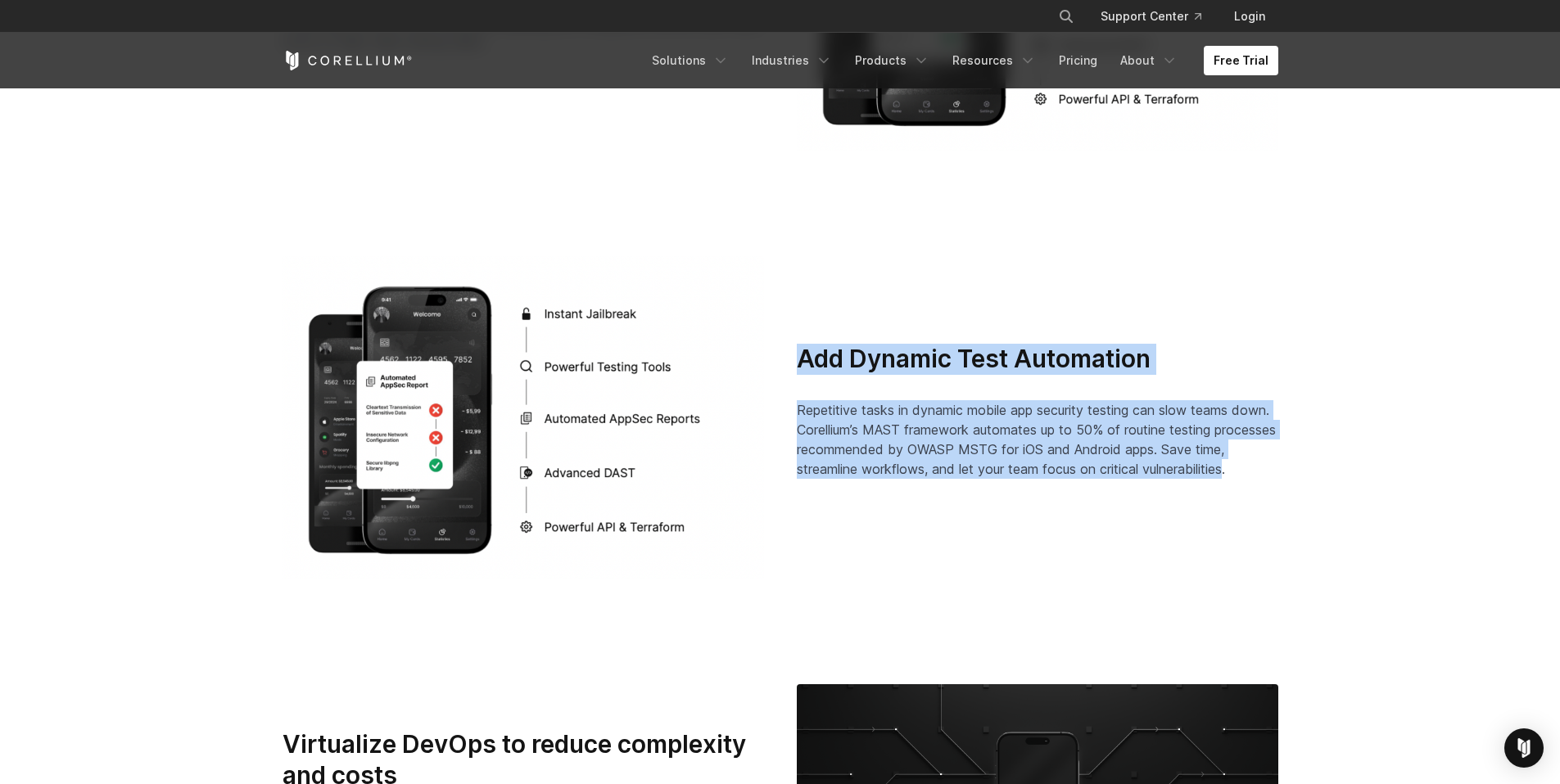
click at [799, 344] on div "Add Dynamic Test Automation Repetitive tasks in dynamic mobile app security tes…" at bounding box center [1037, 411] width 481 height 136
click at [798, 344] on h3 "Add Dynamic Test Automation" at bounding box center [1037, 359] width 481 height 31
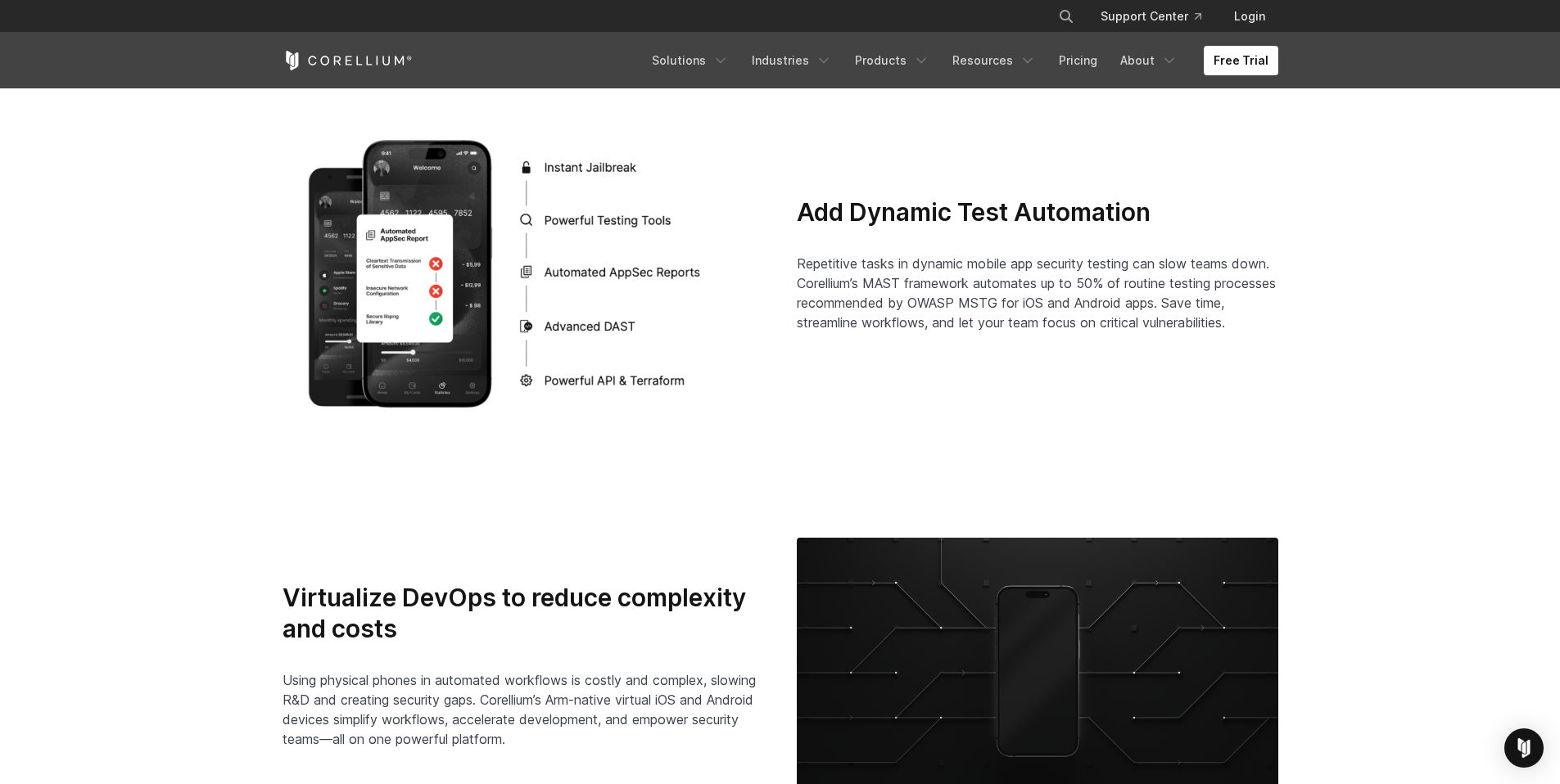
scroll to position [3461, 0]
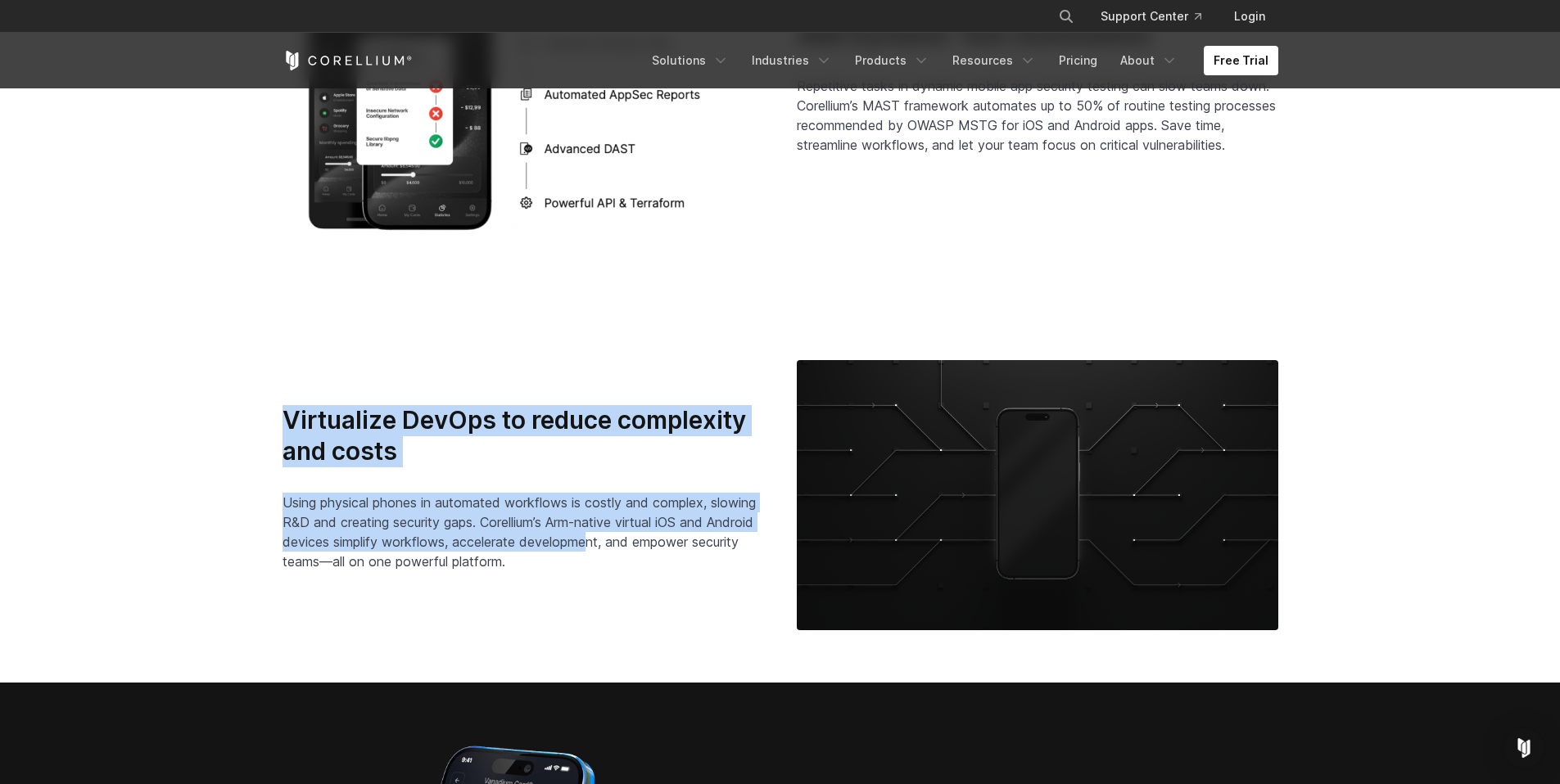
click at [673, 549] on div "Virtualize DevOps to reduce complexity and costs Using physical phones in autom…" at bounding box center [522, 488] width 481 height 166
click at [673, 549] on span "Using physical phones in automated workflows is costly and complex, slowing R&D…" at bounding box center [519, 532] width 473 height 76
click at [271, 423] on div "Virtualize DevOps to reduce complexity and costs Using physical phones in autom…" at bounding box center [523, 494] width 514 height 179
click at [714, 567] on div "Virtualize DevOps to reduce complexity and costs Using physical phones in autom…" at bounding box center [523, 494] width 514 height 179
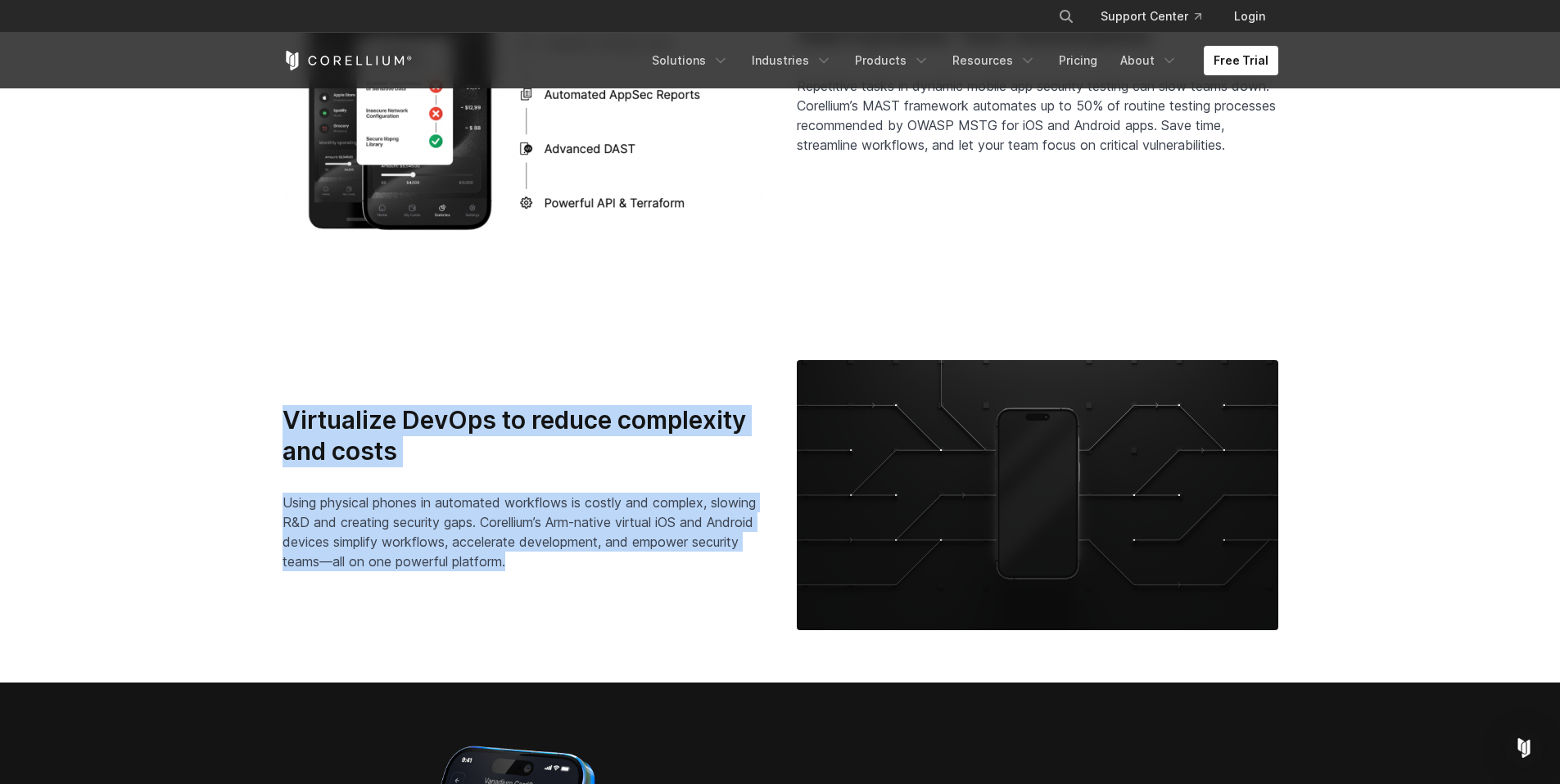
click at [712, 567] on p "Using physical phones in automated workflows is costly and complex, slowing R&D…" at bounding box center [522, 531] width 481 height 78
click at [287, 422] on div "Virtualize DevOps to reduce complexity and costs Using physical phones in autom…" at bounding box center [522, 488] width 481 height 166
click at [287, 422] on h3 "Virtualize DevOps to reduce complexity and costs" at bounding box center [522, 436] width 481 height 61
click at [663, 586] on div "Virtualize DevOps to reduce complexity and costs Using physical phones in autom…" at bounding box center [780, 495] width 1029 height 271
click at [661, 585] on div "Virtualize DevOps to reduce complexity and costs Using physical phones in autom…" at bounding box center [780, 495] width 1029 height 271
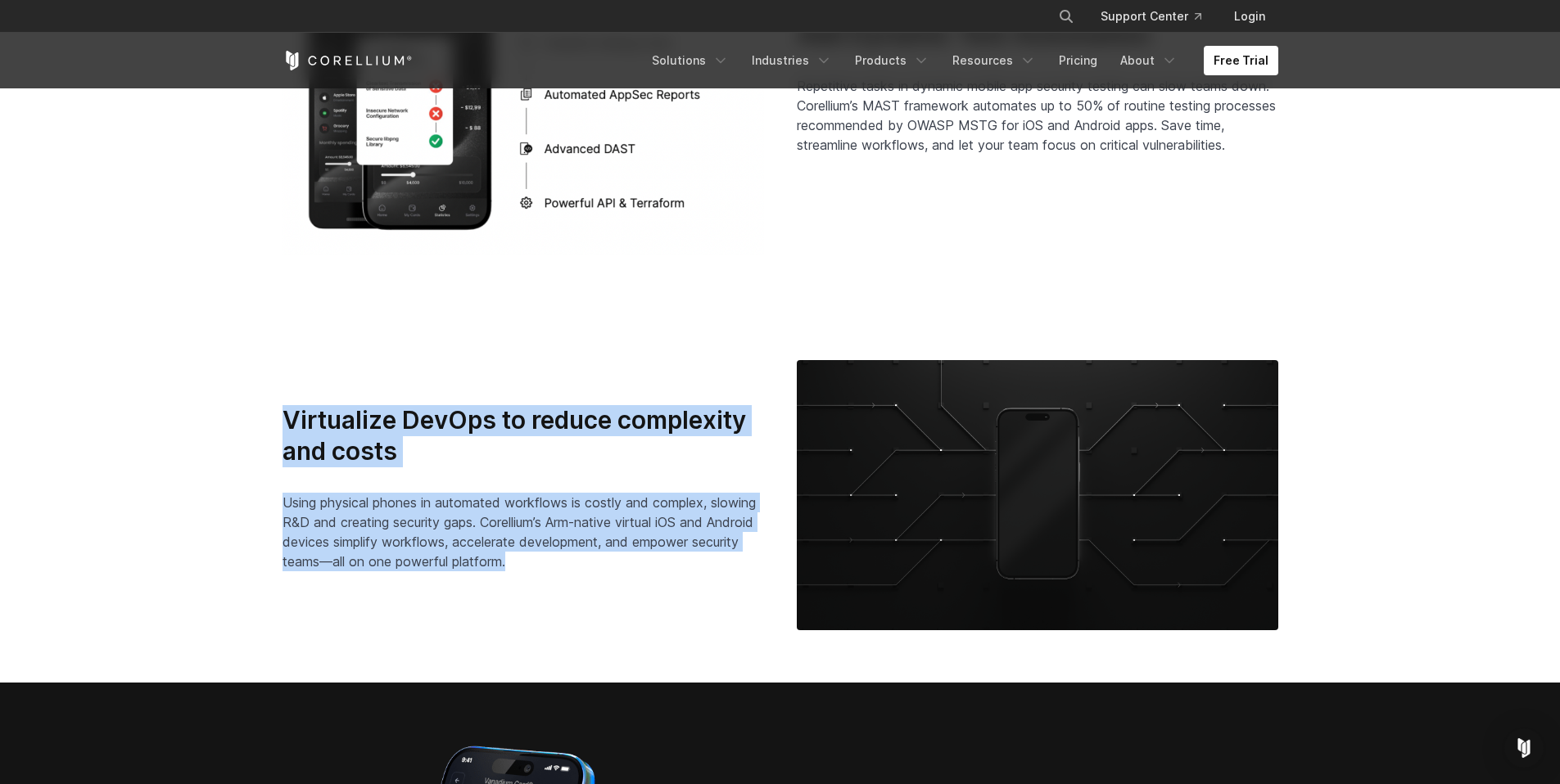
click at [201, 391] on section "Virtualize DevOps to reduce complexity and costs Using physical phones in autom…" at bounding box center [780, 495] width 1560 height 376
click at [201, 391] on section "Virtualize DevOps to reduce complexity and costs Using physical phones in autom…" at bounding box center [780, 495] width 1560 height 376
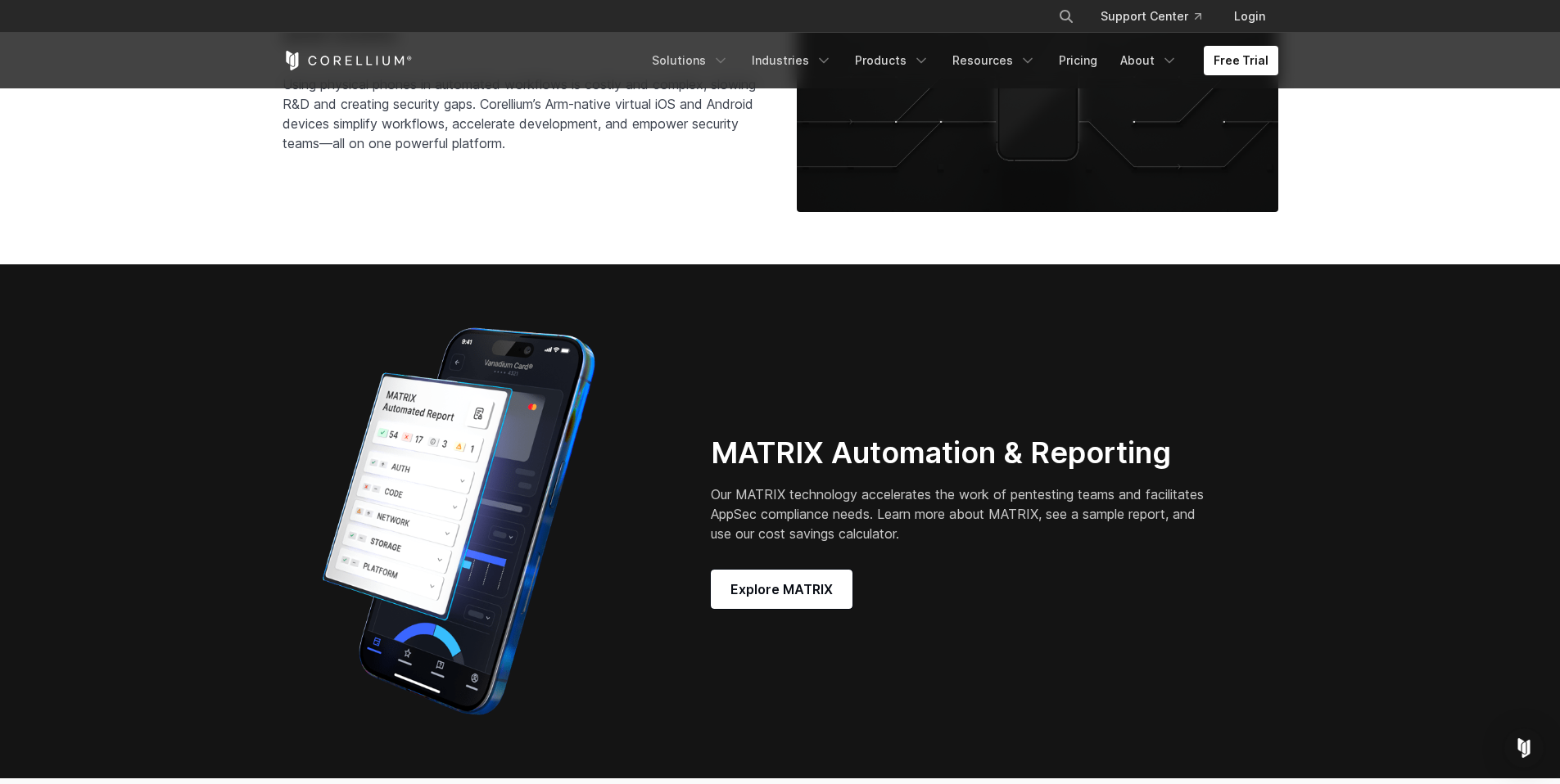
scroll to position [3527, 0]
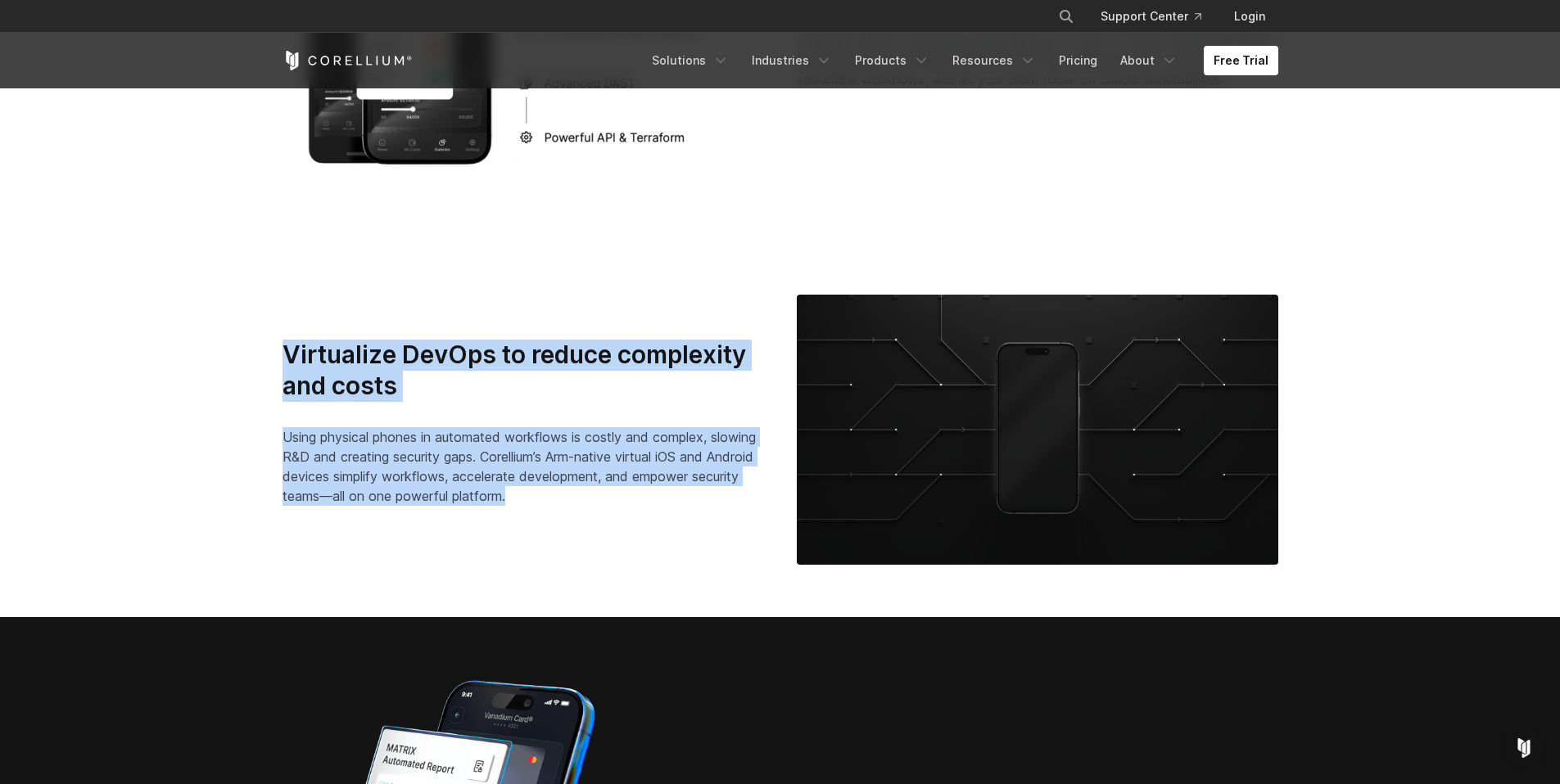
click at [626, 546] on div "Virtualize DevOps to reduce complexity and costs Using physical phones in autom…" at bounding box center [780, 430] width 1029 height 271
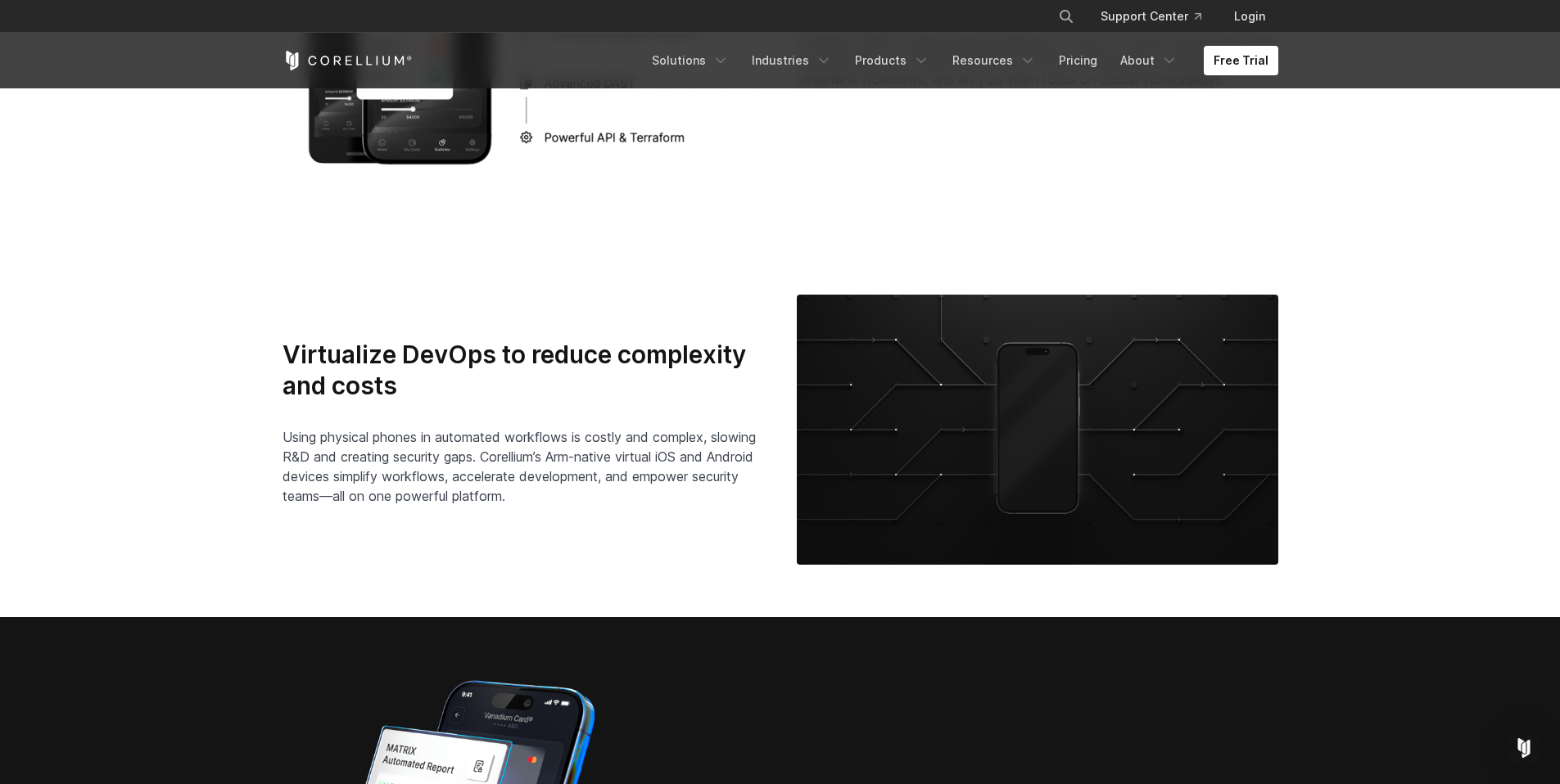
click at [626, 546] on div "Virtualize DevOps to reduce complexity and costs Using physical phones in autom…" at bounding box center [780, 430] width 1029 height 271
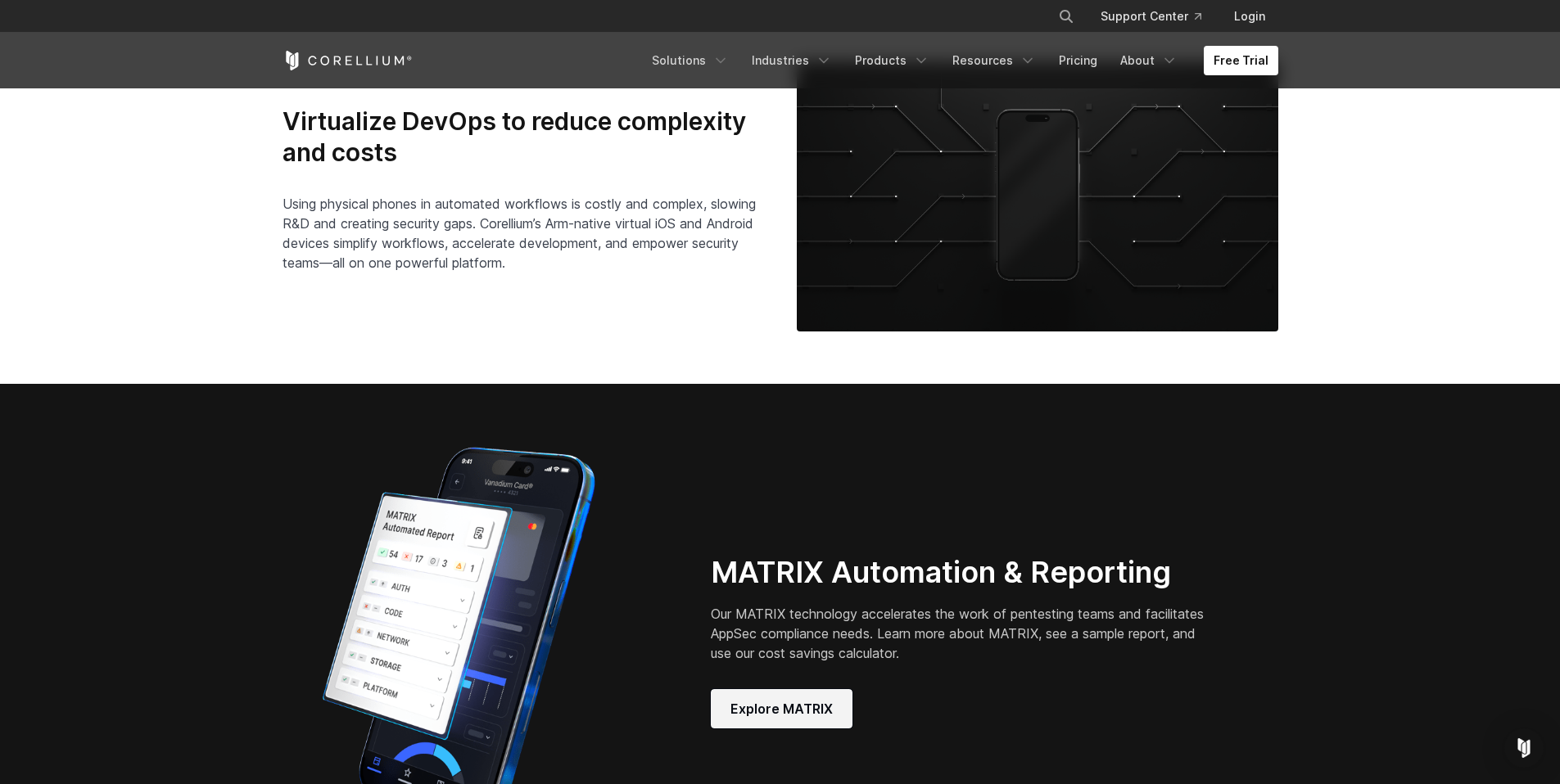
scroll to position [4033, 0]
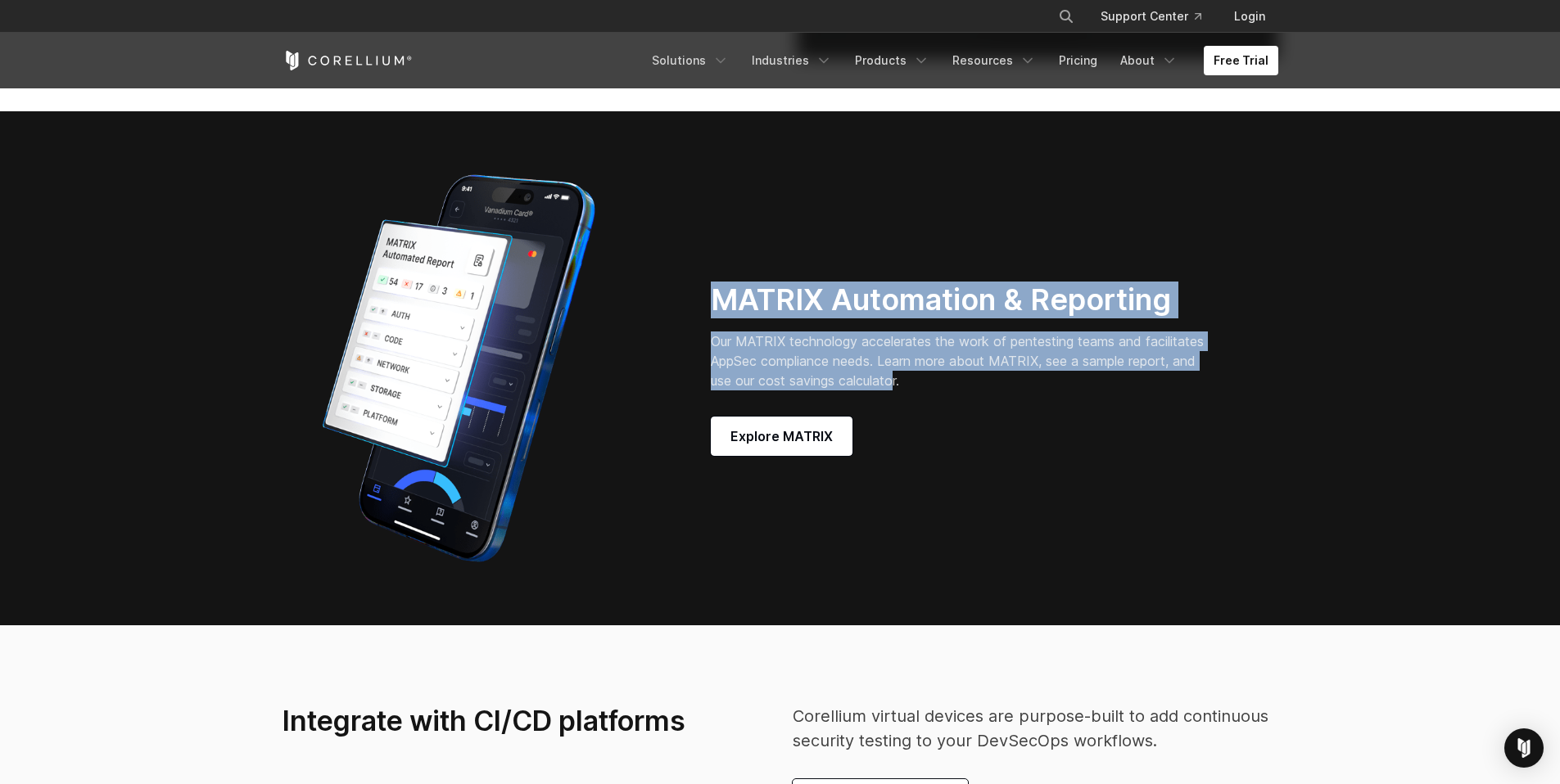
click at [929, 393] on div "MATRIX Automation & Reporting Our MATRIX technology accelerates the work of pen…" at bounding box center [983, 369] width 545 height 174
click at [929, 394] on div "MATRIX Automation & Reporting Our MATRIX technology accelerates the work of pen…" at bounding box center [983, 369] width 545 height 174
click at [695, 298] on div "MATRIX Automation & Reporting Our MATRIX technology accelerates the work of pen…" at bounding box center [994, 369] width 601 height 174
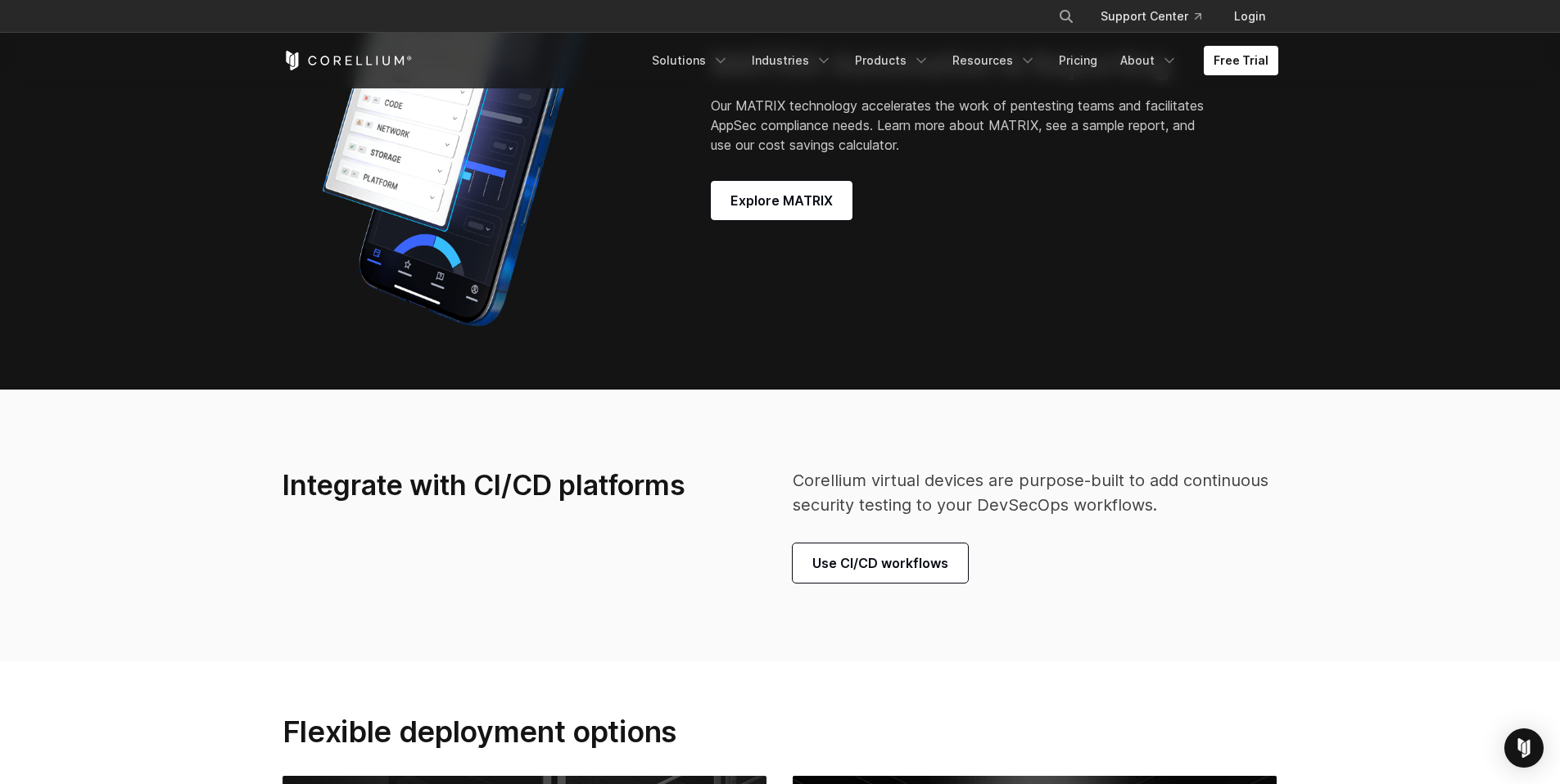
scroll to position [3968, 0]
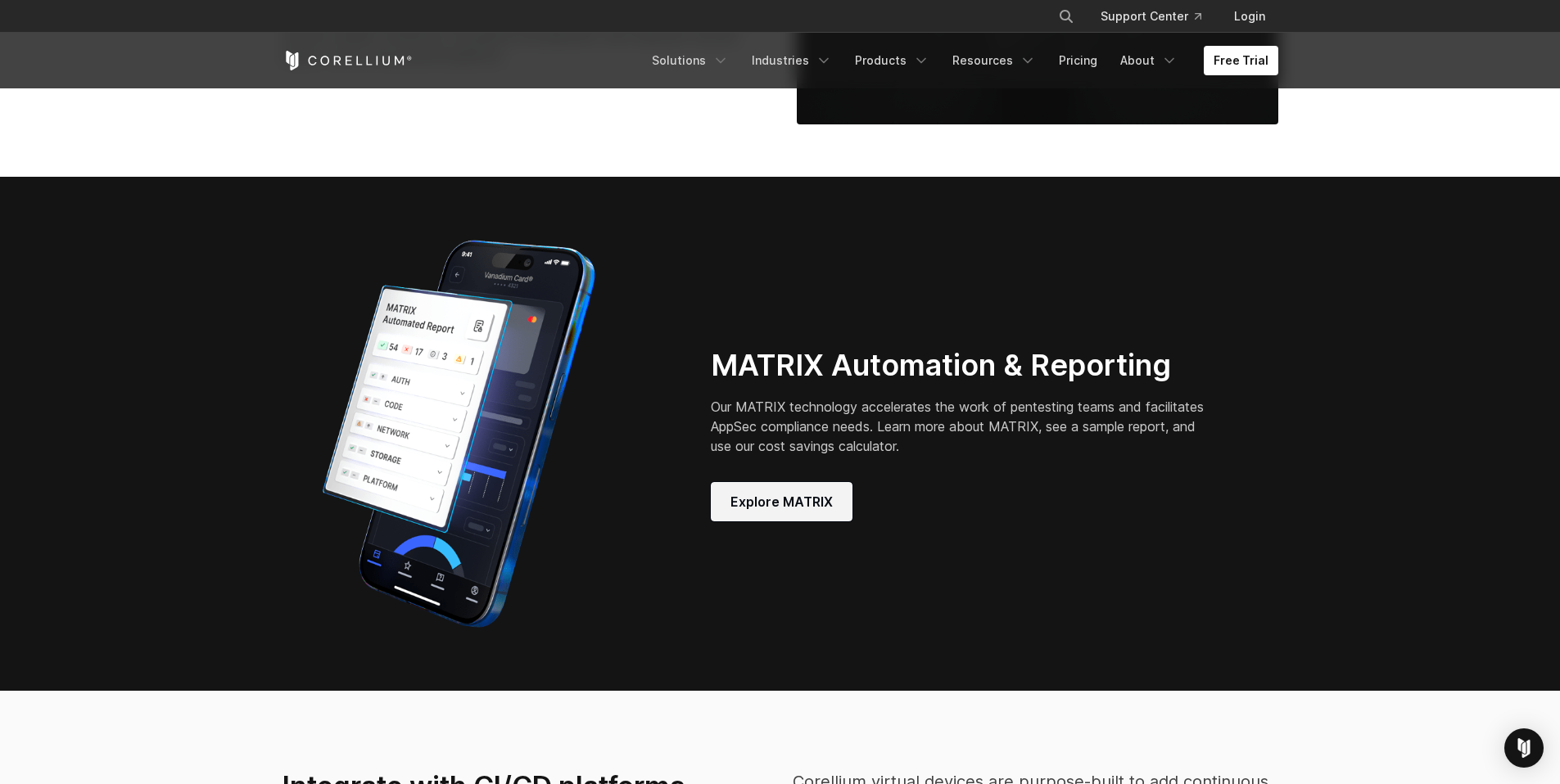
click at [775, 509] on span "Explore MATRIX" at bounding box center [781, 502] width 103 height 20
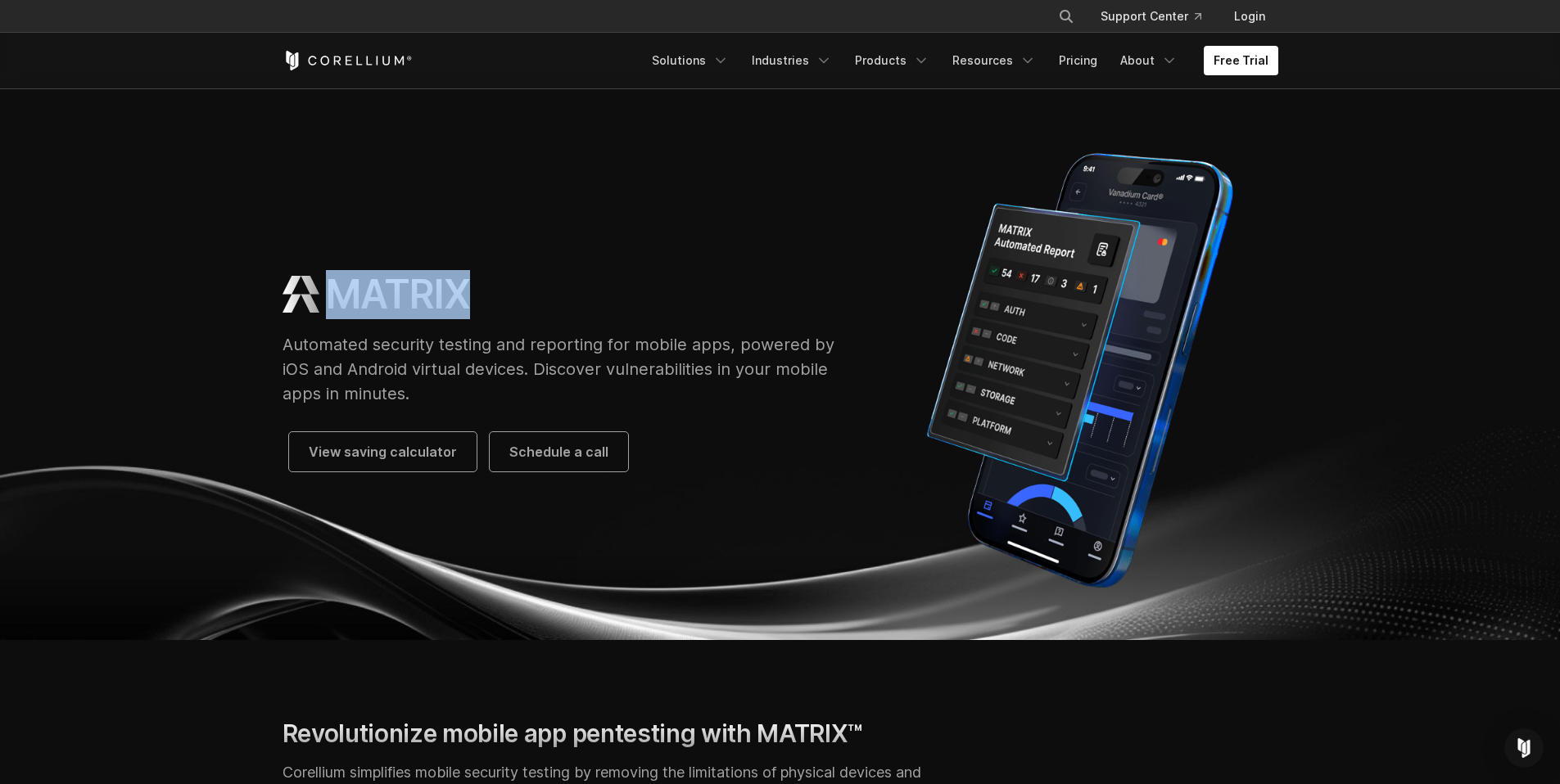
drag, startPoint x: 333, startPoint y: 290, endPoint x: 489, endPoint y: 305, distance: 156.7
click at [489, 305] on div "MATRIX" at bounding box center [566, 295] width 567 height 49
drag, startPoint x: 417, startPoint y: 298, endPoint x: 338, endPoint y: 296, distance: 79.0
click at [338, 296] on div "MATRIX" at bounding box center [566, 295] width 567 height 49
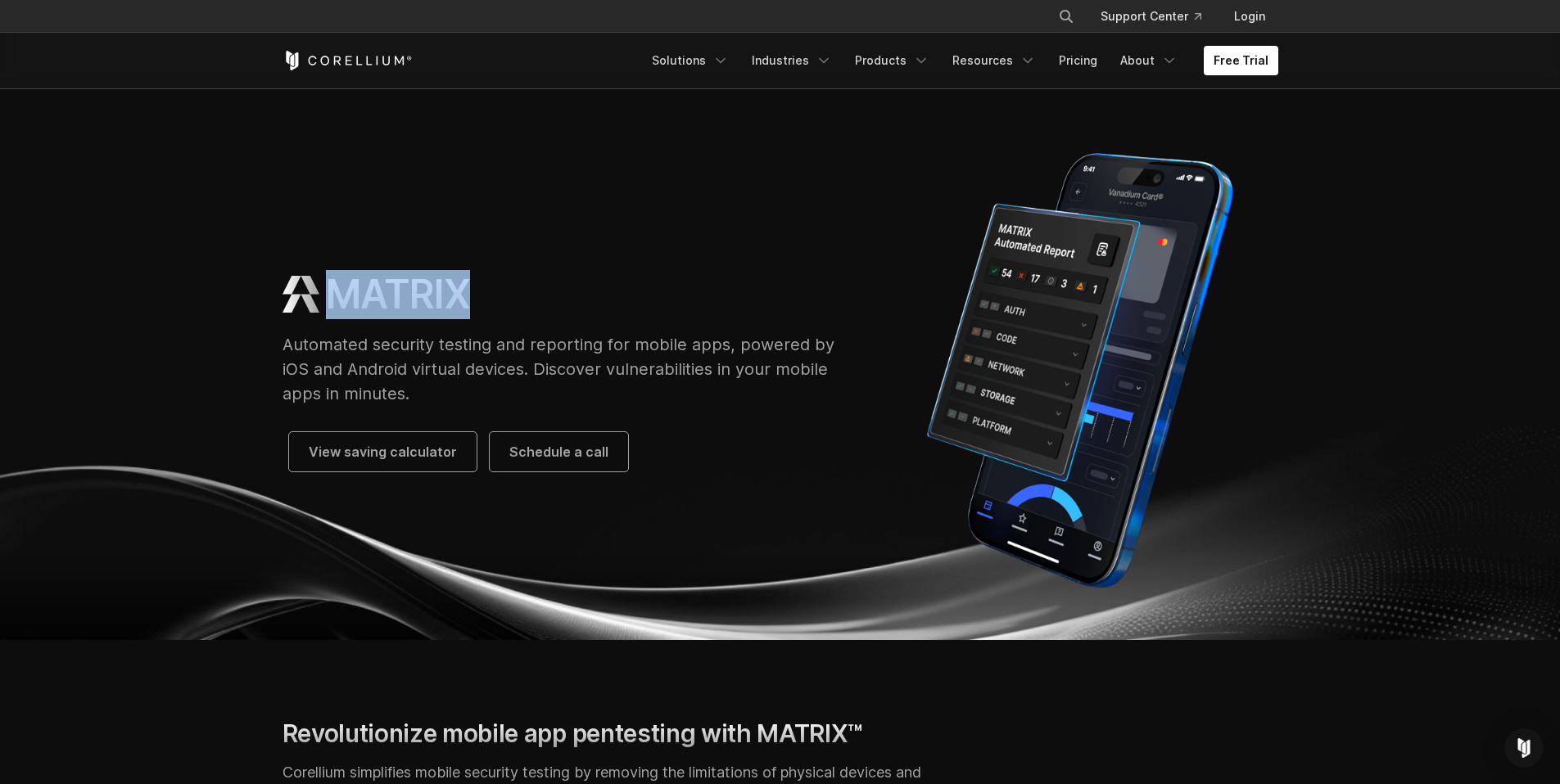
click at [338, 296] on h1 "MATRIX" at bounding box center [397, 295] width 144 height 49
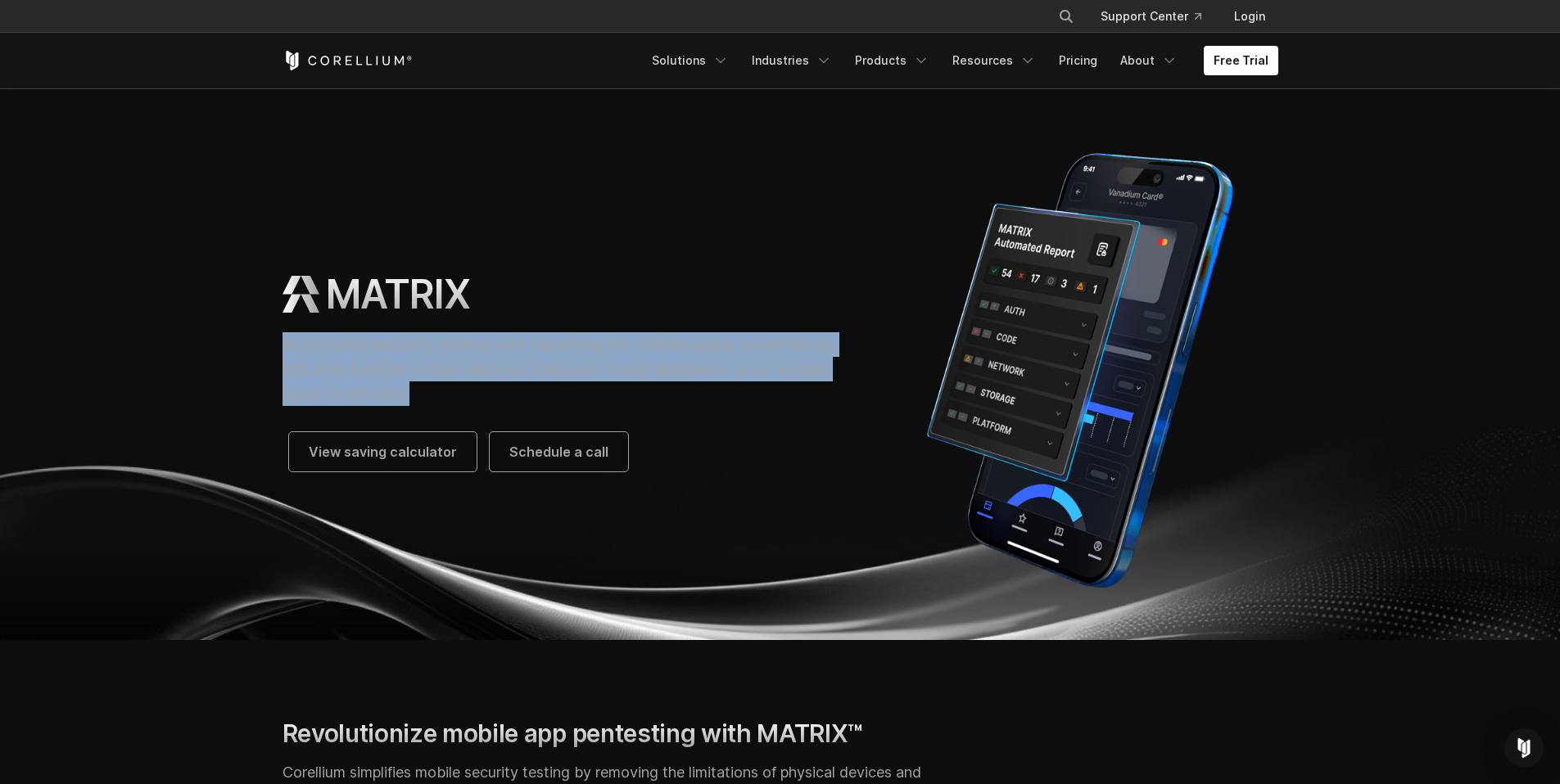
drag, startPoint x: 288, startPoint y: 340, endPoint x: 454, endPoint y: 398, distance: 175.8
click at [453, 398] on p "Automated security testing and reporting for mobile apps, powered by iOS and An…" at bounding box center [566, 370] width 567 height 74
click at [454, 398] on p "Automated security testing and reporting for mobile apps, powered by iOS and An…" at bounding box center [566, 370] width 567 height 74
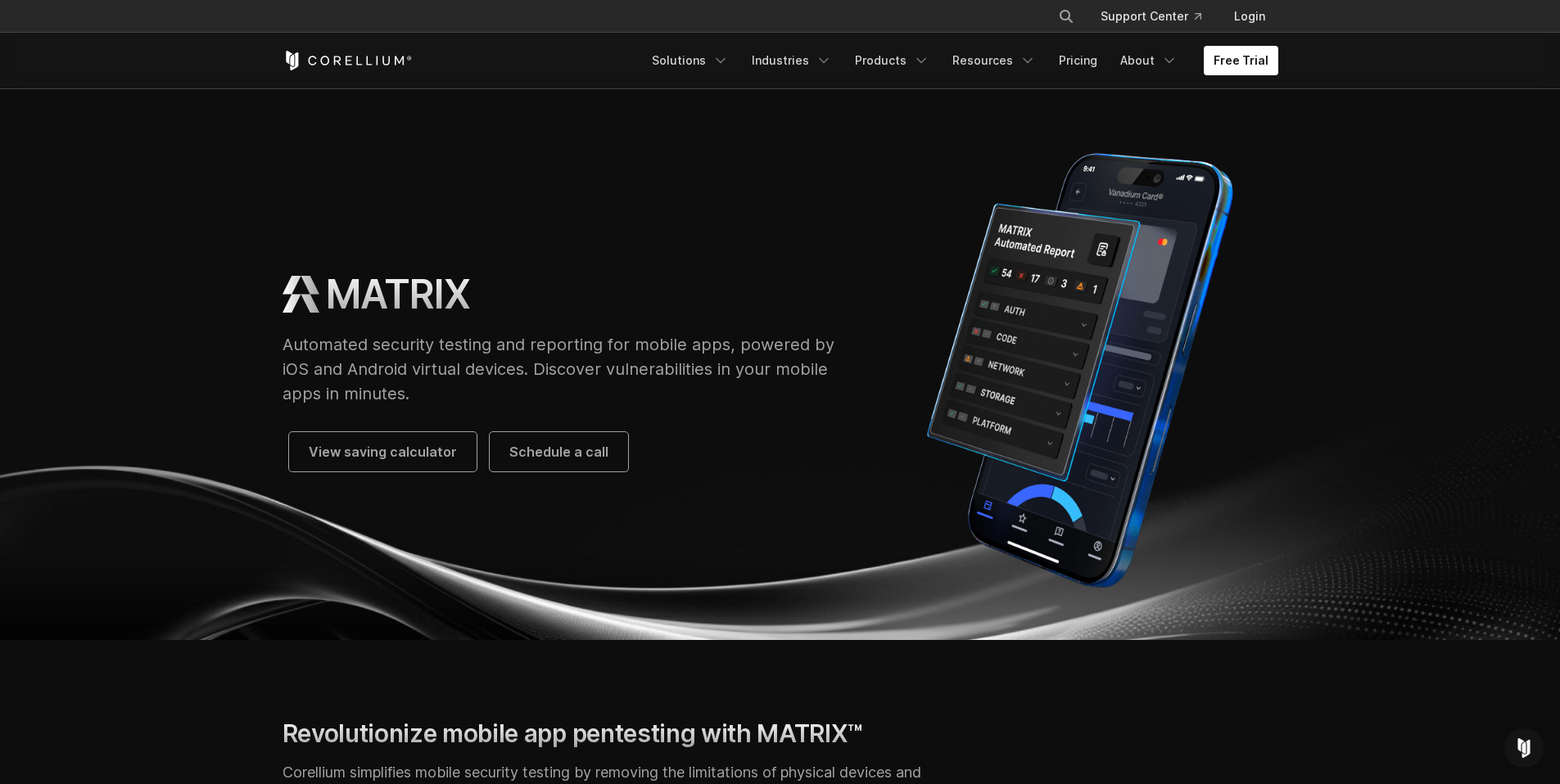
click at [258, 491] on img at bounding box center [780, 529] width 1560 height 223
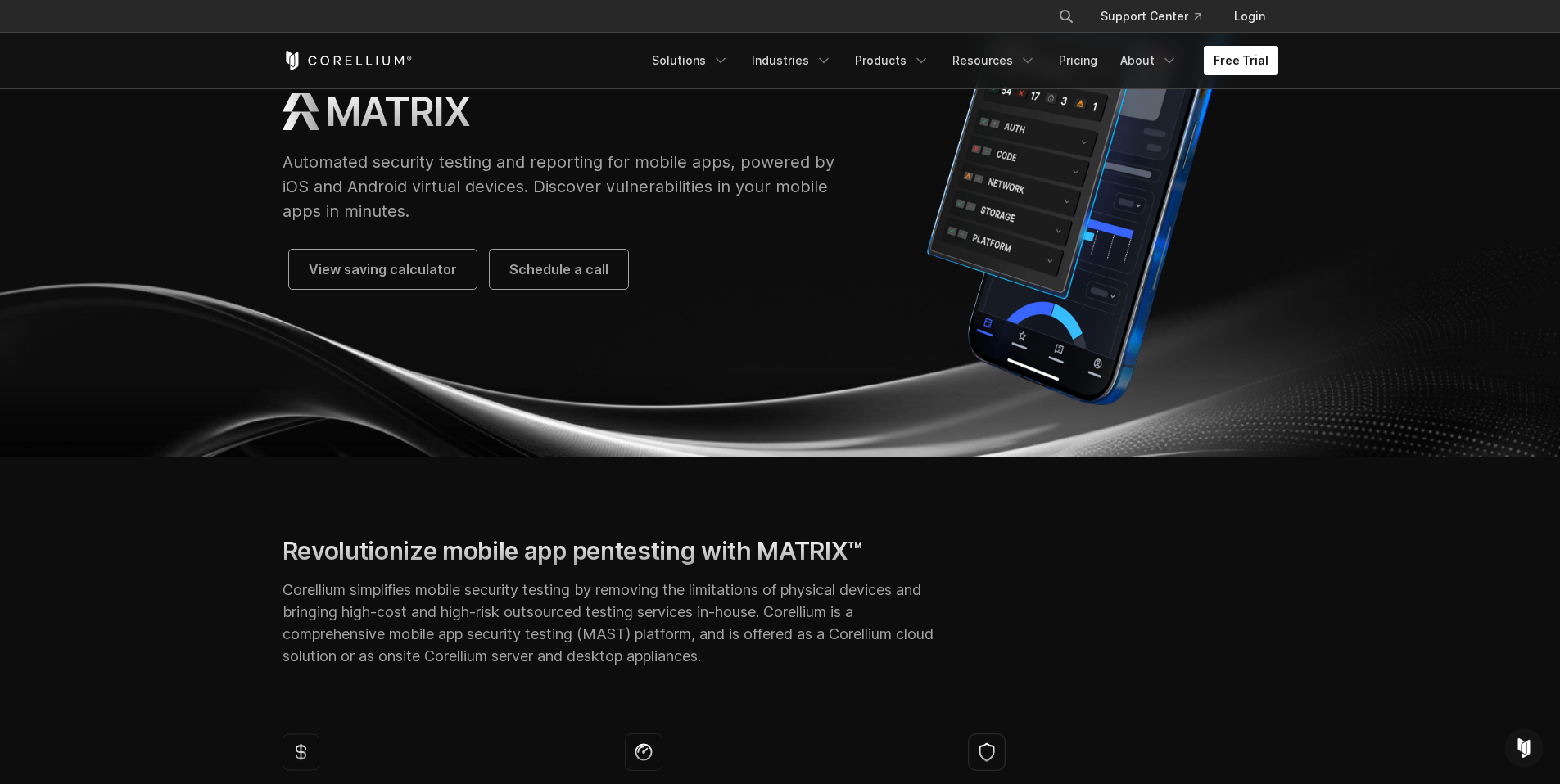
scroll to position [500, 0]
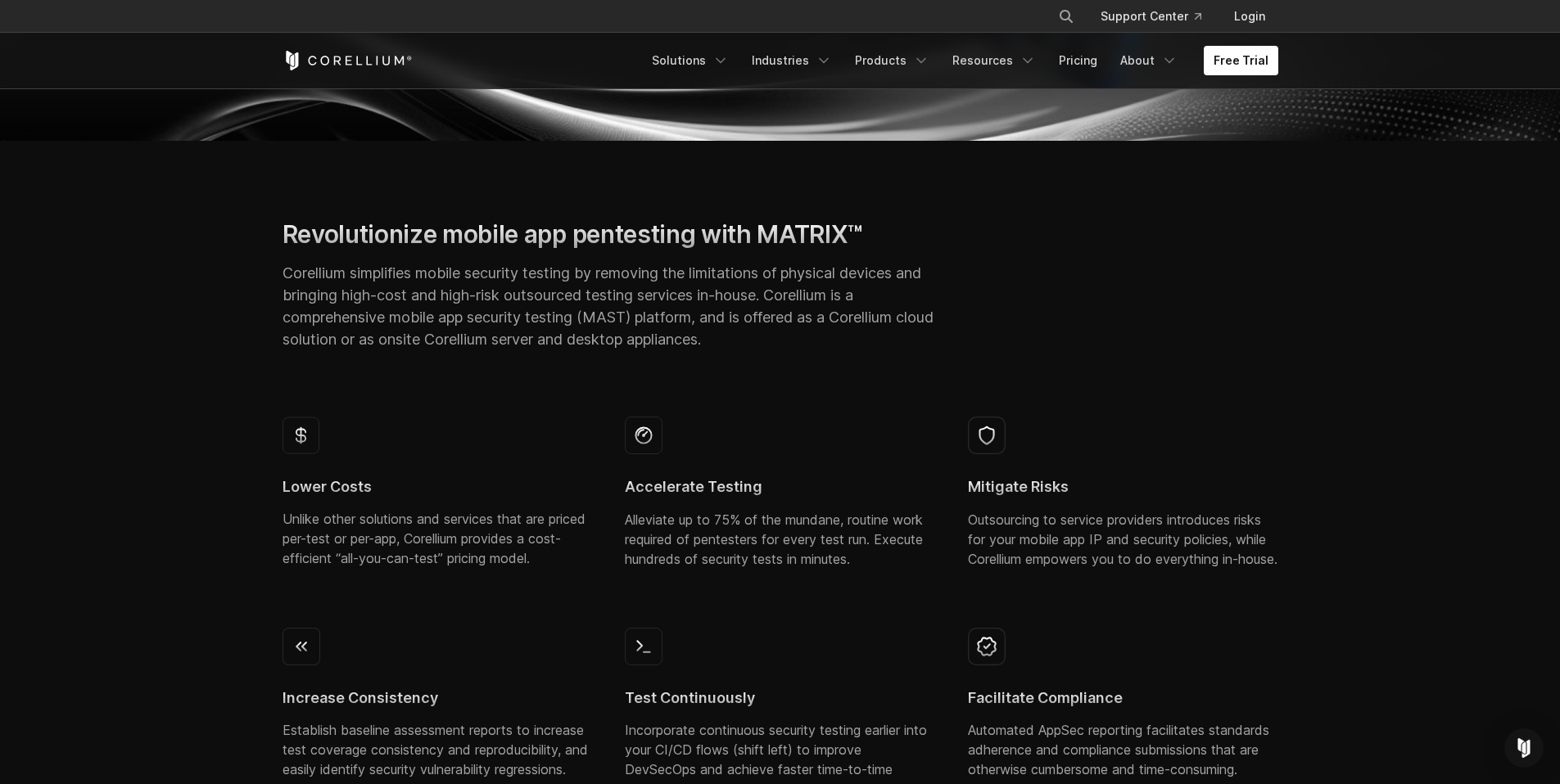
click at [295, 227] on h2 "Revolutionize mobile app pentesting with MATRIX™" at bounding box center [609, 235] width 653 height 31
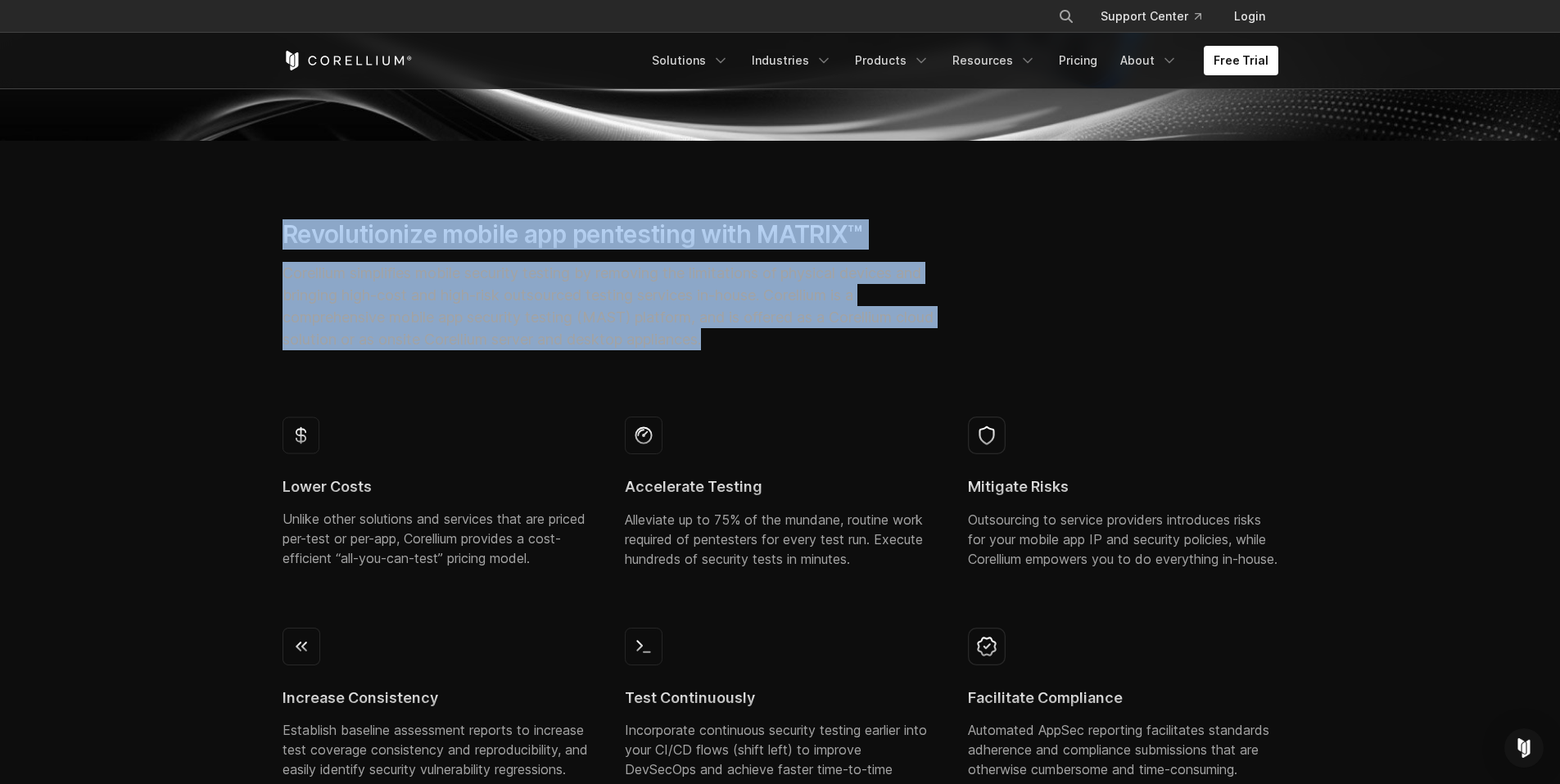
drag, startPoint x: 286, startPoint y: 229, endPoint x: 835, endPoint y: 341, distance: 560.3
click at [835, 341] on div "Revolutionize mobile app pentesting with MATRIX™ Corellium simplifies mobile se…" at bounding box center [609, 291] width 685 height 145
click at [835, 341] on p "Corellium simplifies mobile security testing by removing the limitations of phy…" at bounding box center [609, 306] width 653 height 88
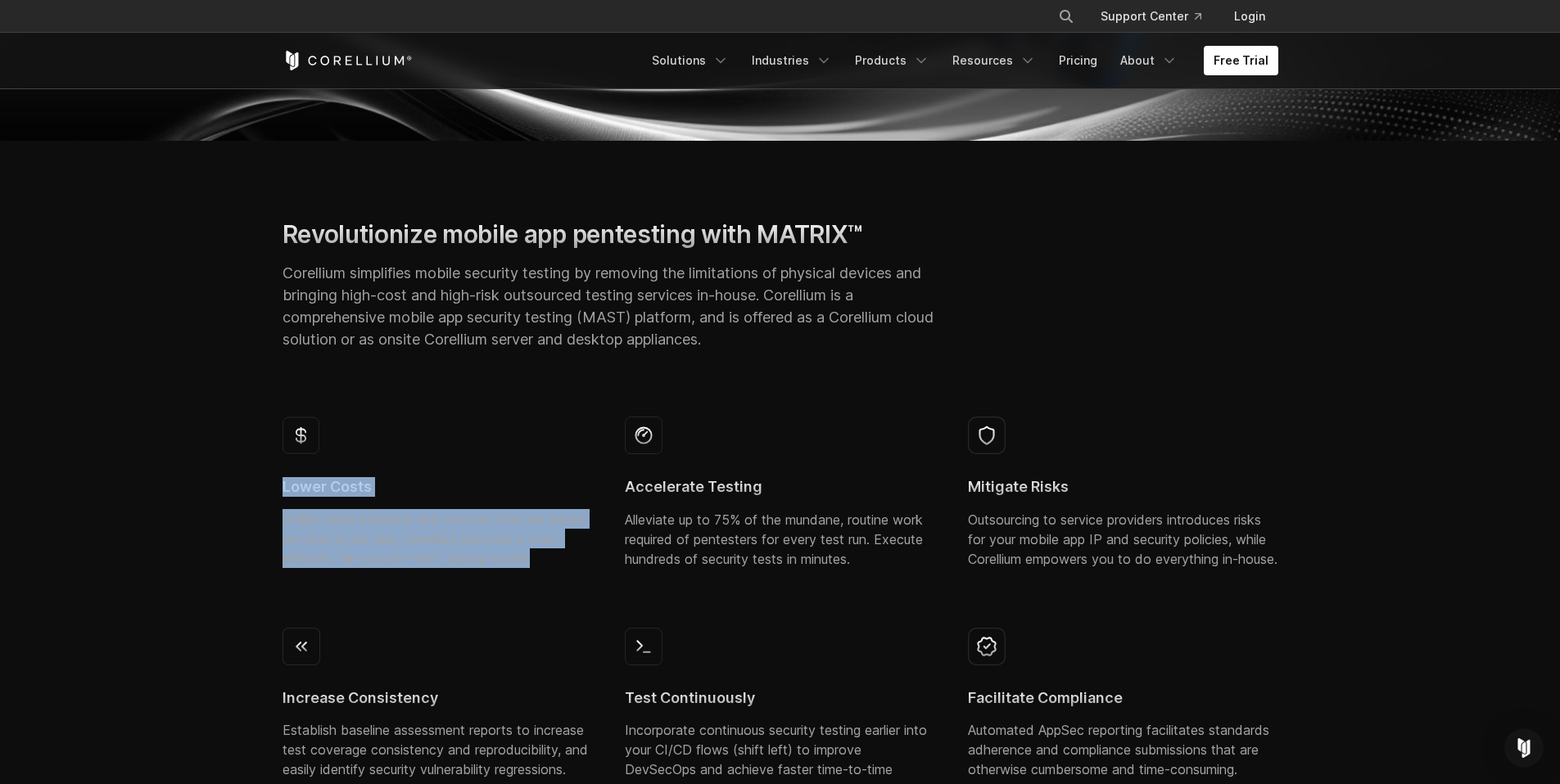
drag, startPoint x: 313, startPoint y: 491, endPoint x: 607, endPoint y: 571, distance: 304.7
click at [607, 571] on div "Lower Costs Unlike other solutions and services that are priced per-test or per…" at bounding box center [438, 499] width 343 height 192
drag, startPoint x: 607, startPoint y: 571, endPoint x: 279, endPoint y: 488, distance: 338.3
click at [279, 488] on div "Lower Costs Unlike other solutions and services that are priced per-test or per…" at bounding box center [438, 499] width 343 height 192
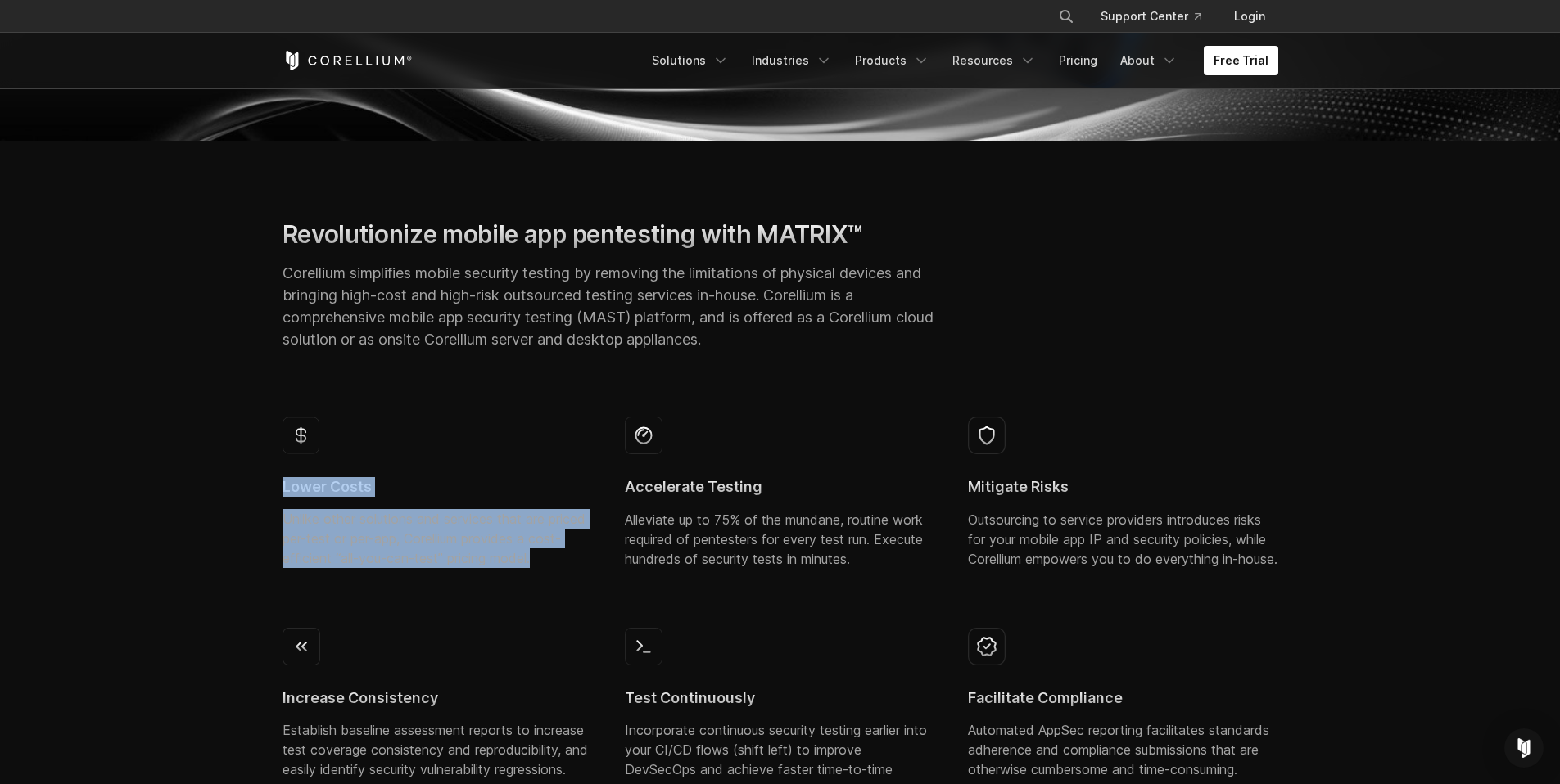
click at [279, 488] on div "Lower Costs Unlike other solutions and services that are priced per-test or per…" at bounding box center [438, 499] width 336 height 192
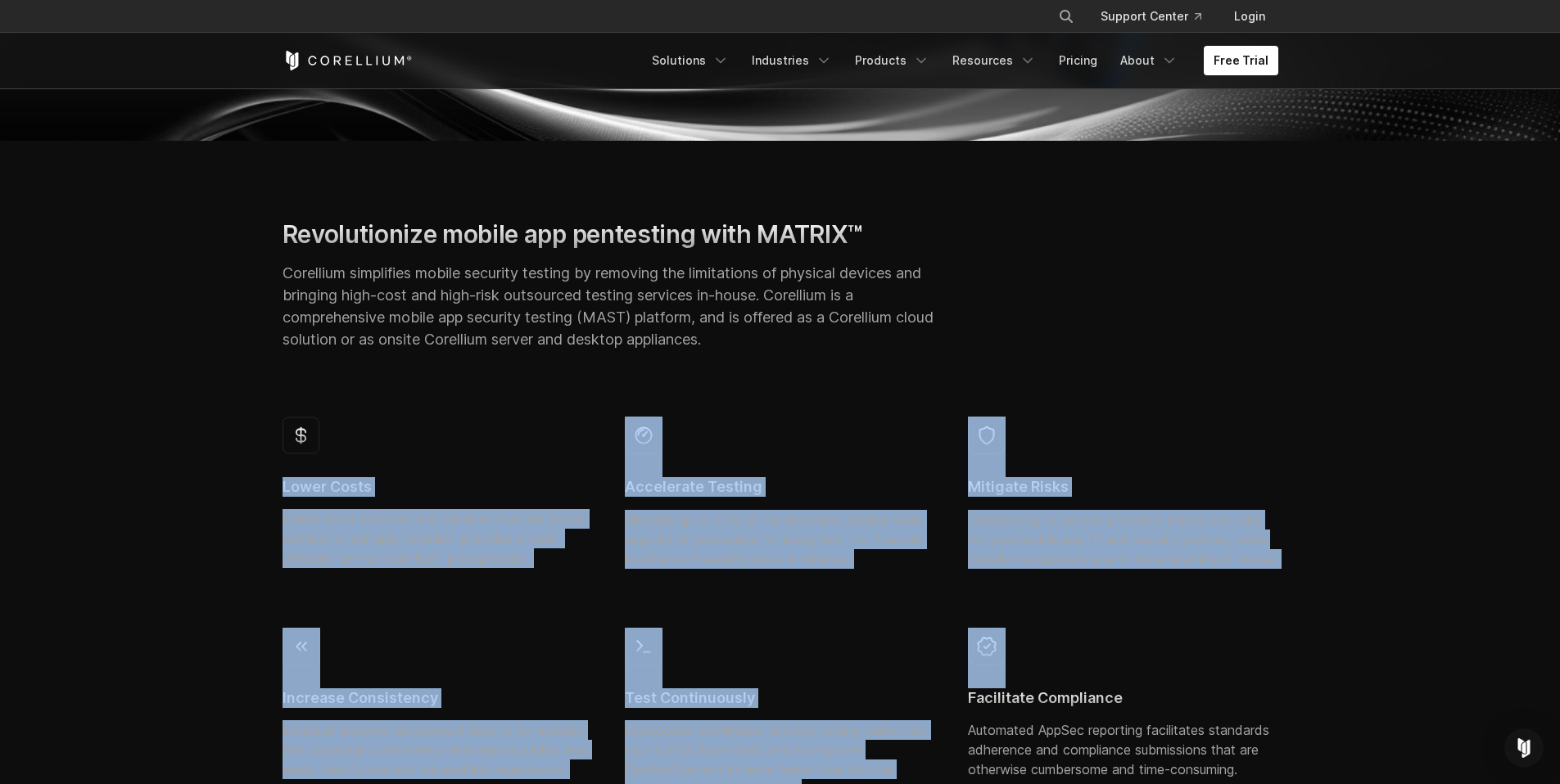
drag, startPoint x: 279, startPoint y: 488, endPoint x: 1193, endPoint y: 679, distance: 933.7
click at [1187, 677] on div "Lower Costs Unlike other solutions and services that are priced per-test or per…" at bounding box center [780, 625] width 1029 height 442
click at [1193, 679] on div at bounding box center [1122, 657] width 310 height 60
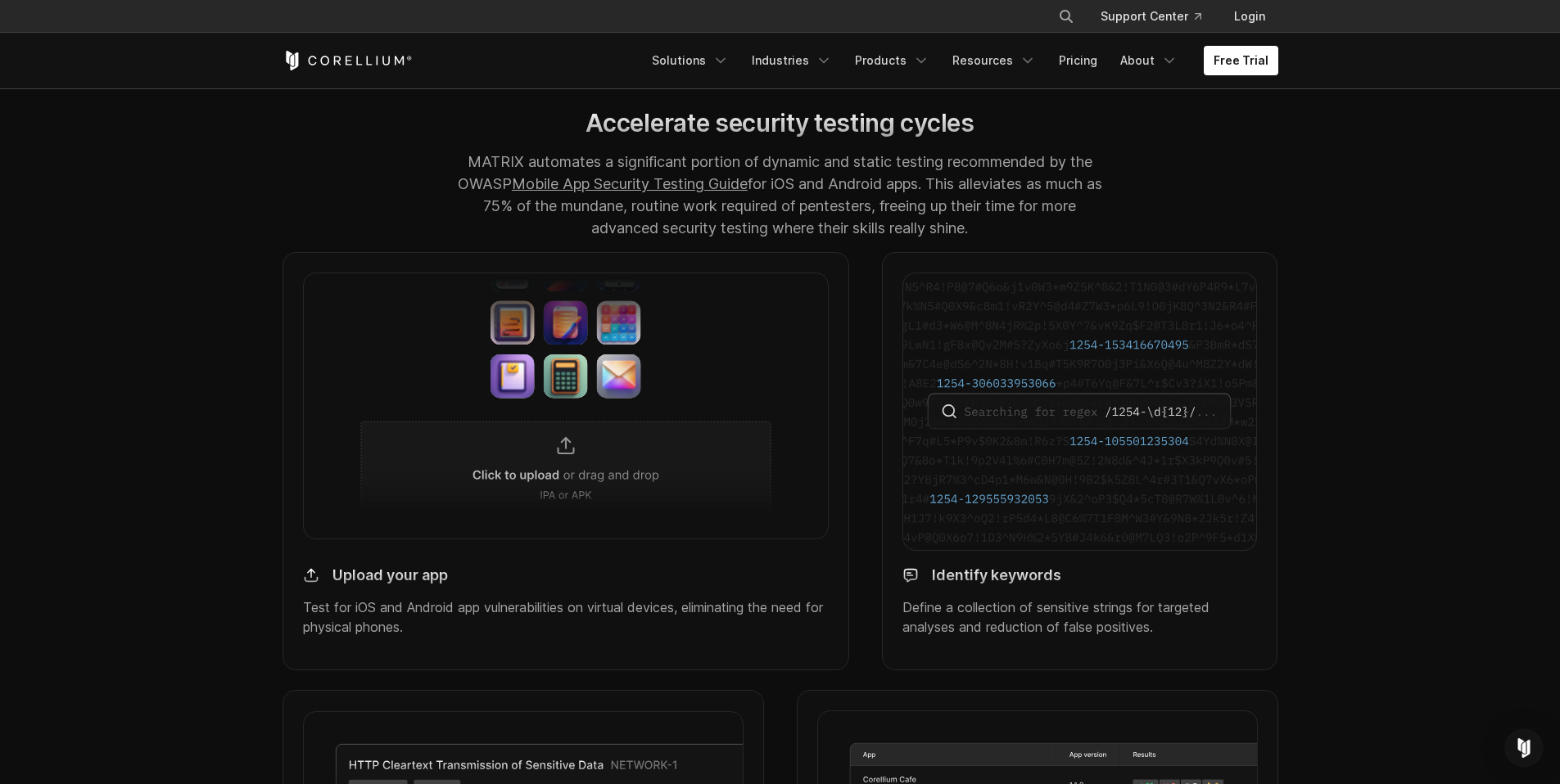
scroll to position [1363, 0]
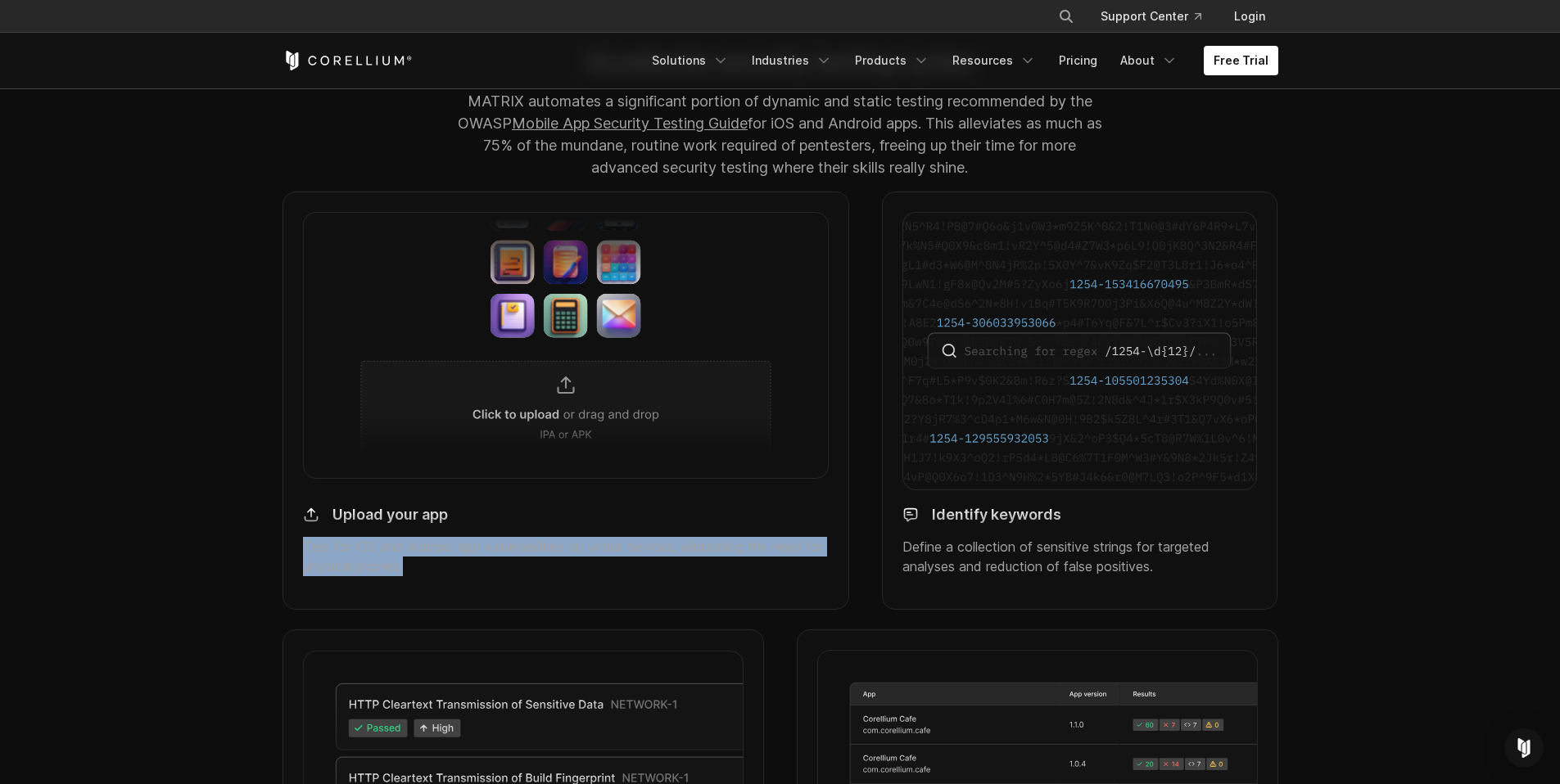
drag, startPoint x: 304, startPoint y: 564, endPoint x: 529, endPoint y: 592, distance: 226.7
click at [529, 576] on p "Test for iOS and Android app vulnerabilities on virtual devices, eliminating th…" at bounding box center [566, 557] width 527 height 40
drag, startPoint x: 532, startPoint y: 584, endPoint x: 294, endPoint y: 557, distance: 239.5
click at [294, 557] on div "Upload your app Test for iOS and Android app vulnerabilities on virtual devices…" at bounding box center [566, 400] width 567 height 418
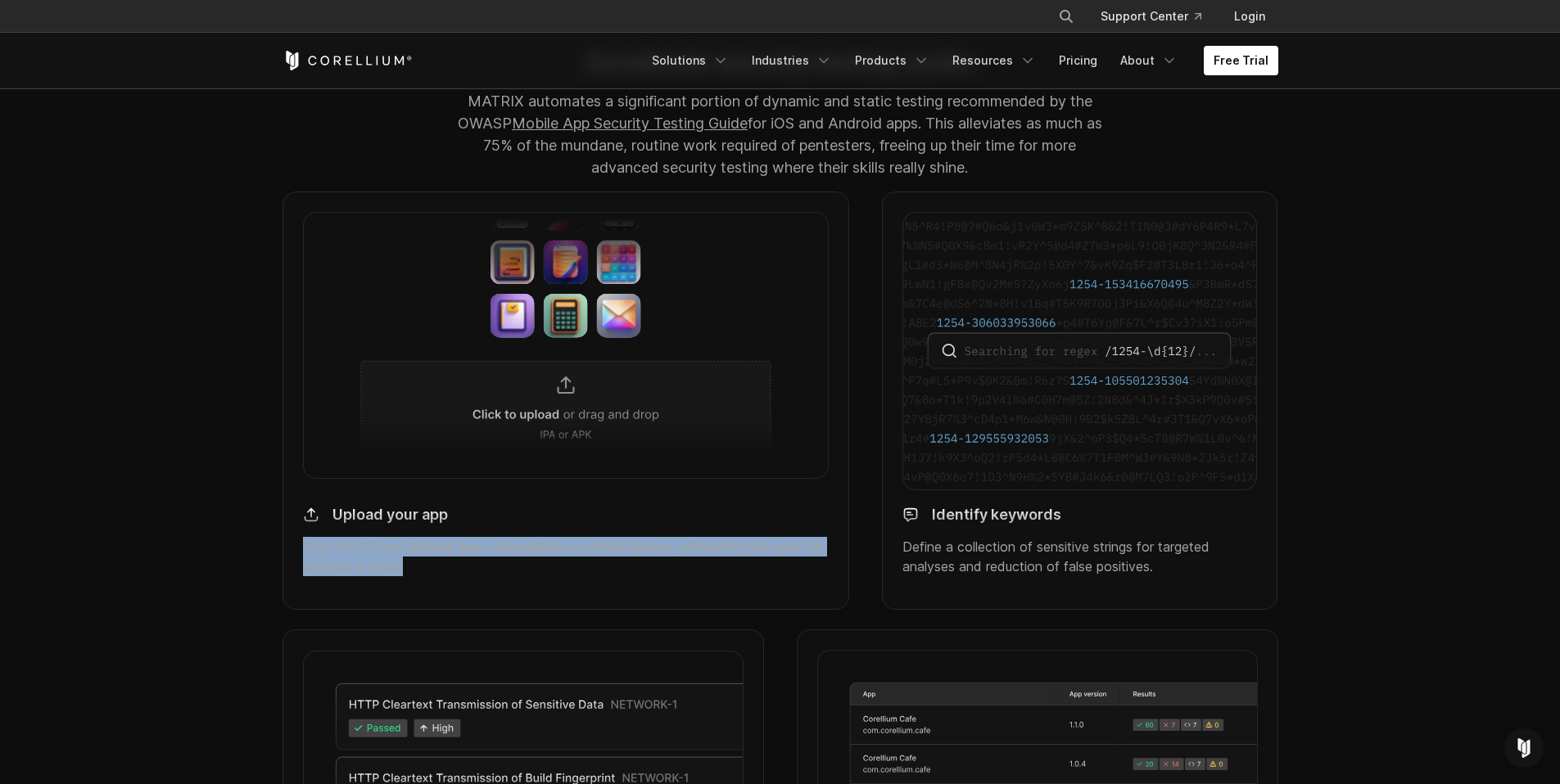
click at [294, 557] on div "Upload your app Test for iOS and Android app vulnerabilities on virtual devices…" at bounding box center [566, 400] width 567 height 418
drag, startPoint x: 294, startPoint y: 557, endPoint x: 462, endPoint y: 588, distance: 170.8
click at [462, 588] on div "Upload your app Test for iOS and Android app vulnerabilities on virtual devices…" at bounding box center [566, 400] width 567 height 418
click at [462, 576] on p "Test for iOS and Android app vulnerabilities on virtual devices, eliminating th…" at bounding box center [566, 557] width 527 height 40
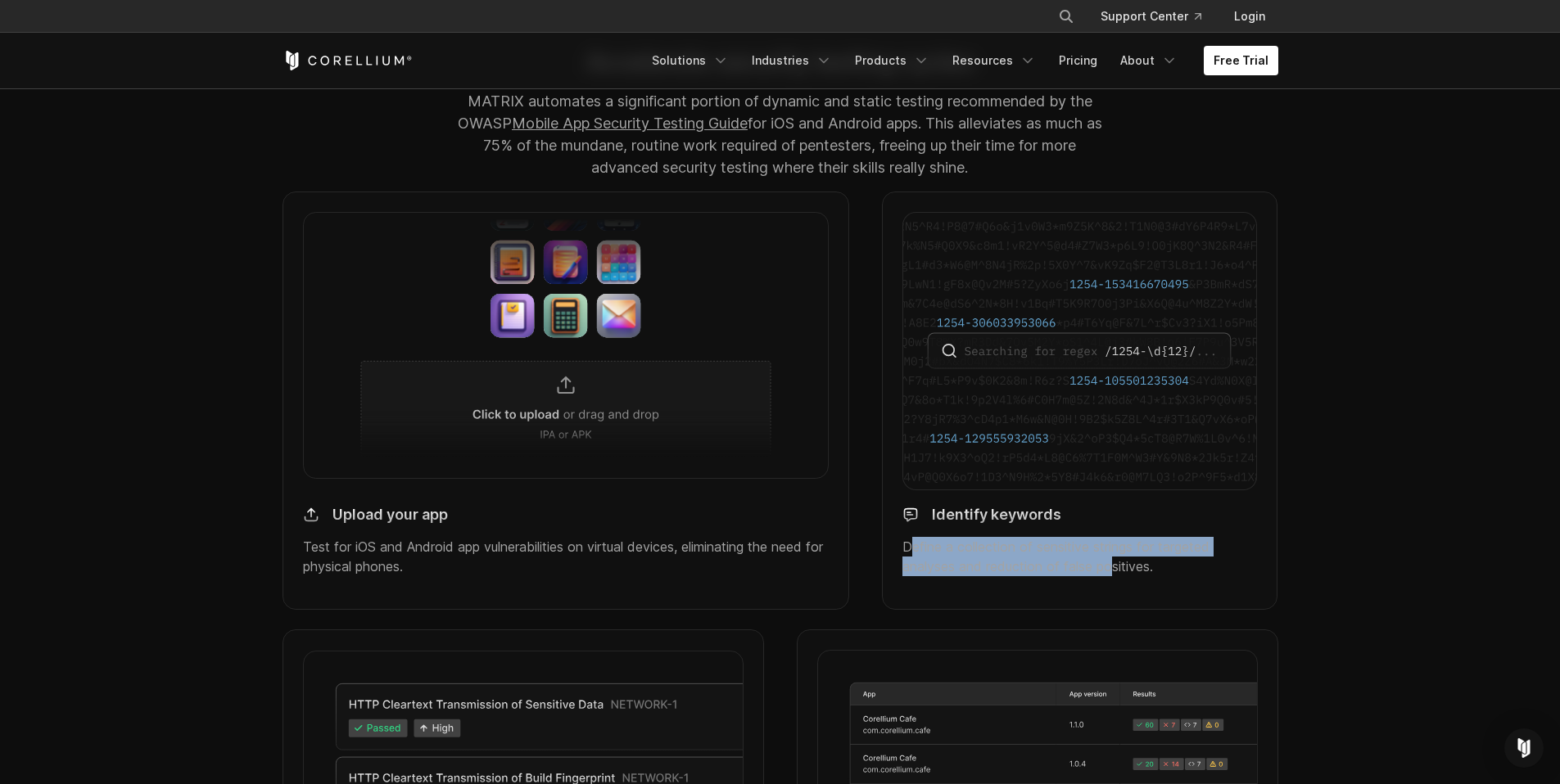
drag, startPoint x: 912, startPoint y: 565, endPoint x: 1175, endPoint y: 590, distance: 264.2
click at [1174, 576] on p "Define a collection of sensitive strings for targeted analyses and reduction of…" at bounding box center [1080, 557] width 354 height 40
click at [1175, 576] on p "Define a collection of sensitive strings for targeted analyses and reduction of…" at bounding box center [1080, 557] width 354 height 40
drag, startPoint x: 1172, startPoint y: 589, endPoint x: 925, endPoint y: 566, distance: 248.1
click at [925, 566] on p "Define a collection of sensitive strings for targeted analyses and reduction of…" at bounding box center [1080, 557] width 354 height 40
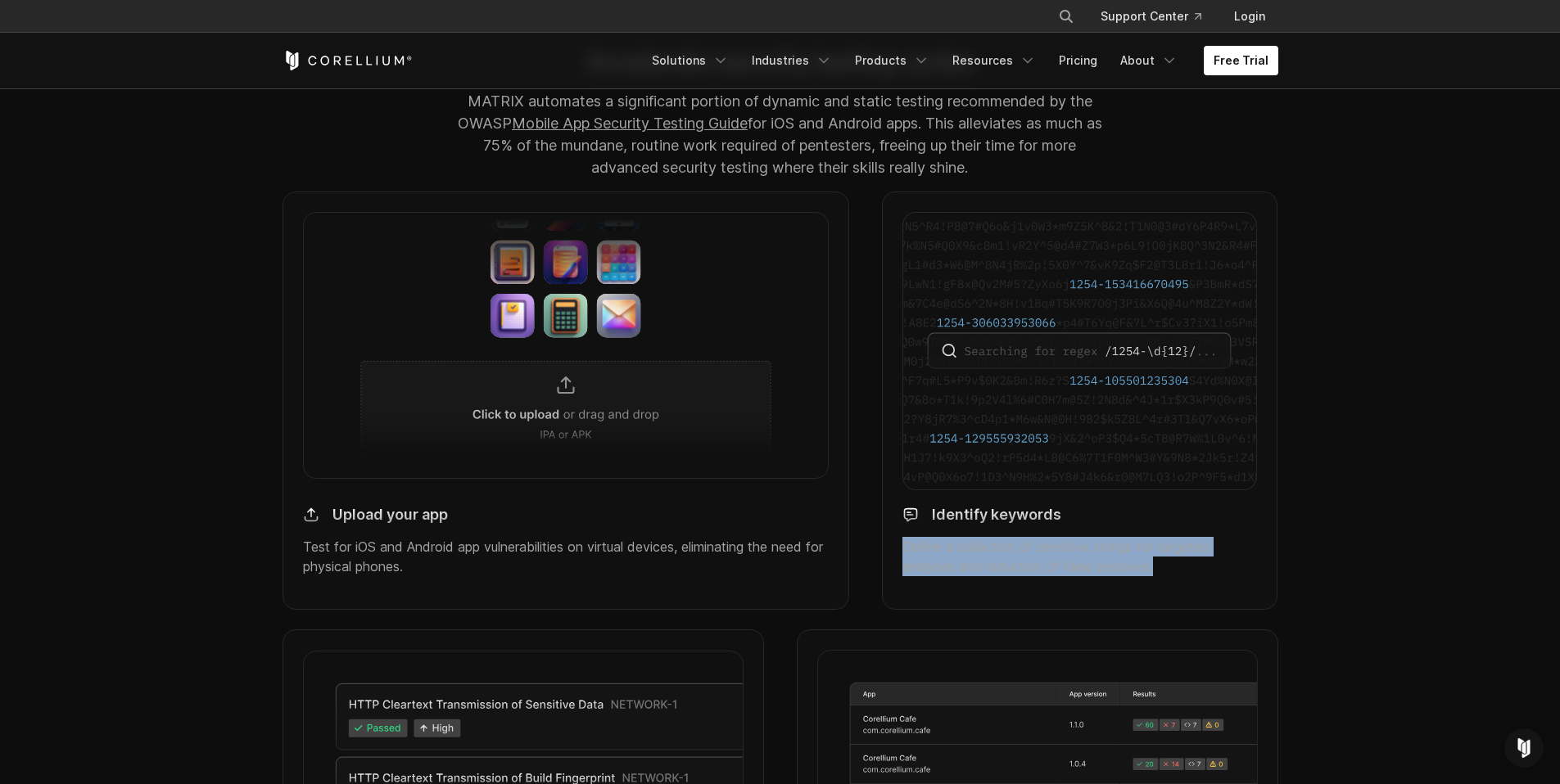
click at [925, 566] on p "Define a collection of sensitive strings for targeted analyses and reduction of…" at bounding box center [1080, 557] width 354 height 40
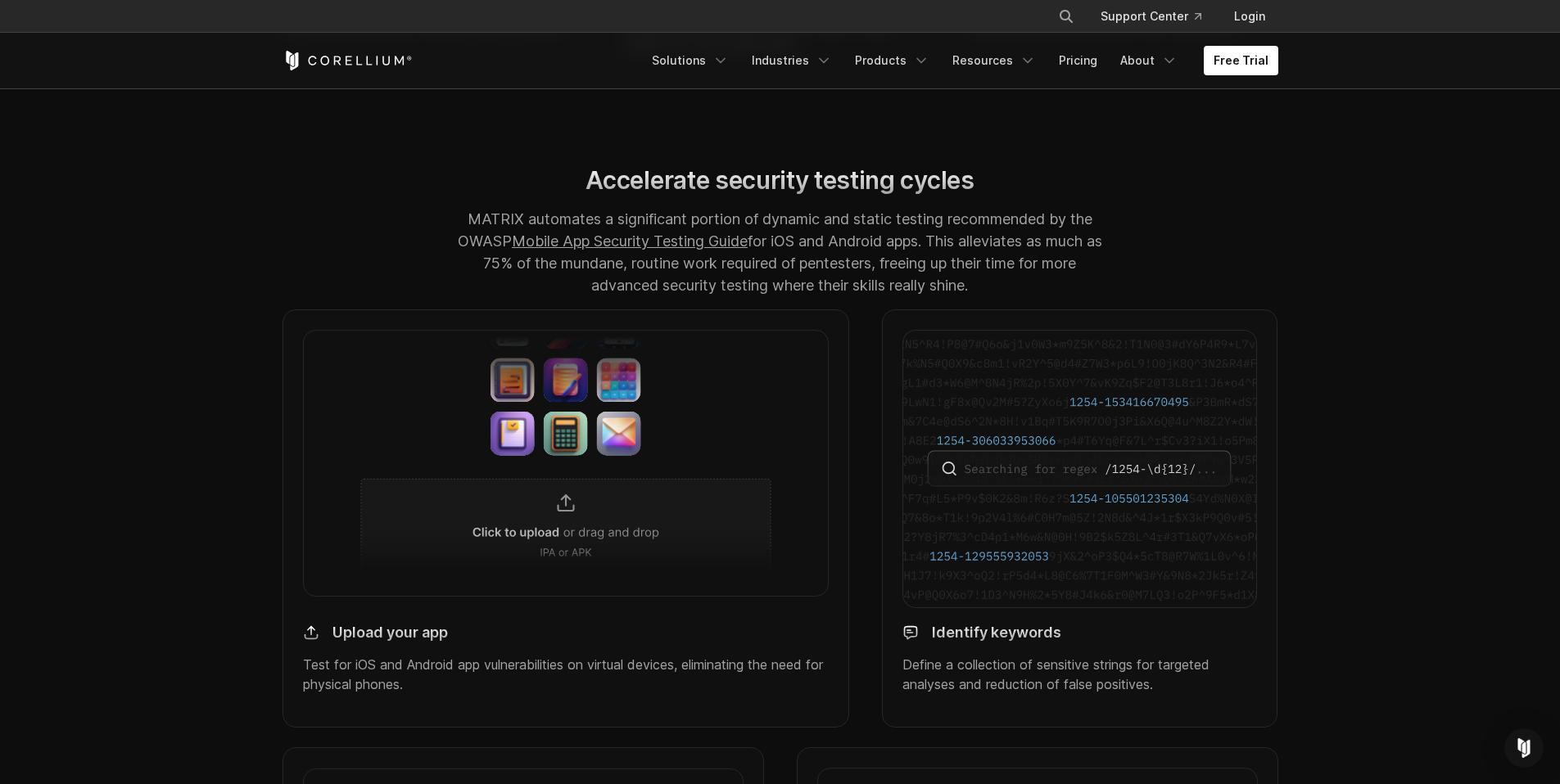
scroll to position [1109, 0]
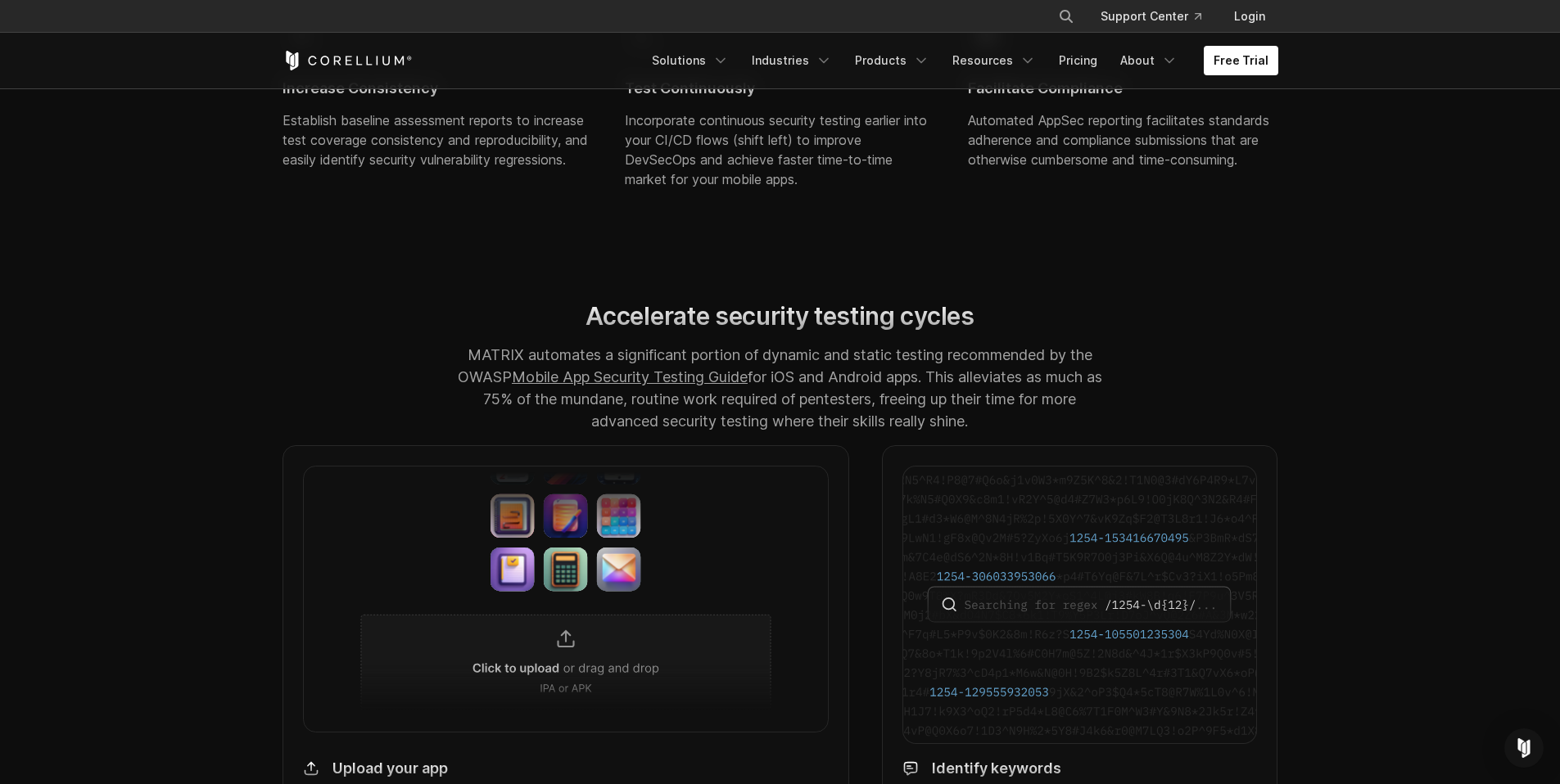
click at [602, 328] on h2 "Accelerate security testing cycles" at bounding box center [780, 316] width 653 height 31
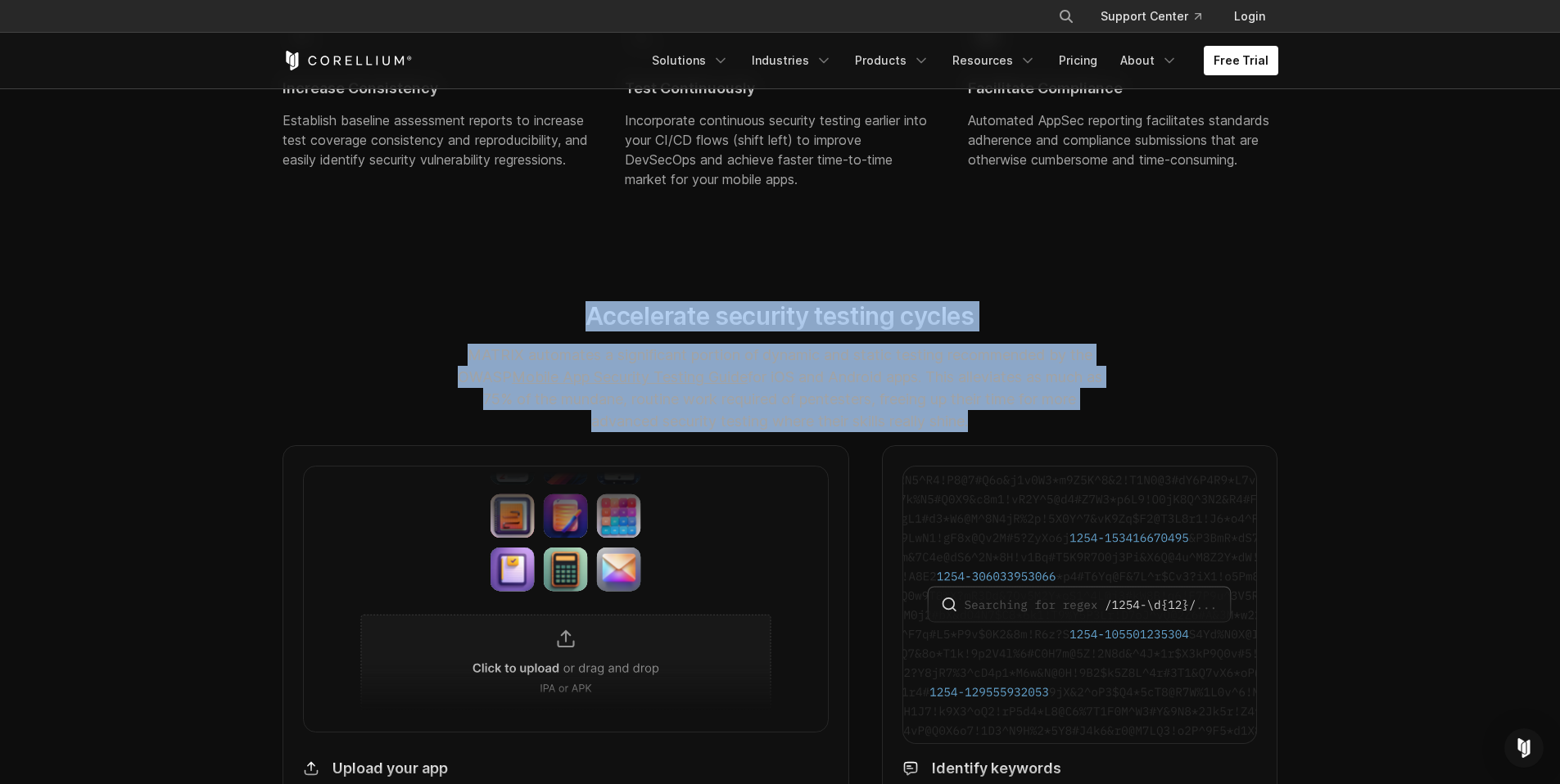
drag, startPoint x: 602, startPoint y: 328, endPoint x: 1042, endPoint y: 436, distance: 453.1
click at [1042, 436] on div "Accelerate security testing cycles MATRIX automates a significant portion of dy…" at bounding box center [780, 373] width 685 height 145
click at [1042, 432] on p "MATRIX automates a significant portion of dynamic and static testing recommende…" at bounding box center [780, 388] width 653 height 88
drag, startPoint x: 1039, startPoint y: 435, endPoint x: 546, endPoint y: 307, distance: 509.3
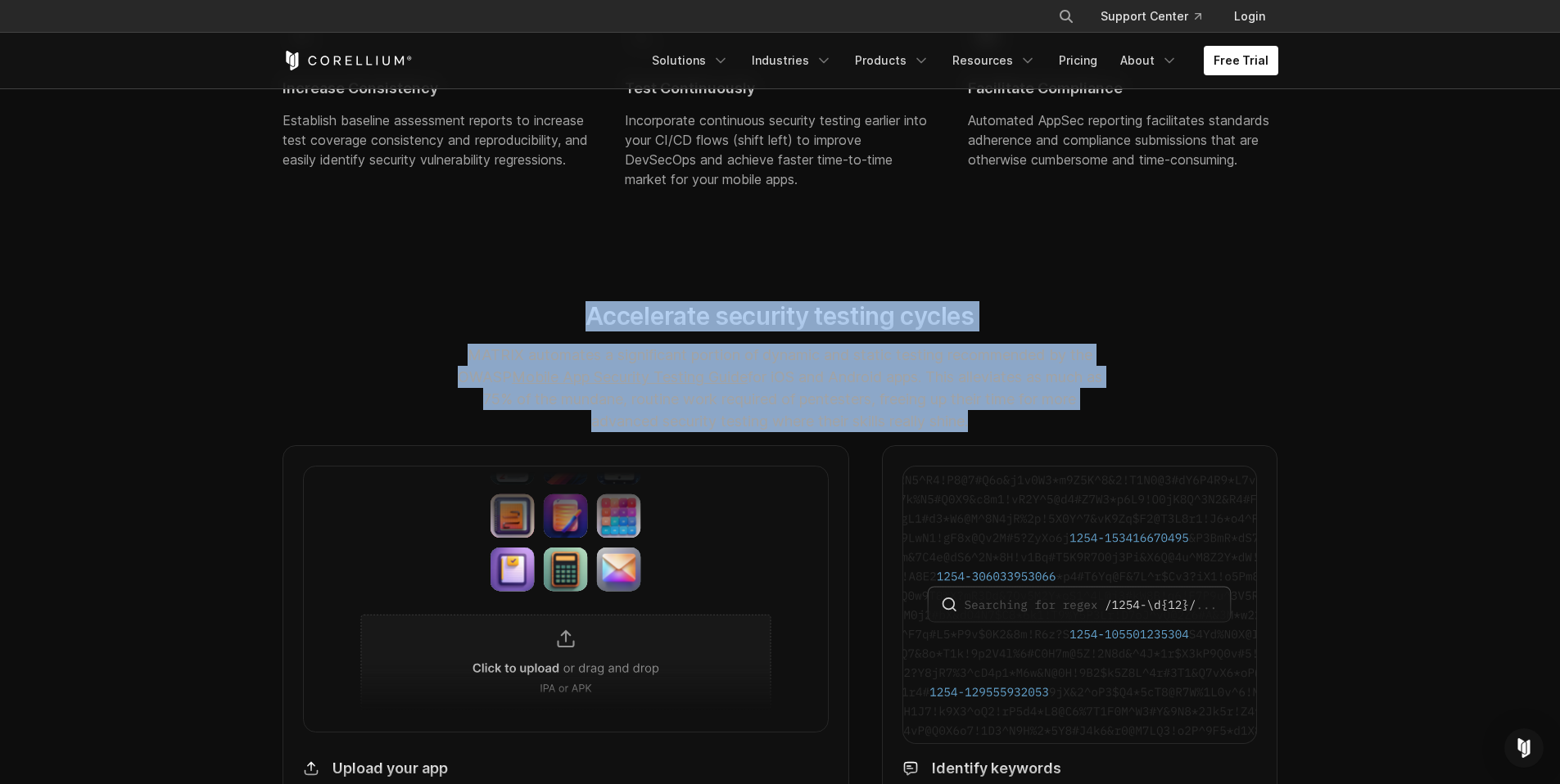
drag, startPoint x: 546, startPoint y: 307, endPoint x: 1050, endPoint y: 446, distance: 522.8
click at [1050, 432] on p "MATRIX automates a significant portion of dynamic and static testing recommende…" at bounding box center [780, 388] width 653 height 88
drag, startPoint x: 1050, startPoint y: 447, endPoint x: 599, endPoint y: 340, distance: 463.5
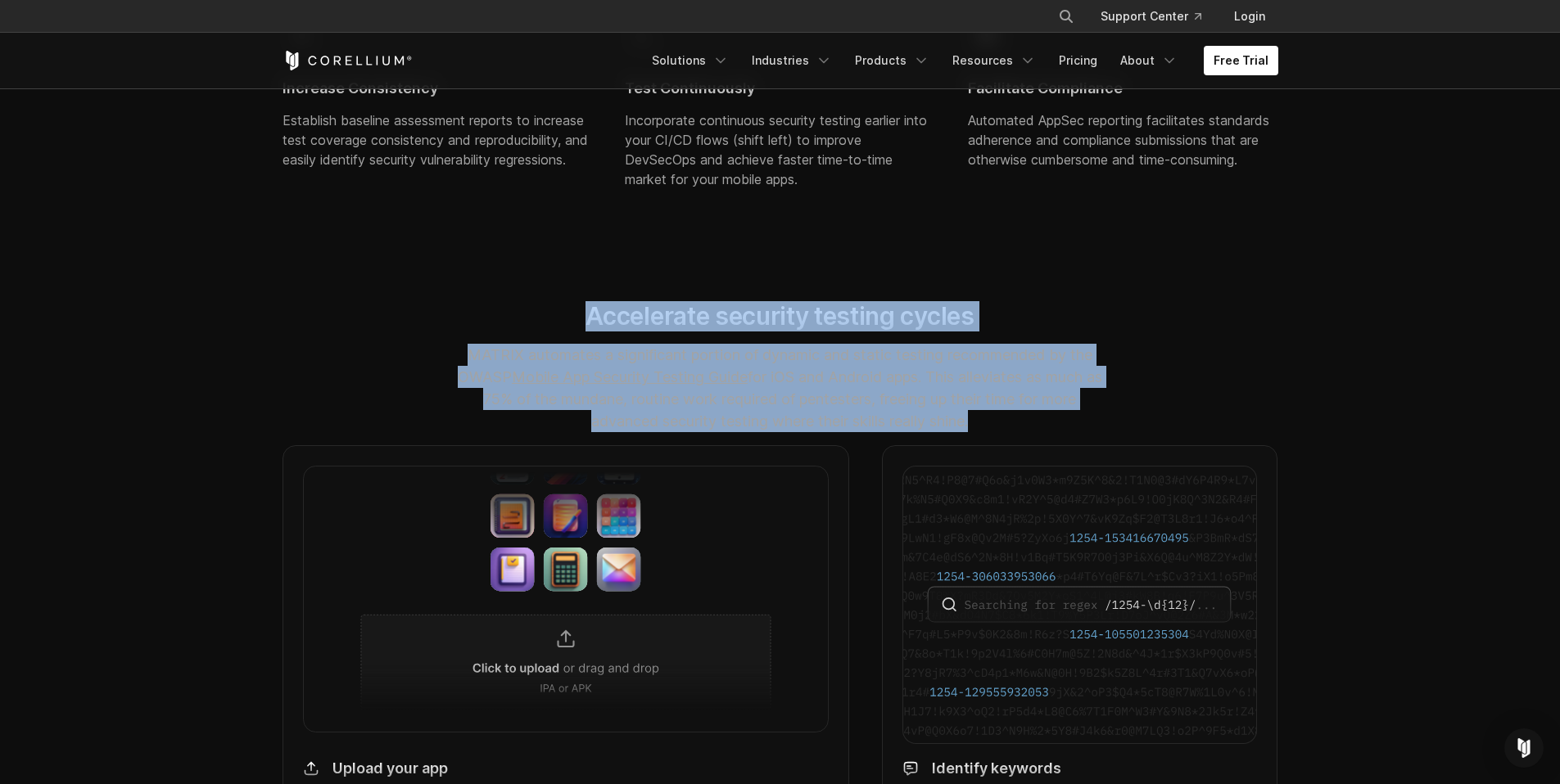
click at [599, 340] on div "Accelerate security testing cycles MATRIX automates a significant portion of dy…" at bounding box center [780, 373] width 685 height 145
click at [599, 332] on h2 "Accelerate security testing cycles" at bounding box center [780, 316] width 653 height 31
drag, startPoint x: 599, startPoint y: 340, endPoint x: 1074, endPoint y: 451, distance: 487.8
click at [1074, 446] on div "Accelerate security testing cycles MATRIX automates a significant portion of dy…" at bounding box center [780, 373] width 685 height 145
click at [1074, 432] on p "MATRIX automates a significant portion of dynamic and static testing recommende…" at bounding box center [780, 388] width 653 height 88
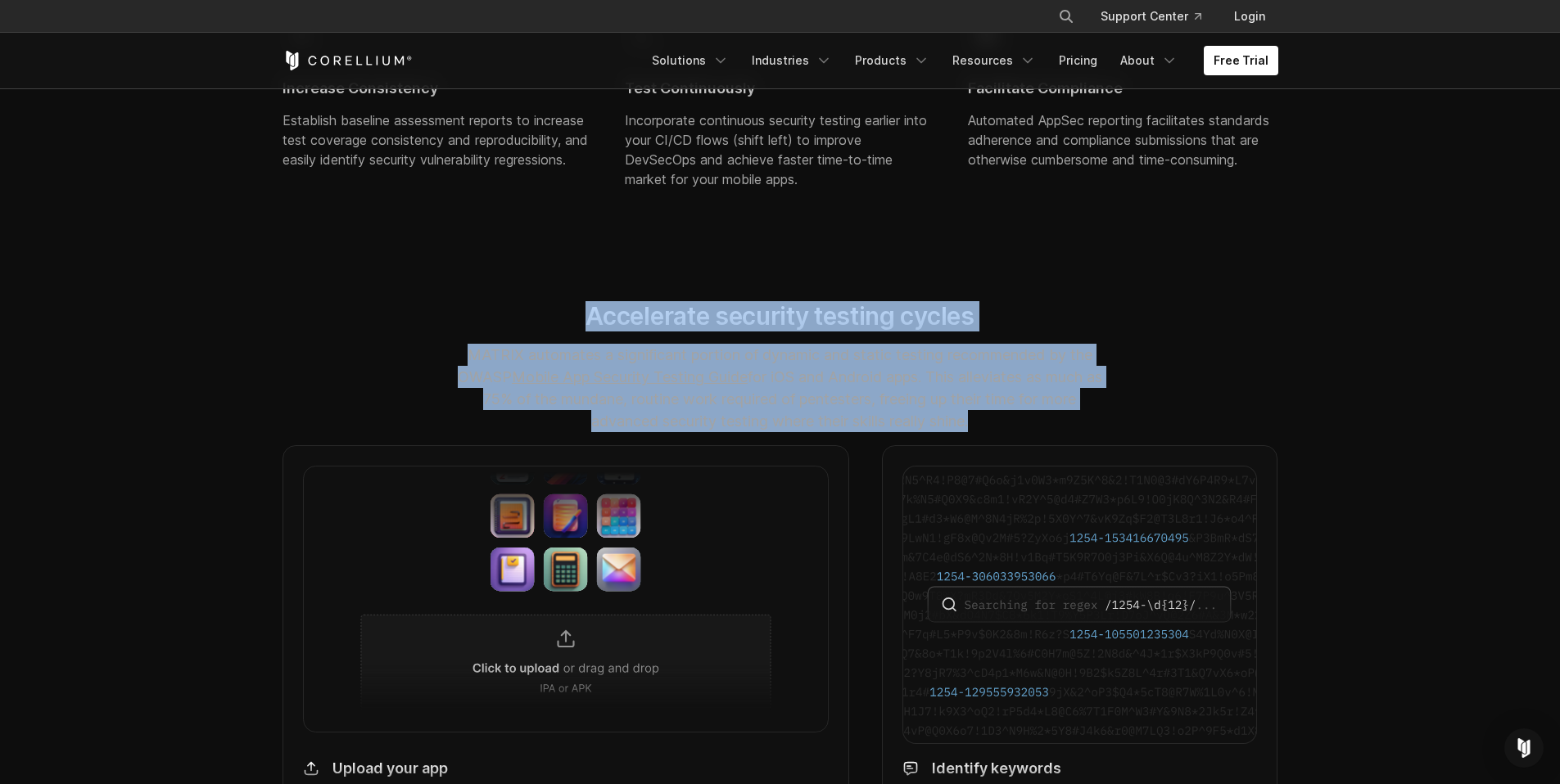
drag, startPoint x: 1074, startPoint y: 451, endPoint x: 558, endPoint y: 321, distance: 532.1
click at [558, 321] on div "Accelerate security testing cycles MATRIX automates a significant portion of dy…" at bounding box center [780, 373] width 685 height 145
click at [558, 321] on h2 "Accelerate security testing cycles" at bounding box center [780, 316] width 653 height 31
drag, startPoint x: 584, startPoint y: 328, endPoint x: 1001, endPoint y: 434, distance: 430.3
click at [1001, 434] on div "Accelerate security testing cycles MATRIX automates a significant portion of dy…" at bounding box center [780, 373] width 685 height 145
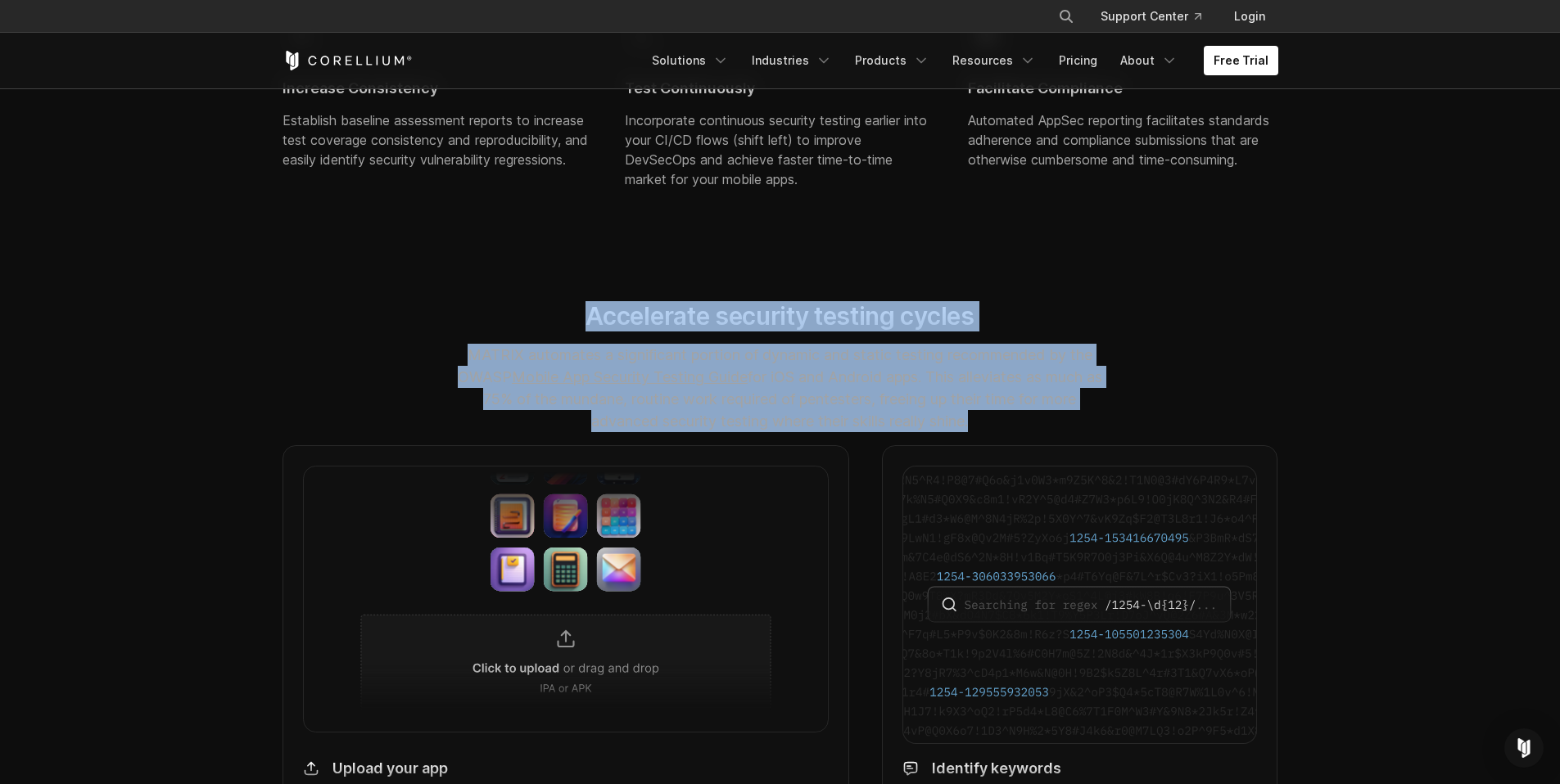
click at [1001, 432] on p "MATRIX automates a significant portion of dynamic and static testing recommende…" at bounding box center [780, 388] width 653 height 88
drag, startPoint x: 1001, startPoint y: 434, endPoint x: 613, endPoint y: 342, distance: 398.8
click at [617, 342] on div "Accelerate security testing cycles MATRIX automates a significant portion of dy…" at bounding box center [780, 373] width 685 height 145
click at [613, 332] on h2 "Accelerate security testing cycles" at bounding box center [780, 316] width 653 height 31
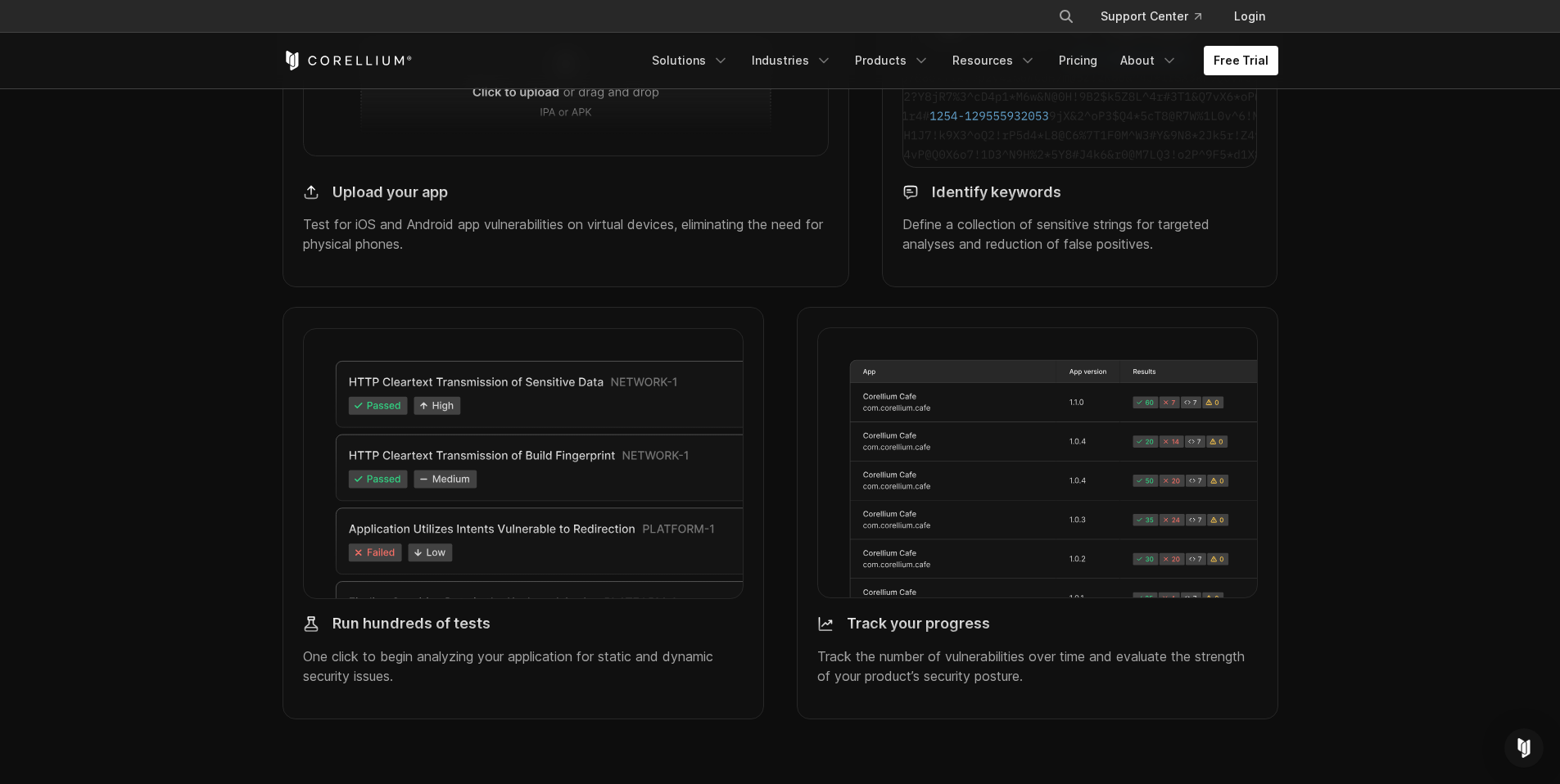
scroll to position [1820, 0]
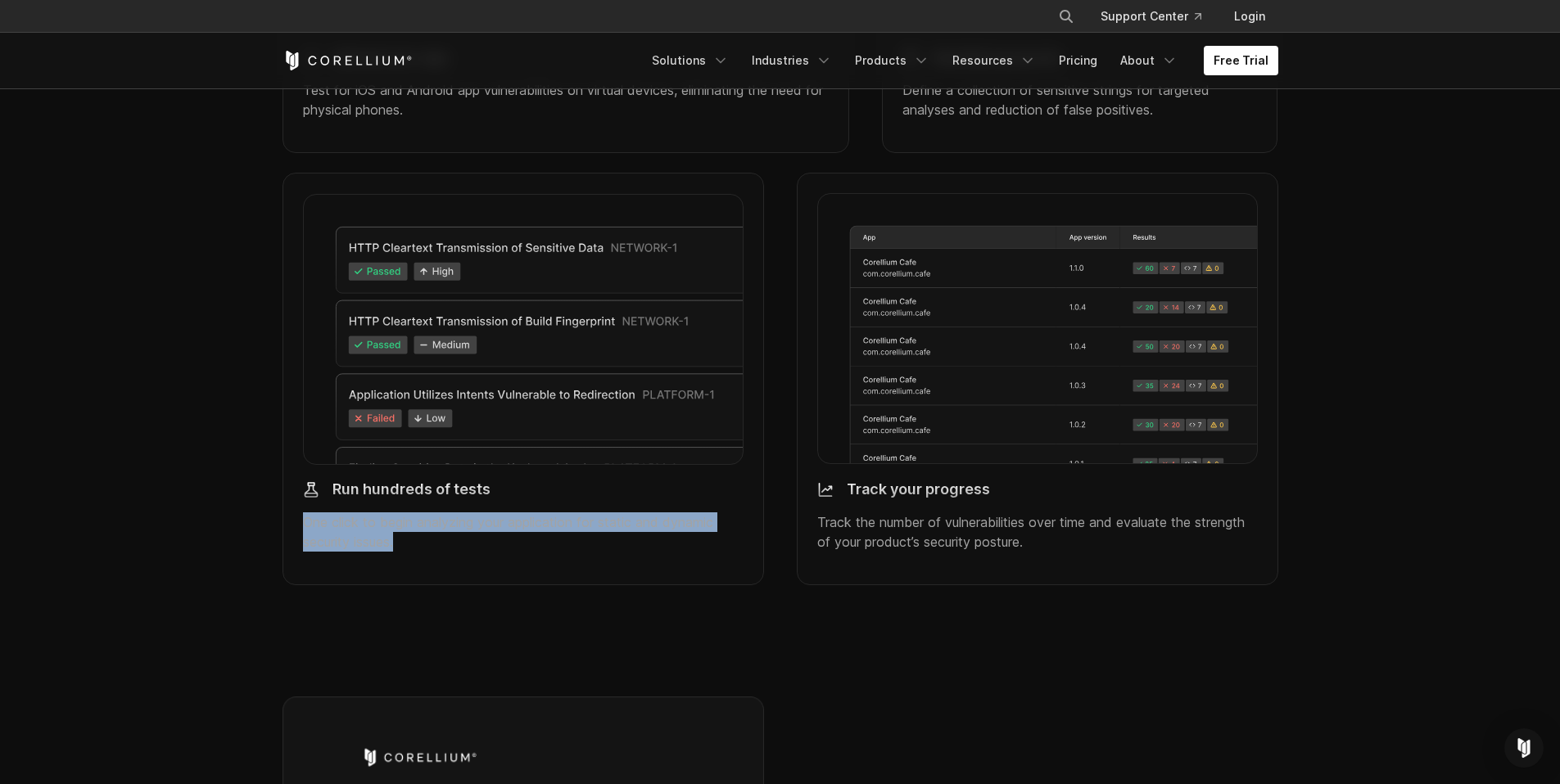
drag, startPoint x: 339, startPoint y: 545, endPoint x: 581, endPoint y: 587, distance: 245.6
click at [580, 584] on div "Run hundreds of tests One click to begin analyzing your application for static …" at bounding box center [522, 379] width 481 height 412
click at [581, 584] on div "Run hundreds of tests One click to begin analyzing your application for static …" at bounding box center [522, 379] width 481 height 412
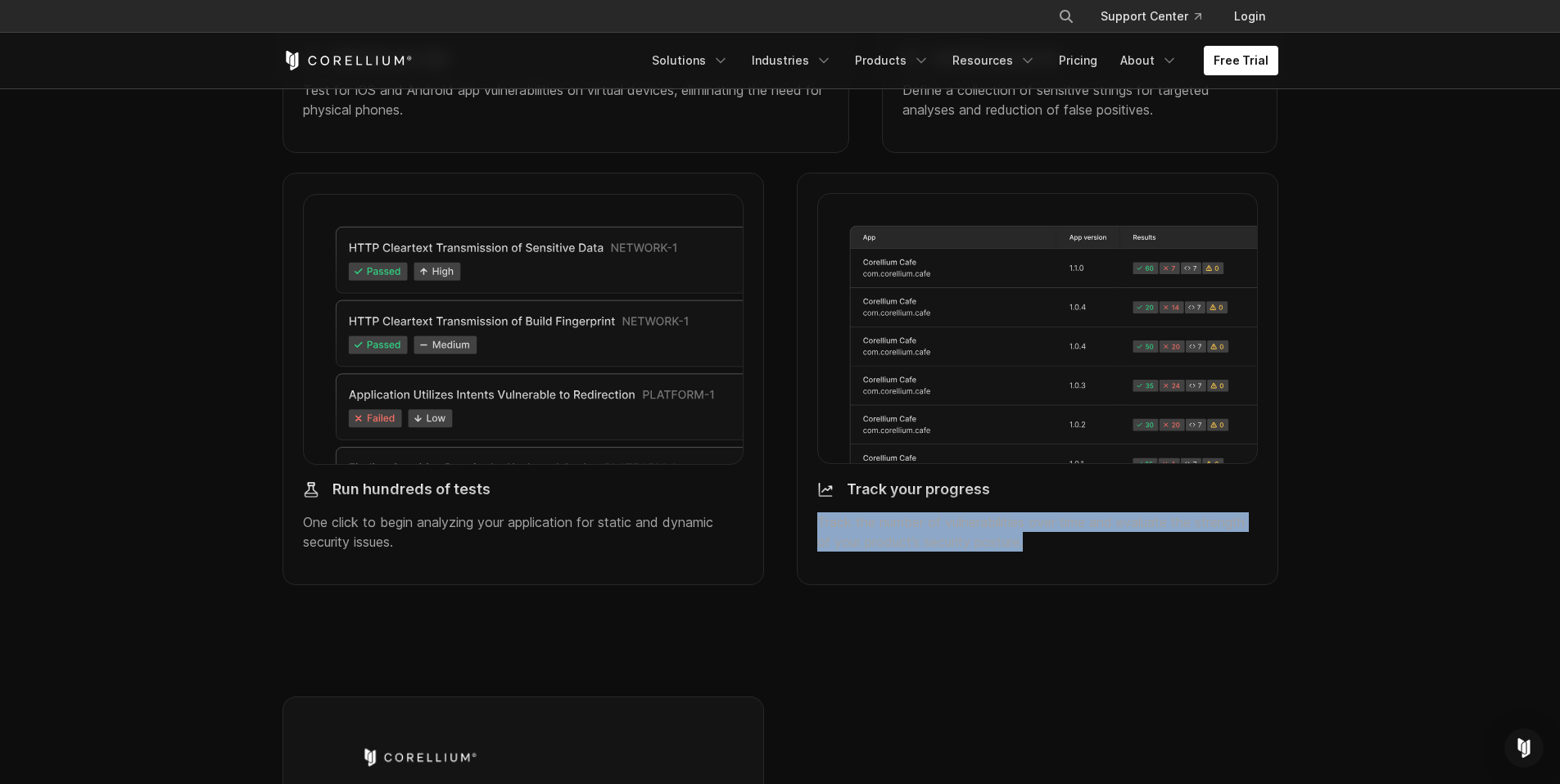
drag, startPoint x: 788, startPoint y: 548, endPoint x: 1076, endPoint y: 580, distance: 289.8
click at [1067, 579] on div "Track your progress Track the number of vulnerabilities over time and evaluate …" at bounding box center [1038, 379] width 514 height 412
click at [1076, 565] on div "Track your progress Track the number of vulnerabilities over time and evaluate …" at bounding box center [1038, 516] width 441 height 96
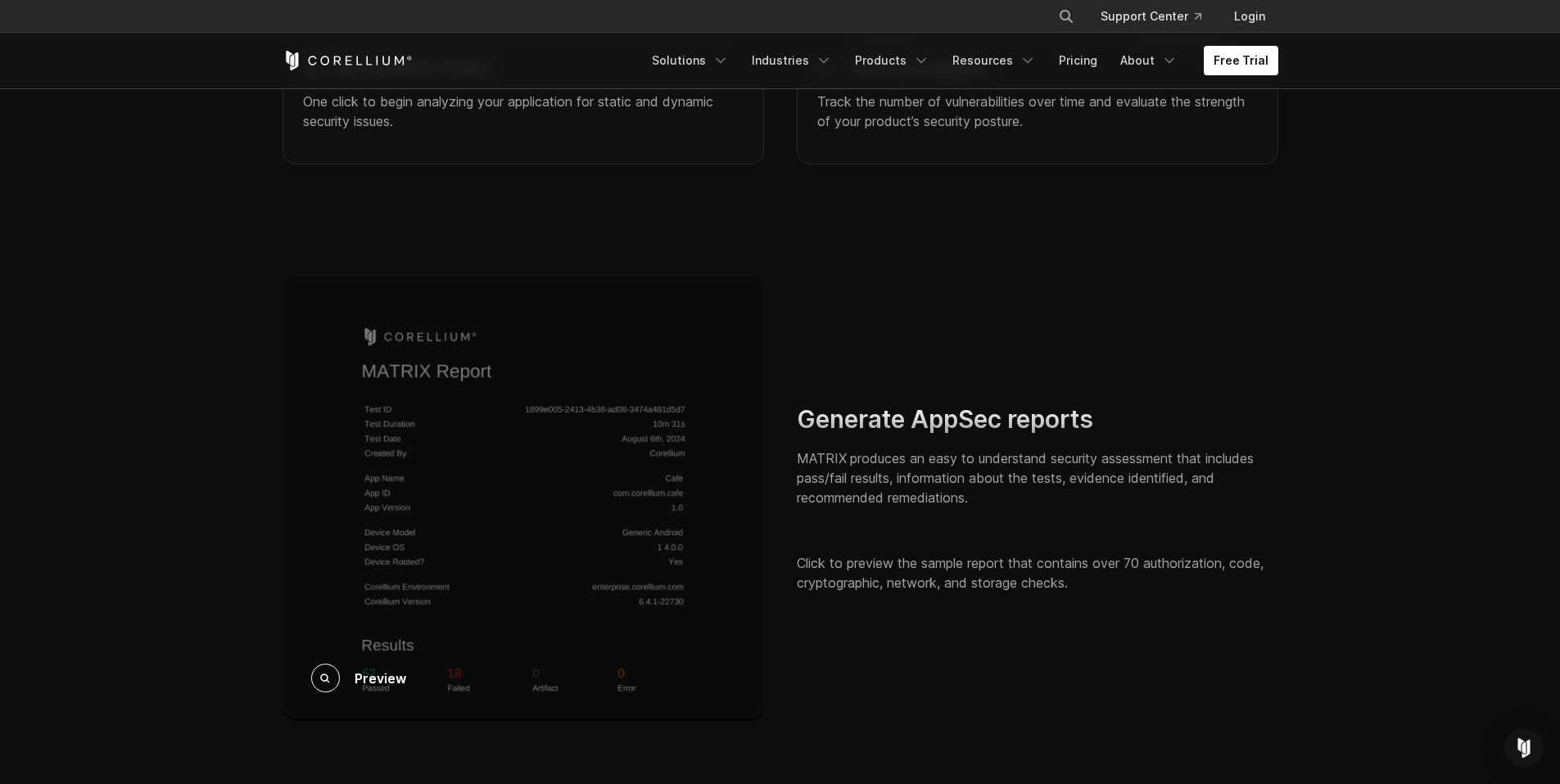
scroll to position [2244, 0]
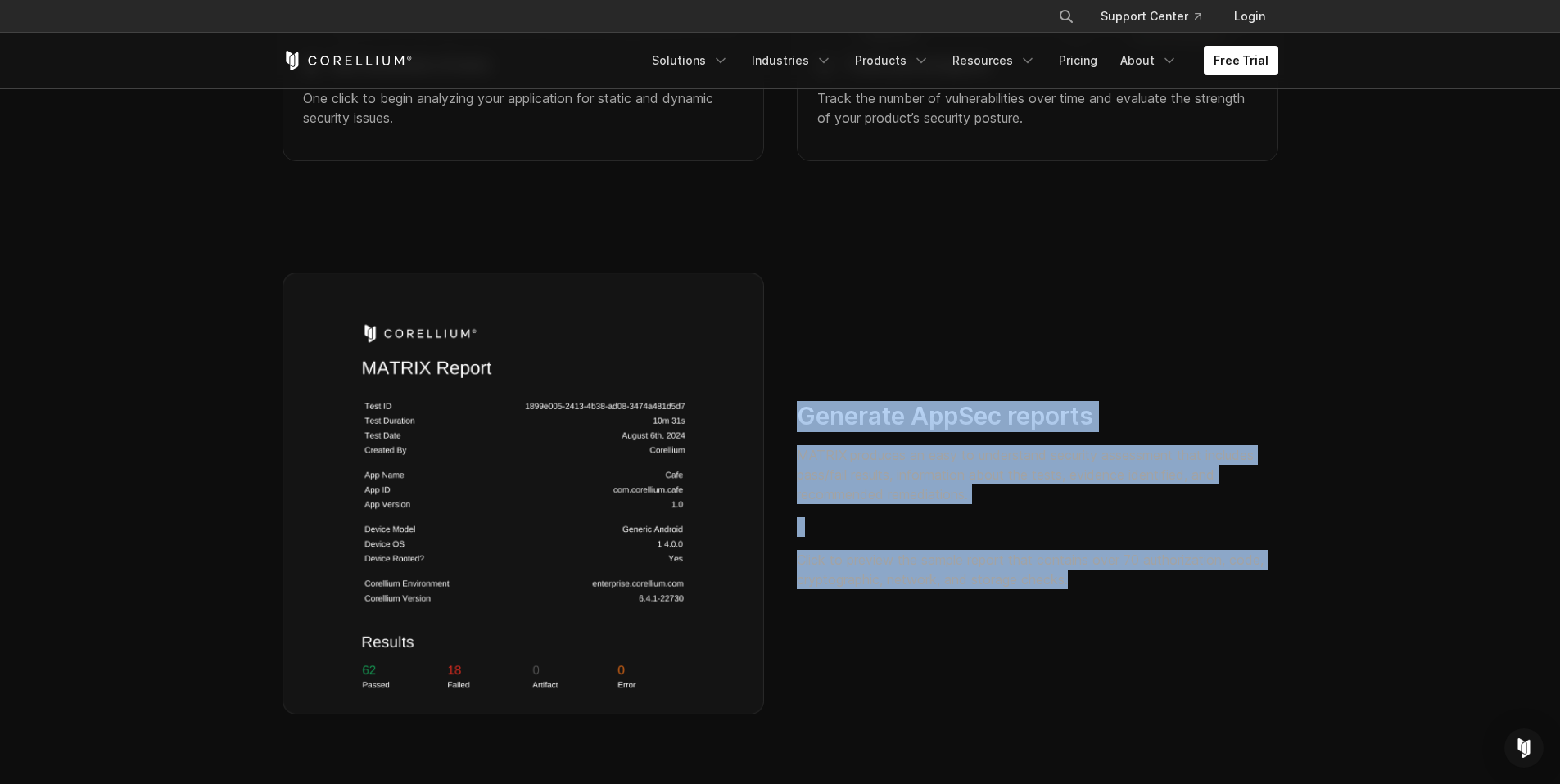
drag, startPoint x: 799, startPoint y: 433, endPoint x: 1117, endPoint y: 601, distance: 359.6
click at [1117, 590] on div "Generate AppSec reports MATRIX produces an easy to understand security assessme…" at bounding box center [1037, 494] width 481 height 188
click at [1117, 590] on p "Click to preview the sample report that contains over 70 authorization, code, c…" at bounding box center [1037, 570] width 481 height 40
drag, startPoint x: 1117, startPoint y: 601, endPoint x: 817, endPoint y: 429, distance: 345.8
click at [817, 429] on div "Generate AppSec reports MATRIX produces an easy to understand security assessme…" at bounding box center [1037, 494] width 481 height 188
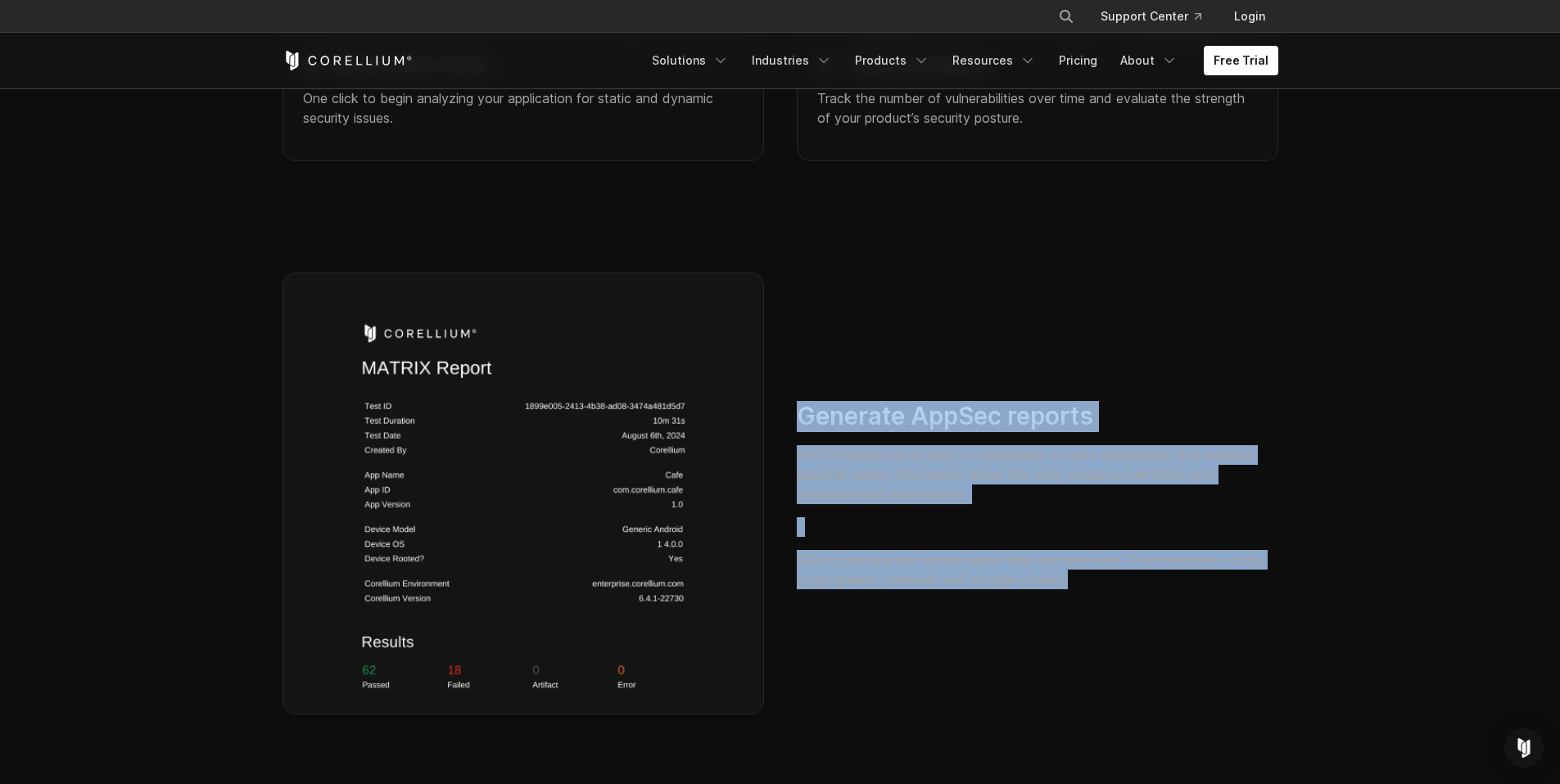
click at [817, 429] on h2 "Generate AppSec reports" at bounding box center [1037, 416] width 481 height 31
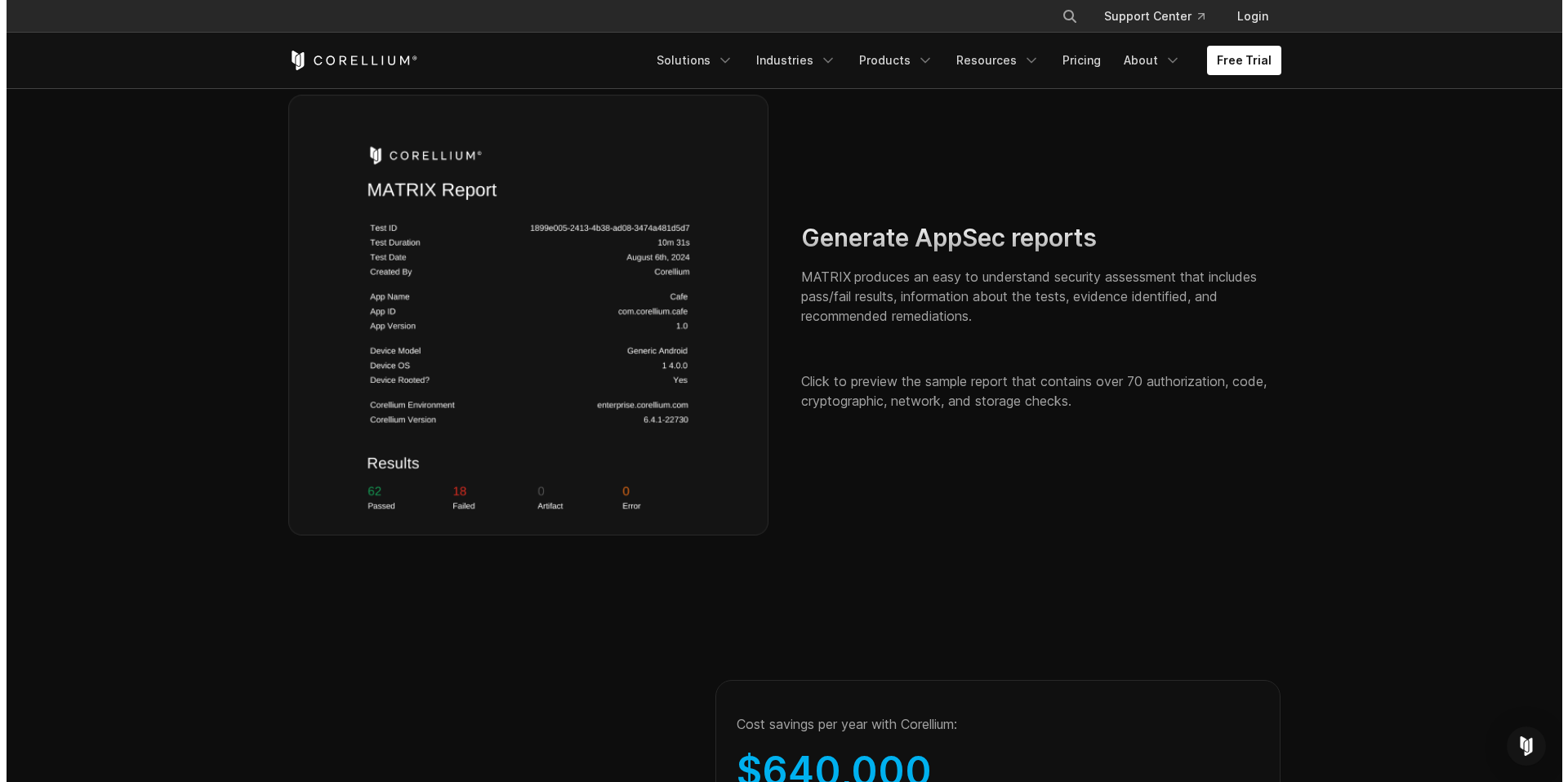
scroll to position [2415, 0]
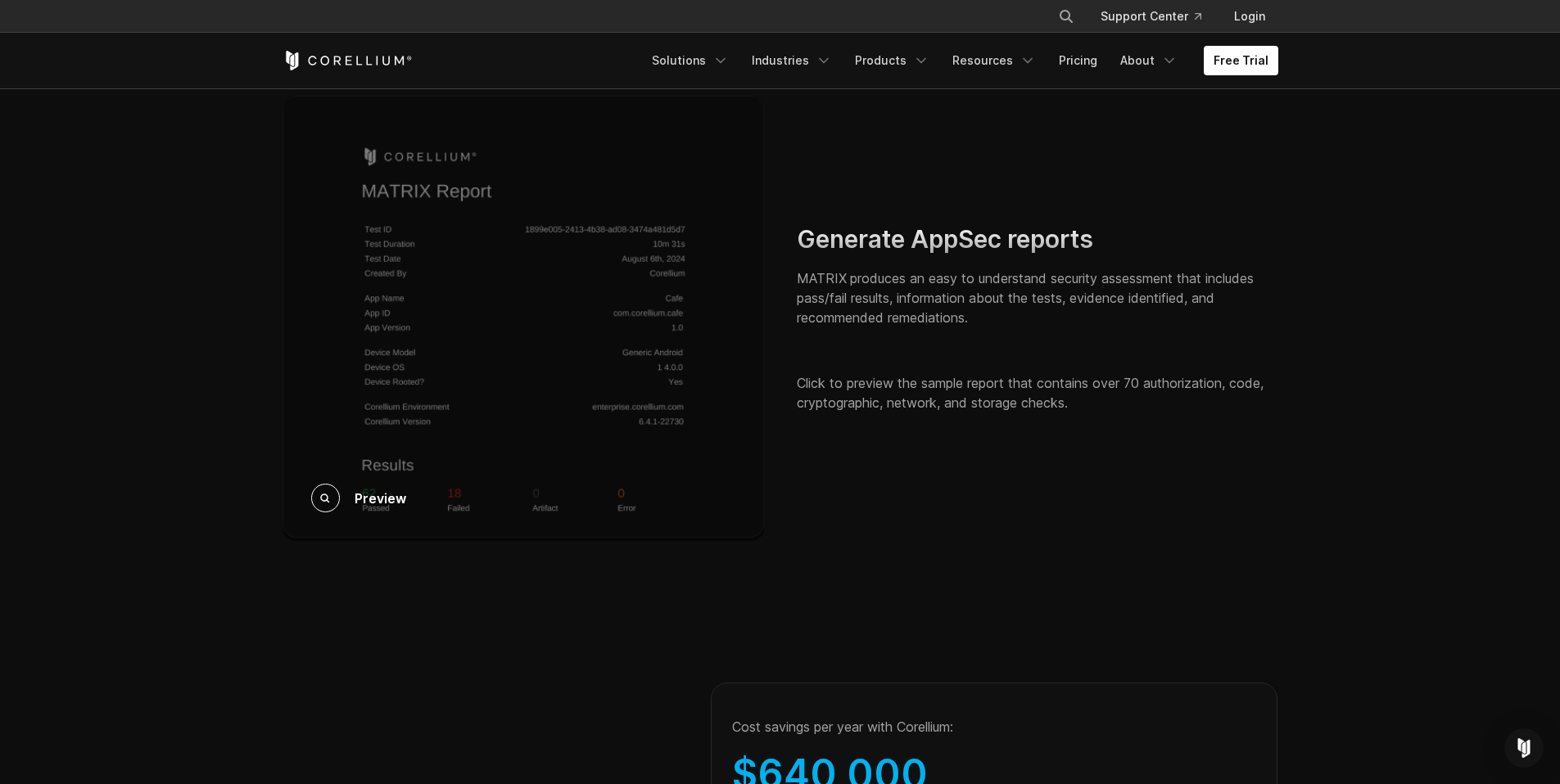
click at [552, 376] on div "Preview" at bounding box center [522, 318] width 481 height 445
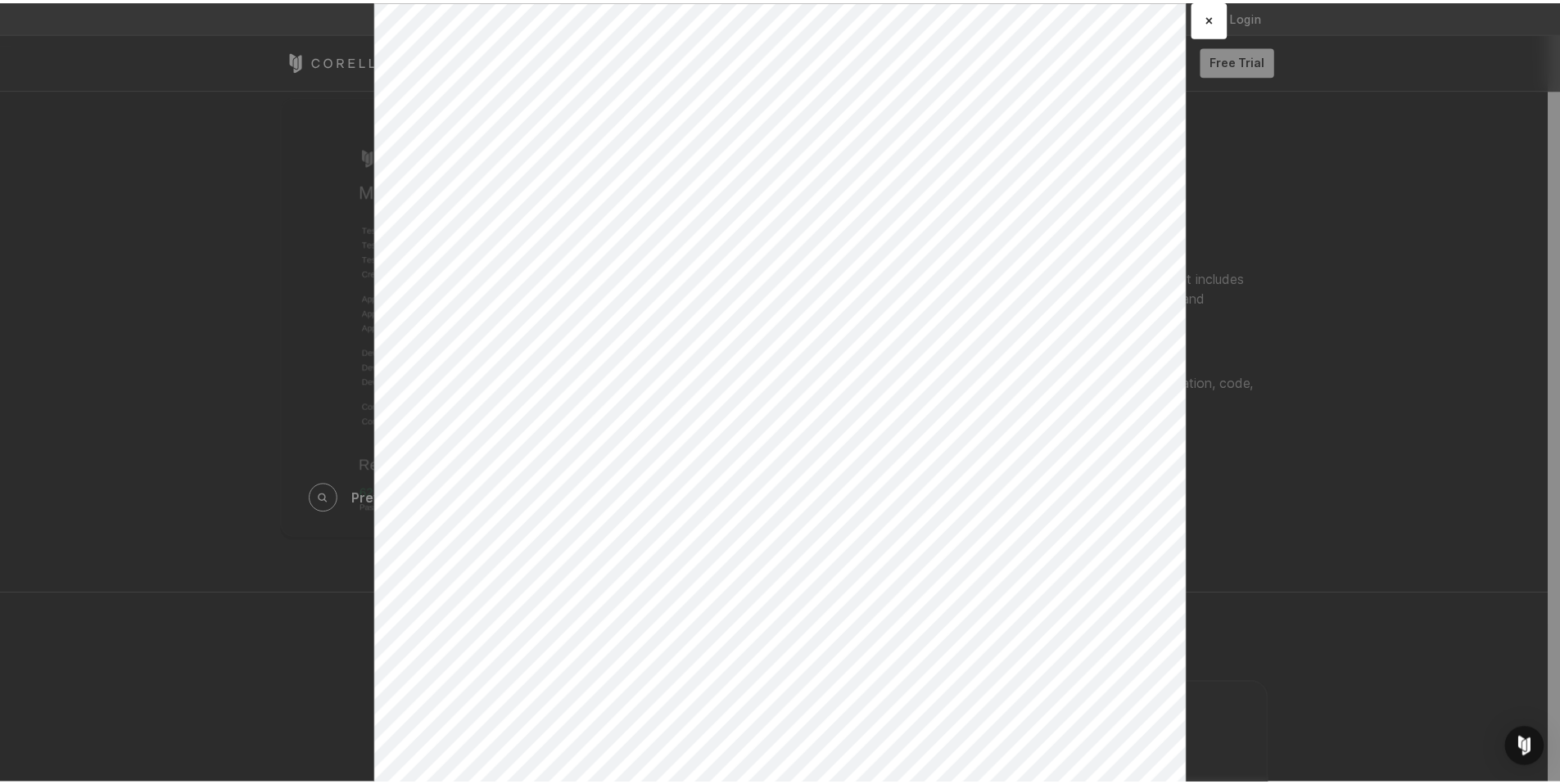
scroll to position [0, 0]
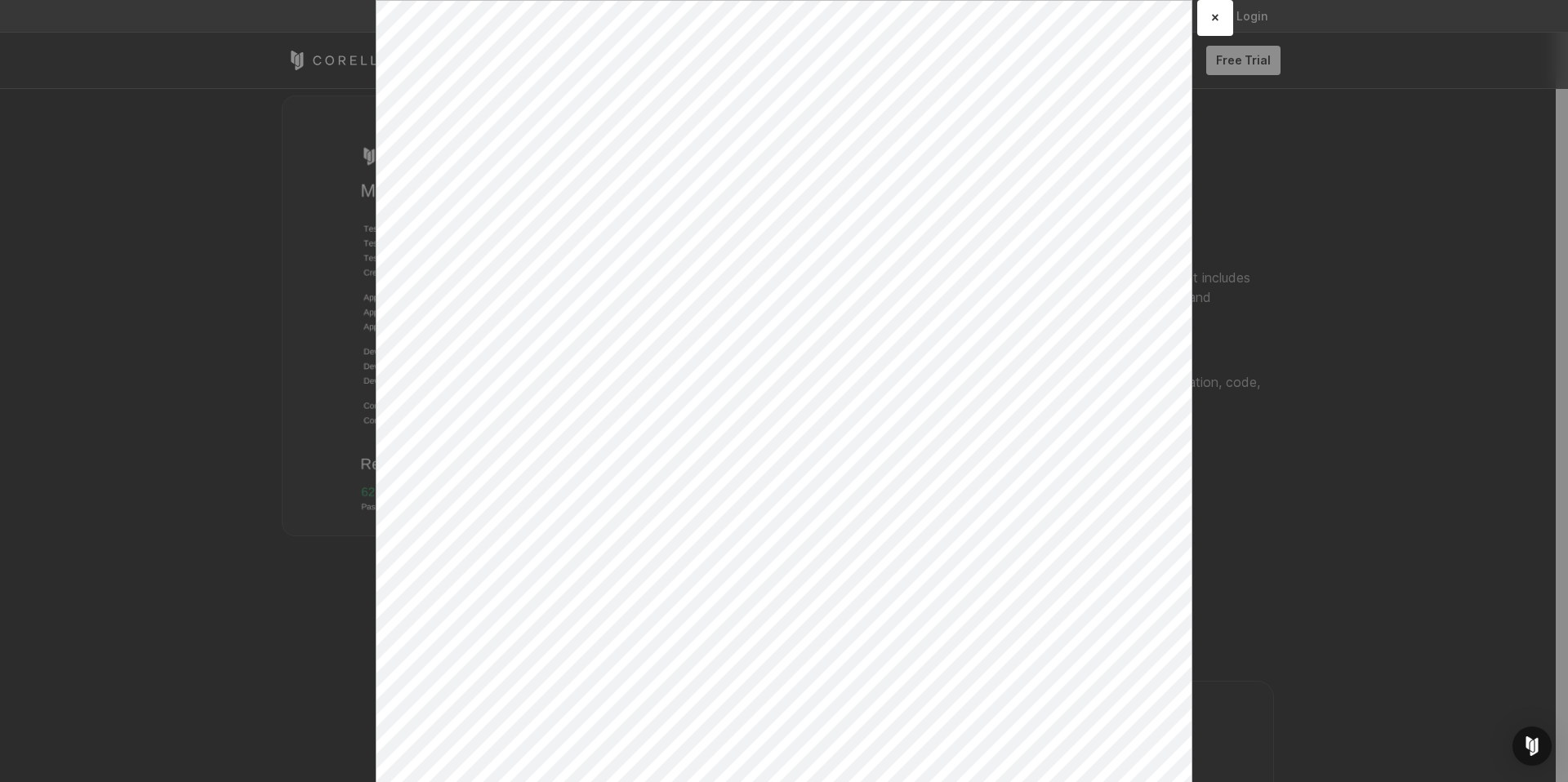
click at [1349, 592] on div "× Loading..." at bounding box center [784, 391] width 1568 height 782
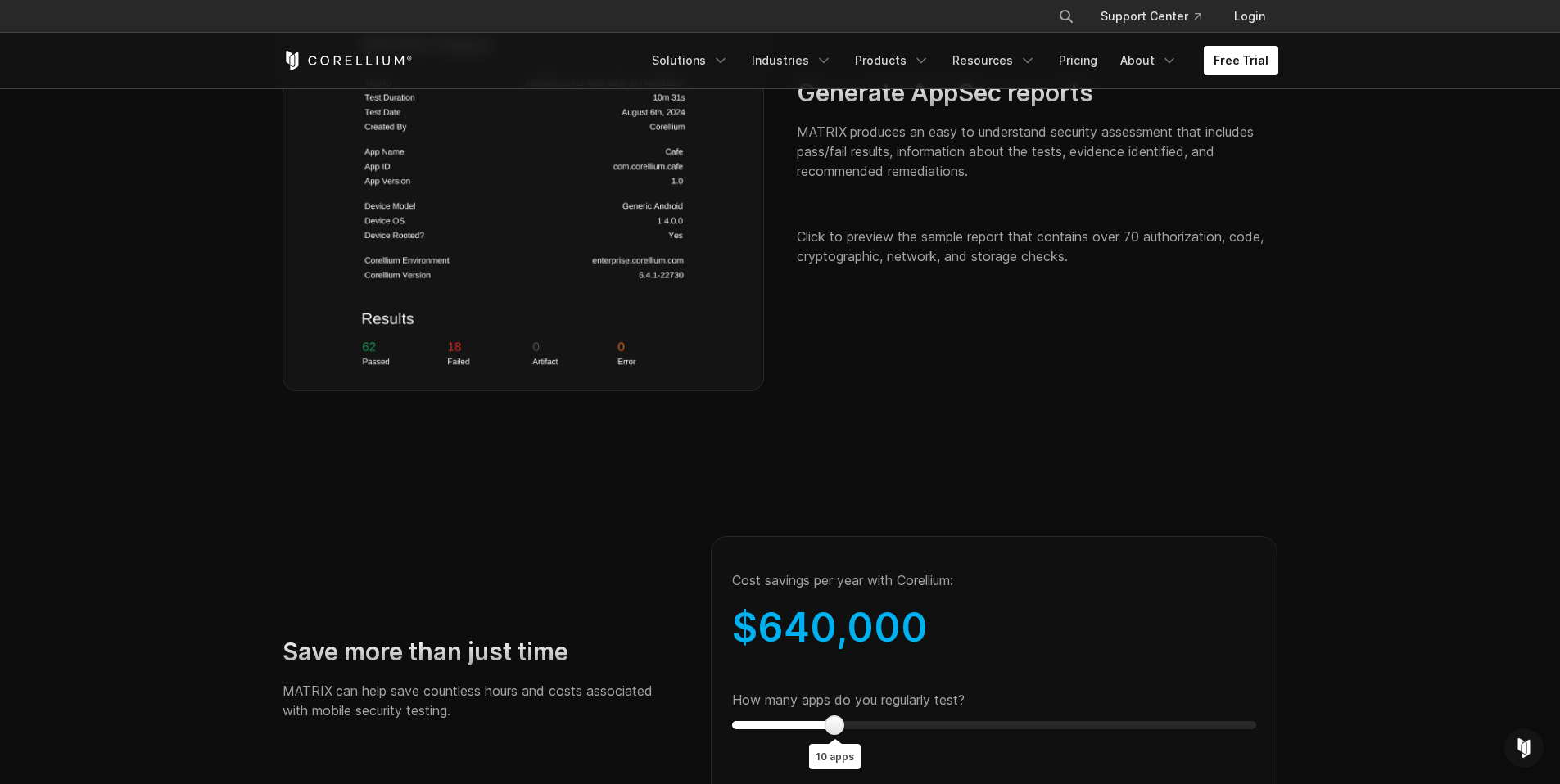
scroll to position [2974, 0]
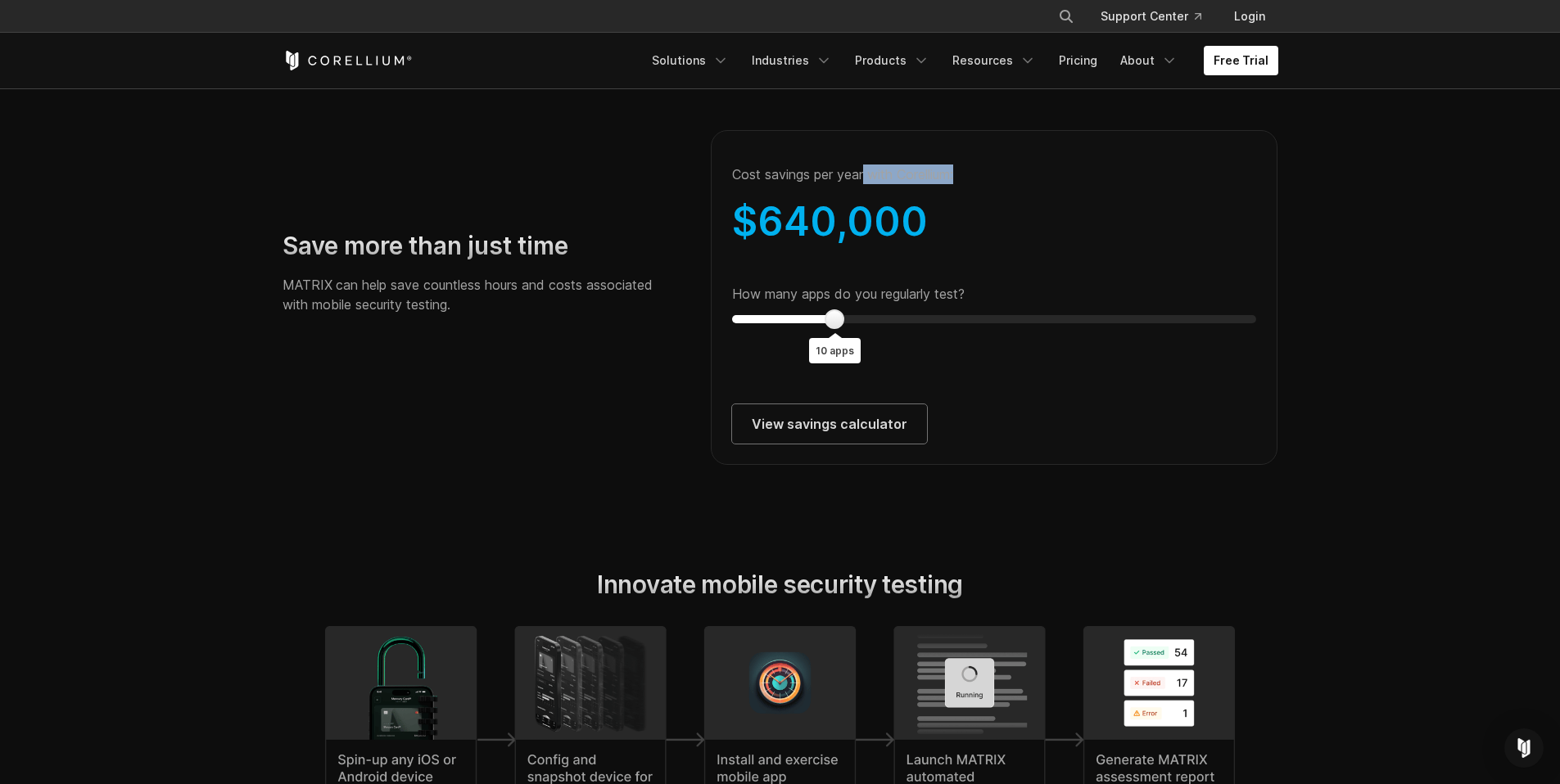
drag, startPoint x: 866, startPoint y: 196, endPoint x: 969, endPoint y: 205, distance: 103.4
click at [969, 197] on div "Cost savings per year with Corellium:" at bounding box center [994, 174] width 525 height 46
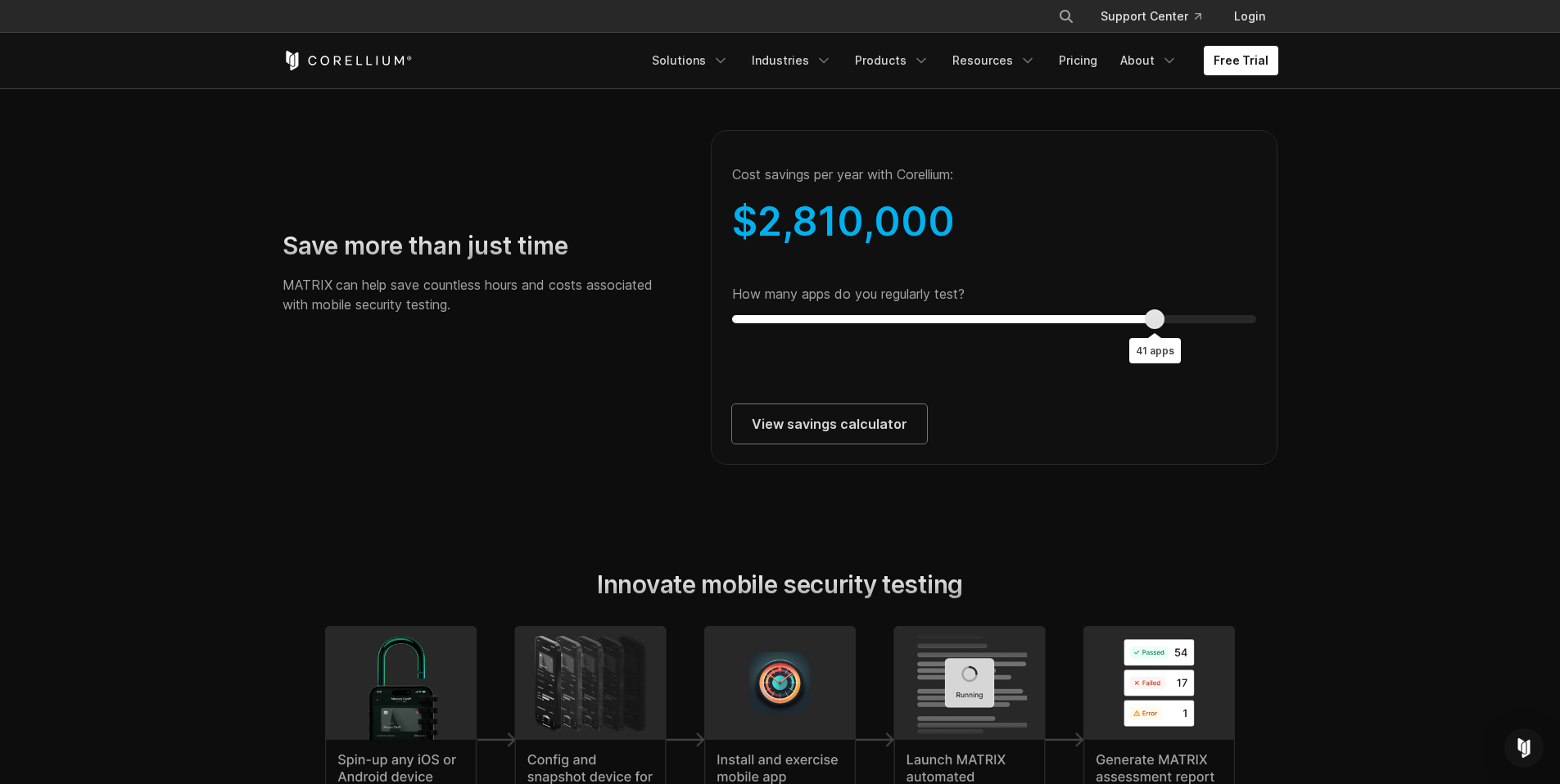
type input "*"
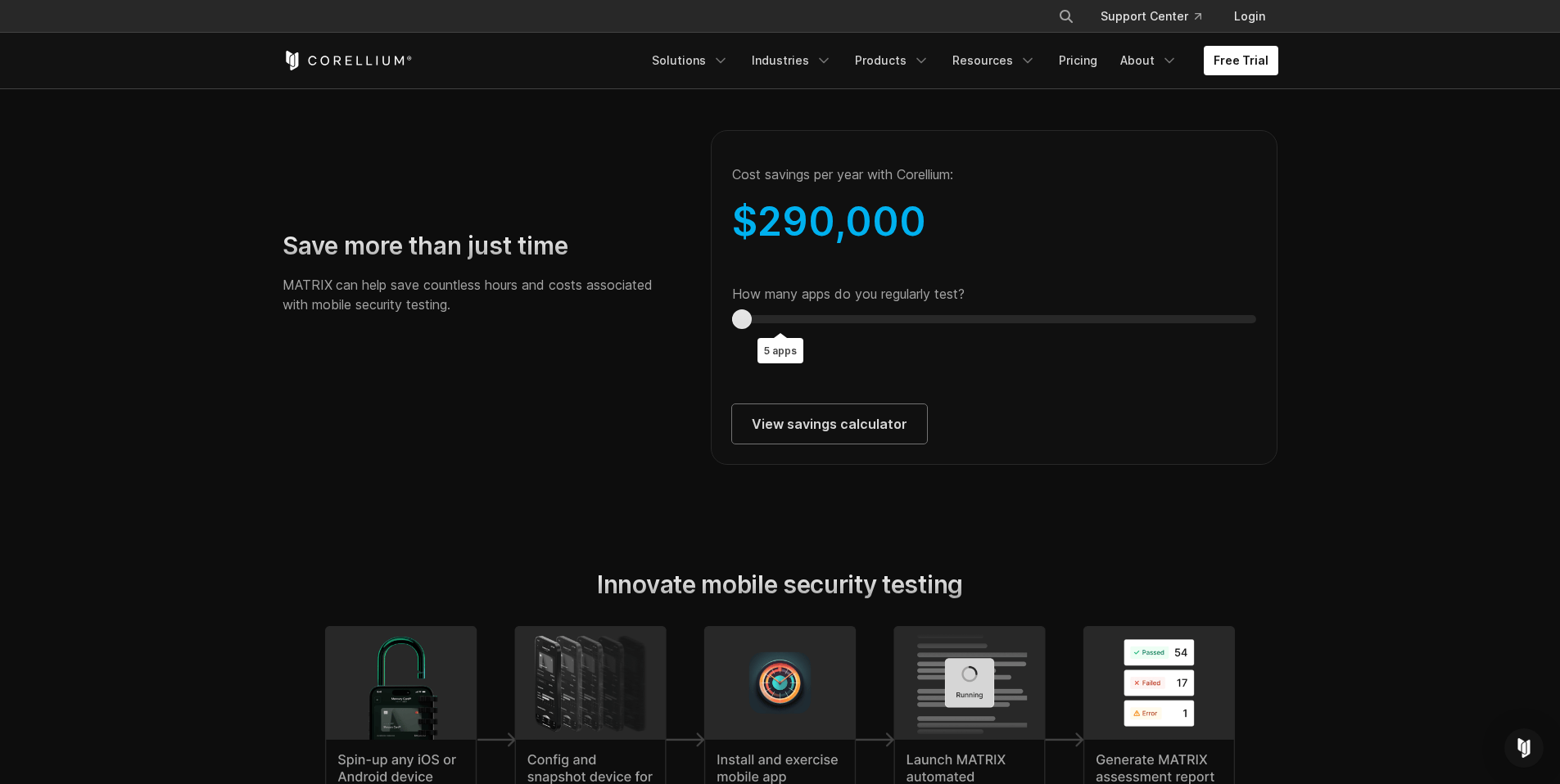
click at [686, 343] on div "Save more than just time MATRIX can help save countless hours and costs associa…" at bounding box center [780, 279] width 1029 height 371
click at [833, 444] on link "View savings calculator" at bounding box center [829, 424] width 195 height 40
click at [354, 57] on icon "Corellium Home" at bounding box center [347, 60] width 130 height 20
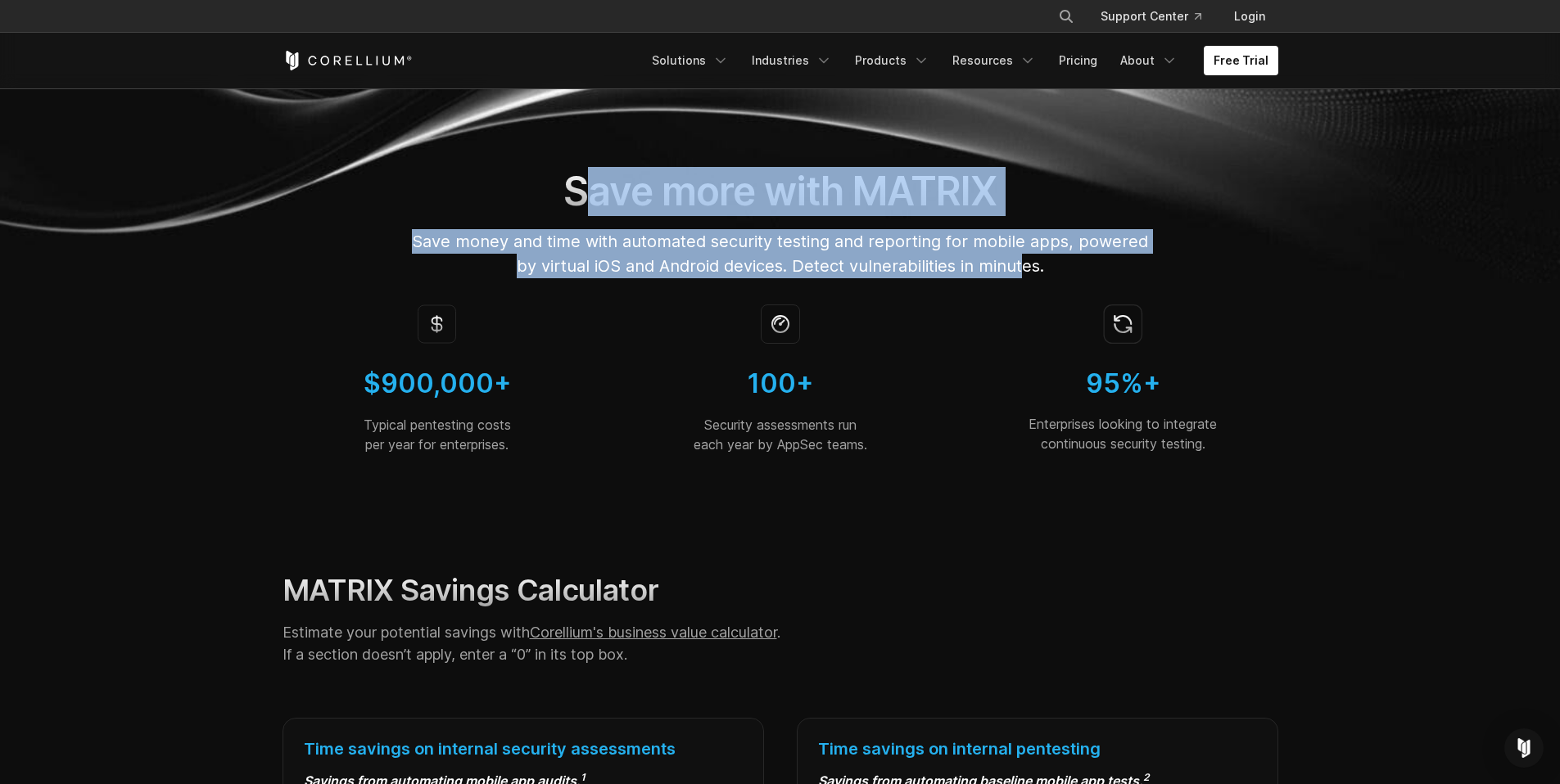
drag, startPoint x: 584, startPoint y: 189, endPoint x: 1020, endPoint y: 263, distance: 442.2
click at [1020, 263] on div "Save more with MATRIX Save money and time with automated security testing and r…" at bounding box center [780, 223] width 738 height 111
click at [1020, 263] on span "Save money and time with automated security testing and reporting for mobile ap…" at bounding box center [780, 254] width 736 height 44
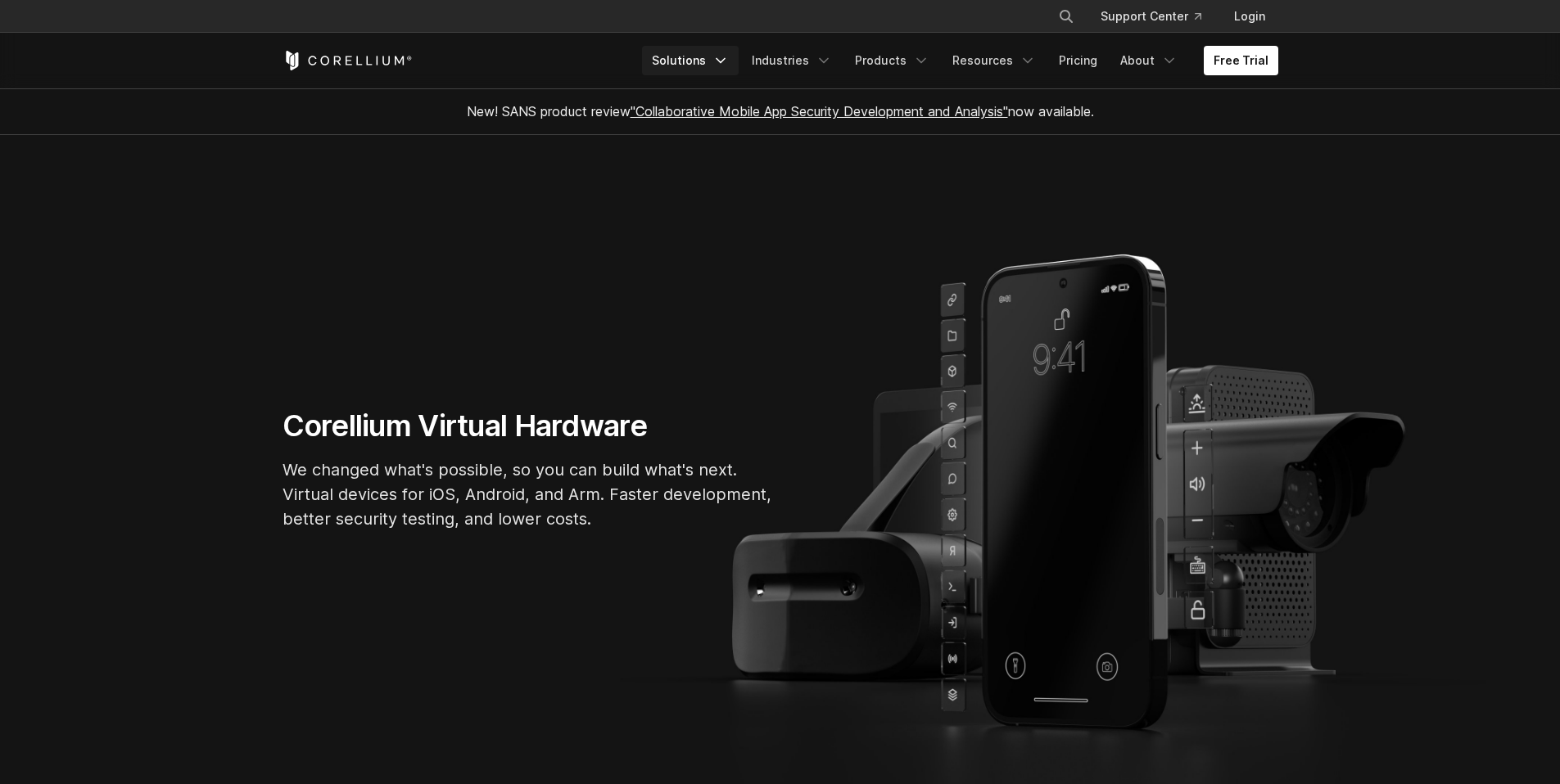
click at [687, 66] on link "Solutions" at bounding box center [690, 60] width 96 height 30
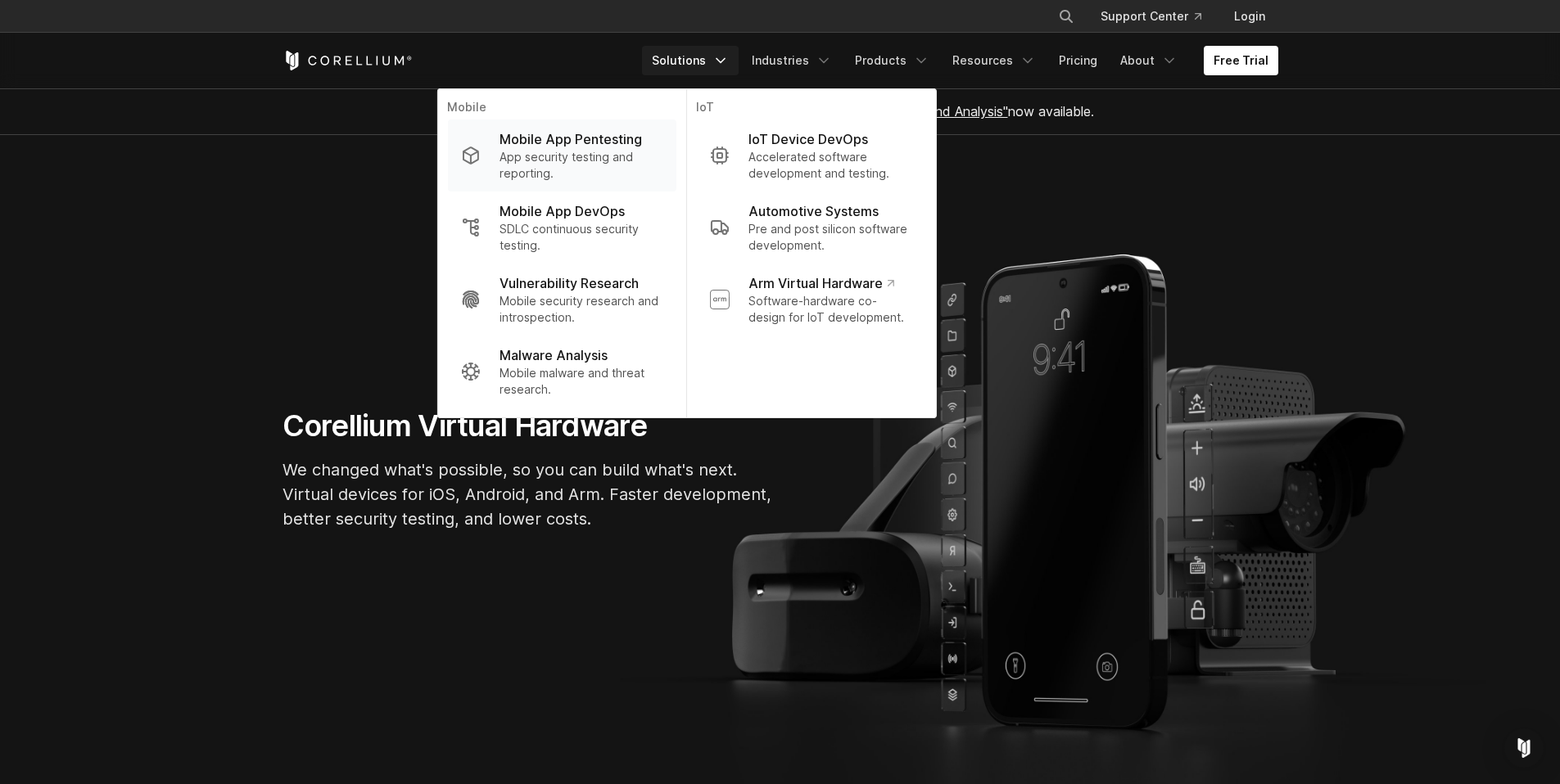
click at [550, 166] on p "App security testing and reporting." at bounding box center [581, 165] width 163 height 32
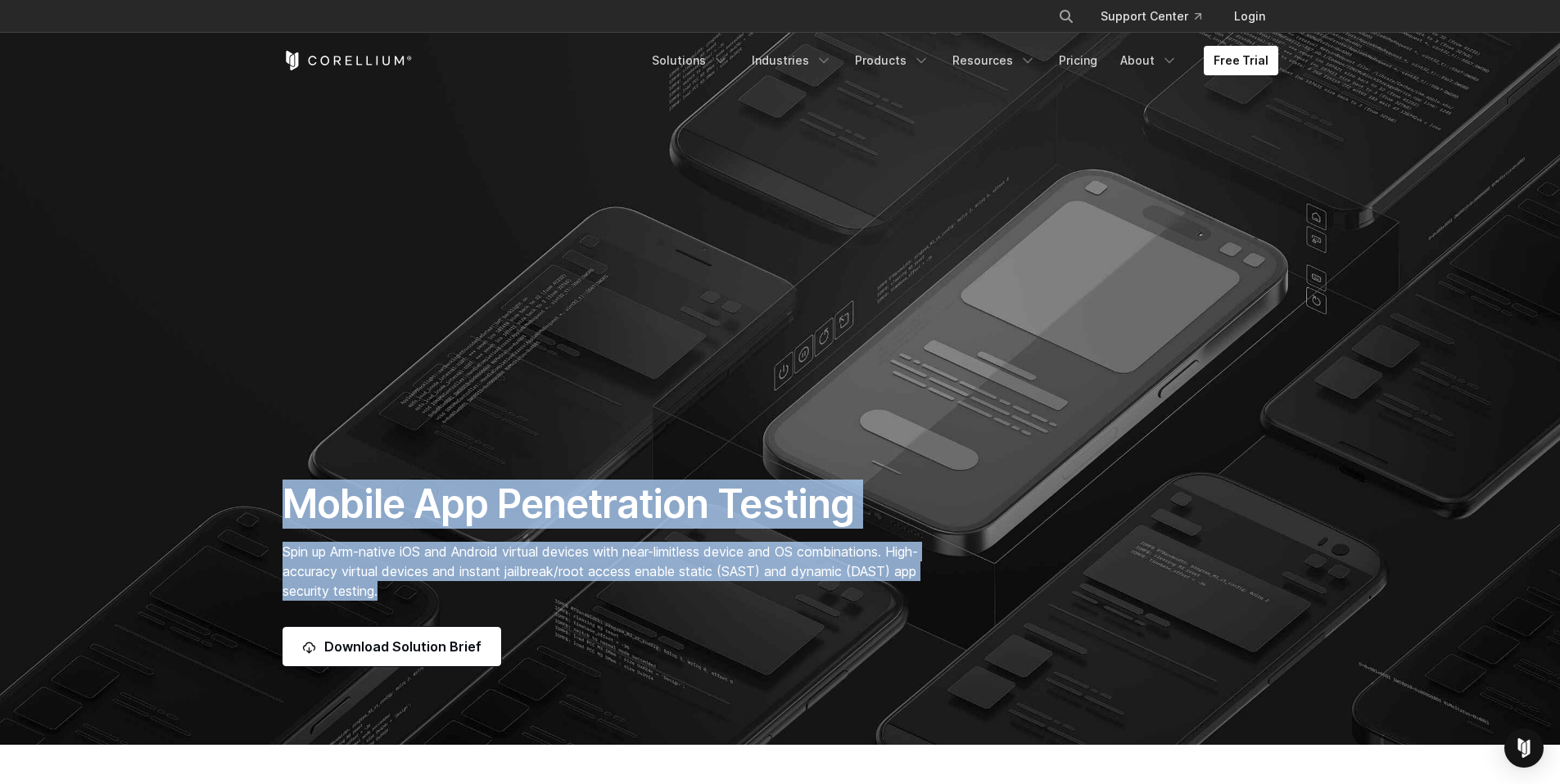
drag, startPoint x: 294, startPoint y: 490, endPoint x: 617, endPoint y: 601, distance: 341.5
click at [618, 601] on div "Mobile App Penetration Testing Spin up Arm-native iOS and Android virtual devic…" at bounding box center [609, 574] width 685 height 187
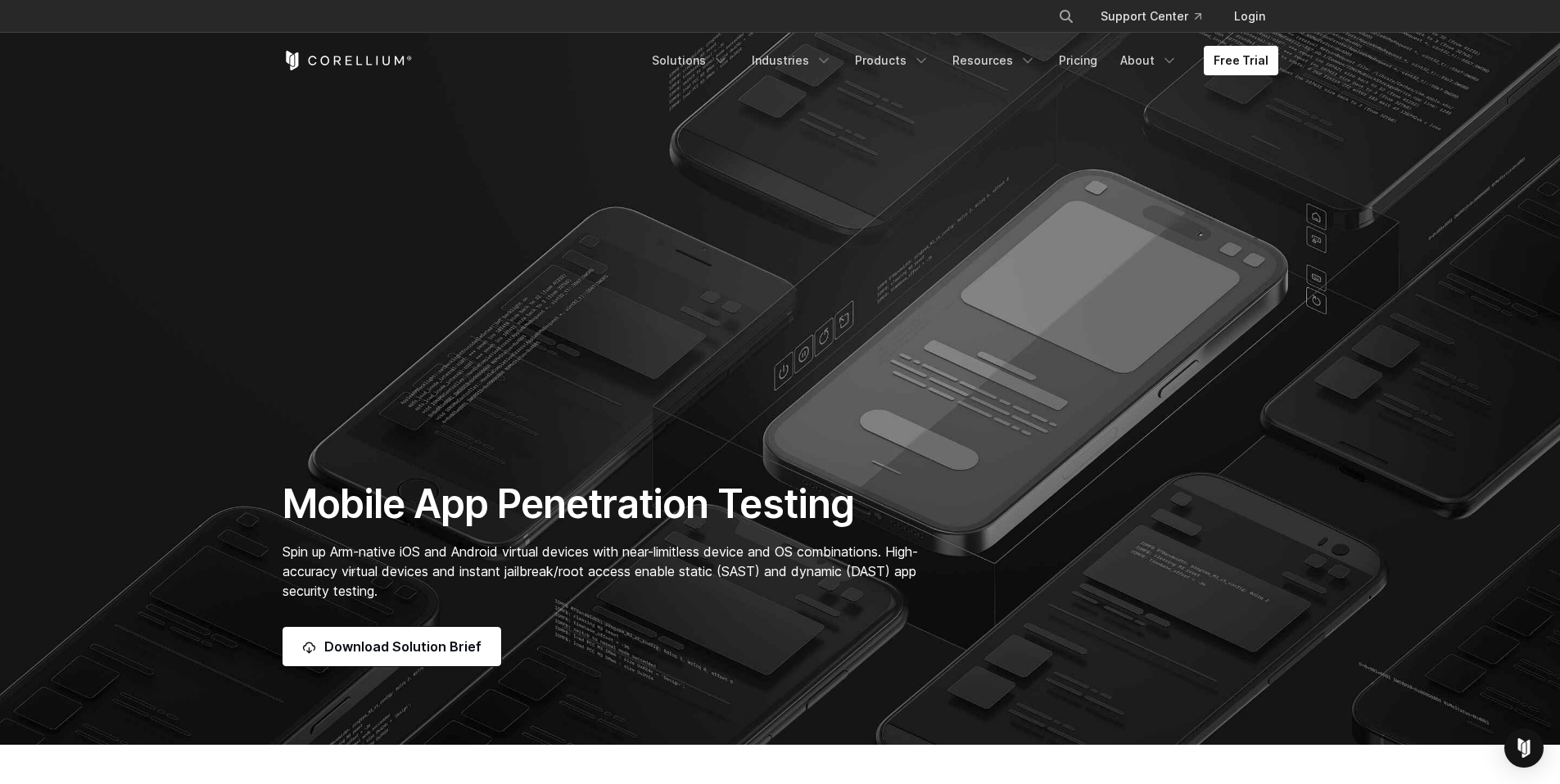
click at [617, 601] on div "Mobile App Penetration Testing Spin up Arm-native iOS and Android virtual devic…" at bounding box center [609, 574] width 685 height 187
click at [417, 642] on span "Download Solution Brief" at bounding box center [403, 647] width 157 height 20
click at [815, 64] on link "Industries" at bounding box center [791, 60] width 100 height 30
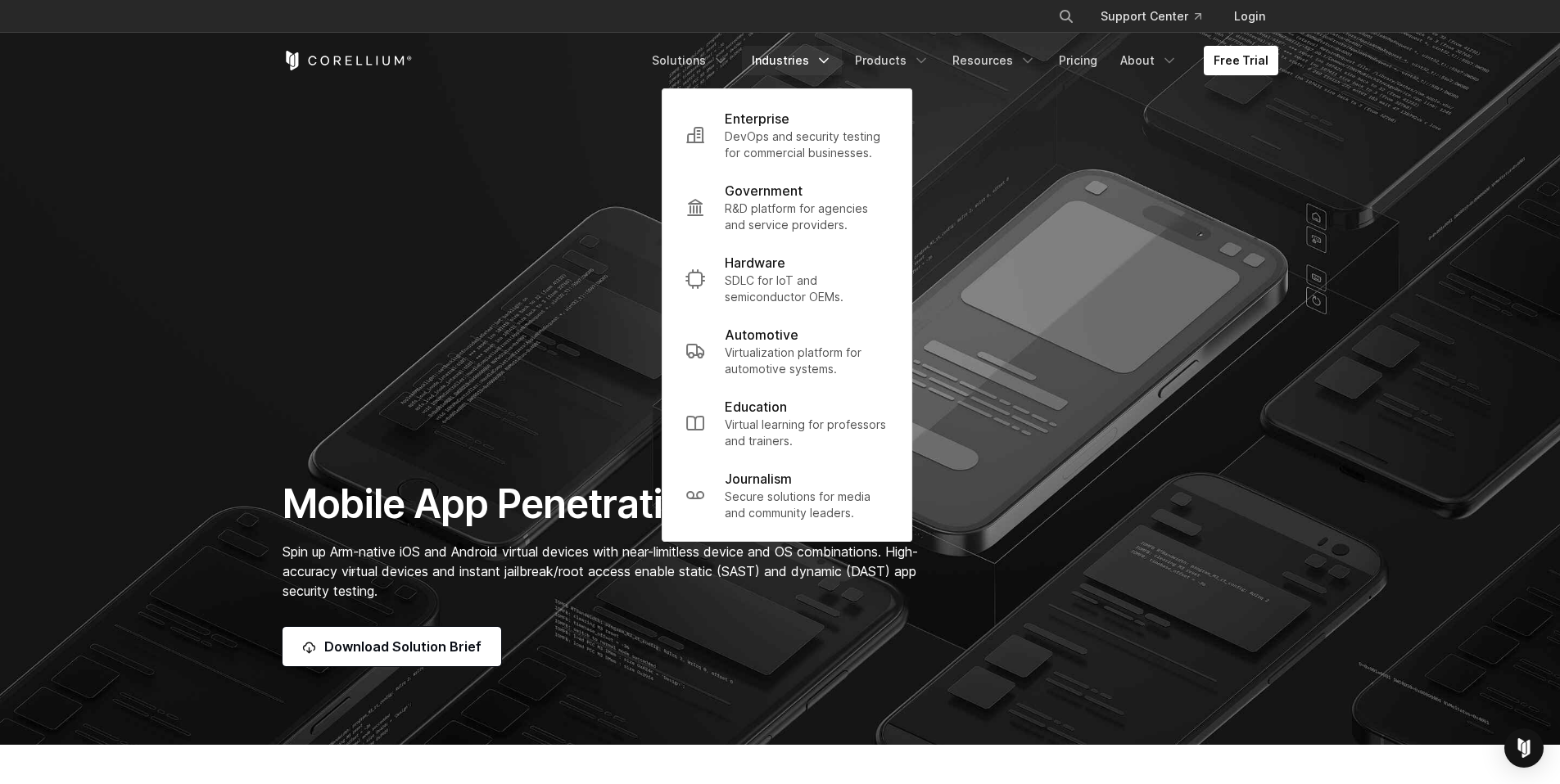
click at [546, 316] on section "Mobile App Penetration Testing Spin up Arm-native iOS and Android virtual devic…" at bounding box center [780, 372] width 1560 height 745
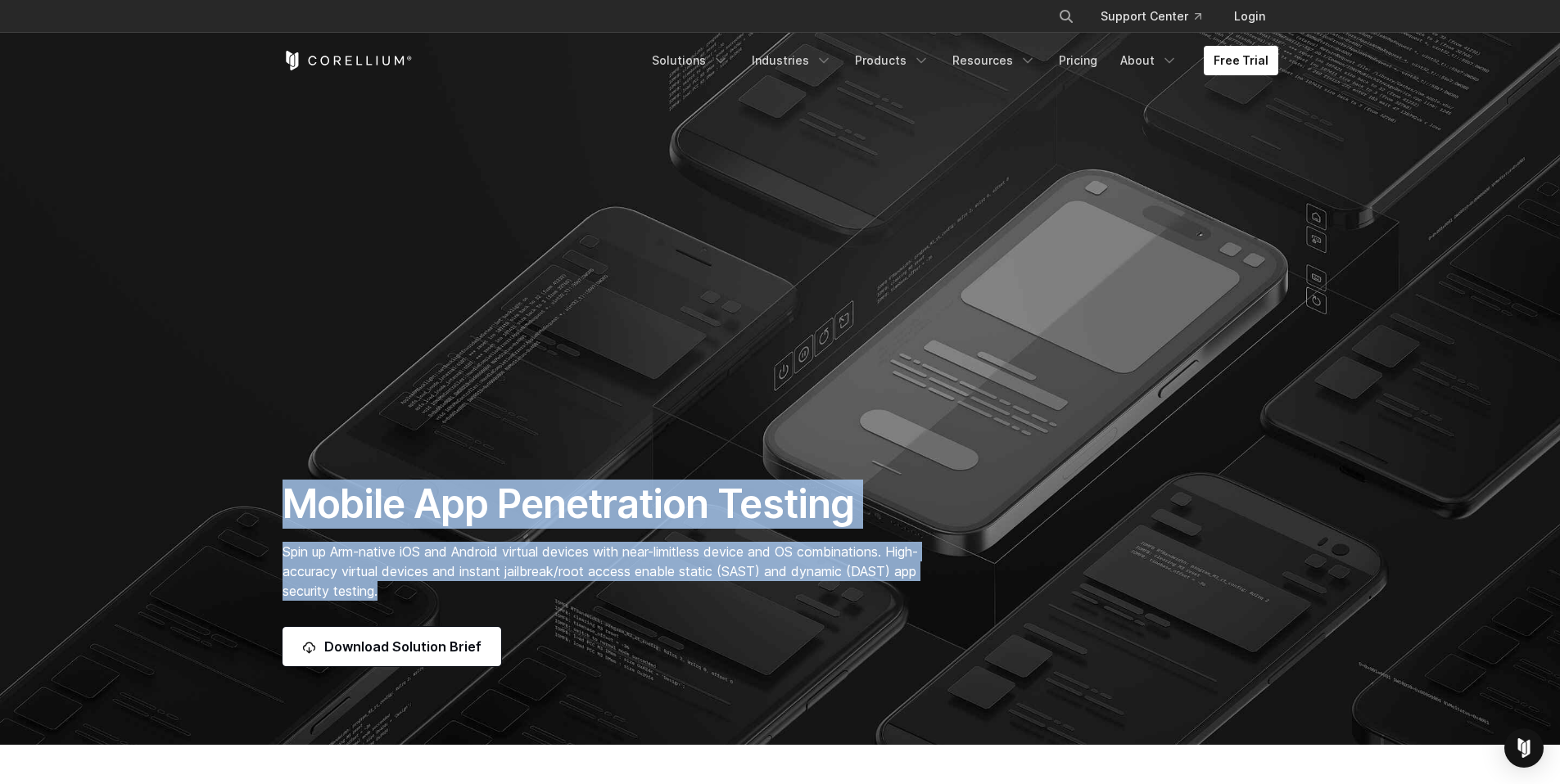
drag, startPoint x: 278, startPoint y: 500, endPoint x: 451, endPoint y: 596, distance: 197.9
click at [451, 596] on div "Mobile App Penetration Testing Spin up Arm-native iOS and Android virtual devic…" at bounding box center [609, 574] width 685 height 187
click at [451, 596] on p "Spin up Arm-native iOS and Android virtual devices with near-limitless device a…" at bounding box center [609, 572] width 653 height 59
drag, startPoint x: 437, startPoint y: 574, endPoint x: 284, endPoint y: 500, distance: 170.0
click at [284, 500] on div "Mobile App Penetration Testing Spin up Arm-native iOS and Android virtual devic…" at bounding box center [609, 574] width 685 height 187
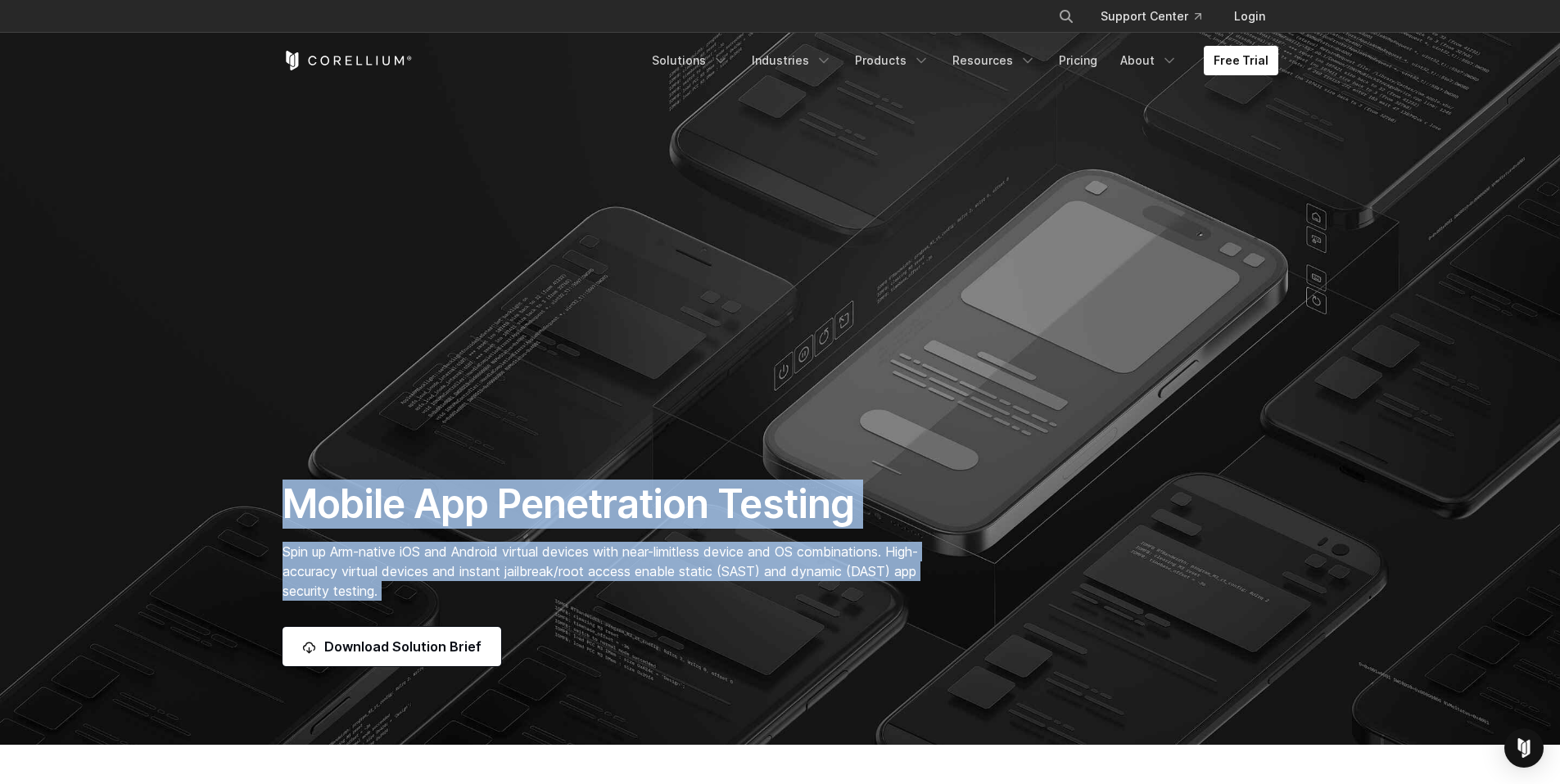
click at [284, 500] on h1 "Mobile App Penetration Testing" at bounding box center [609, 504] width 653 height 49
drag, startPoint x: 284, startPoint y: 500, endPoint x: 466, endPoint y: 603, distance: 209.1
click at [466, 603] on div "Mobile App Penetration Testing Spin up Arm-native iOS and Android virtual devic…" at bounding box center [609, 574] width 685 height 187
drag, startPoint x: 462, startPoint y: 598, endPoint x: 277, endPoint y: 494, distance: 212.2
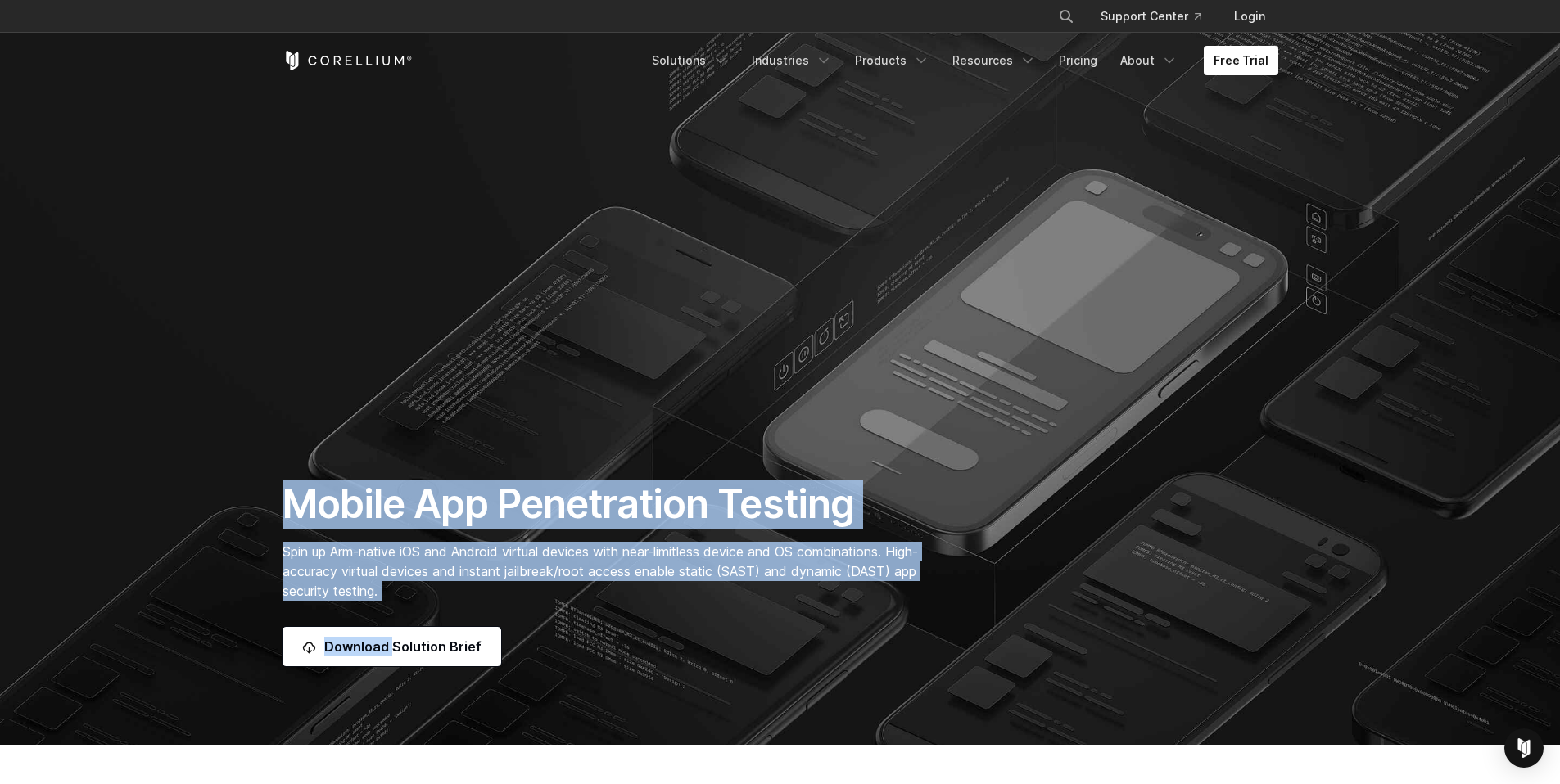
click at [279, 495] on div "Mobile App Penetration Testing Spin up Arm-native iOS and Android virtual devic…" at bounding box center [609, 574] width 685 height 187
click at [277, 494] on div "Mobile App Penetration Testing Spin up Arm-native iOS and Android virtual devic…" at bounding box center [609, 574] width 685 height 187
drag, startPoint x: 277, startPoint y: 494, endPoint x: 404, endPoint y: 594, distance: 161.6
click at [404, 594] on div "Mobile App Penetration Testing Spin up Arm-native iOS and Android virtual devic…" at bounding box center [609, 574] width 685 height 187
click at [404, 594] on span "Spin up Arm-native iOS and Android virtual devices with near-limitless device a…" at bounding box center [600, 572] width 636 height 56
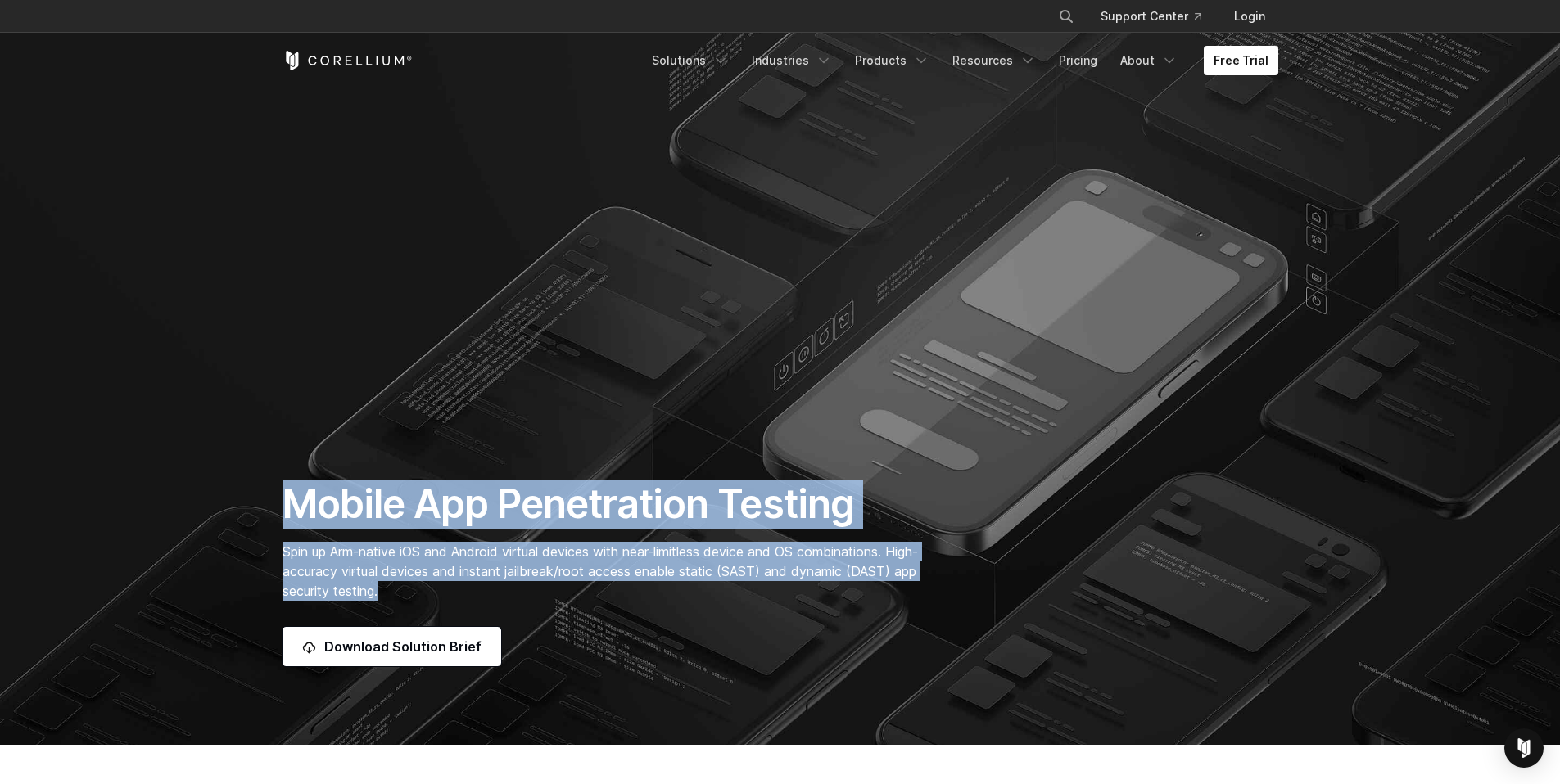
drag, startPoint x: 397, startPoint y: 587, endPoint x: 278, endPoint y: 485, distance: 156.7
click at [278, 485] on div "Mobile App Penetration Testing Spin up Arm-native iOS and Android virtual devic…" at bounding box center [609, 574] width 685 height 187
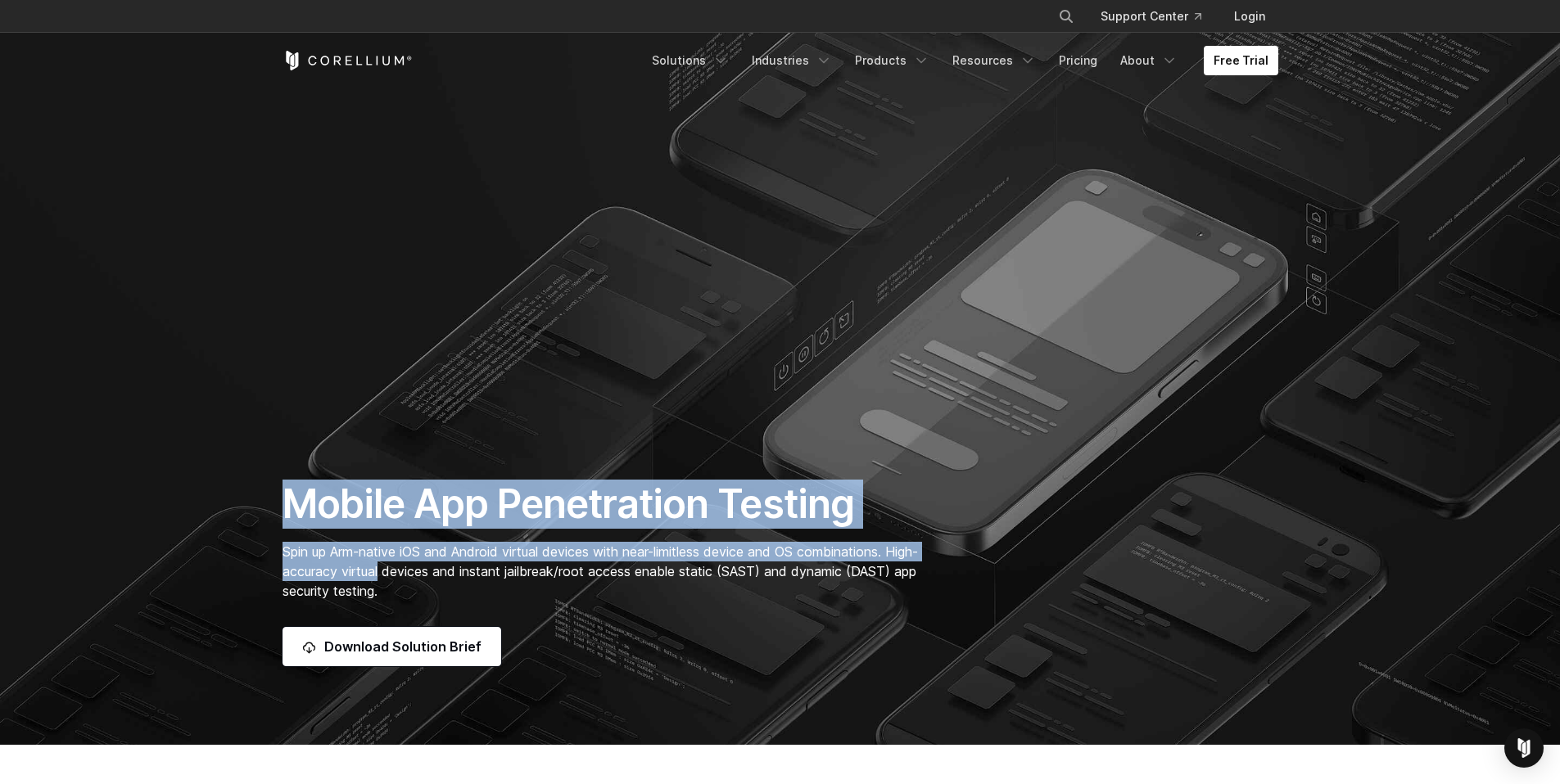
drag, startPoint x: 278, startPoint y: 485, endPoint x: 402, endPoint y: 589, distance: 161.8
click at [402, 589] on div "Mobile App Penetration Testing Spin up Arm-native iOS and Android virtual devic…" at bounding box center [609, 574] width 685 height 187
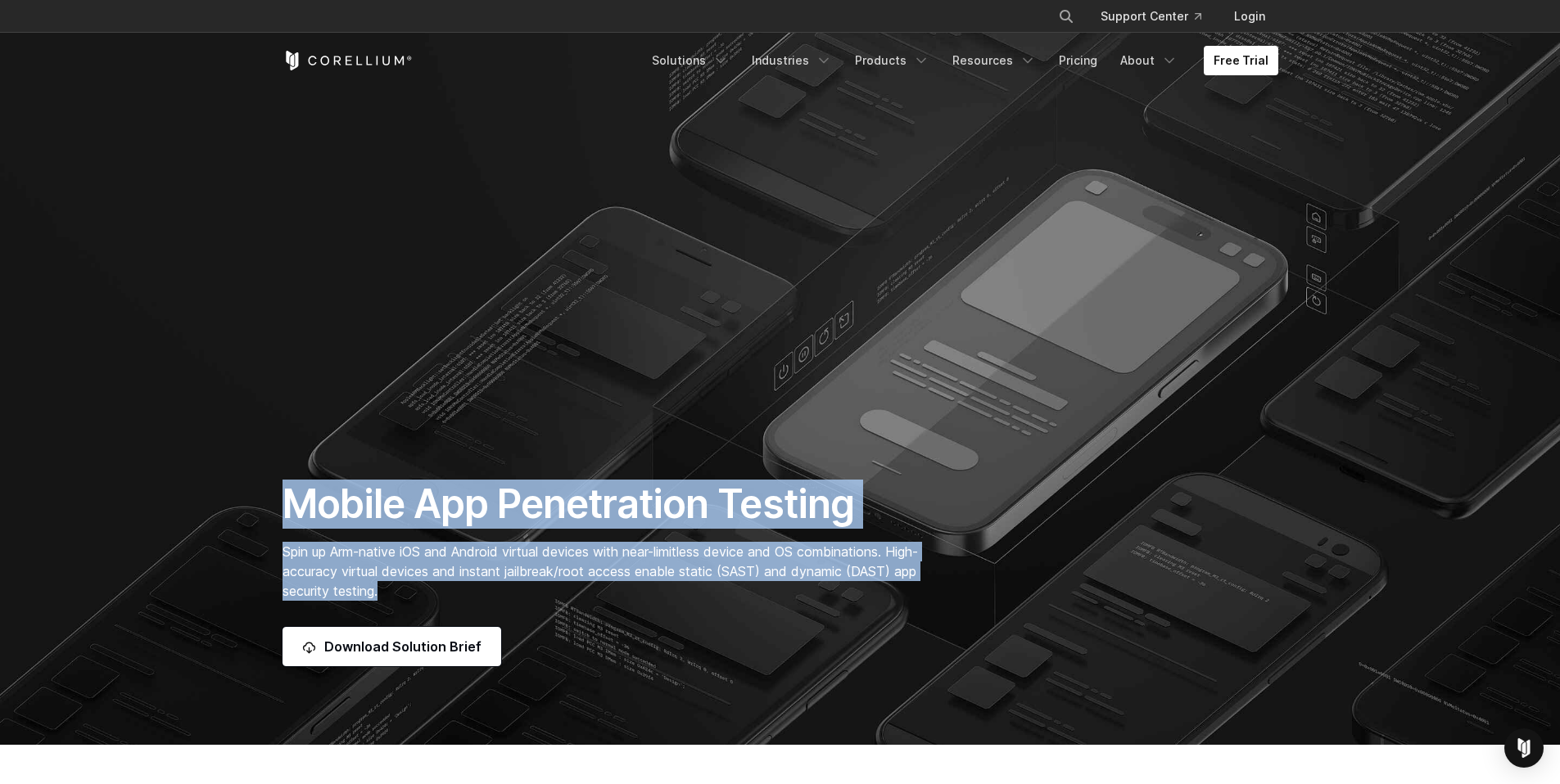
click at [402, 589] on span "Spin up Arm-native iOS and Android virtual devices with near-limitless device a…" at bounding box center [600, 572] width 636 height 56
drag, startPoint x: 402, startPoint y: 589, endPoint x: 294, endPoint y: 496, distance: 142.5
click at [294, 496] on div "Mobile App Penetration Testing Spin up Arm-native iOS and Android virtual devic…" at bounding box center [609, 574] width 685 height 187
click at [294, 496] on h1 "Mobile App Penetration Testing" at bounding box center [609, 504] width 653 height 49
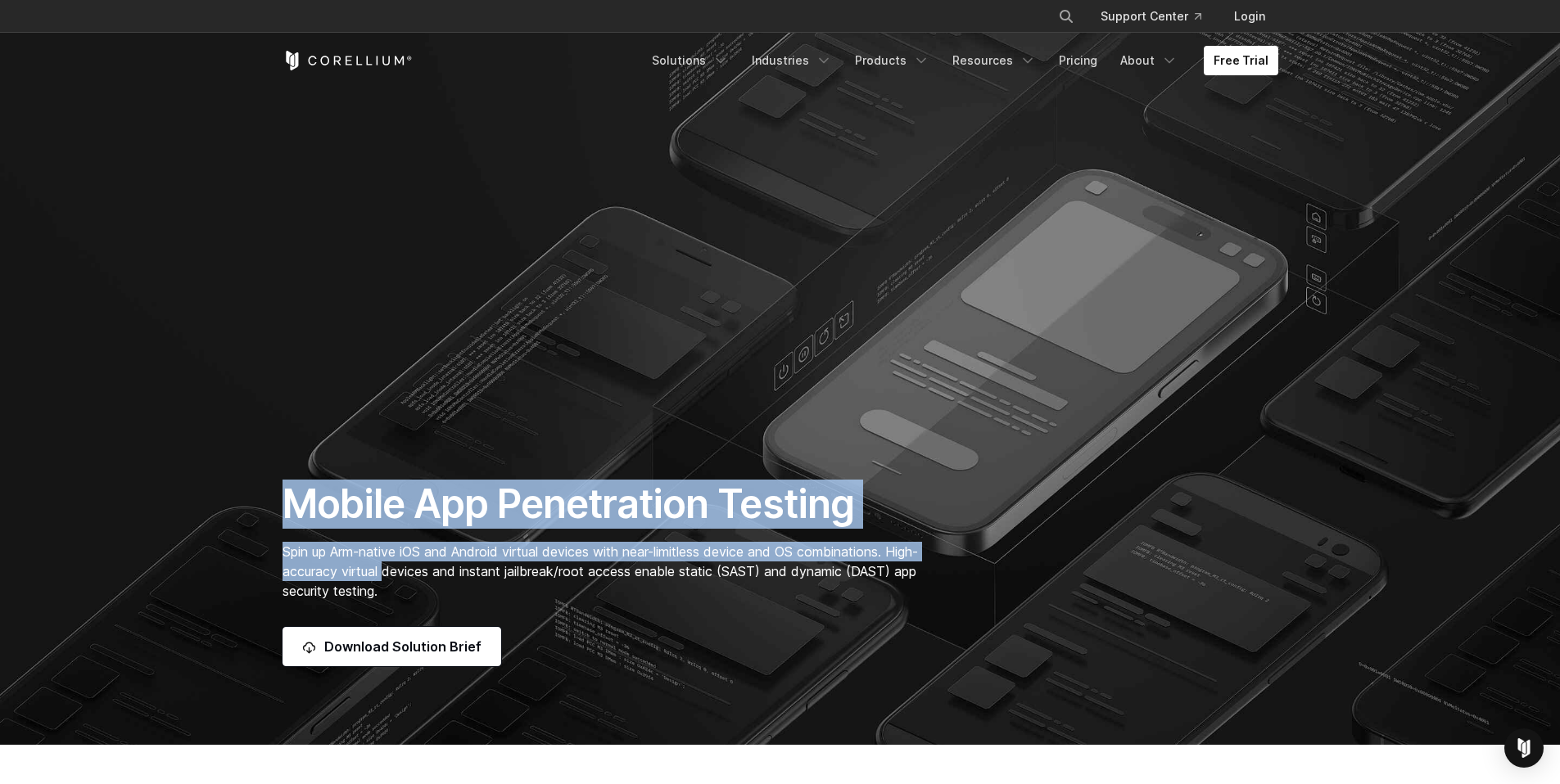
drag, startPoint x: 294, startPoint y: 496, endPoint x: 431, endPoint y: 594, distance: 168.4
click at [431, 594] on div "Mobile App Penetration Testing Spin up Arm-native iOS and Android virtual devic…" at bounding box center [609, 574] width 685 height 187
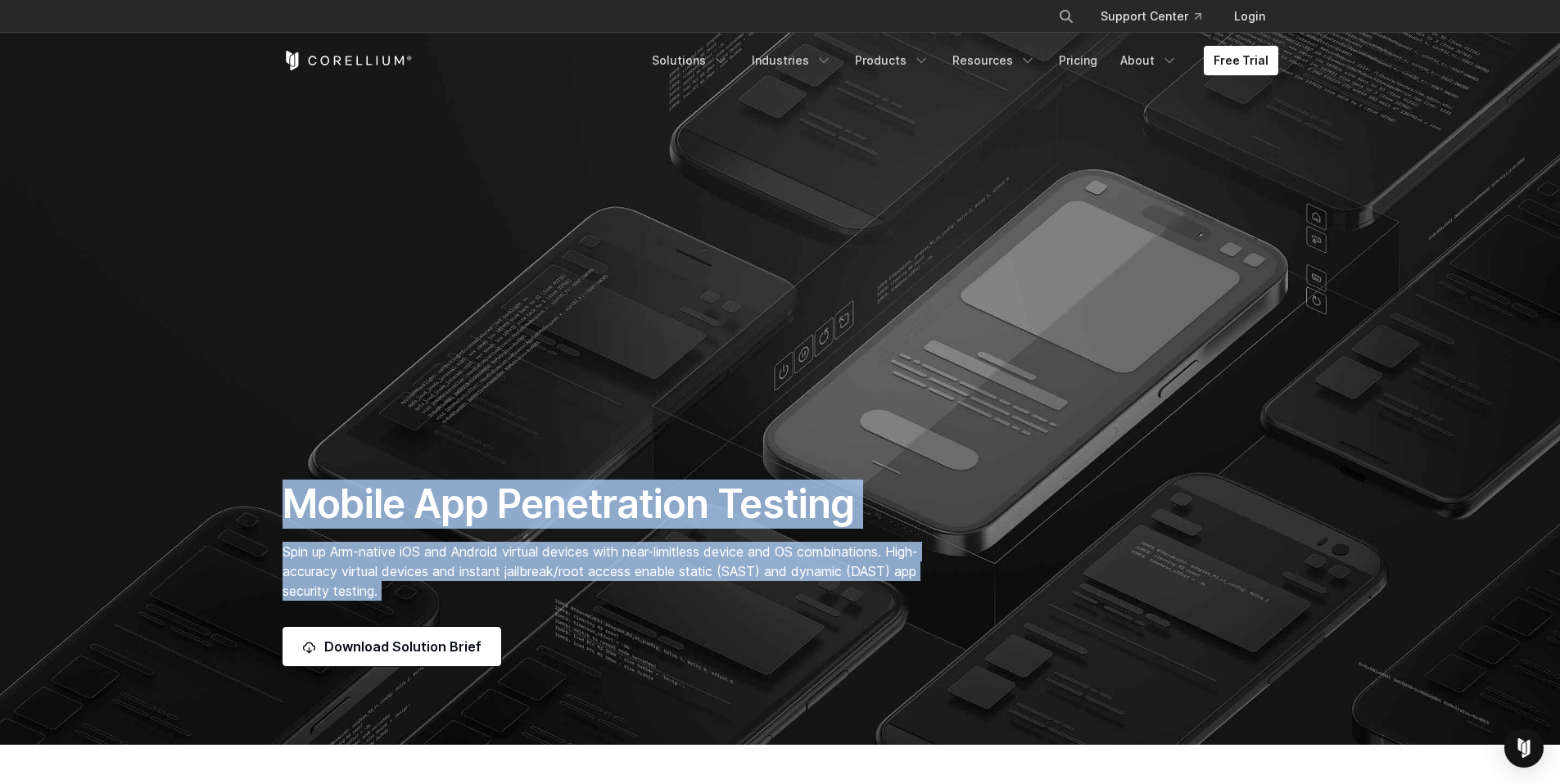
click at [431, 594] on p "Spin up Arm-native iOS and Android virtual devices with near-limitless device a…" at bounding box center [609, 572] width 653 height 59
drag, startPoint x: 423, startPoint y: 588, endPoint x: 278, endPoint y: 492, distance: 173.9
click at [278, 492] on div "Mobile App Penetration Testing Spin up Arm-native iOS and Android virtual devic…" at bounding box center [609, 574] width 685 height 187
drag, startPoint x: 278, startPoint y: 492, endPoint x: 439, endPoint y: 604, distance: 196.1
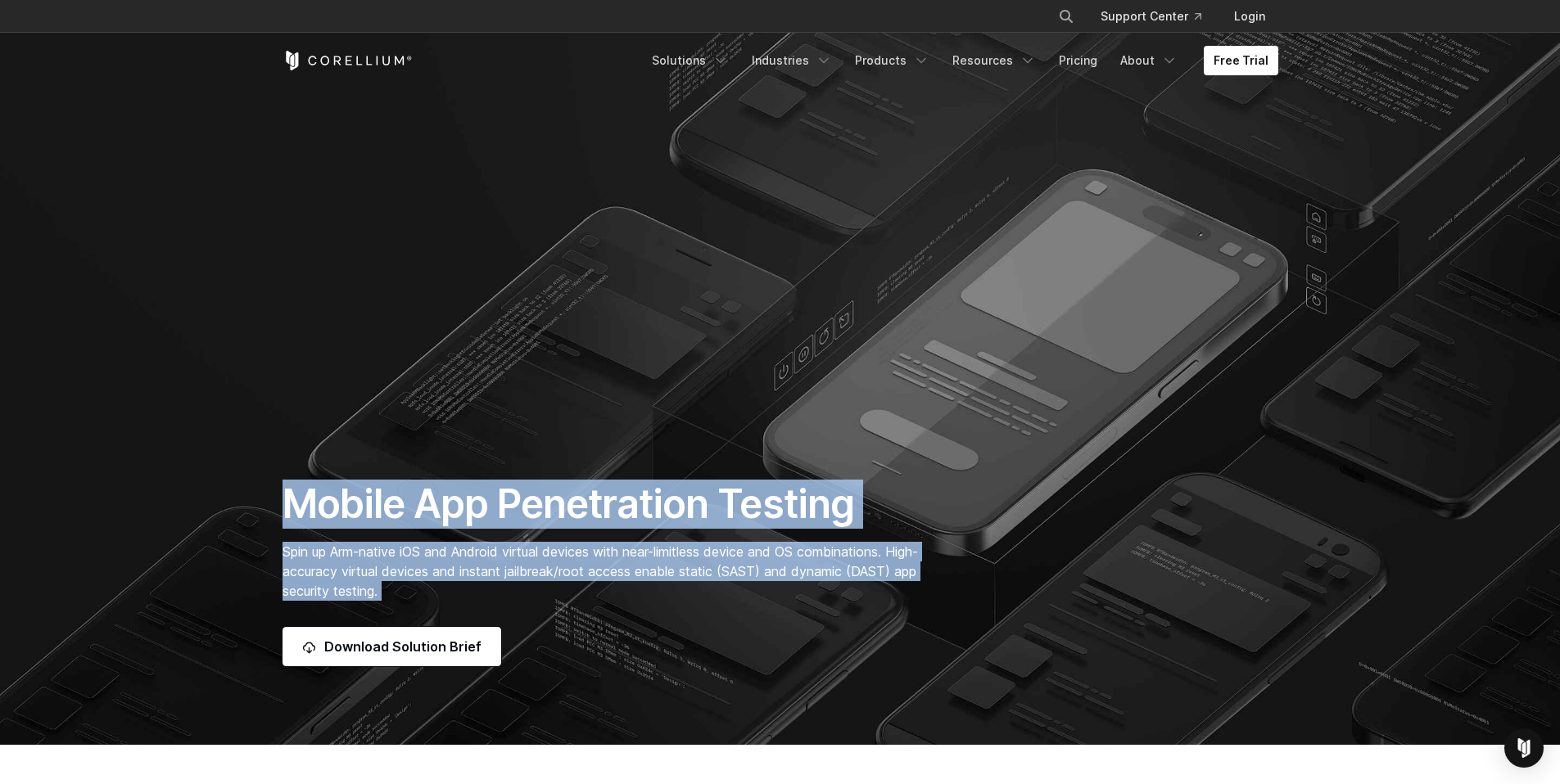
click at [439, 604] on div "Mobile App Penetration Testing Spin up Arm-native iOS and Android virtual devic…" at bounding box center [609, 574] width 685 height 187
drag, startPoint x: 426, startPoint y: 592, endPoint x: 301, endPoint y: 497, distance: 157.0
click at [301, 497] on div "Mobile App Penetration Testing Spin up Arm-native iOS and Android virtual devic…" at bounding box center [609, 574] width 685 height 187
click at [301, 497] on h1 "Mobile App Penetration Testing" at bounding box center [609, 504] width 653 height 49
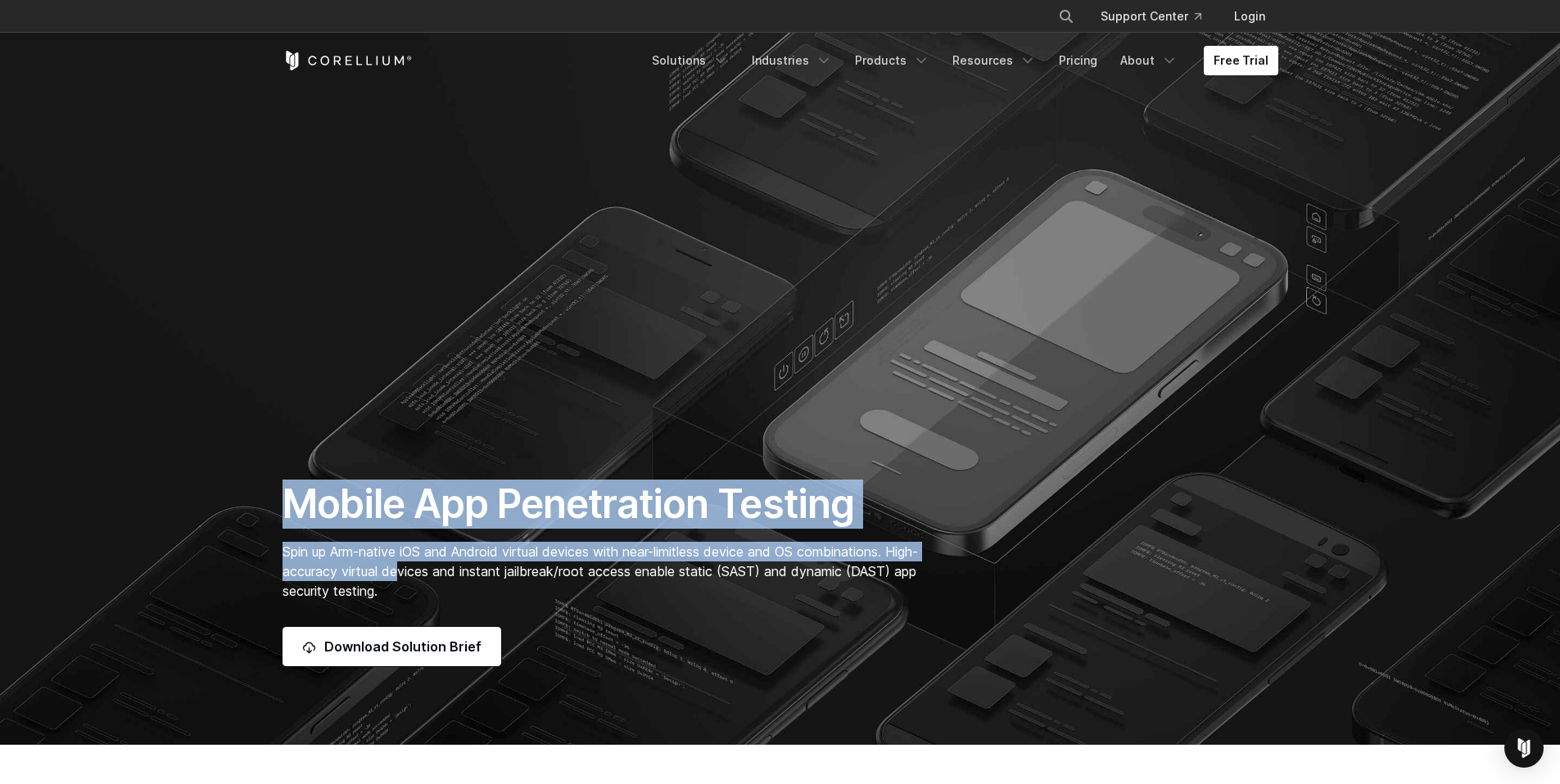
drag, startPoint x: 297, startPoint y: 500, endPoint x: 470, endPoint y: 606, distance: 202.9
click at [470, 606] on div "Mobile App Penetration Testing Spin up Arm-native iOS and Android virtual devic…" at bounding box center [609, 574] width 685 height 187
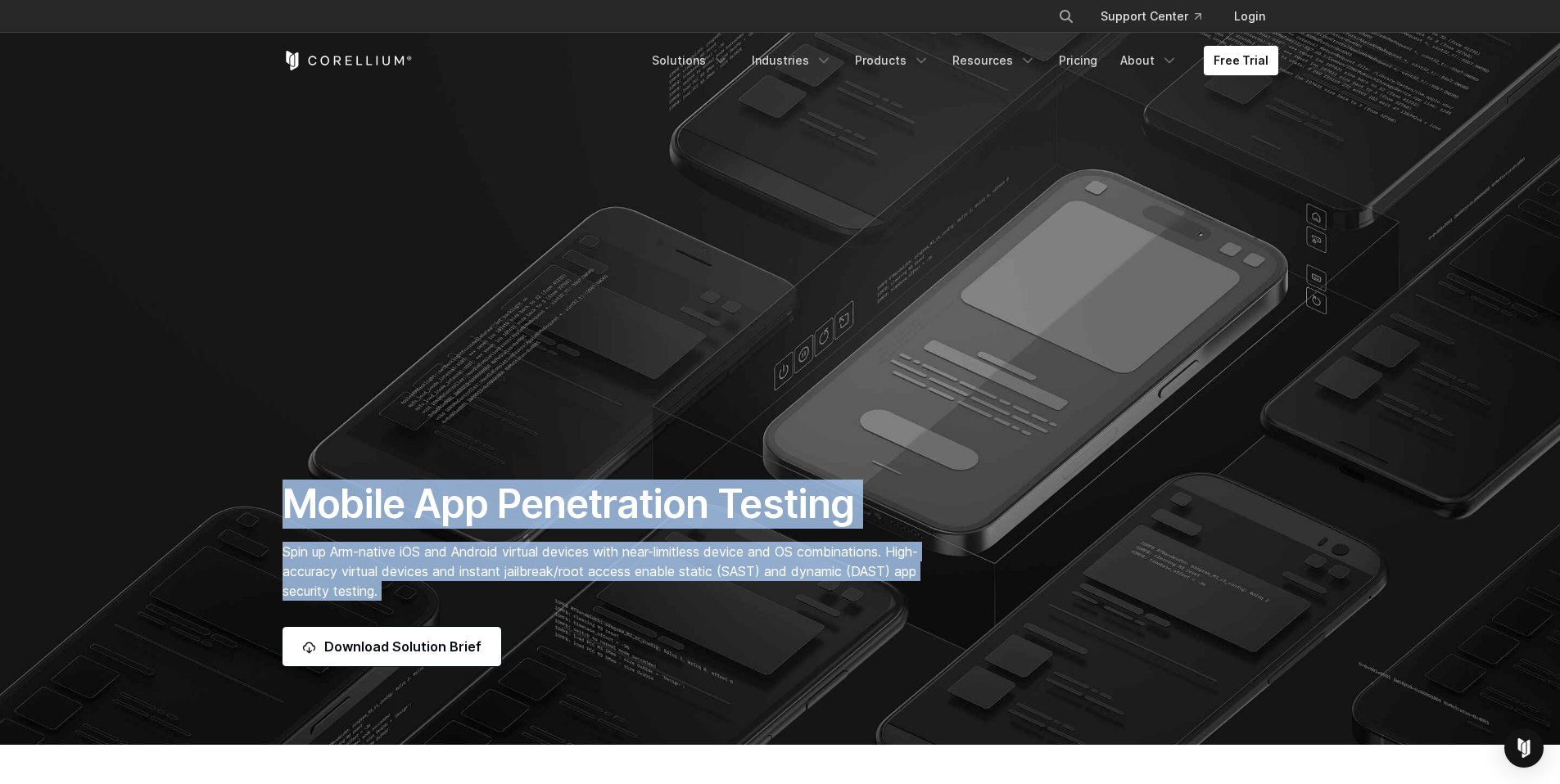
click at [470, 606] on div "Mobile App Penetration Testing Spin up Arm-native iOS and Android virtual devic…" at bounding box center [609, 574] width 685 height 187
drag, startPoint x: 365, startPoint y: 546, endPoint x: 288, endPoint y: 500, distance: 89.7
click at [288, 500] on div "Mobile App Penetration Testing Spin up Arm-native iOS and Android virtual devic…" at bounding box center [609, 574] width 685 height 187
click at [288, 500] on h1 "Mobile App Penetration Testing" at bounding box center [609, 504] width 653 height 49
drag, startPoint x: 288, startPoint y: 500, endPoint x: 376, endPoint y: 592, distance: 127.3
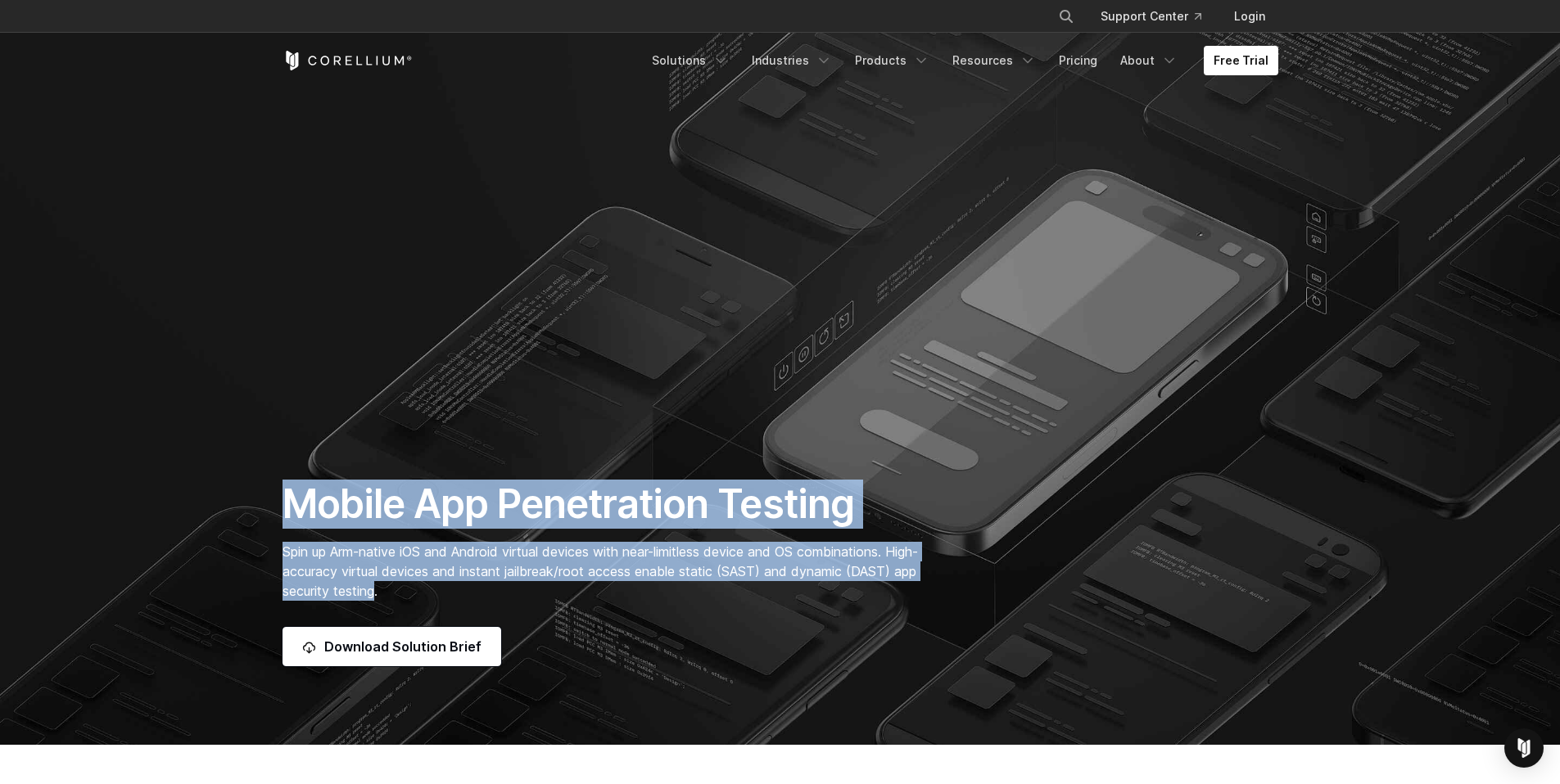
click at [376, 592] on div "Mobile App Penetration Testing Spin up Arm-native iOS and Android virtual devic…" at bounding box center [609, 574] width 685 height 187
click at [376, 592] on span "Spin up Arm-native iOS and Android virtual devices with near-limitless device a…" at bounding box center [600, 572] width 636 height 56
drag, startPoint x: 424, startPoint y: 598, endPoint x: 263, endPoint y: 485, distance: 196.7
click at [263, 485] on section "Mobile App Penetration Testing Spin up Arm-native iOS and Android virtual devic…" at bounding box center [780, 372] width 1560 height 745
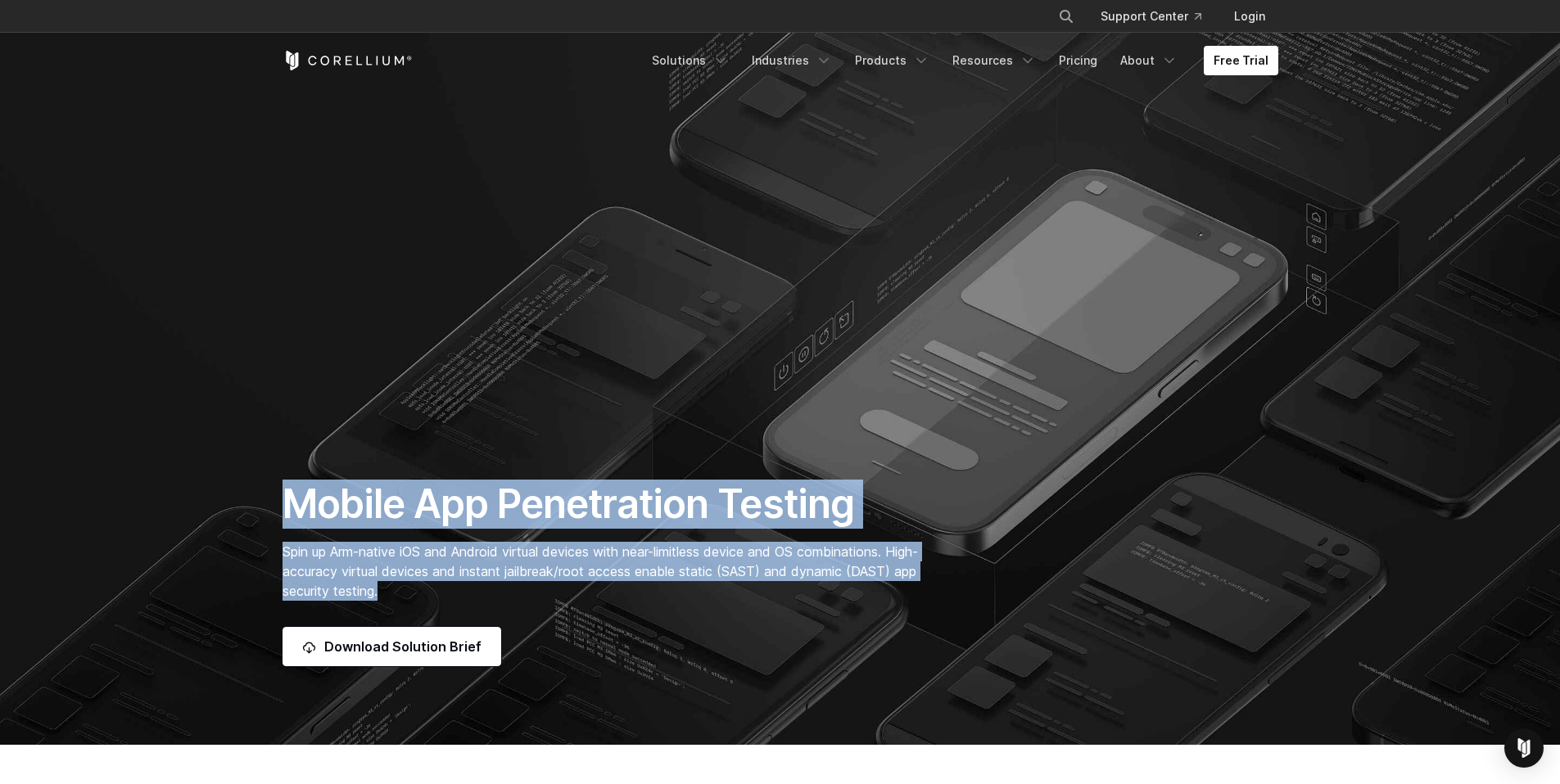
drag, startPoint x: 263, startPoint y: 485, endPoint x: 406, endPoint y: 588, distance: 176.2
click at [406, 588] on section "Mobile App Penetration Testing Spin up Arm-native iOS and Android virtual devic…" at bounding box center [780, 372] width 1560 height 745
click at [406, 588] on span "Spin up Arm-native iOS and Android virtual devices with near-limitless device a…" at bounding box center [600, 572] width 636 height 56
drag, startPoint x: 406, startPoint y: 588, endPoint x: 292, endPoint y: 497, distance: 145.9
click at [292, 497] on div "Mobile App Penetration Testing Spin up Arm-native iOS and Android virtual devic…" at bounding box center [609, 574] width 685 height 187
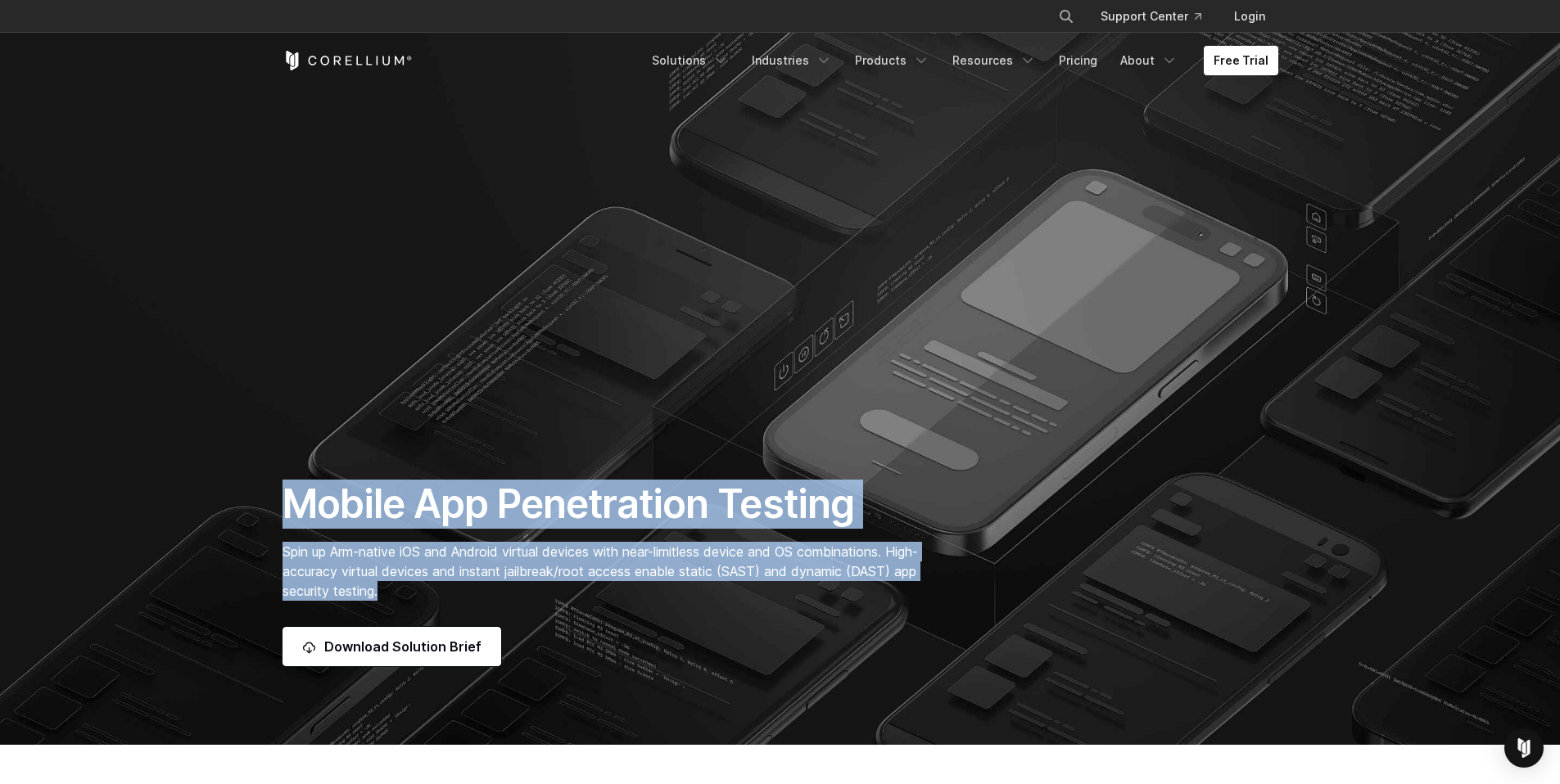
click at [292, 497] on h1 "Mobile App Penetration Testing" at bounding box center [609, 504] width 653 height 49
drag, startPoint x: 292, startPoint y: 497, endPoint x: 422, endPoint y: 593, distance: 161.6
click at [422, 593] on div "Mobile App Penetration Testing Spin up Arm-native iOS and Android virtual devic…" at bounding box center [609, 574] width 685 height 187
click at [422, 593] on p "Spin up Arm-native iOS and Android virtual devices with near-limitless device a…" at bounding box center [609, 572] width 653 height 59
drag, startPoint x: 421, startPoint y: 592, endPoint x: 281, endPoint y: 503, distance: 165.9
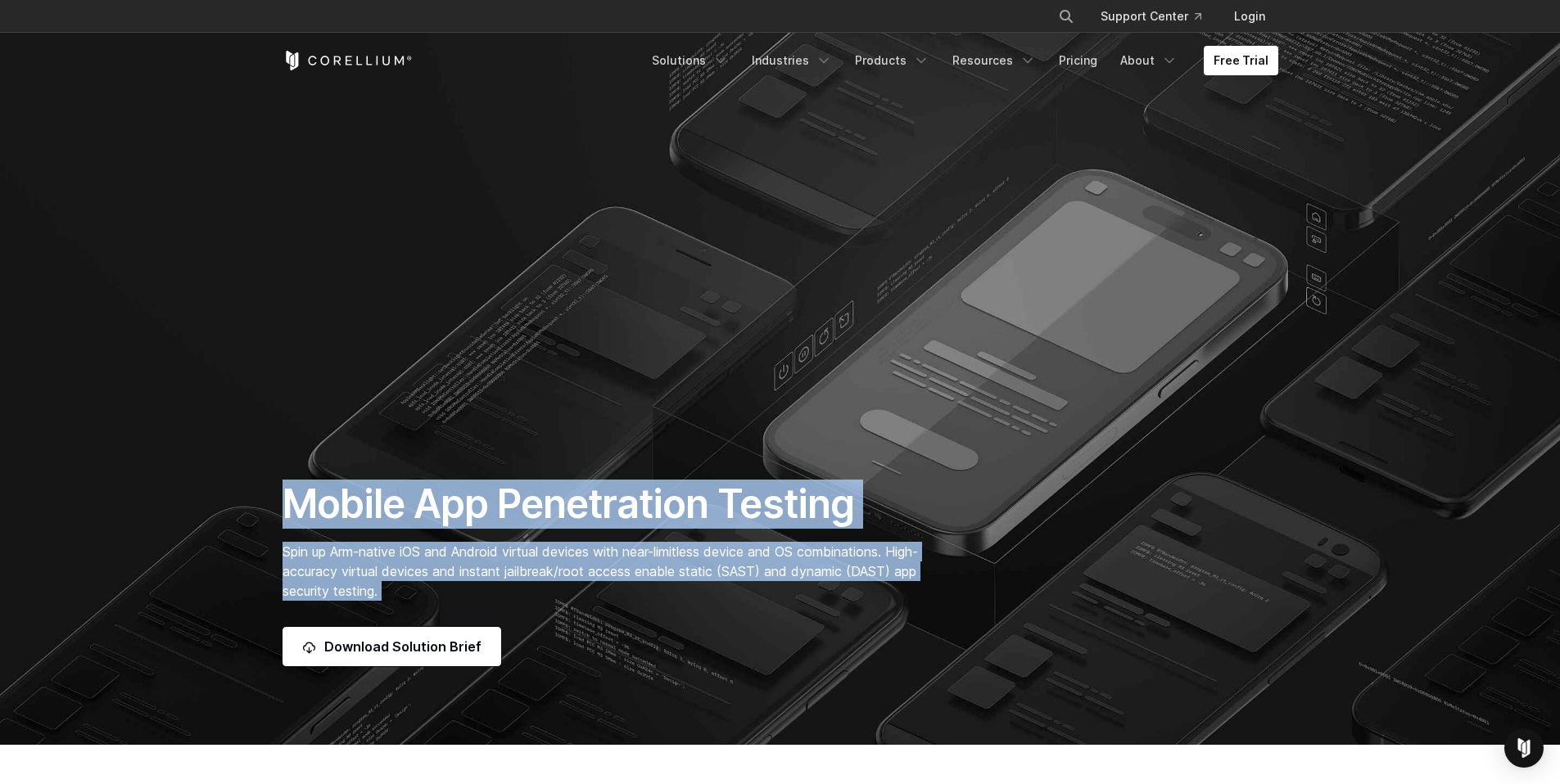
click at [281, 503] on div "Mobile App Penetration Testing Spin up Arm-native iOS and Android virtual devic…" at bounding box center [609, 574] width 685 height 187
click at [282, 503] on h1 "Mobile App Penetration Testing" at bounding box center [609, 504] width 653 height 49
drag, startPoint x: 325, startPoint y: 514, endPoint x: 459, endPoint y: 586, distance: 152.1
click at [459, 586] on div "Mobile App Penetration Testing Spin up Arm-native iOS and Android virtual devic…" at bounding box center [609, 574] width 685 height 187
click at [459, 585] on p "Spin up Arm-native iOS and Android virtual devices with near-limitless device a…" at bounding box center [609, 572] width 653 height 59
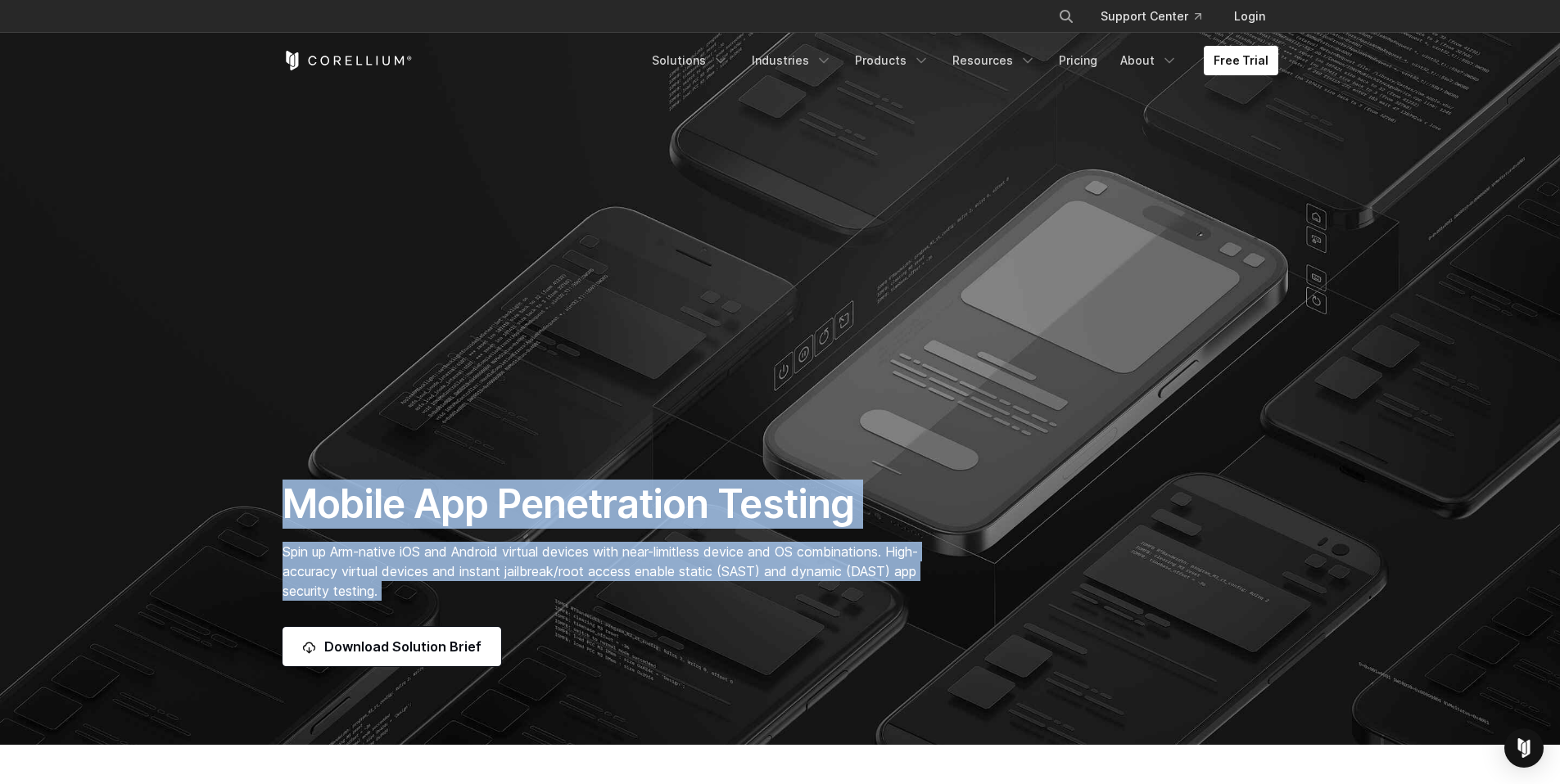
drag, startPoint x: 459, startPoint y: 586, endPoint x: 270, endPoint y: 477, distance: 218.2
click at [270, 477] on section "Mobile App Penetration Testing Spin up Arm-native iOS and Android virtual devic…" at bounding box center [780, 372] width 1560 height 745
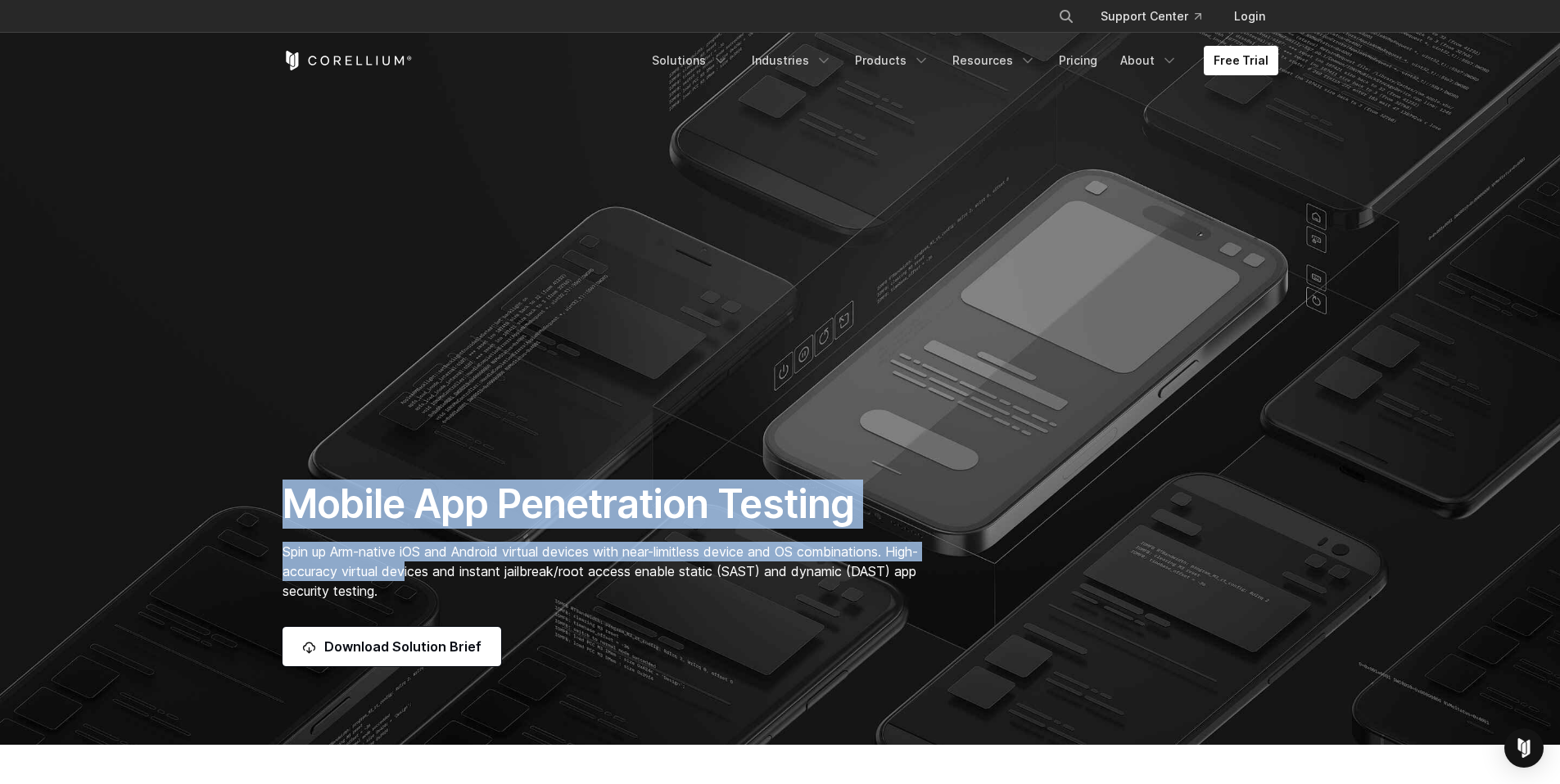
drag, startPoint x: 287, startPoint y: 500, endPoint x: 441, endPoint y: 582, distance: 174.5
click at [441, 582] on div "Mobile App Penetration Testing Spin up Arm-native iOS and Android virtual devic…" at bounding box center [609, 574] width 685 height 187
click at [441, 582] on p "Spin up Arm-native iOS and Android virtual devices with near-limitless device a…" at bounding box center [609, 572] width 653 height 59
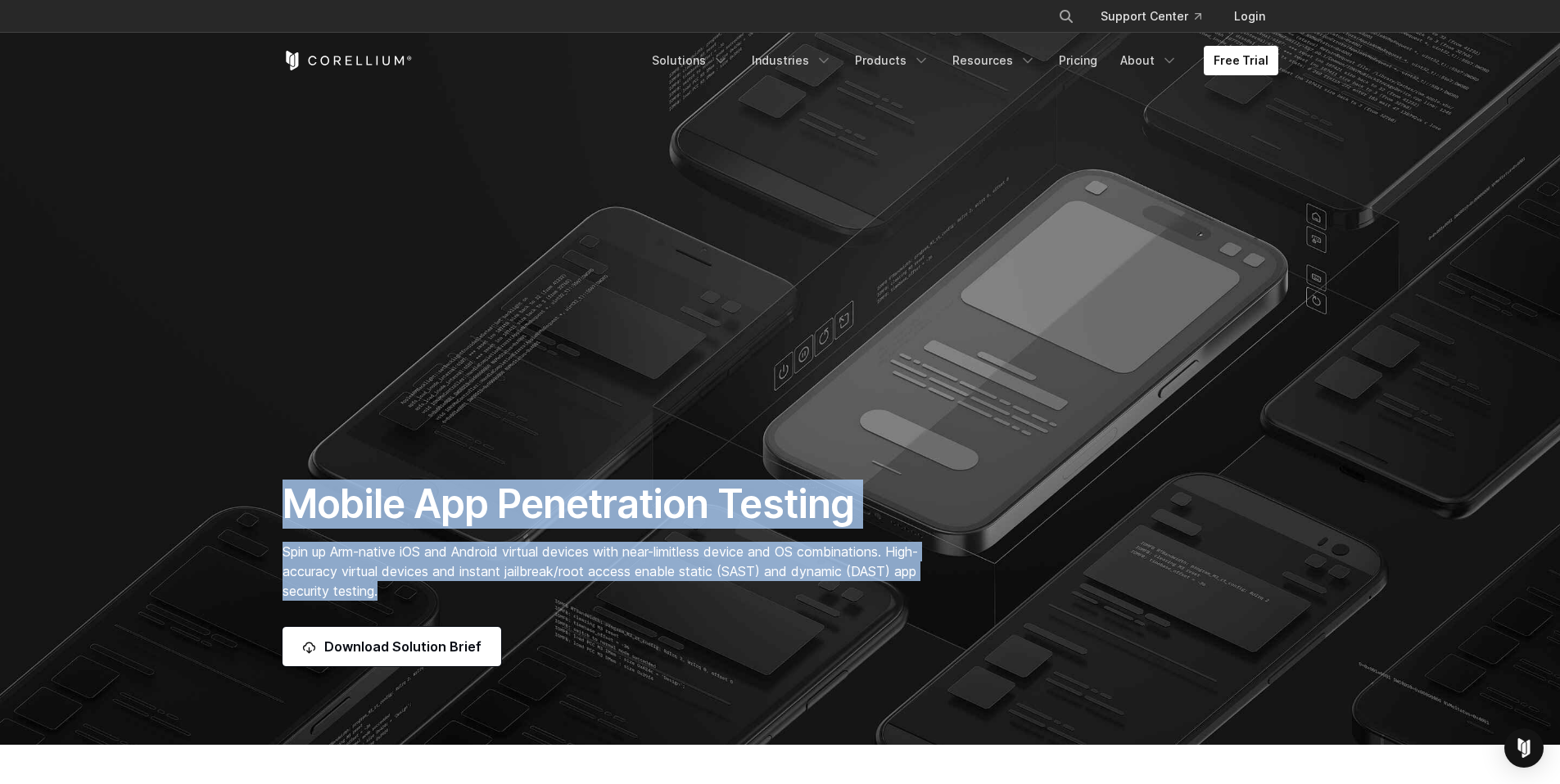
drag, startPoint x: 427, startPoint y: 601, endPoint x: 281, endPoint y: 509, distance: 172.6
click at [281, 509] on div "Mobile App Penetration Testing Spin up Arm-native iOS and Android virtual devic…" at bounding box center [609, 574] width 685 height 187
drag, startPoint x: 281, startPoint y: 509, endPoint x: 429, endPoint y: 592, distance: 169.7
click at [429, 592] on div "Mobile App Penetration Testing Spin up Arm-native iOS and Android virtual devic…" at bounding box center [609, 574] width 685 height 187
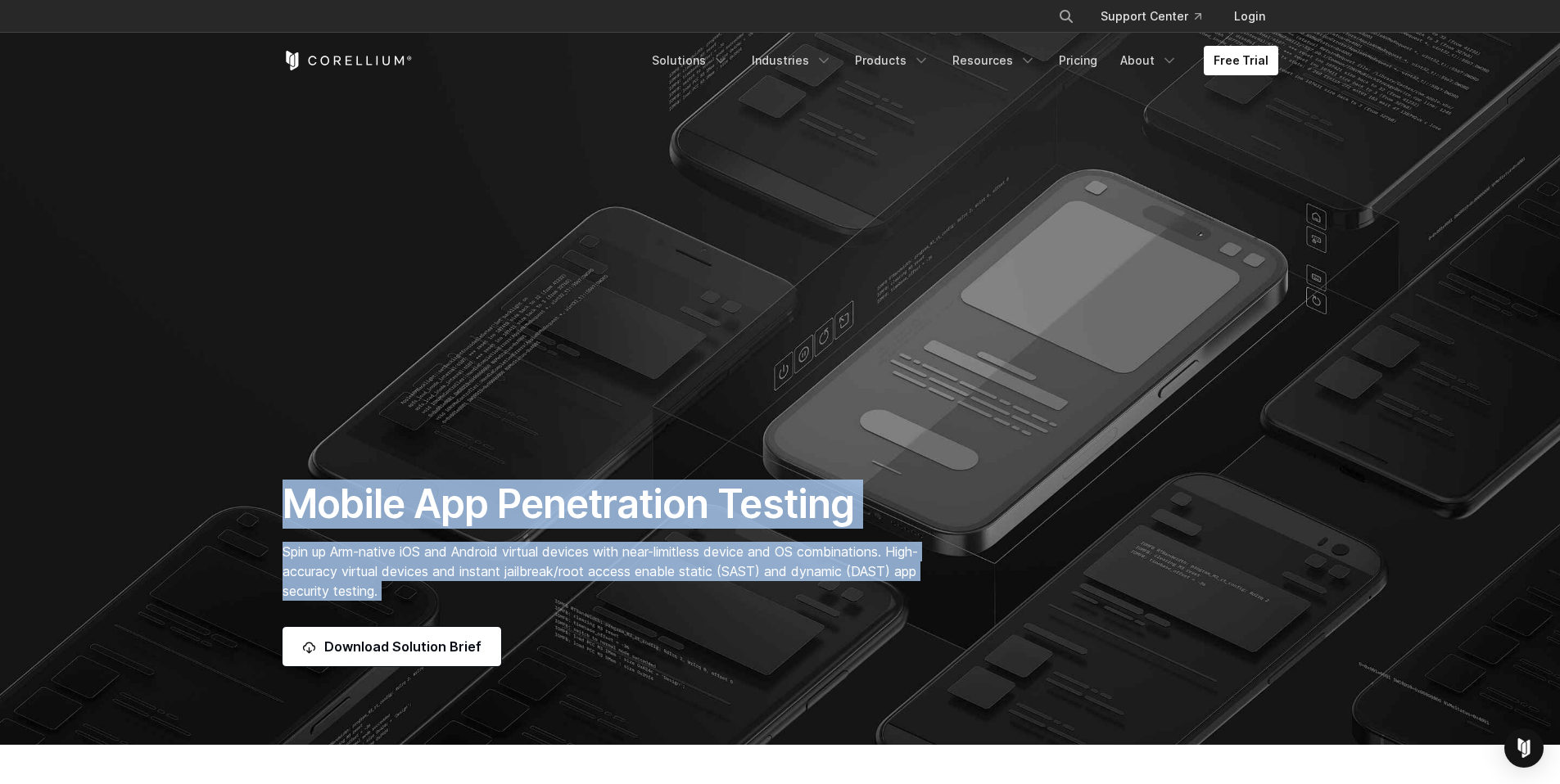
click at [429, 592] on p "Spin up Arm-native iOS and Android virtual devices with near-limitless device a…" at bounding box center [609, 572] width 653 height 59
drag, startPoint x: 416, startPoint y: 583, endPoint x: 290, endPoint y: 502, distance: 149.8
click at [290, 502] on div "Mobile App Penetration Testing Spin up Arm-native iOS and Android virtual devic…" at bounding box center [609, 574] width 685 height 187
click at [290, 502] on h1 "Mobile App Penetration Testing" at bounding box center [609, 504] width 653 height 49
drag, startPoint x: 290, startPoint y: 502, endPoint x: 411, endPoint y: 594, distance: 152.0
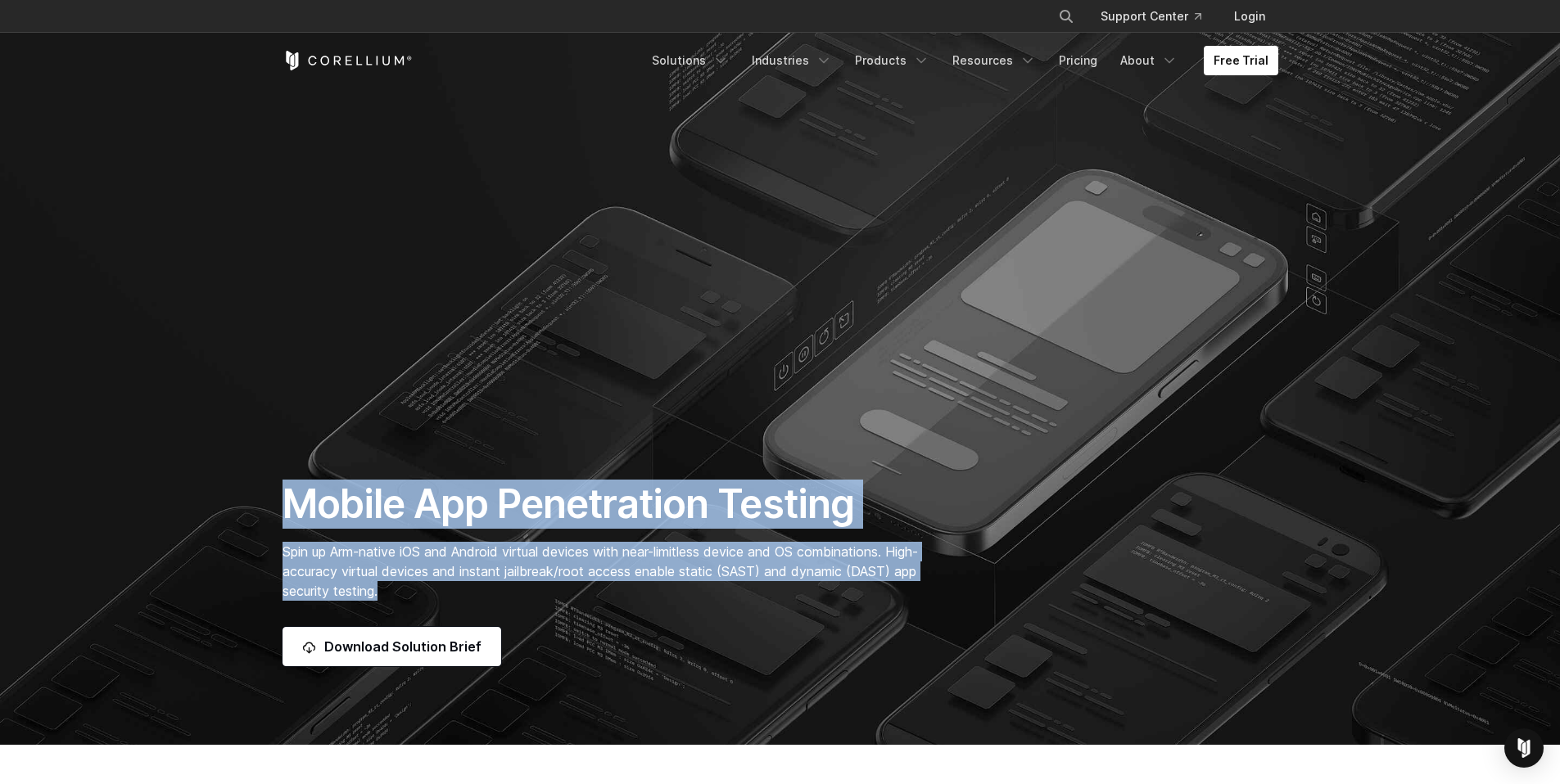
click at [411, 594] on div "Mobile App Penetration Testing Spin up Arm-native iOS and Android virtual devic…" at bounding box center [609, 574] width 685 height 187
click at [411, 594] on p "Spin up Arm-native iOS and Android virtual devices with near-limitless device a…" at bounding box center [609, 572] width 653 height 59
drag, startPoint x: 411, startPoint y: 594, endPoint x: 296, endPoint y: 499, distance: 149.2
click at [296, 499] on div "Mobile App Penetration Testing Spin up Arm-native iOS and Android virtual devic…" at bounding box center [609, 574] width 685 height 187
click at [296, 499] on h1 "Mobile App Penetration Testing" at bounding box center [609, 504] width 653 height 49
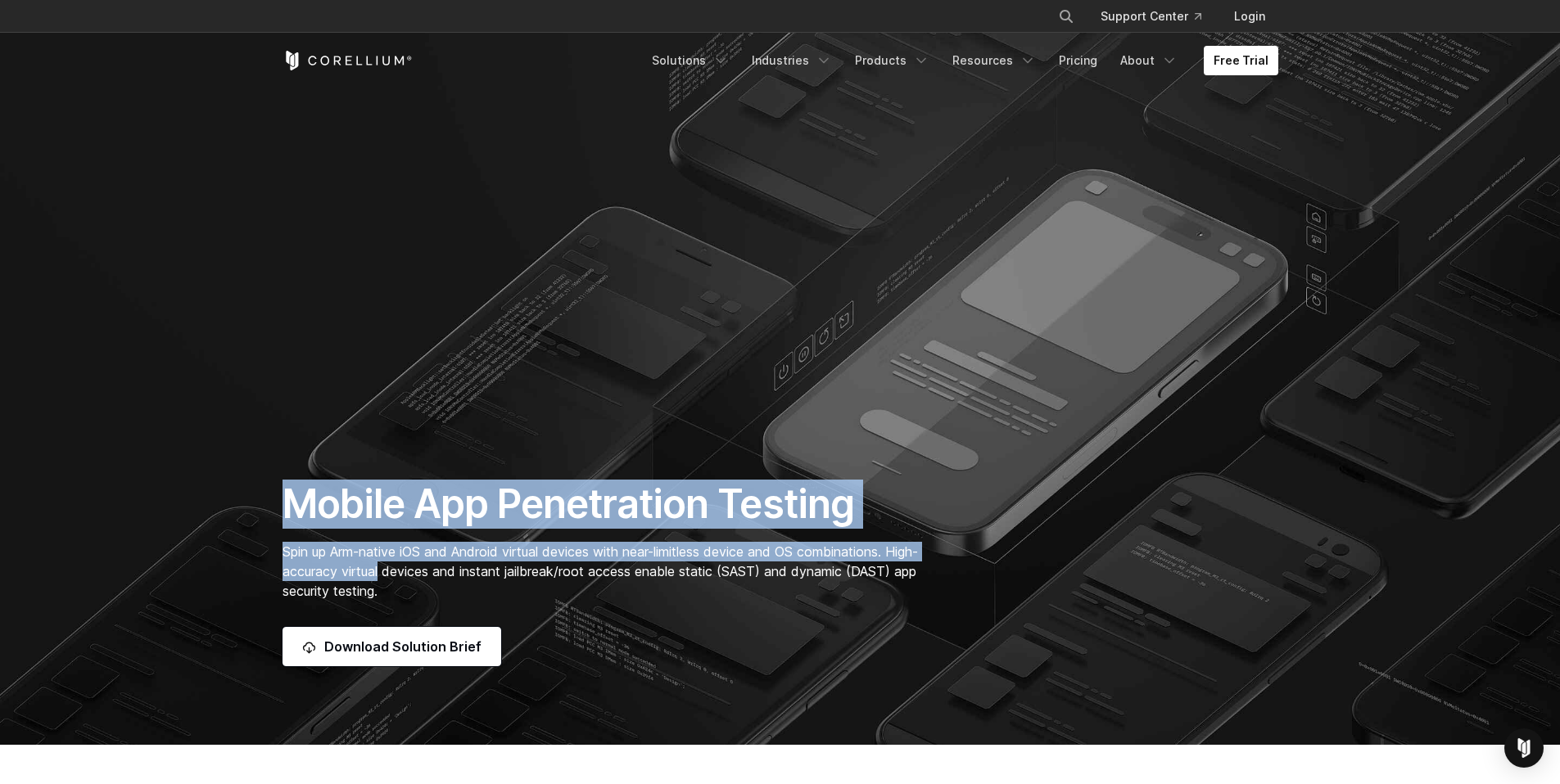
drag, startPoint x: 296, startPoint y: 499, endPoint x: 426, endPoint y: 579, distance: 152.6
click at [426, 579] on div "Mobile App Penetration Testing Spin up Arm-native iOS and Android virtual devic…" at bounding box center [609, 574] width 685 height 187
click at [426, 579] on span "Spin up Arm-native iOS and Android virtual devices with near-limitless device a…" at bounding box center [600, 572] width 636 height 56
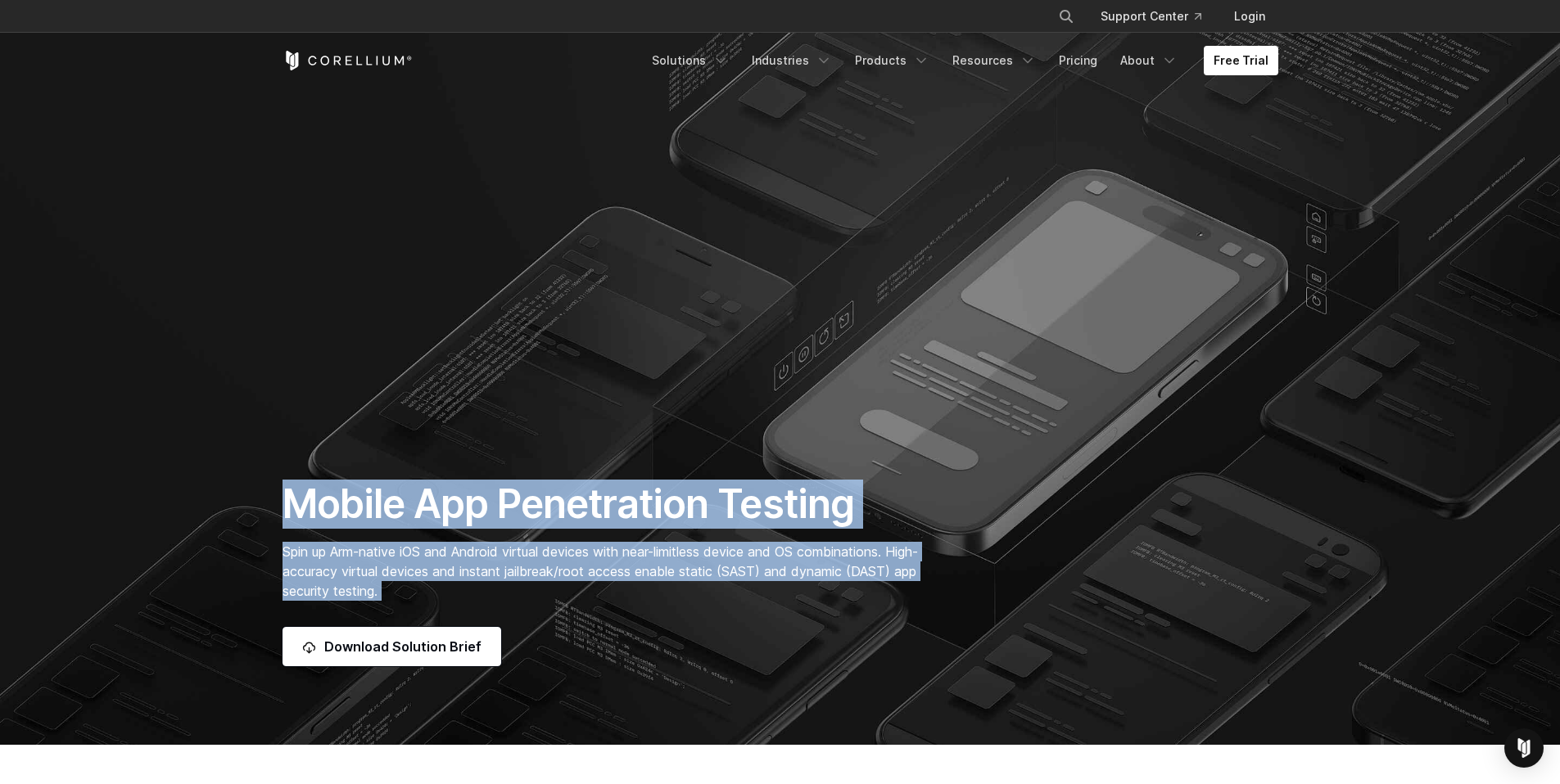
drag, startPoint x: 390, startPoint y: 585, endPoint x: 288, endPoint y: 495, distance: 136.0
click at [288, 495] on div "Mobile App Penetration Testing Spin up Arm-native iOS and Android virtual devic…" at bounding box center [609, 574] width 685 height 187
click at [288, 495] on h1 "Mobile App Penetration Testing" at bounding box center [609, 504] width 653 height 49
drag
click at [418, 594] on div "Mobile App Penetration Testing Spin up Arm-native iOS and Android virtual devic…" at bounding box center [609, 574] width 685 height 187
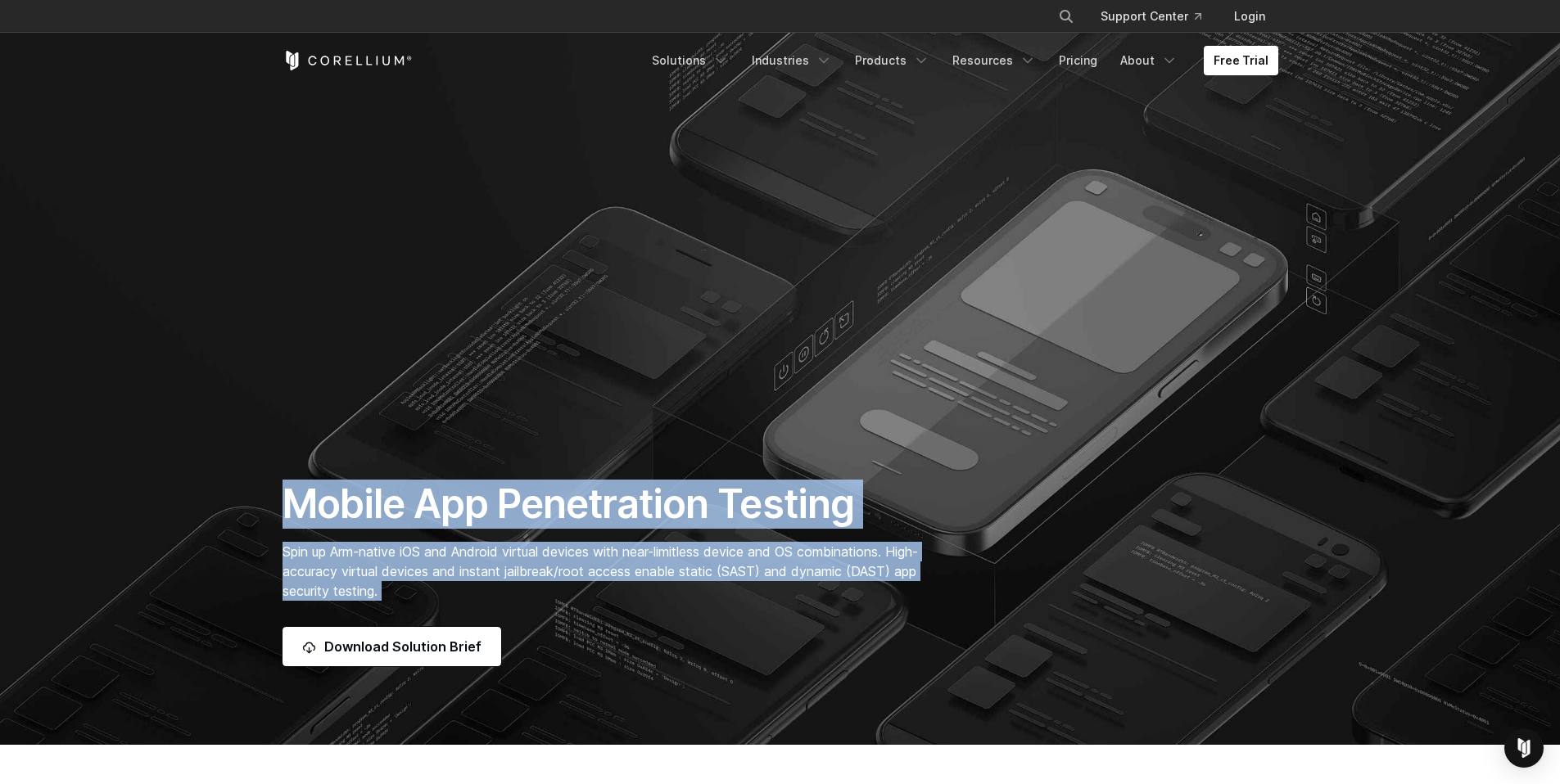
click at [418, 594] on p "Spin up Arm-native iOS and Android virtual devices with near-limitless device a…" at bounding box center [609, 572] width 653 height 59
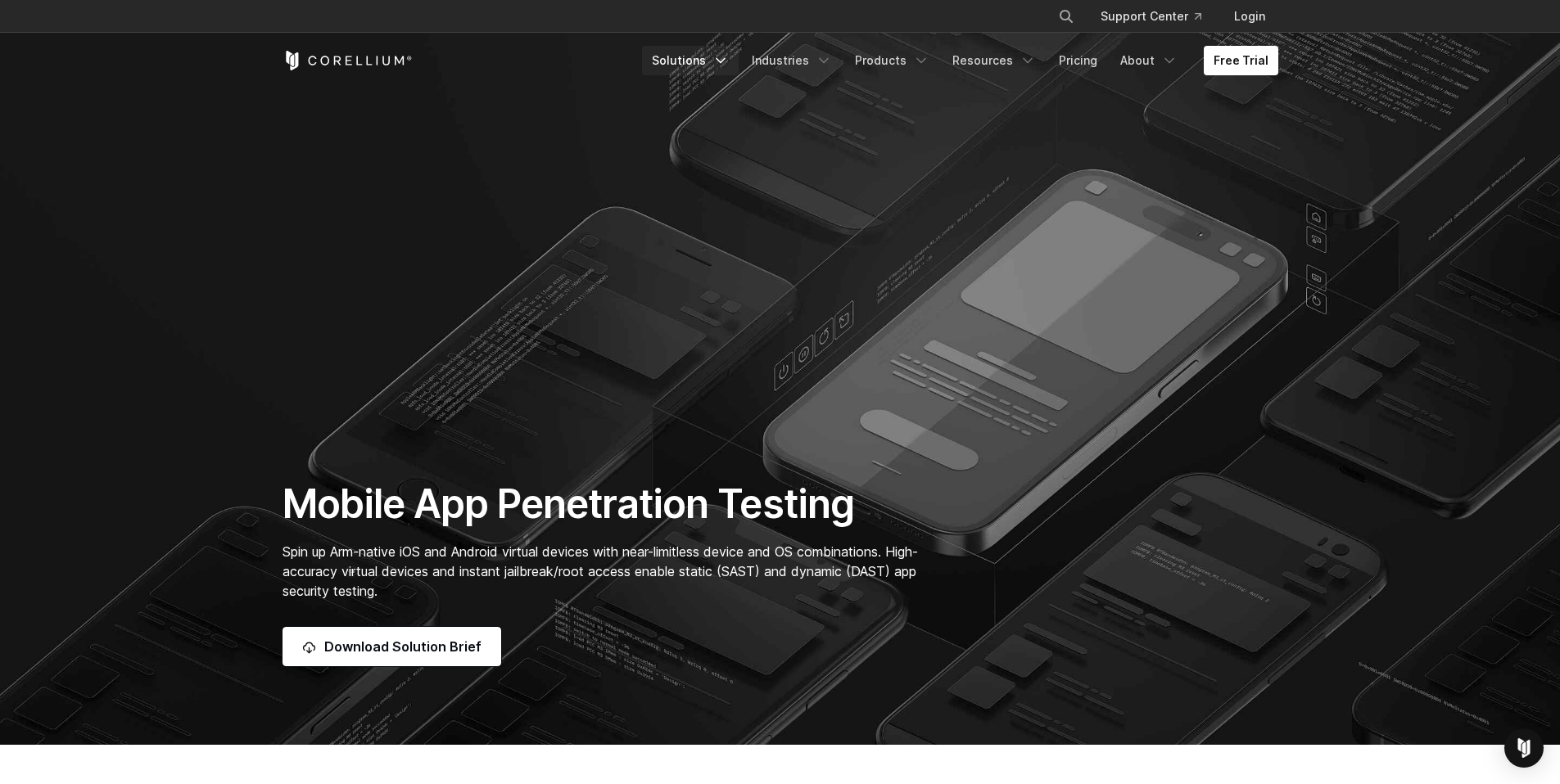
click at [711, 65] on link "Solutions" at bounding box center [690, 60] width 96 height 30
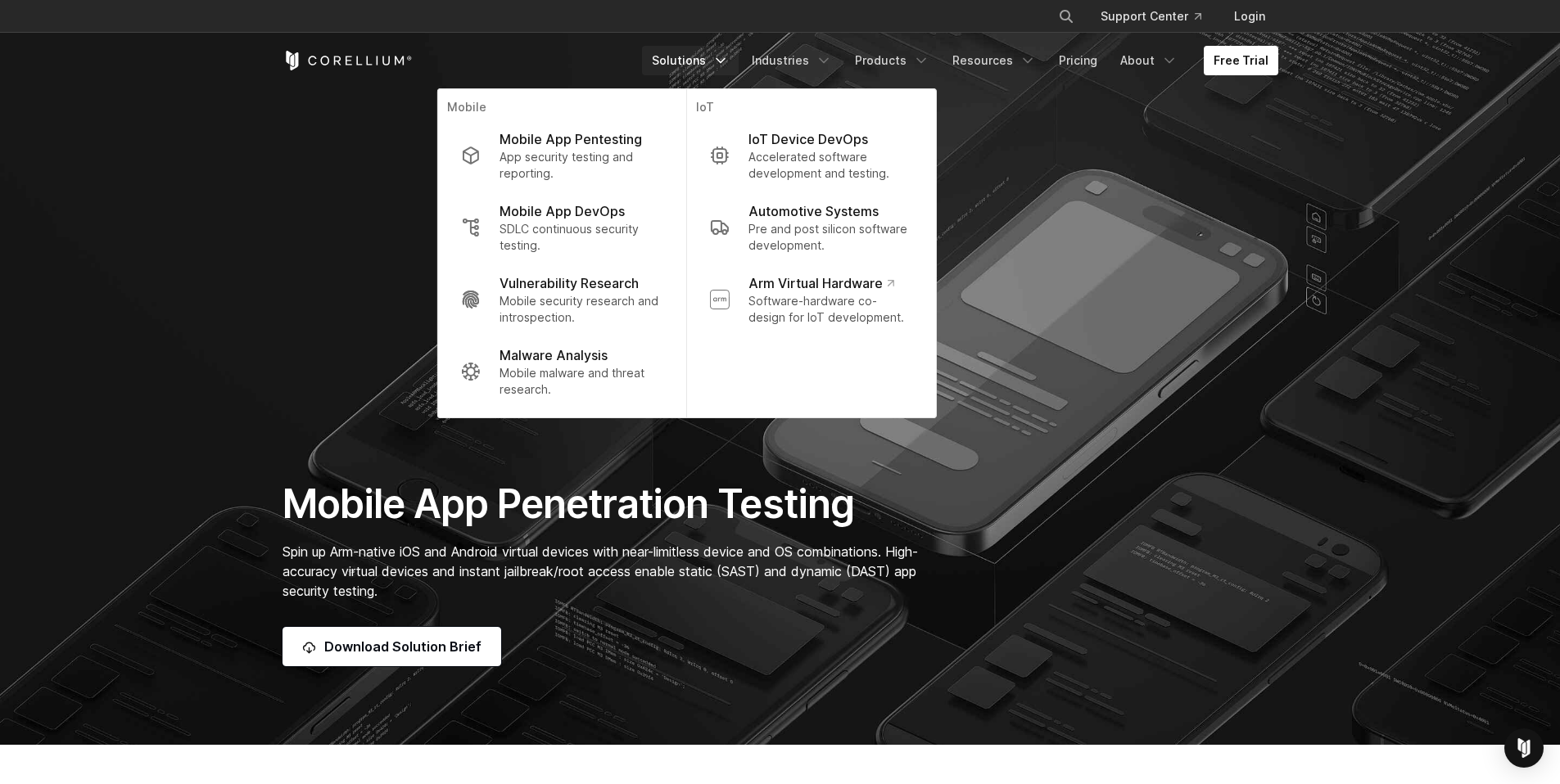
click at [1223, 252] on section "Mobile App Penetration Testing Spin up Arm-native iOS and Android virtual devic…" at bounding box center [780, 372] width 1560 height 745
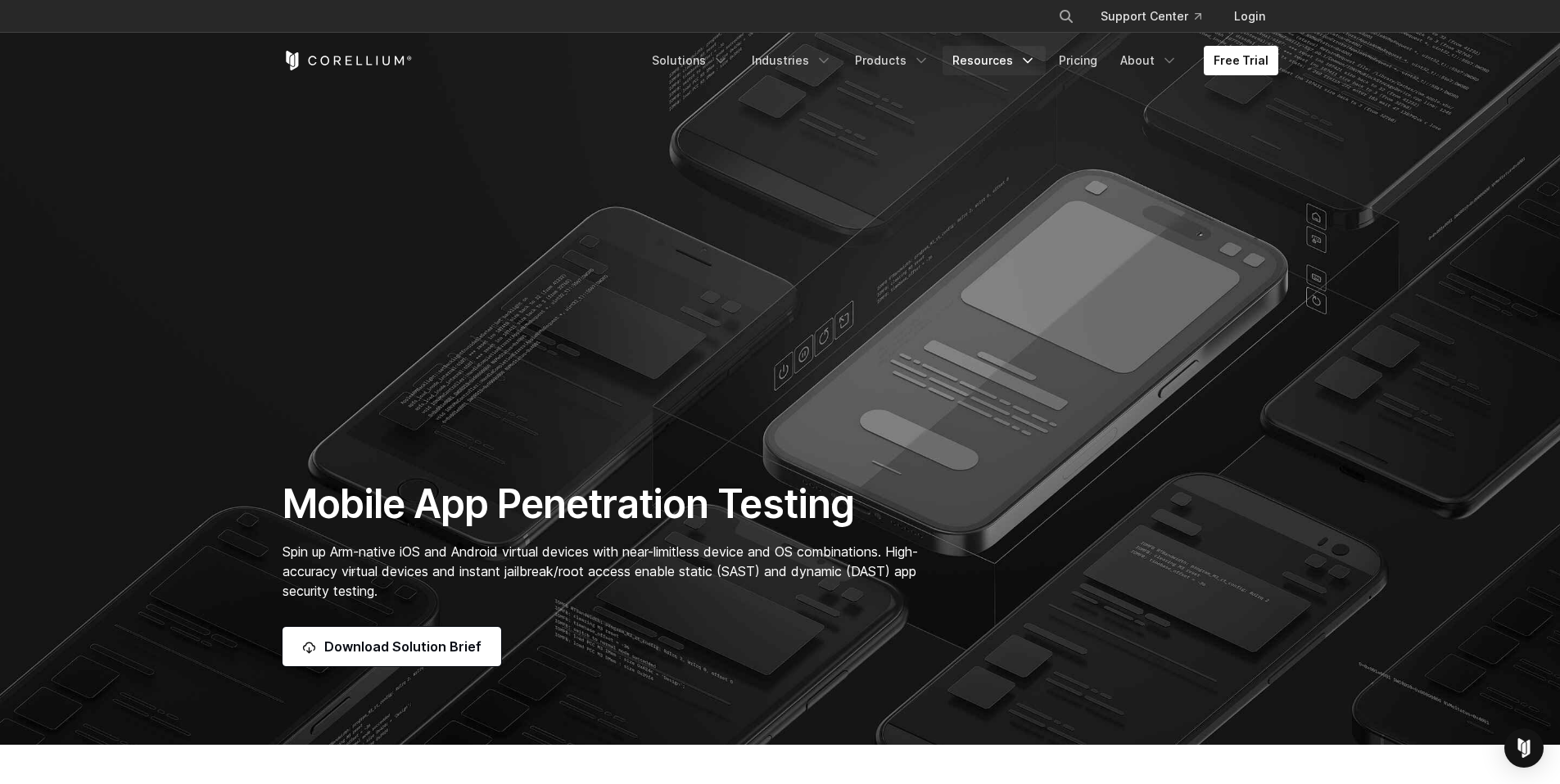
click at [1041, 63] on link "Resources" at bounding box center [994, 60] width 103 height 30
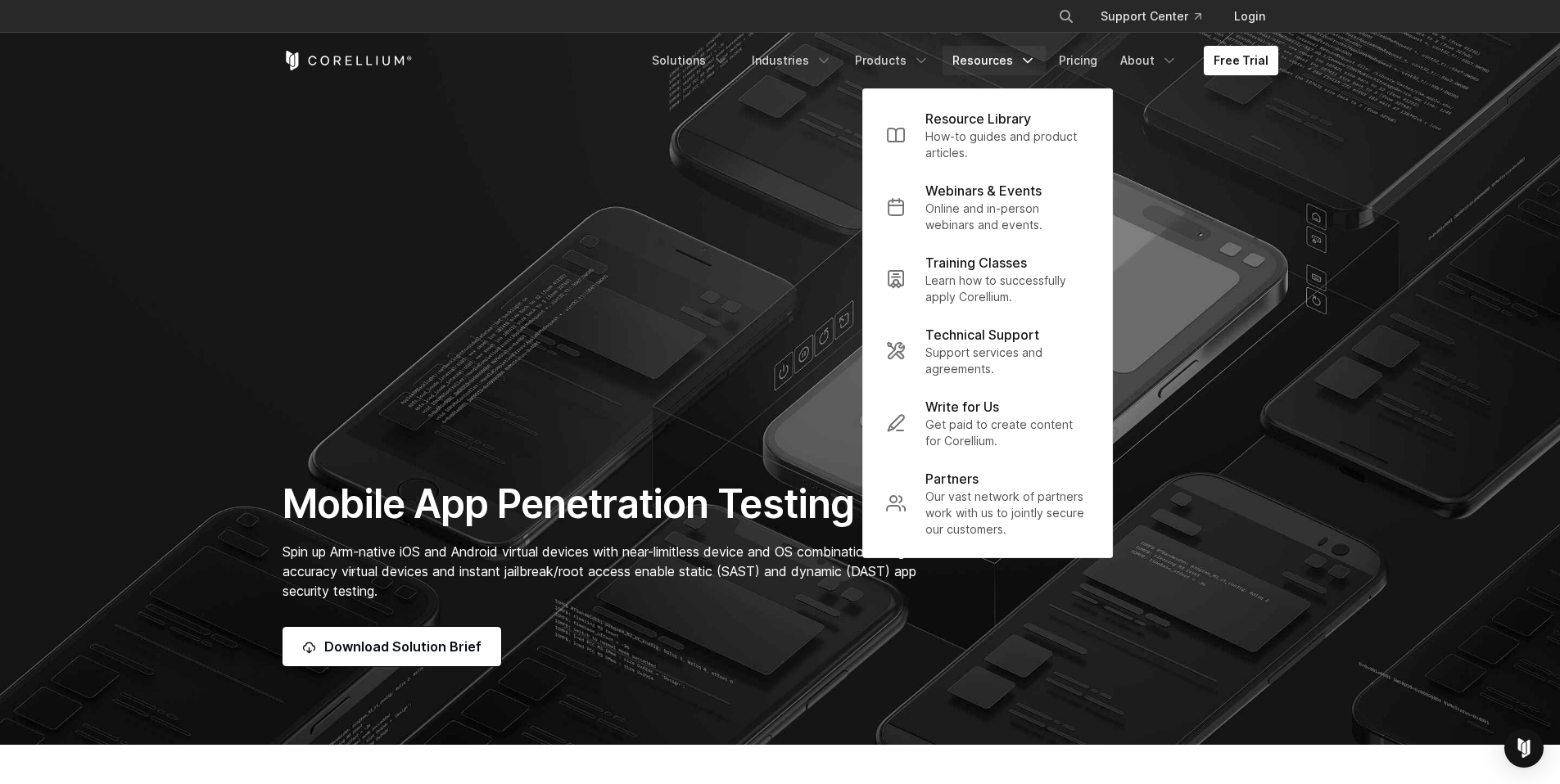
click at [1031, 58] on icon "Navigation Menu" at bounding box center [1028, 60] width 16 height 16
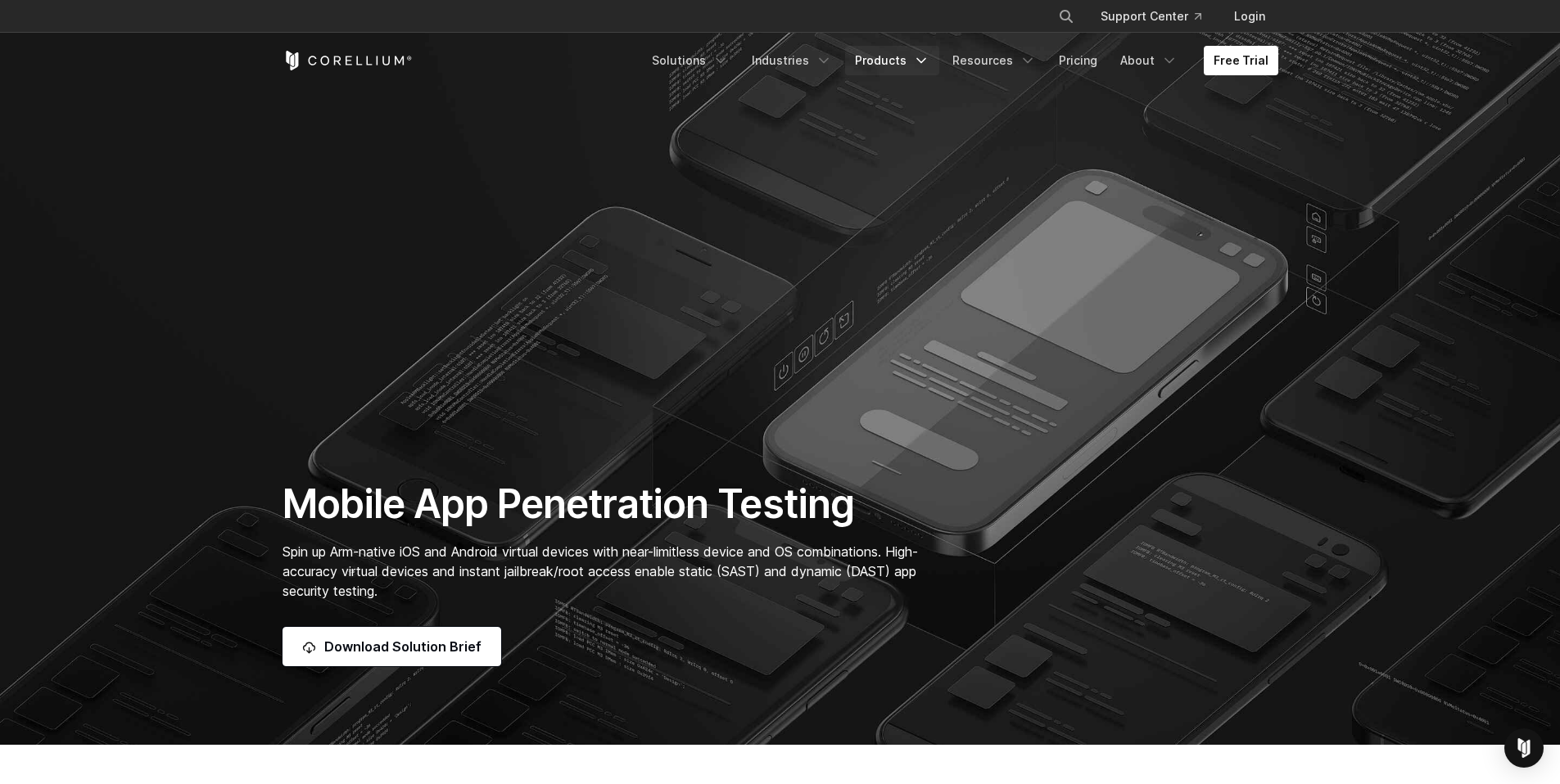
click at [928, 56] on icon "Navigation Menu" at bounding box center [921, 60] width 16 height 16
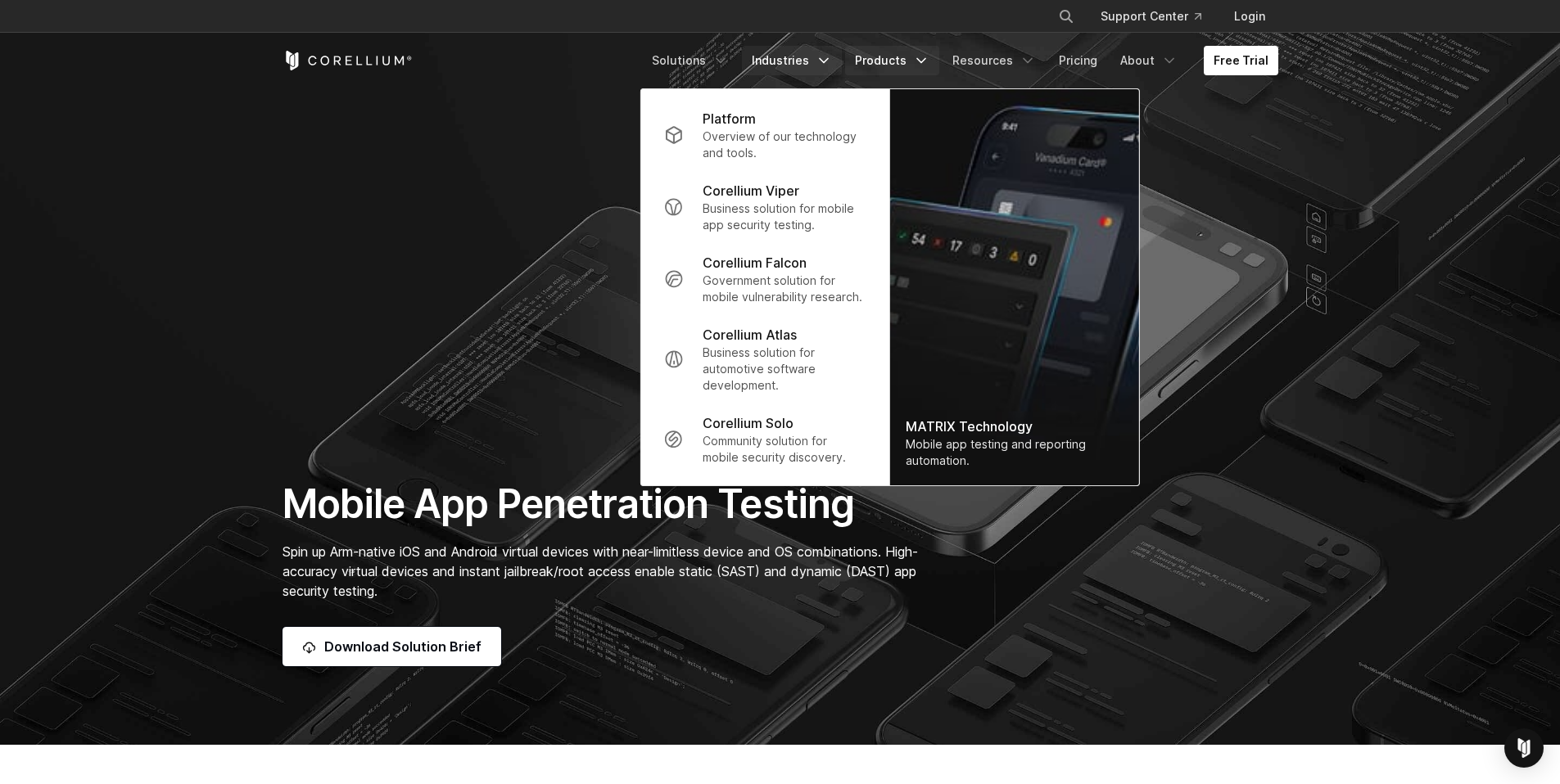
click at [807, 62] on link "Industries" at bounding box center [791, 60] width 100 height 30
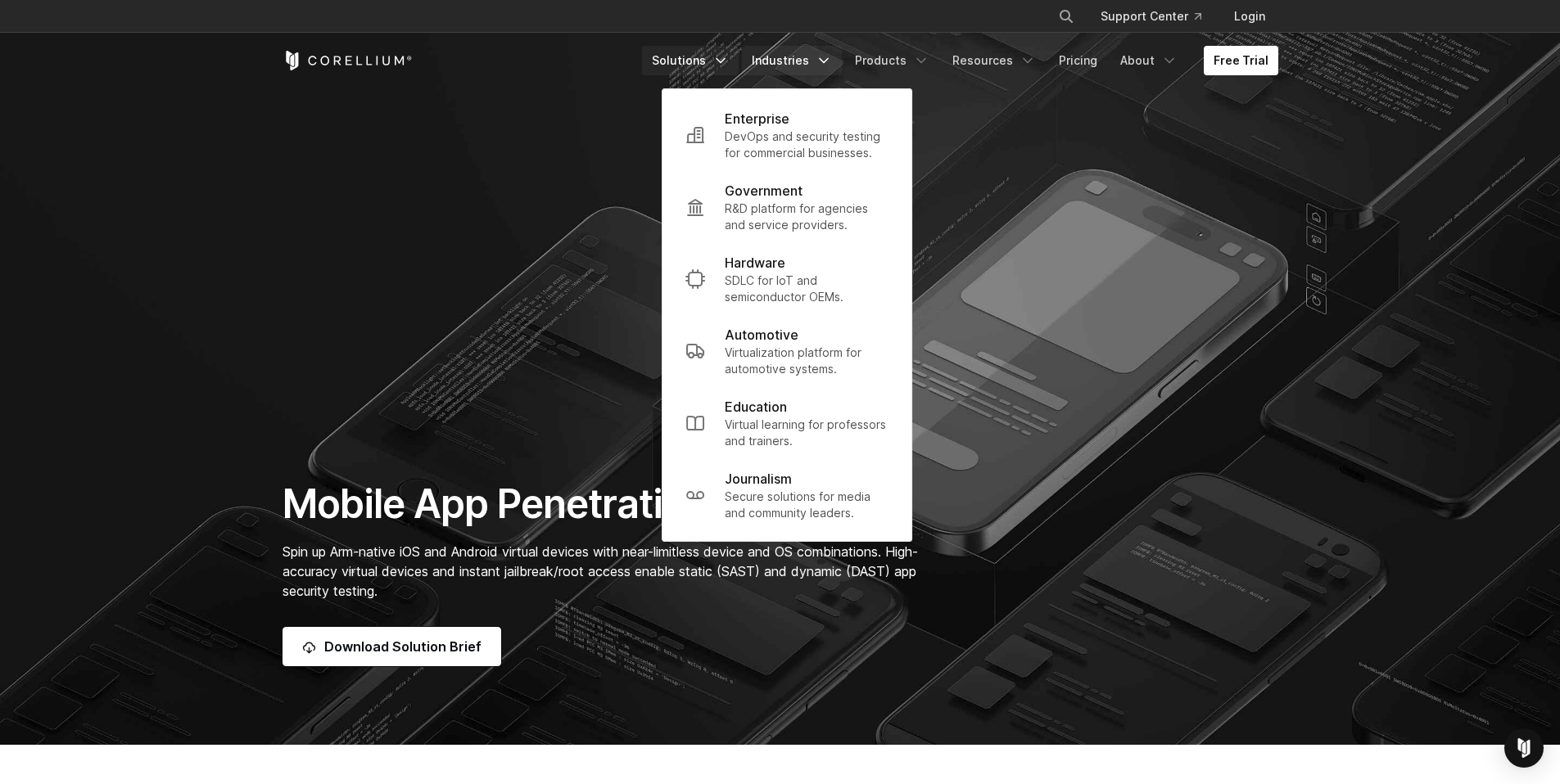
click at [692, 59] on link "Solutions" at bounding box center [690, 60] width 96 height 30
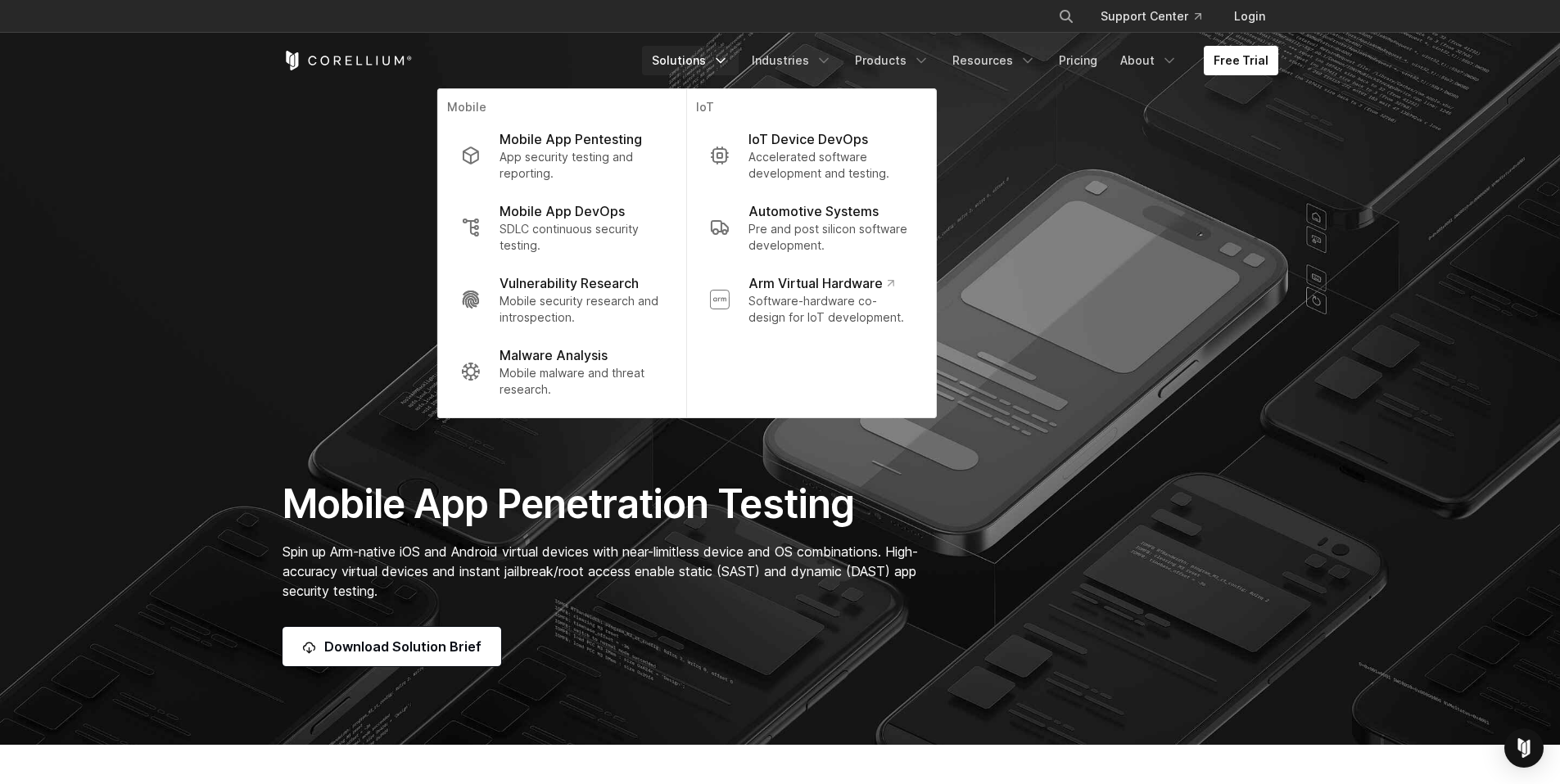
click at [415, 156] on section "Mobile App Penetration Testing Spin up Arm-native iOS and Android virtual devic…" at bounding box center [780, 372] width 1560 height 745
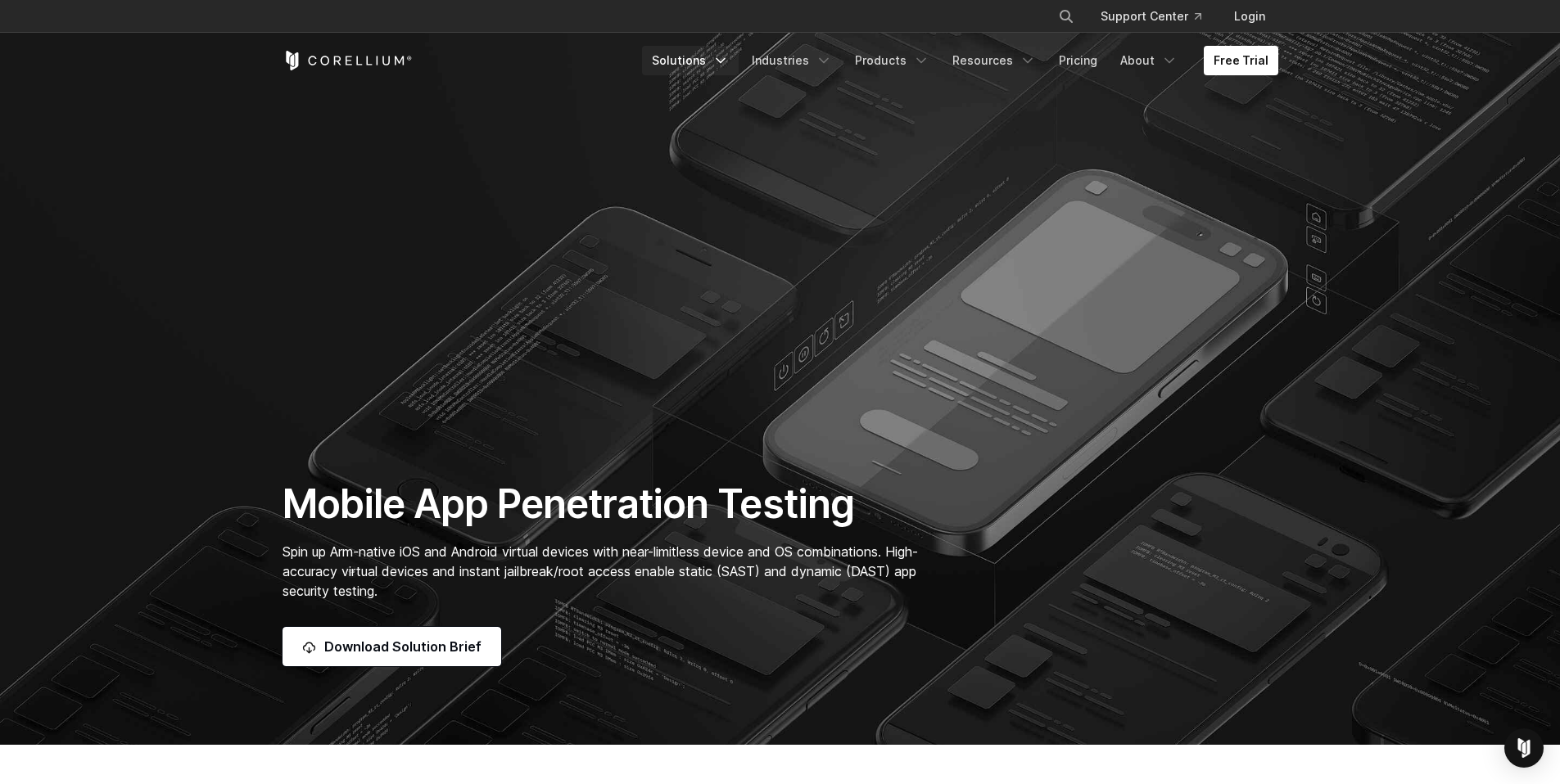
click at [729, 53] on icon "Navigation Menu" at bounding box center [720, 60] width 16 height 16
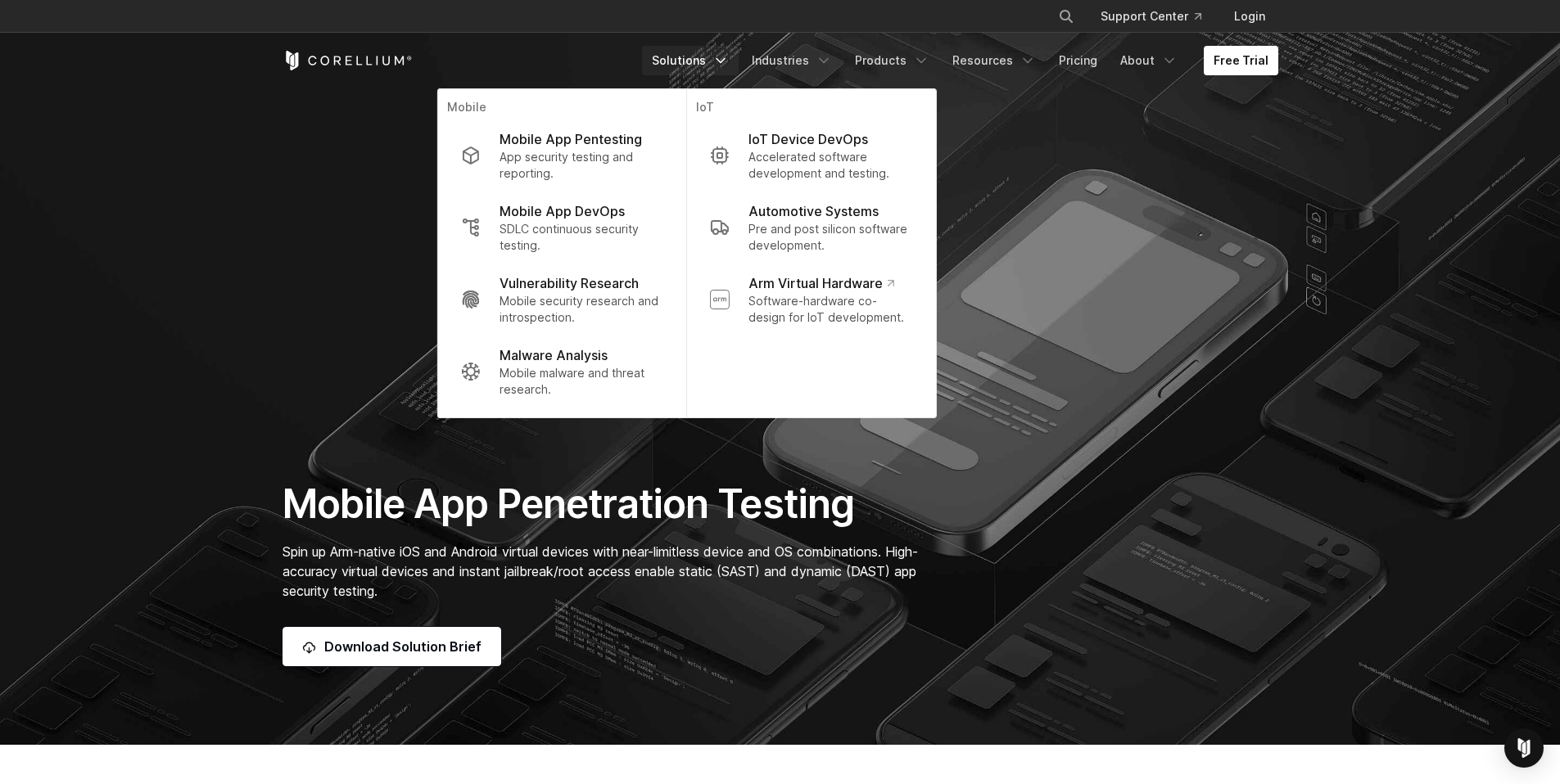
click at [729, 56] on icon "Navigation Menu" at bounding box center [720, 60] width 16 height 16
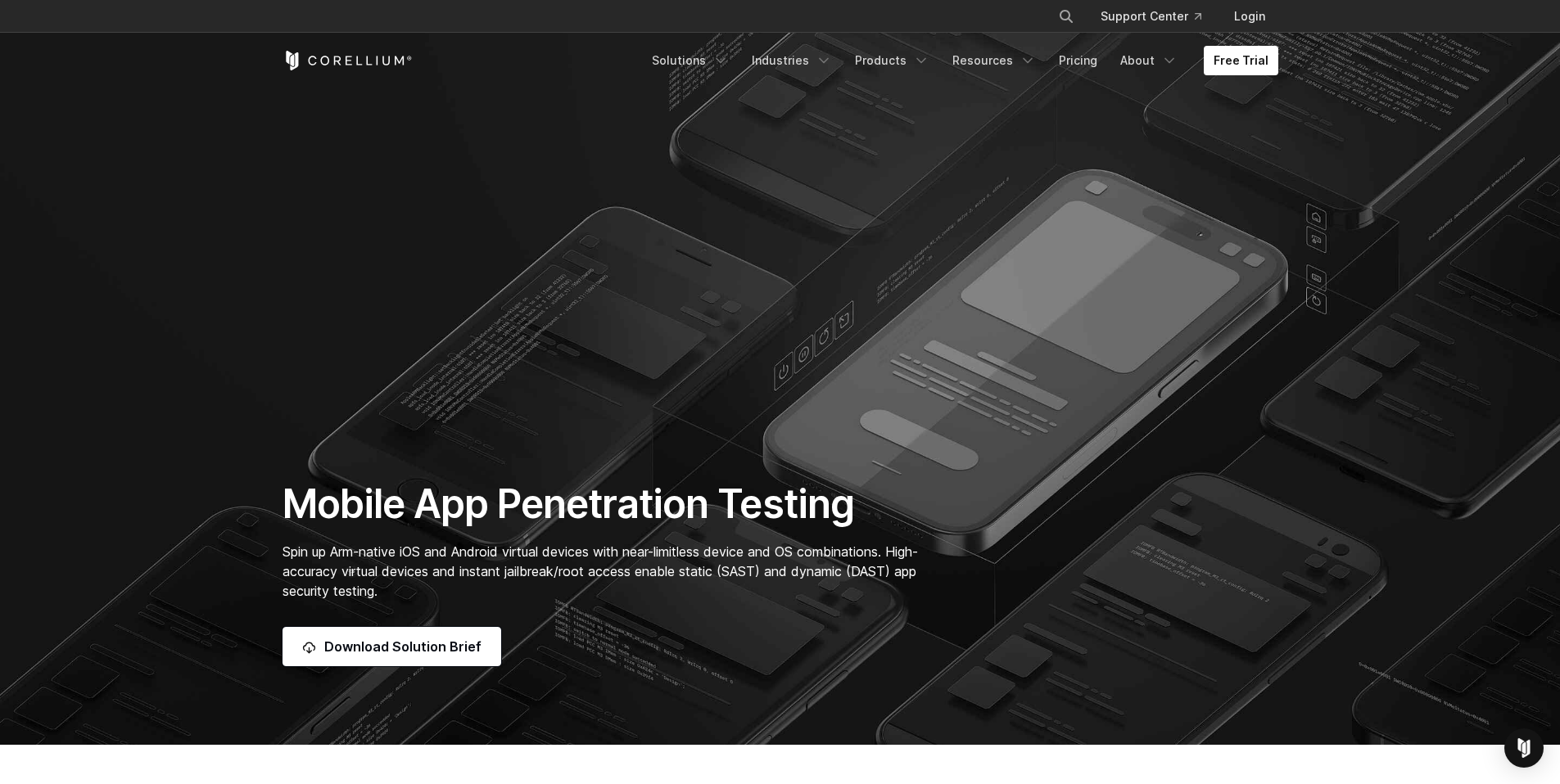
click at [383, 222] on section "Mobile App Penetration Testing Spin up Arm-native iOS and Android virtual devic…" at bounding box center [780, 372] width 1560 height 745
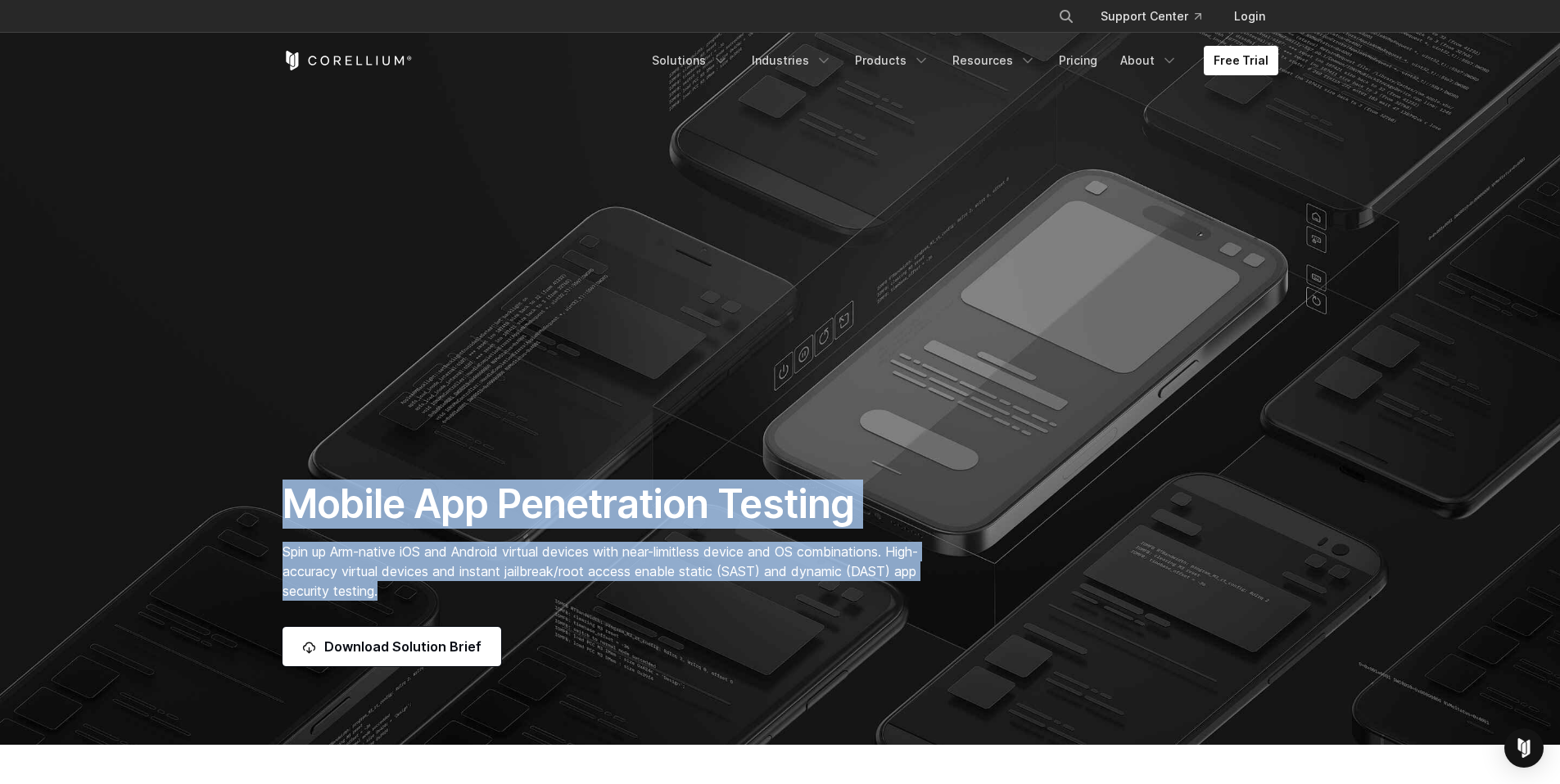
click at [446, 589] on div "Mobile App Penetration Testing Spin up Arm-native iOS and Android virtual devic…" at bounding box center [609, 574] width 685 height 187
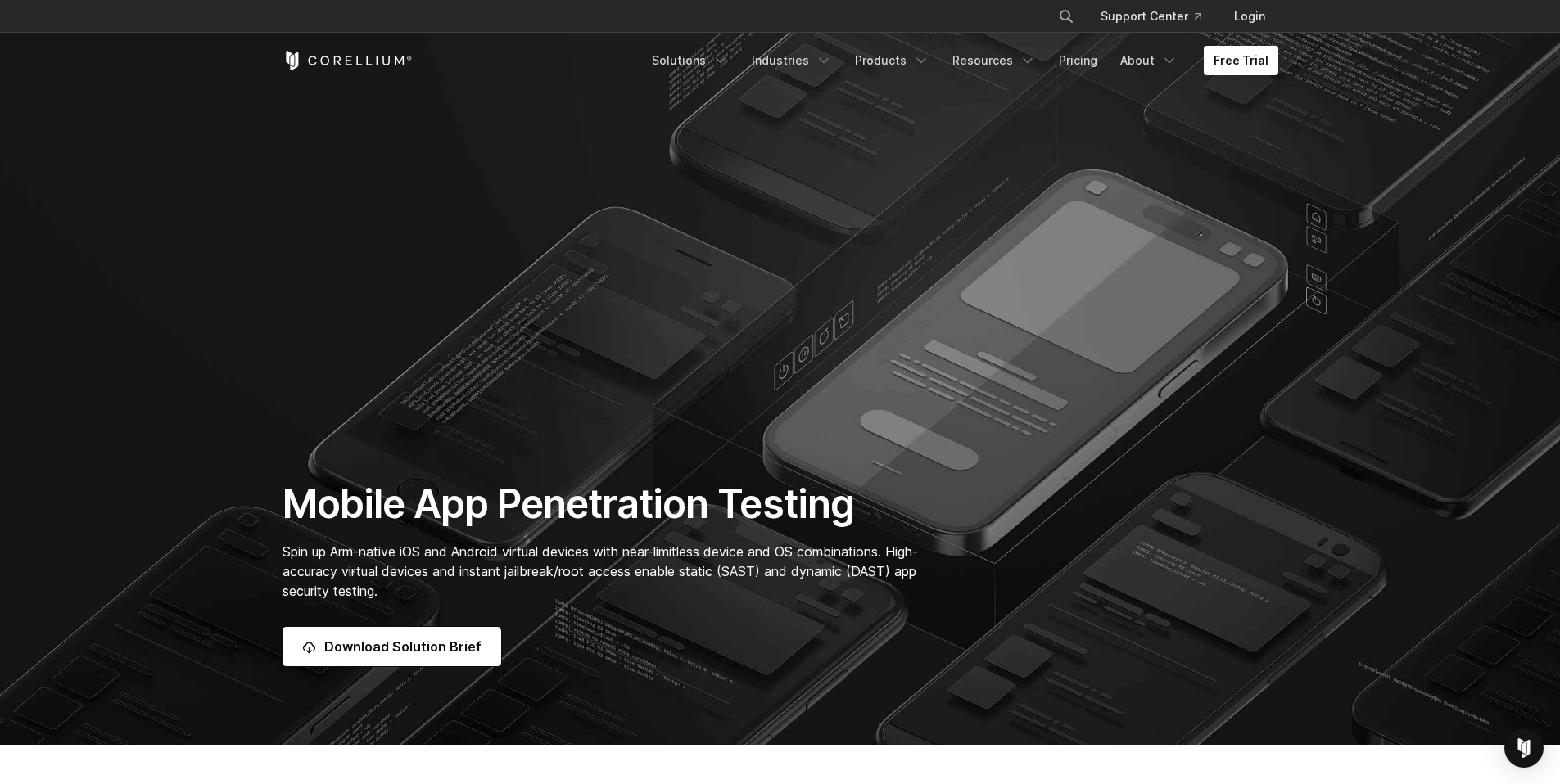
click at [446, 589] on p "Spin up Arm-native iOS and Android virtual devices with near-limitless device a…" at bounding box center [609, 572] width 653 height 59
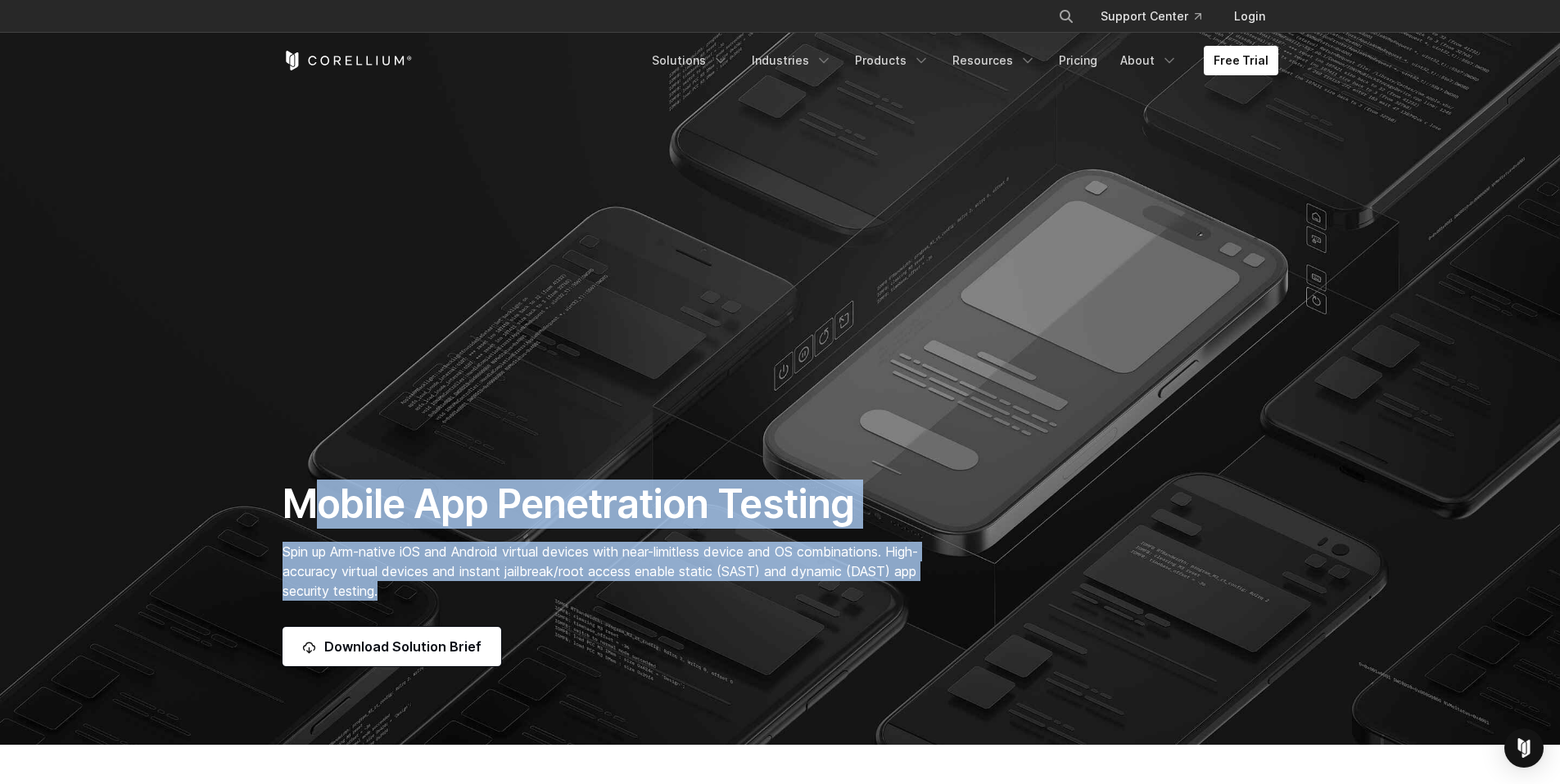
click at [306, 523] on div "Mobile App Penetration Testing Spin up Arm-native iOS and Android virtual devic…" at bounding box center [609, 574] width 685 height 187
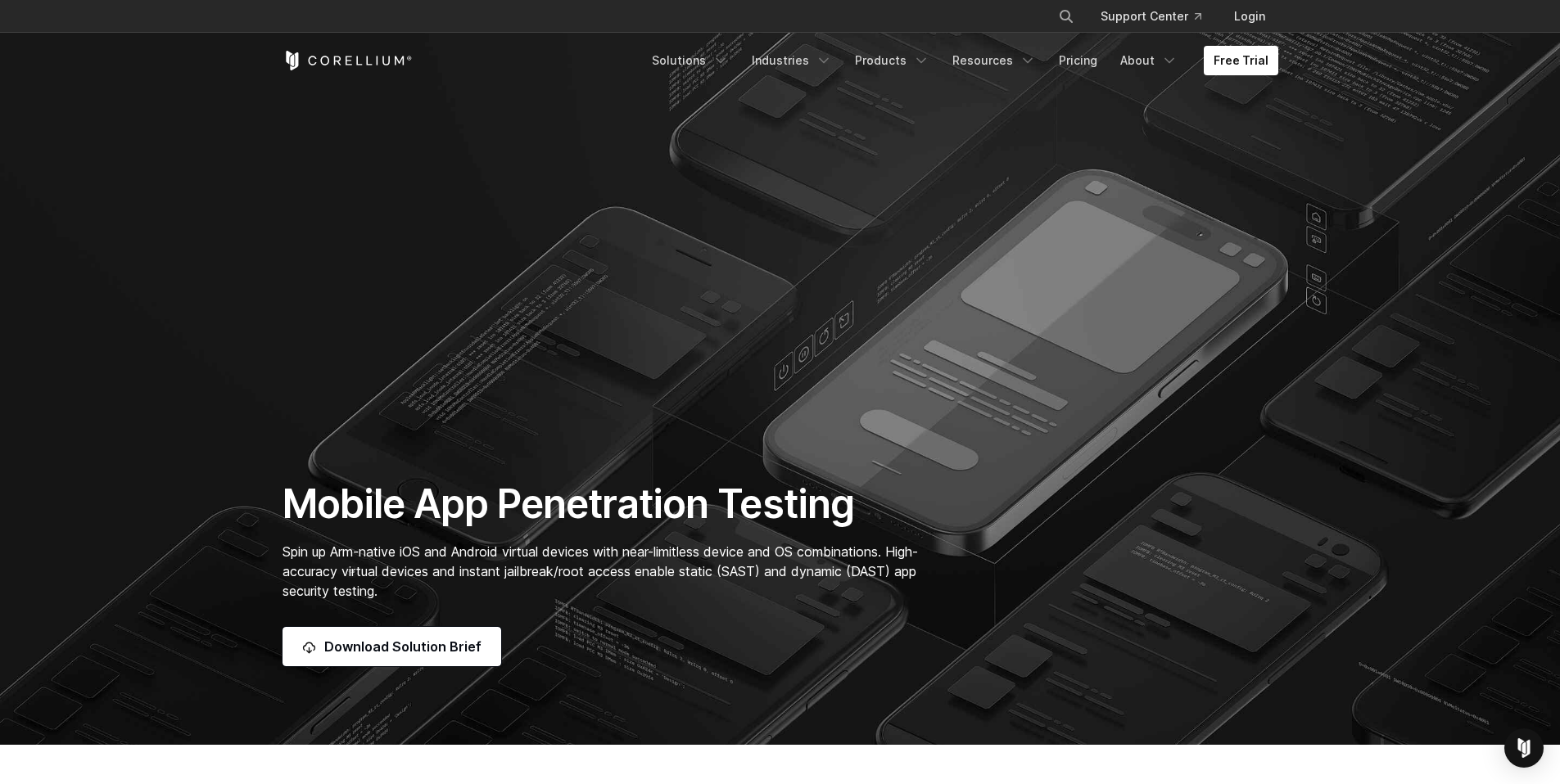
click at [306, 523] on h1 "Mobile App Penetration Testing" at bounding box center [609, 504] width 653 height 49
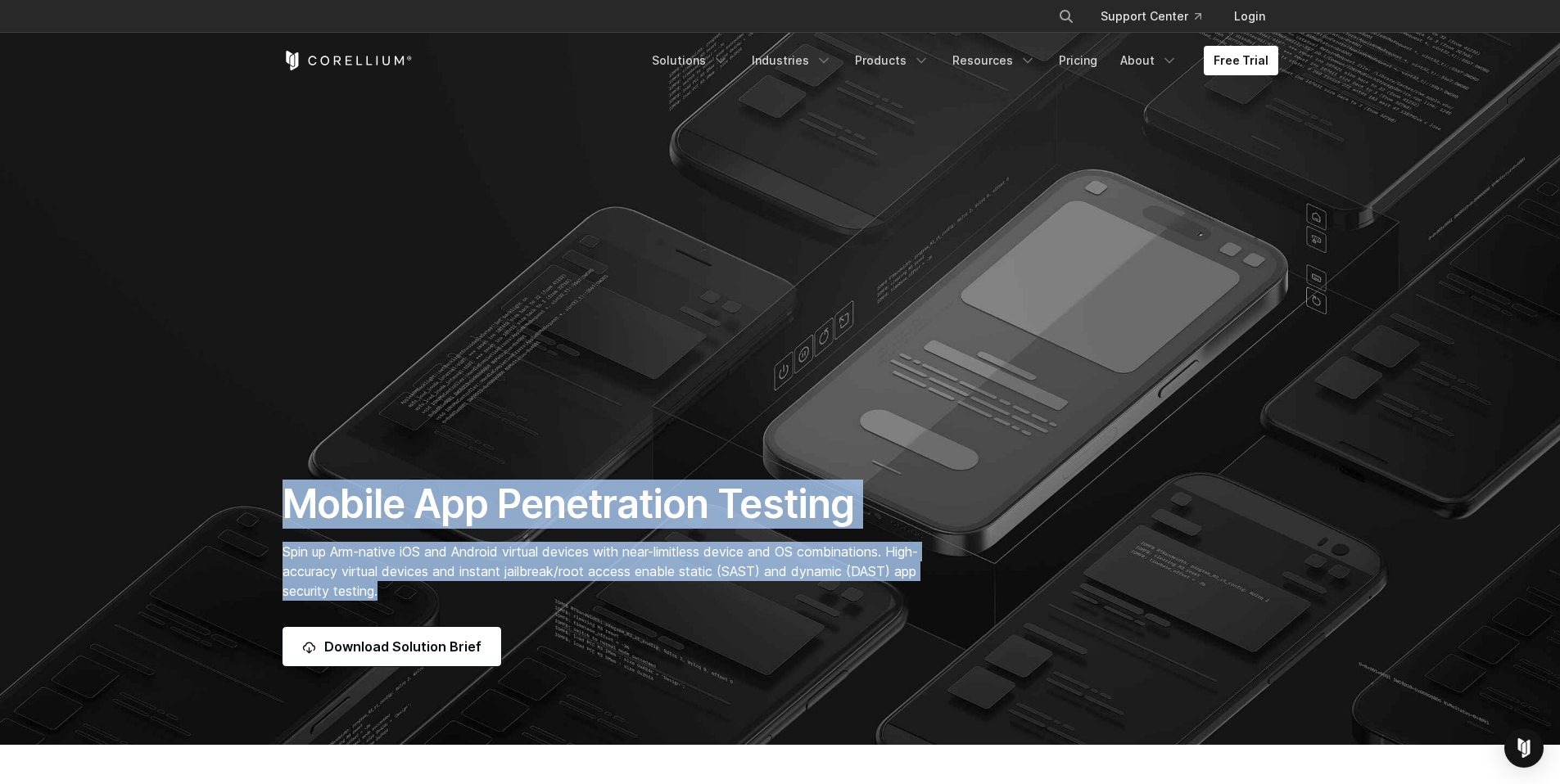
click at [461, 592] on div "Mobile App Penetration Testing Spin up Arm-native iOS and Android virtual devic…" at bounding box center [609, 574] width 685 height 187
click at [461, 592] on p "Spin up Arm-native iOS and Android virtual devices with near-limitless device a…" at bounding box center [609, 572] width 653 height 59
click at [299, 500] on div "Mobile App Penetration Testing Spin up Arm-native iOS and Android virtual devic…" at bounding box center [609, 574] width 685 height 187
click at [299, 500] on h1 "Mobile App Penetration Testing" at bounding box center [609, 504] width 653 height 49
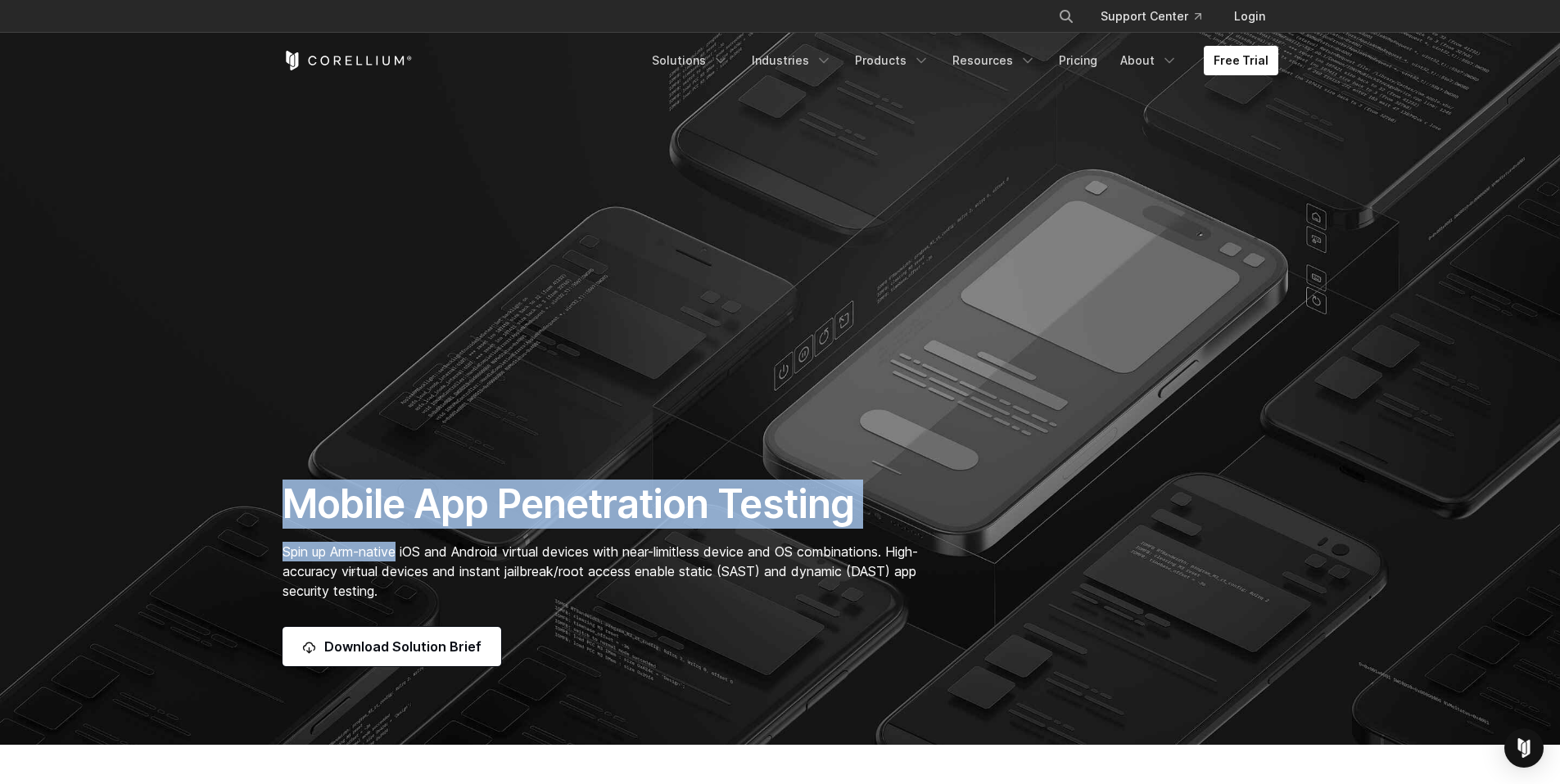
click at [435, 592] on div "Mobile App Penetration Testing Spin up Arm-native iOS and Android virtual devic…" at bounding box center [609, 574] width 685 height 187
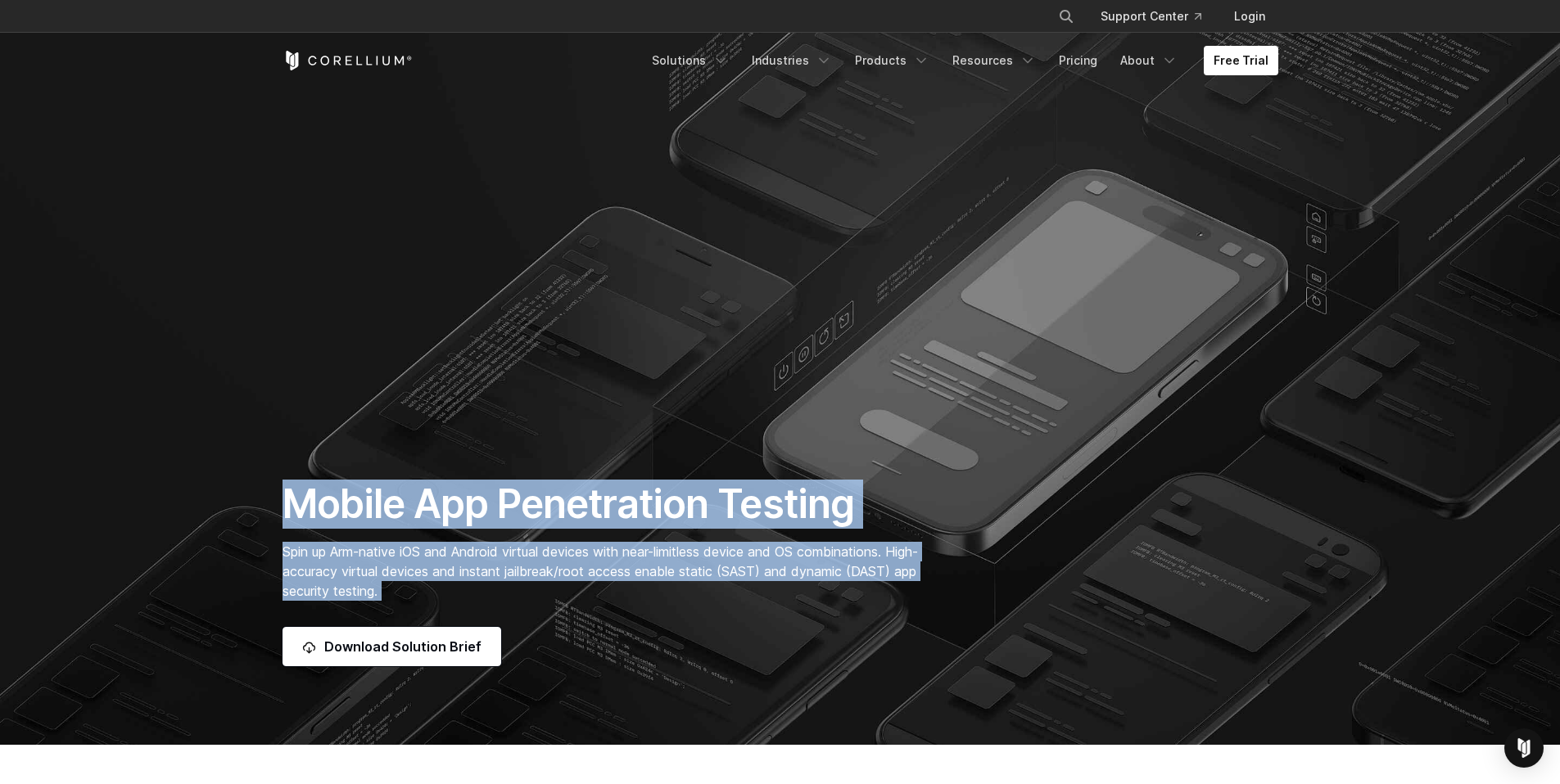
click at [435, 592] on p "Spin up Arm-native iOS and Android virtual devices with near-limitless device a…" at bounding box center [609, 572] width 653 height 59
click at [307, 514] on div "Mobile App Penetration Testing Spin up Arm-native iOS and Android virtual devic…" at bounding box center [609, 574] width 685 height 187
click at [307, 514] on h1 "Mobile App Penetration Testing" at bounding box center [609, 504] width 653 height 49
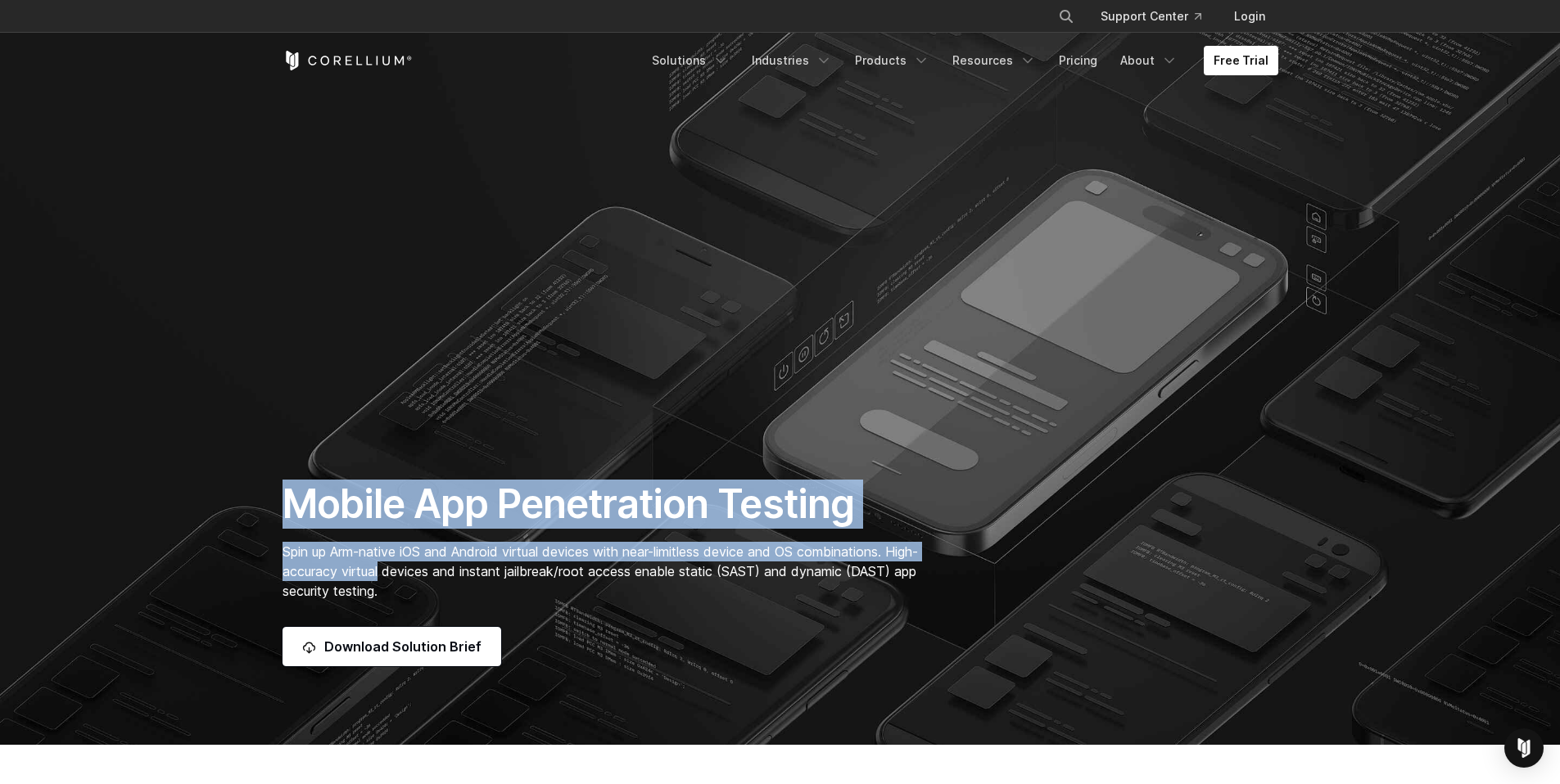
click at [441, 591] on div "Mobile App Penetration Testing Spin up Arm-native iOS and Android virtual devic…" at bounding box center [609, 574] width 685 height 187
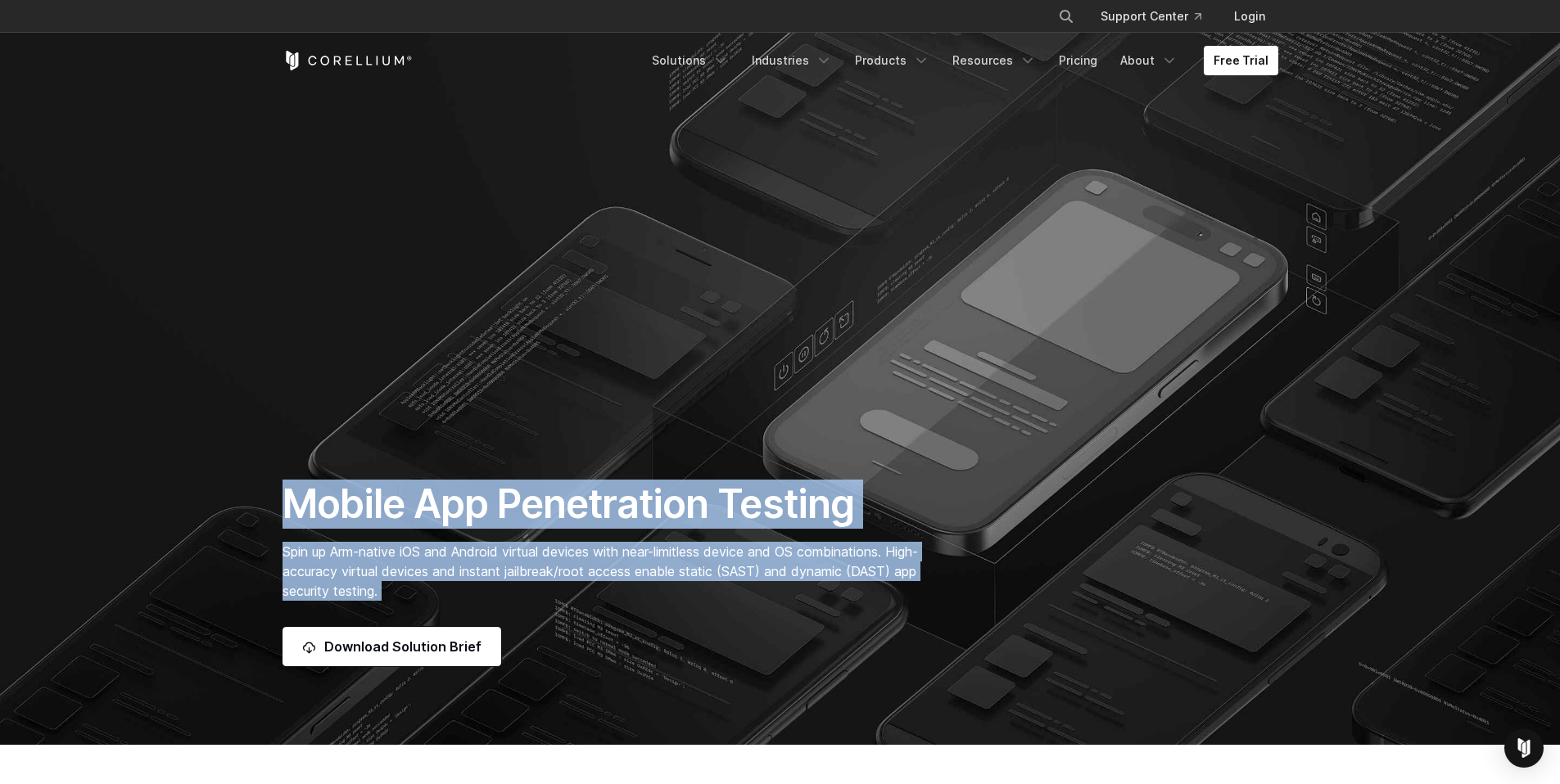
click at [442, 591] on p "Spin up Arm-native iOS and Android virtual devices with near-limitless device a…" at bounding box center [609, 572] width 653 height 59
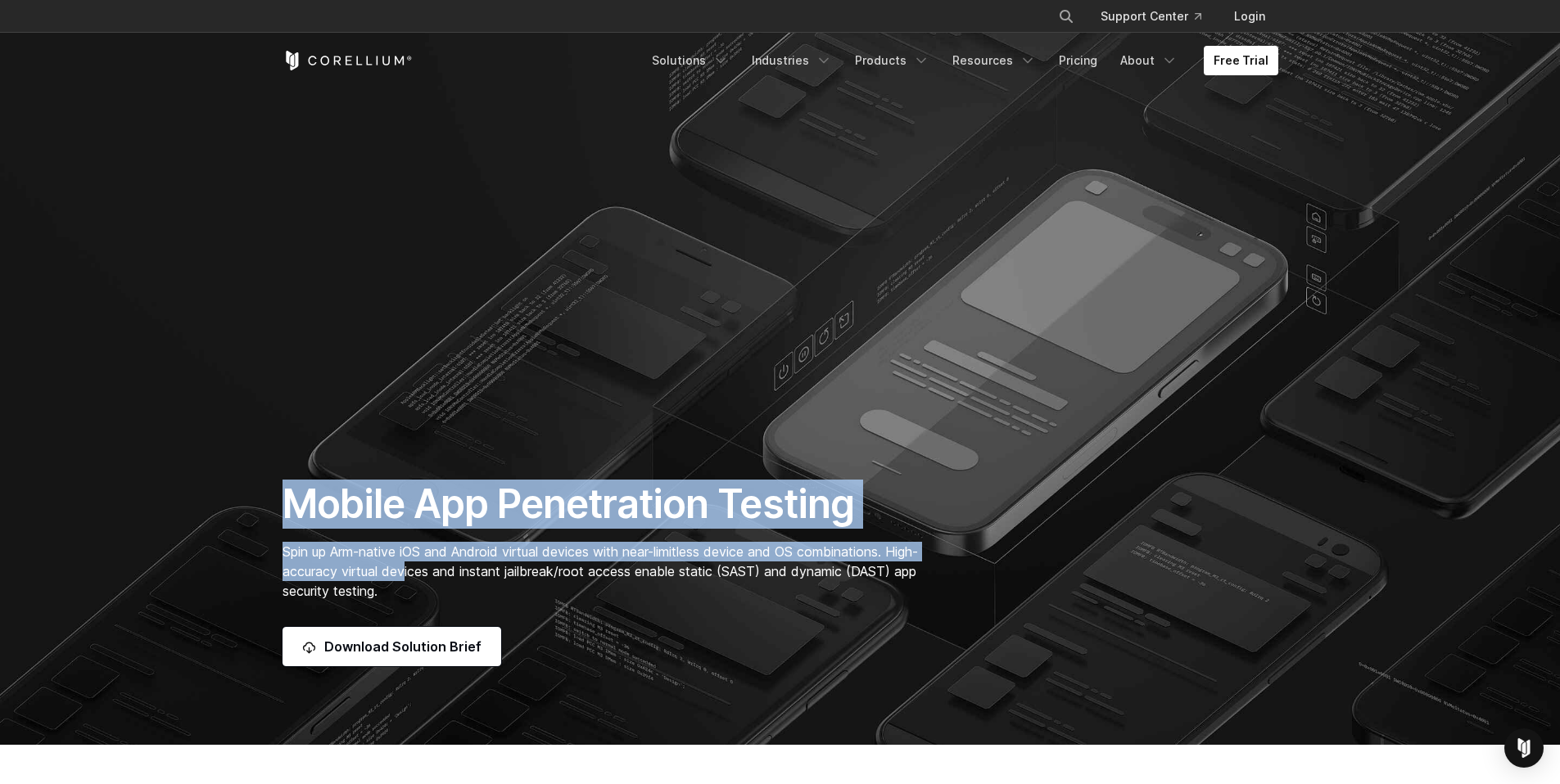
click at [439, 582] on div "Mobile App Penetration Testing Spin up Arm-native iOS and Android virtual devic…" at bounding box center [609, 574] width 685 height 187
click at [439, 582] on p "Spin up Arm-native iOS and Android virtual devices with near-limitless device a…" at bounding box center [609, 572] width 653 height 59
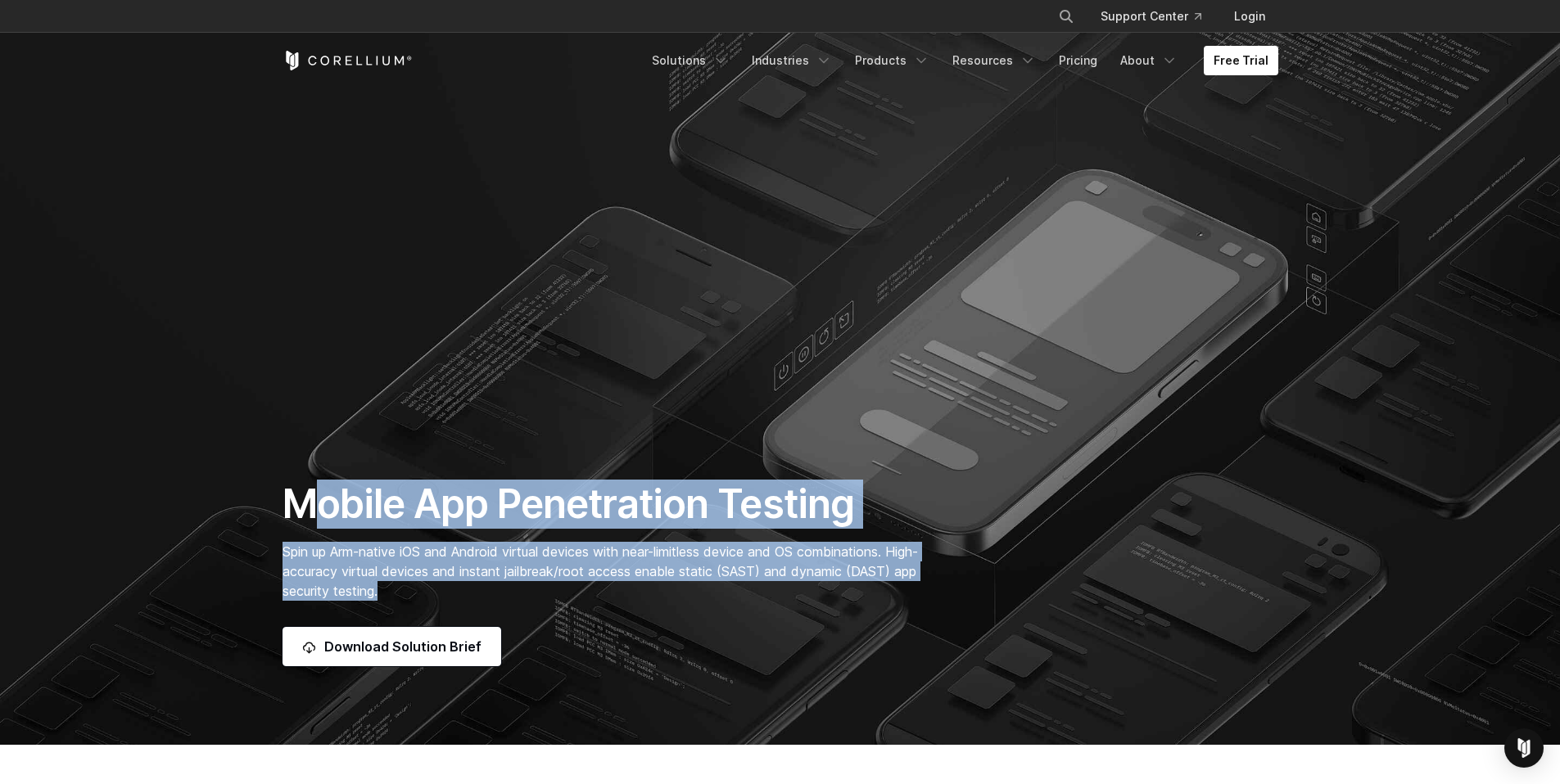
click at [303, 515] on div "Mobile App Penetration Testing Spin up Arm-native iOS and Android virtual devic…" at bounding box center [609, 574] width 685 height 187
click at [303, 515] on h1 "Mobile App Penetration Testing" at bounding box center [609, 504] width 653 height 49
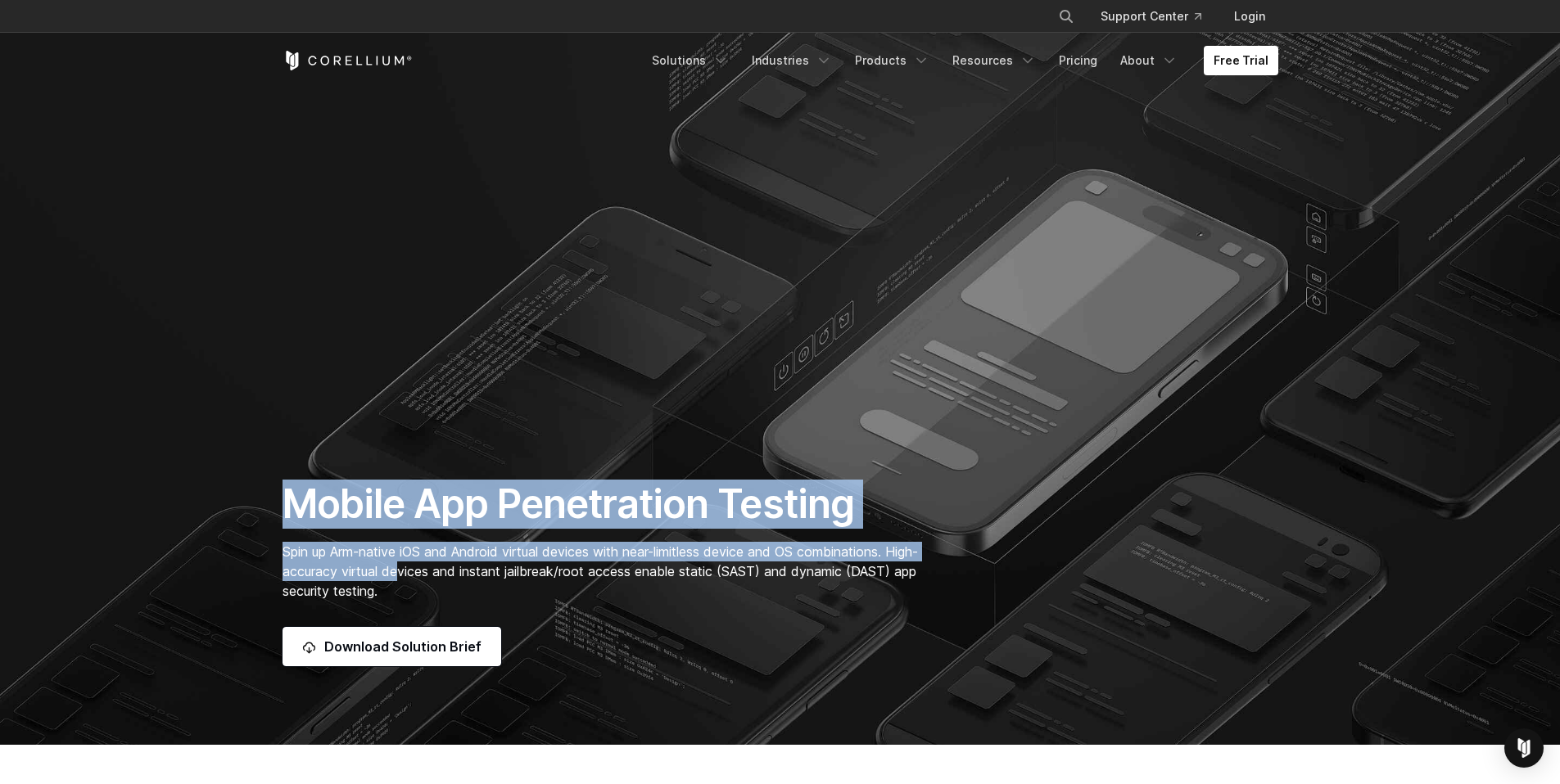
click at [450, 592] on div "Mobile App Penetration Testing Spin up Arm-native iOS and Android virtual devic…" at bounding box center [609, 574] width 685 height 187
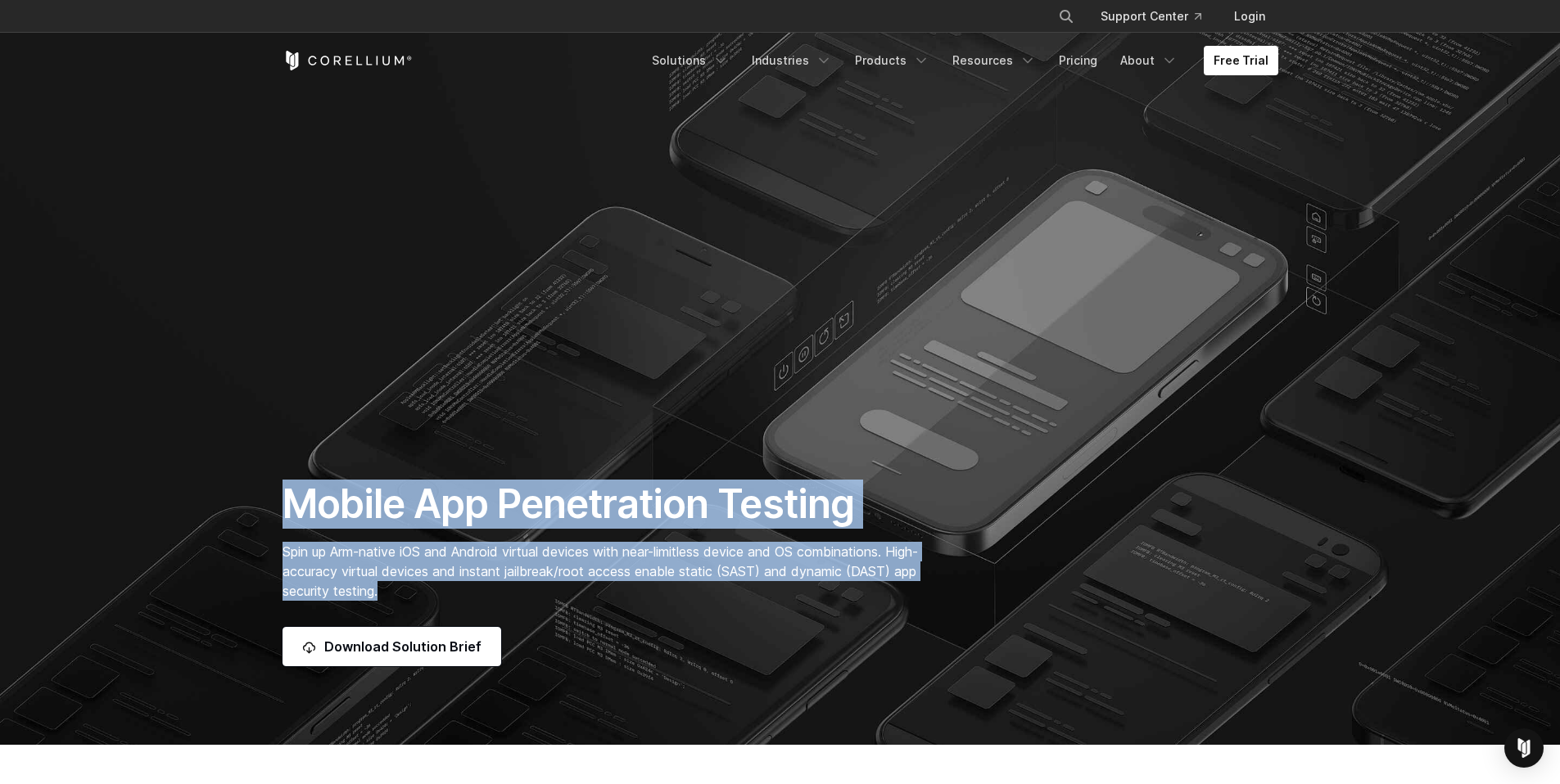
click at [450, 591] on p "Spin up Arm-native iOS and Android virtual devices with near-limitless device a…" at bounding box center [609, 572] width 653 height 59
click at [303, 496] on div "Mobile App Penetration Testing Spin up Arm-native iOS and Android virtual devic…" at bounding box center [609, 574] width 685 height 187
click at [298, 494] on h1 "Mobile App Penetration Testing" at bounding box center [609, 504] width 653 height 49
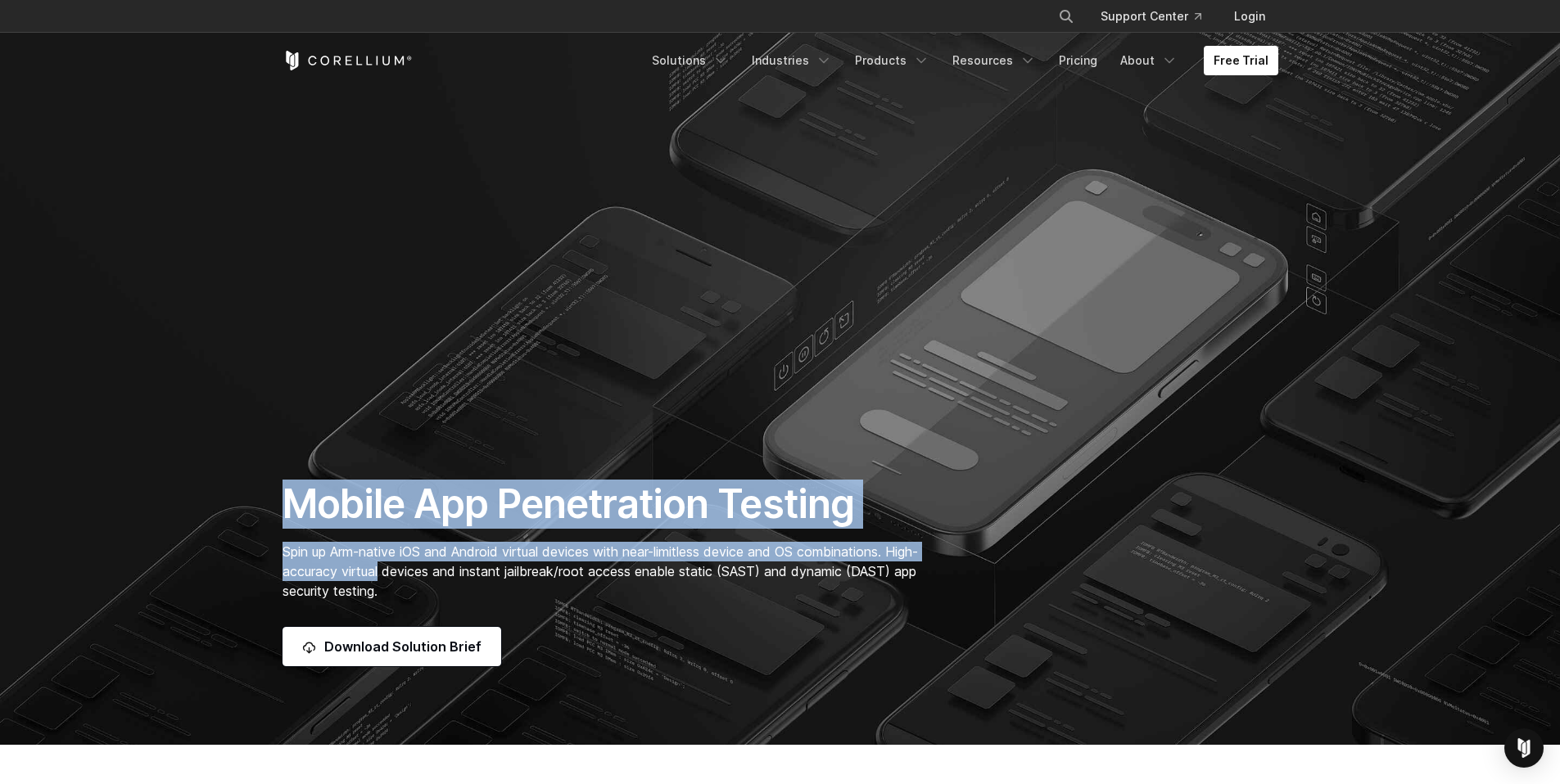
click at [417, 588] on div "Mobile App Penetration Testing Spin up Arm-native iOS and Android virtual devic…" at bounding box center [609, 574] width 685 height 187
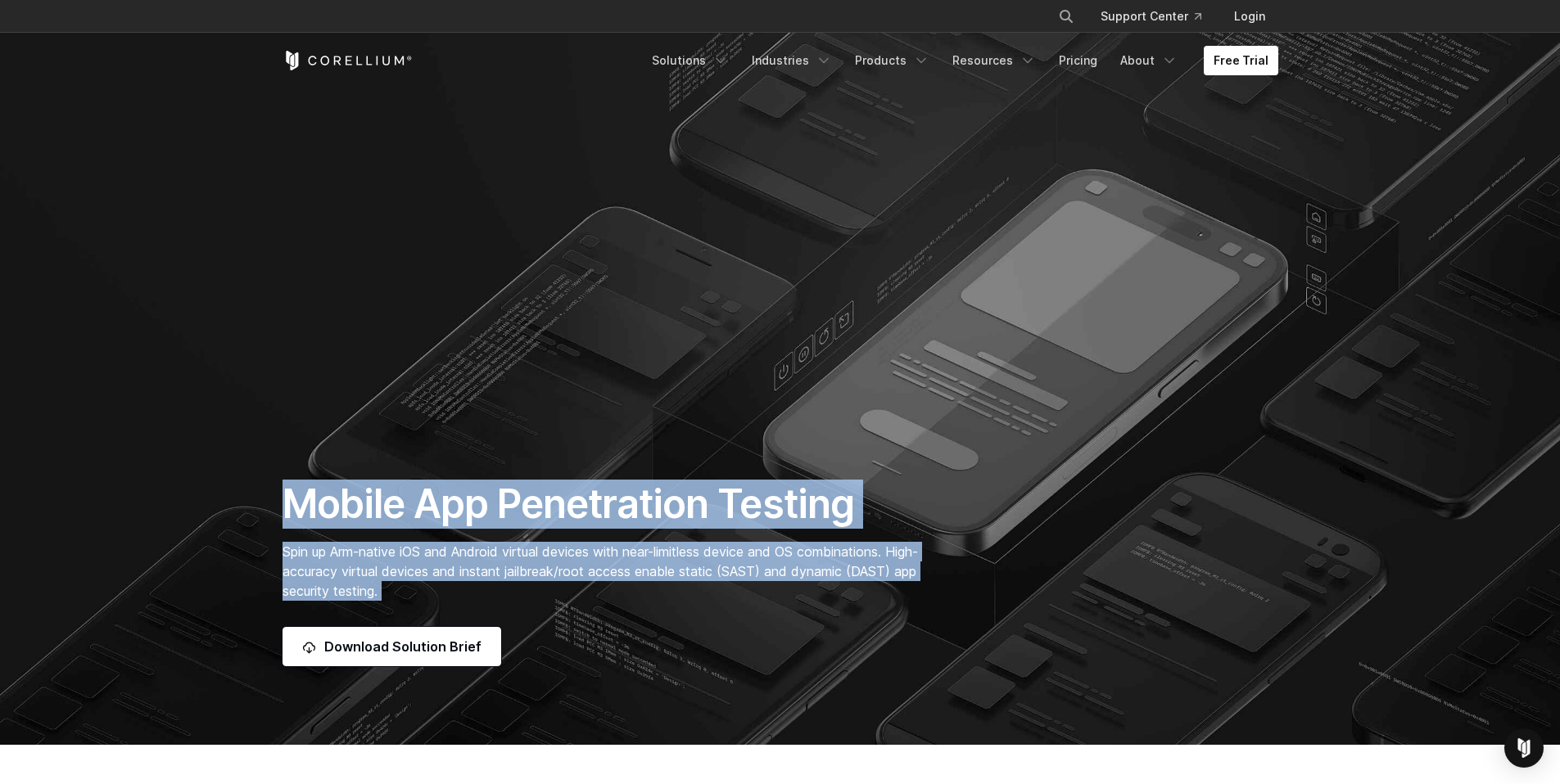
click at [417, 588] on p "Spin up Arm-native iOS and Android virtual devices with near-limitless device a…" at bounding box center [609, 572] width 653 height 59
